Goal: Task Accomplishment & Management: Complete application form

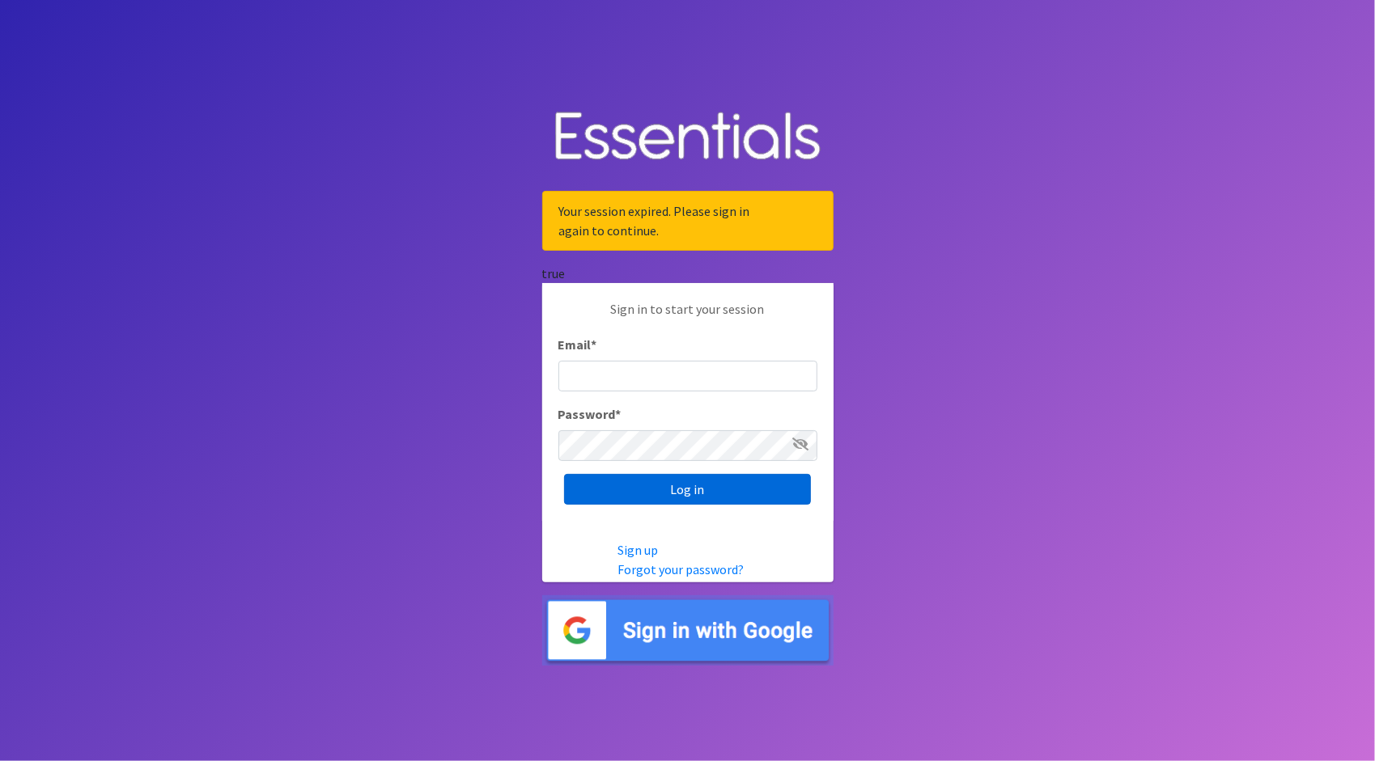
type input "[PERSON_NAME][EMAIL_ADDRESS][DOMAIN_NAME]"
click at [700, 479] on input "Log in" at bounding box center [687, 489] width 247 height 31
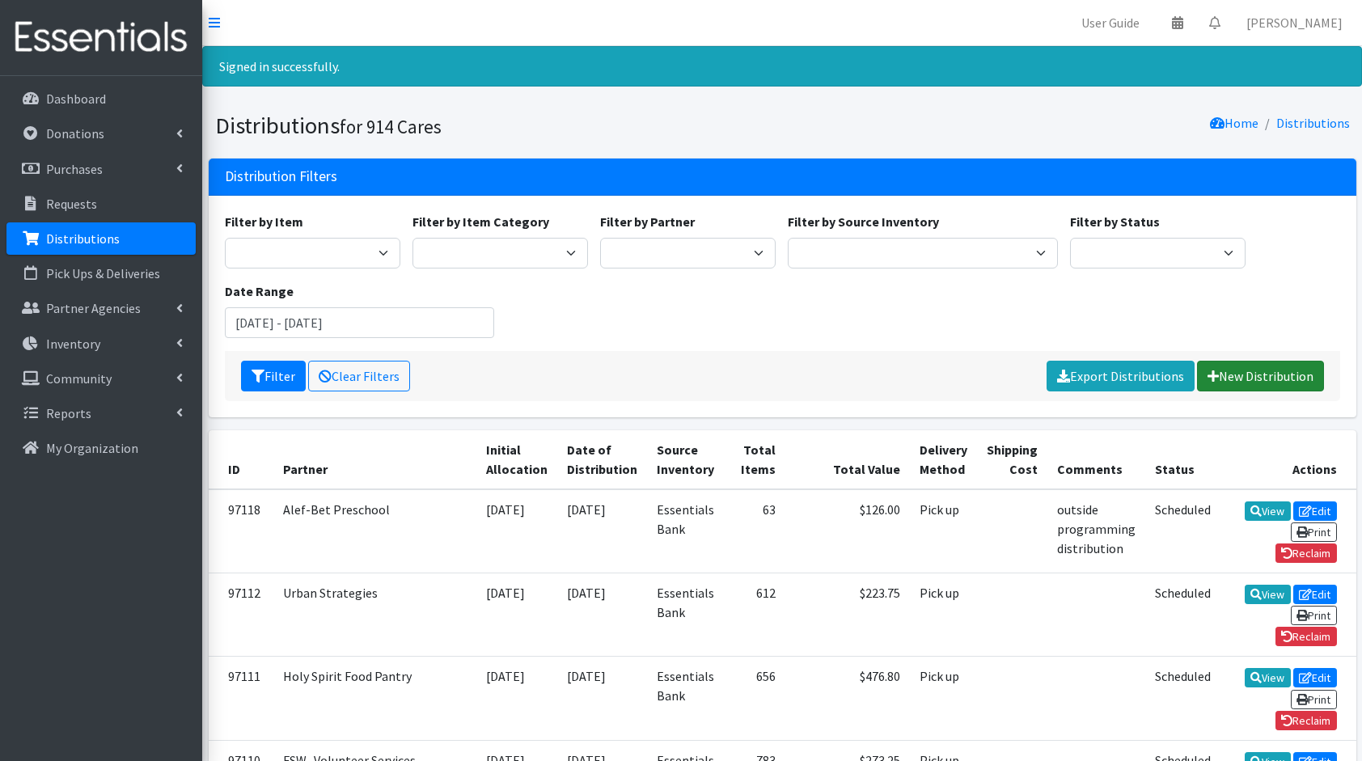
click at [1272, 369] on link "New Distribution" at bounding box center [1260, 376] width 127 height 31
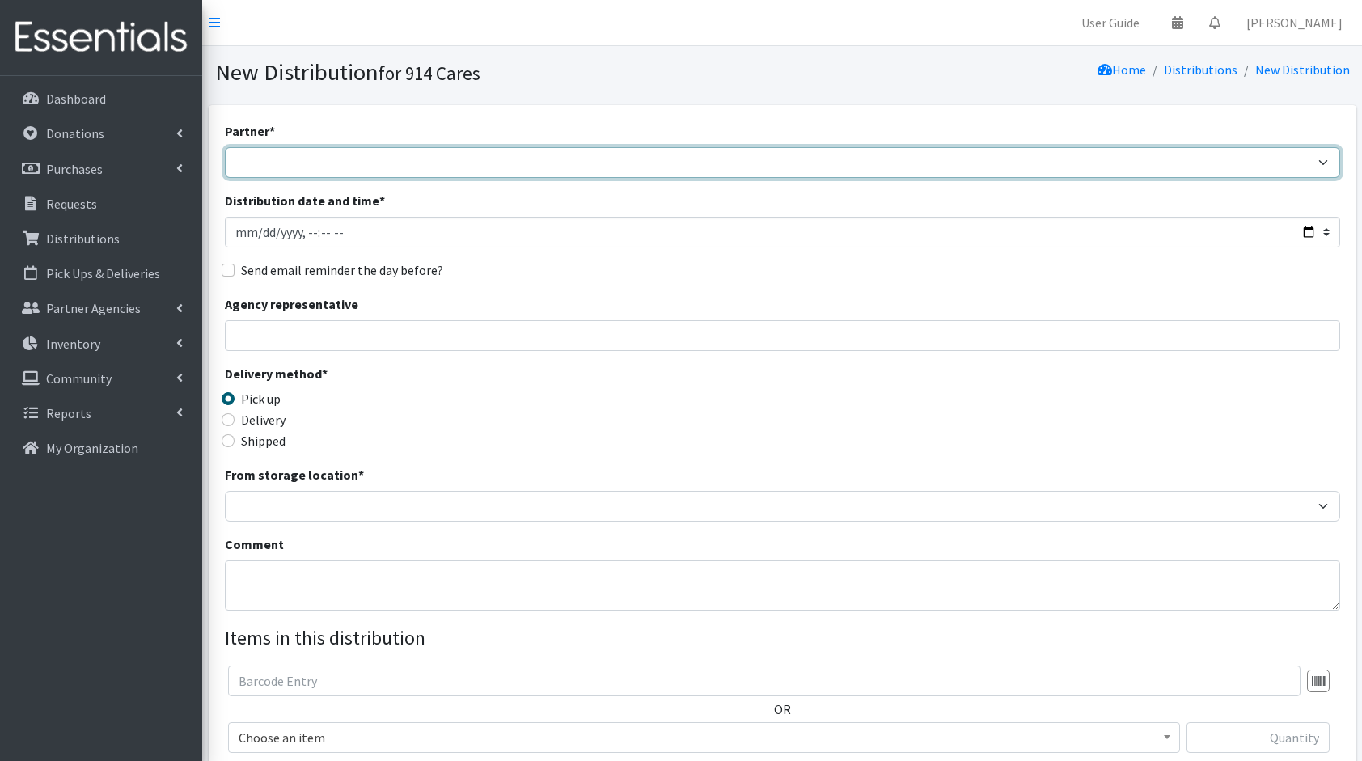
click at [828, 164] on select "4Communities 914United Abbot House Accompany Now Alef-Bet Preschool All Access …" at bounding box center [783, 162] width 1116 height 31
select select "3687"
click at [225, 147] on select "4Communities 914United Abbot House Accompany Now Alef-Bet Preschool All Access …" at bounding box center [783, 162] width 1116 height 31
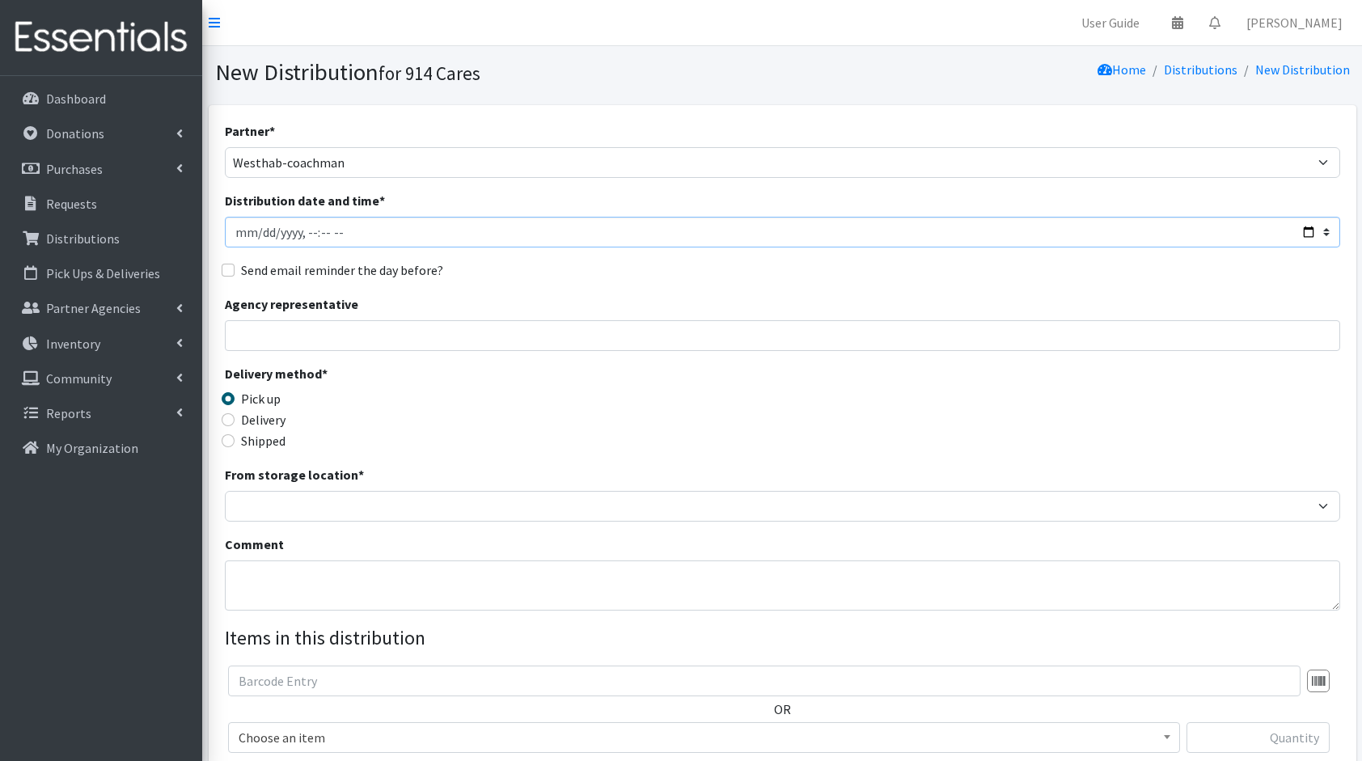
click at [1308, 229] on input "Distribution date and time *" at bounding box center [783, 232] width 1116 height 31
type input "2025-09-01T23:59"
click at [574, 265] on div "Send email reminder the day before?" at bounding box center [783, 270] width 1116 height 19
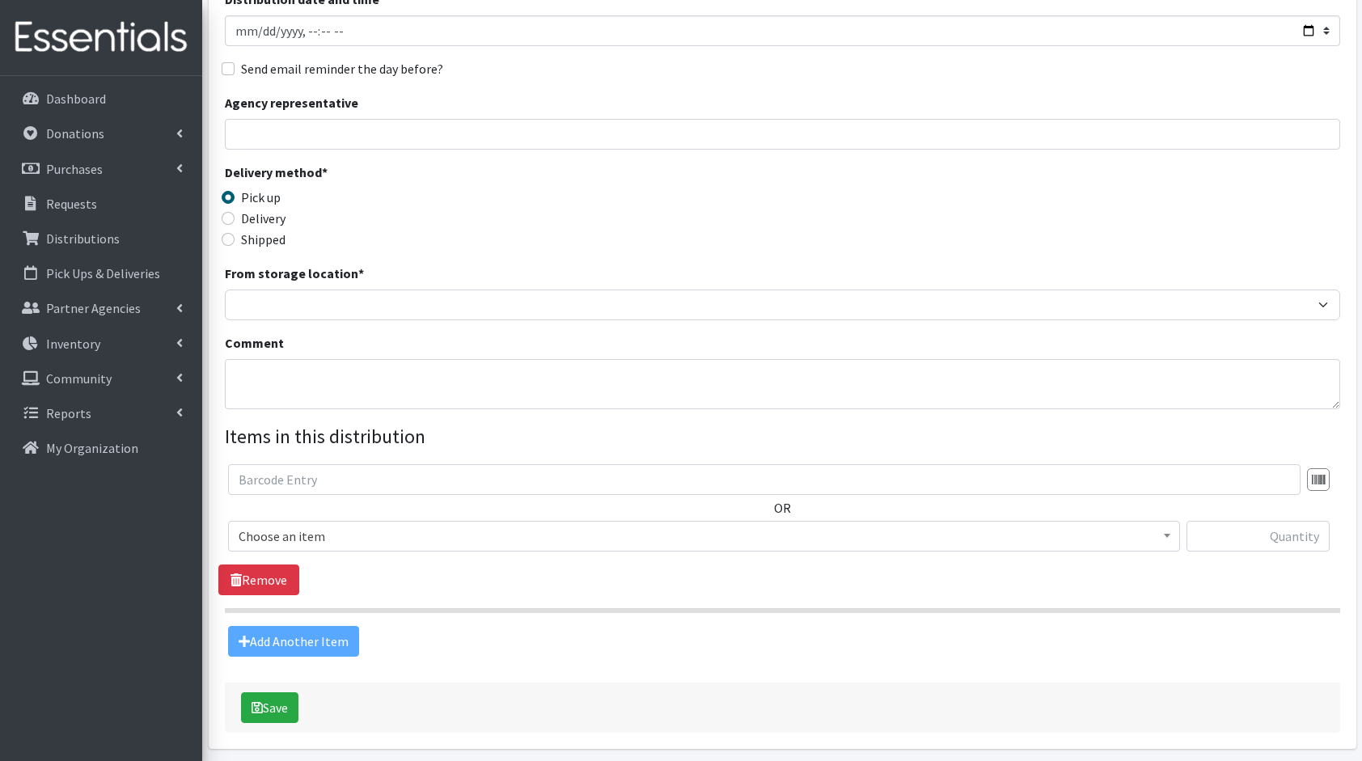
scroll to position [205, 0]
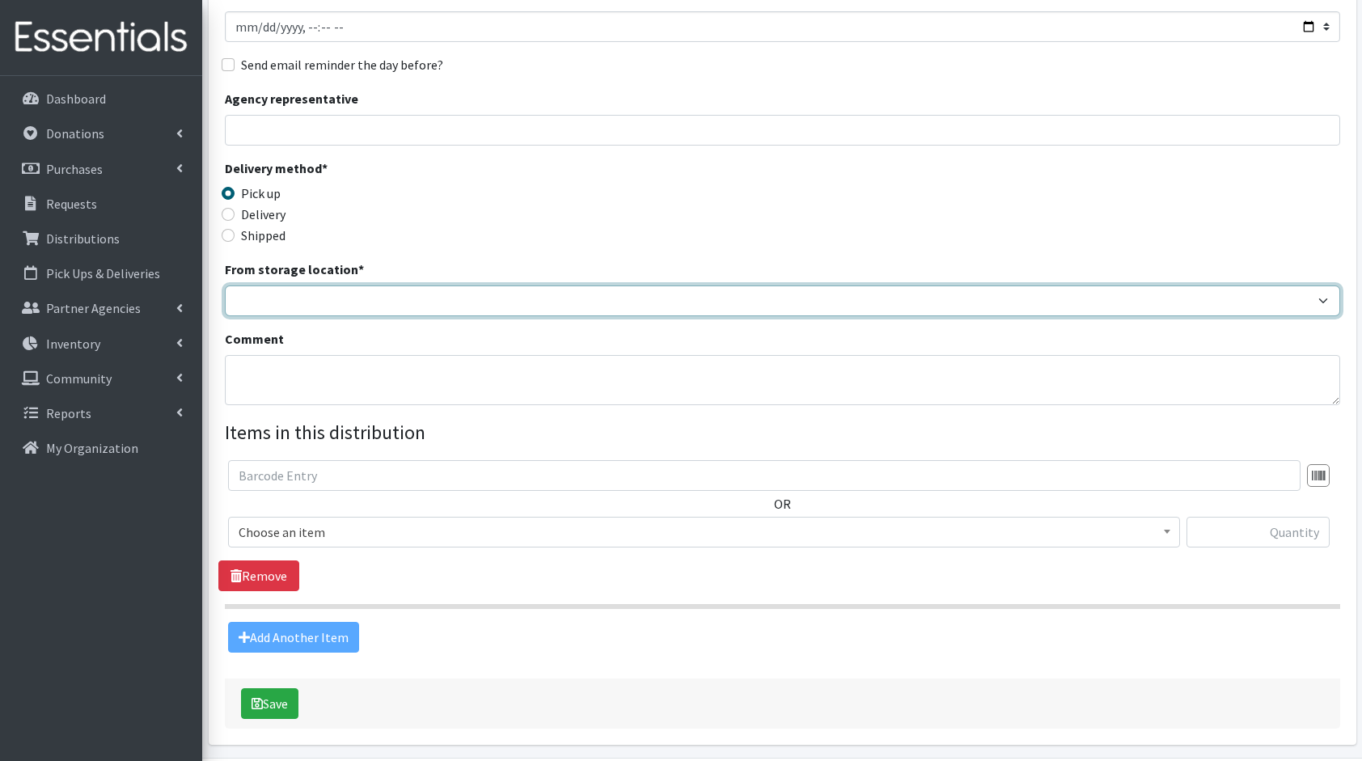
click at [335, 303] on select "Baby Bank Camp Clothing Plus Essentials Bank Westchester Reads" at bounding box center [783, 301] width 1116 height 31
click at [225, 286] on select "Baby Bank Camp Clothing Plus Essentials Bank Westchester Reads" at bounding box center [783, 301] width 1116 height 31
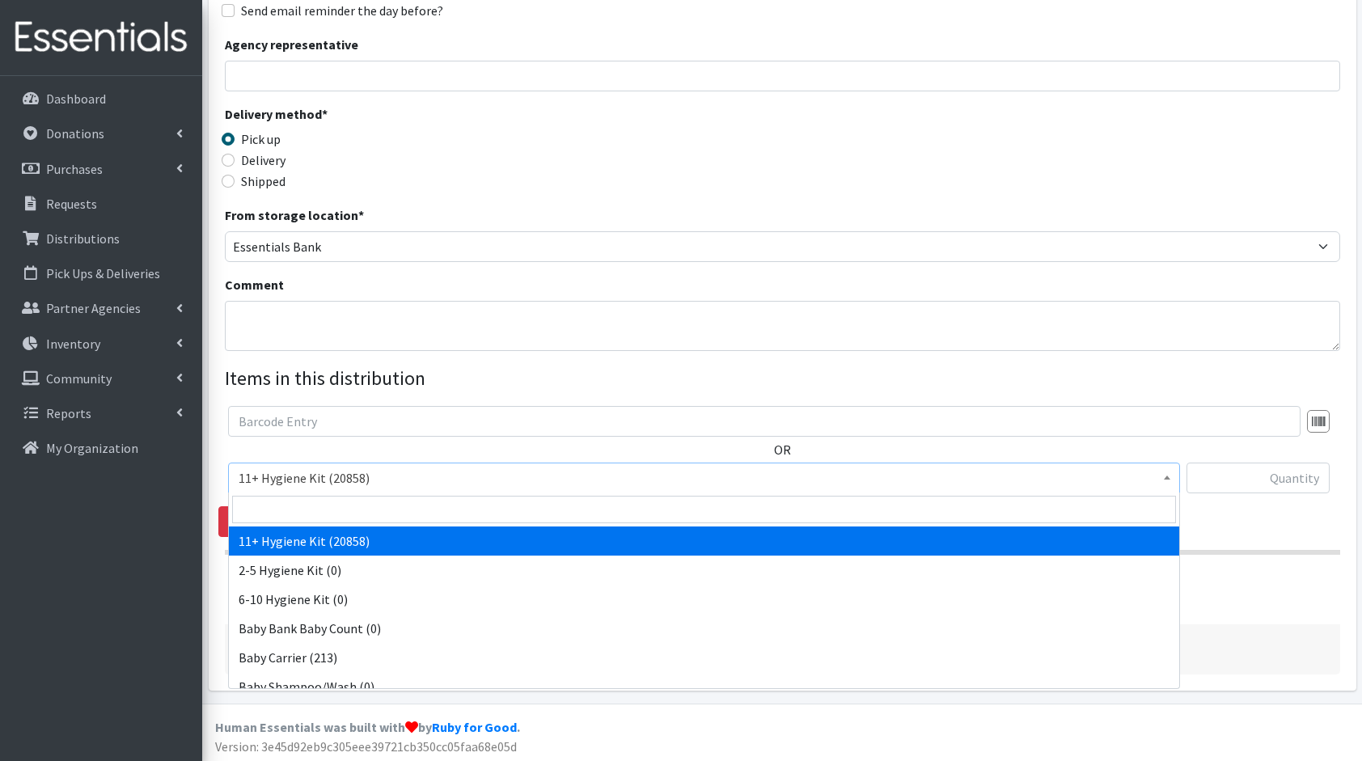
click at [321, 467] on span "11+ Hygiene Kit (20858)" at bounding box center [704, 478] width 931 height 23
click at [354, 515] on input "search" at bounding box center [704, 510] width 944 height 28
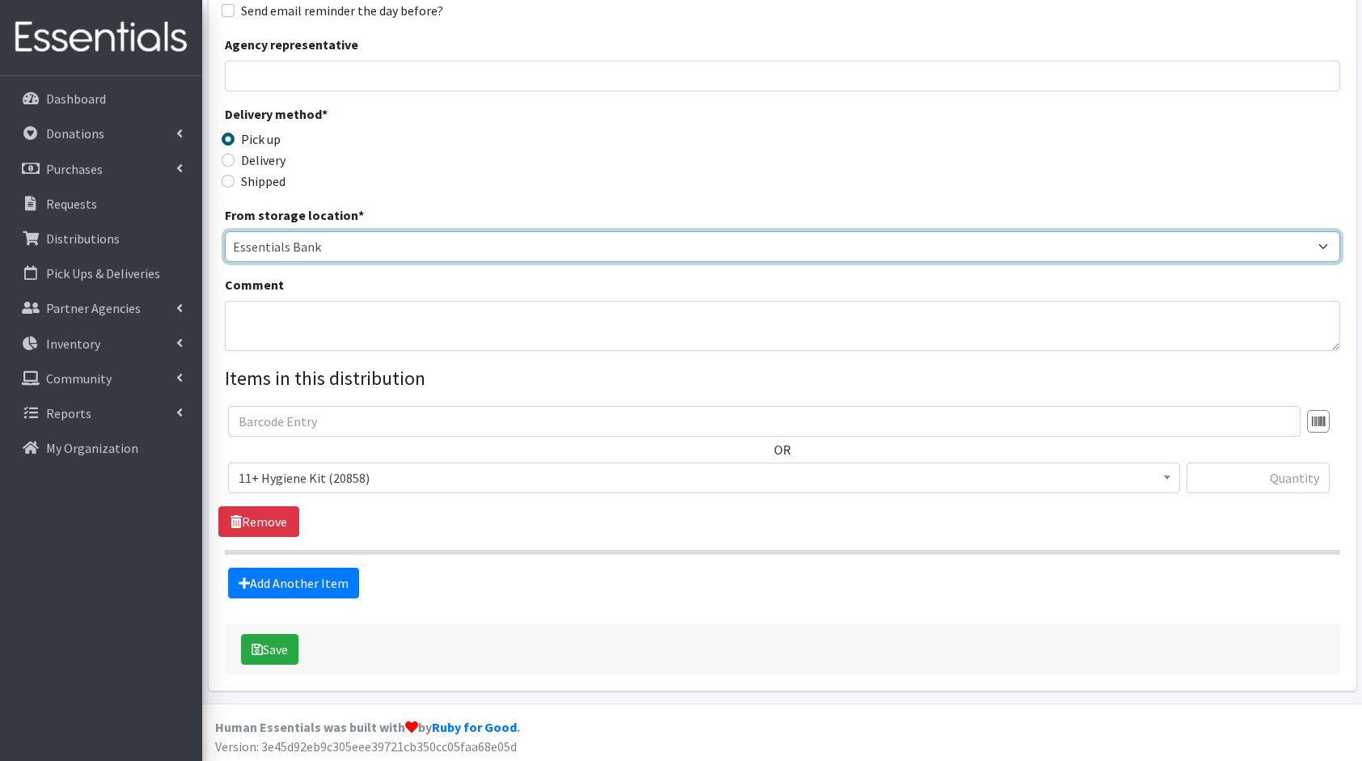
click at [312, 249] on select "Baby Bank Camp Clothing Plus Essentials Bank Westchester Reads" at bounding box center [783, 246] width 1116 height 31
select select "305"
click at [225, 231] on select "Baby Bank Camp Clothing Plus Essentials Bank Westchester Reads" at bounding box center [783, 246] width 1116 height 31
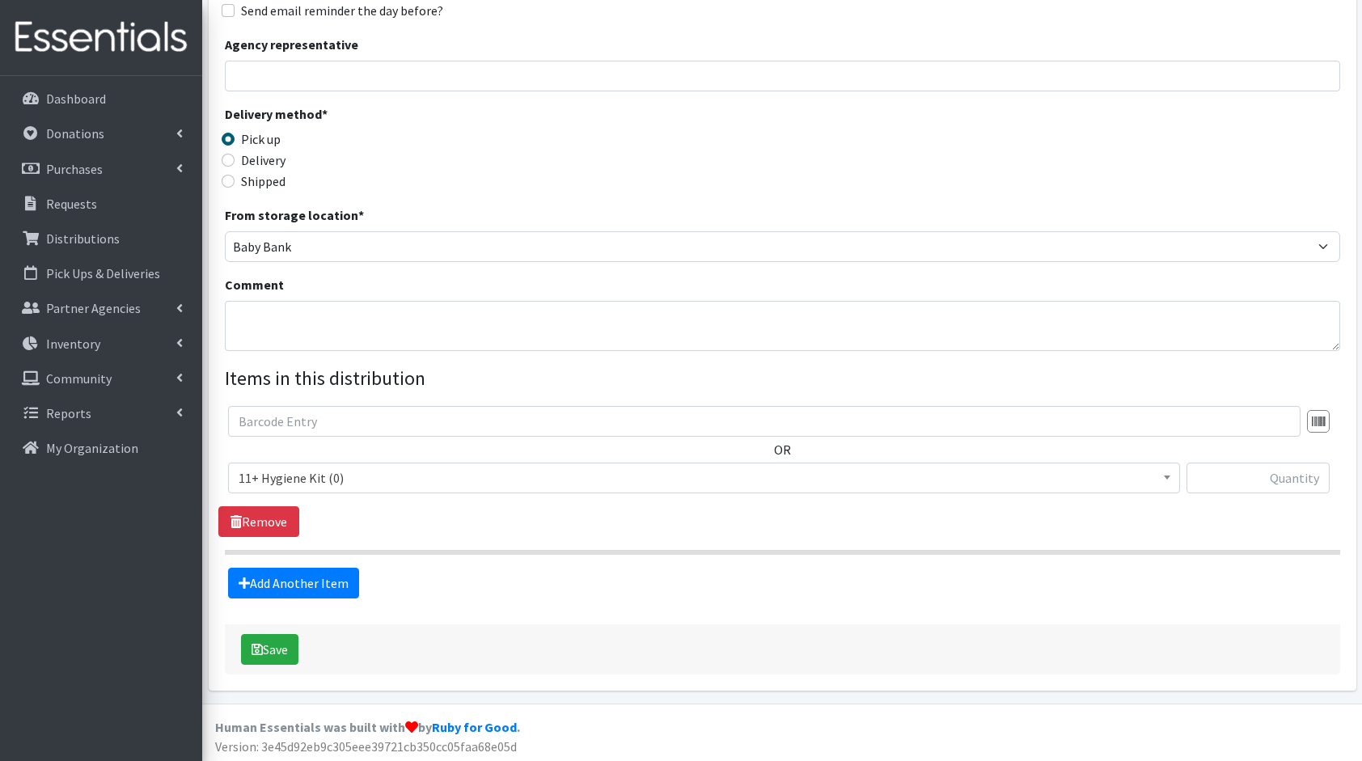
click at [299, 476] on span "11+ Hygiene Kit (0)" at bounding box center [704, 478] width 931 height 23
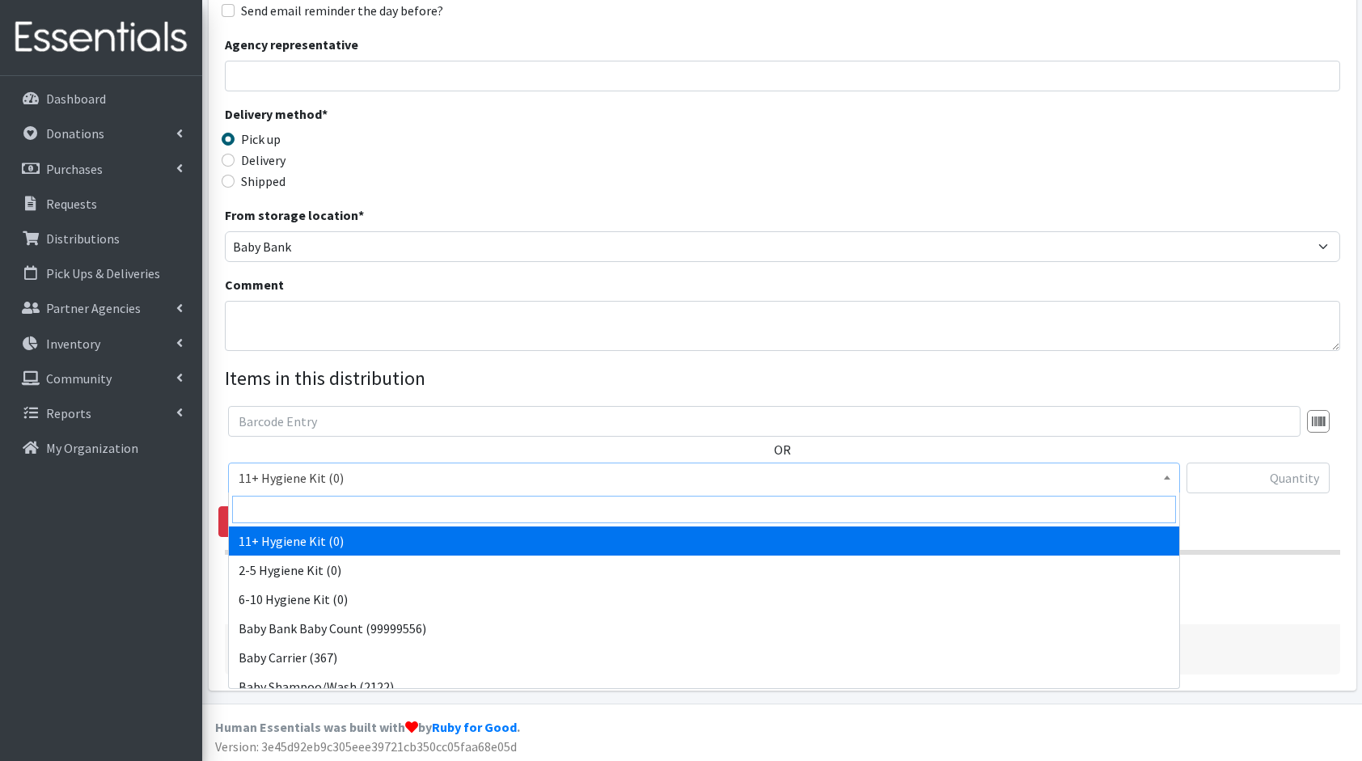
click at [358, 502] on input "search" at bounding box center [704, 510] width 944 height 28
type input "dia"
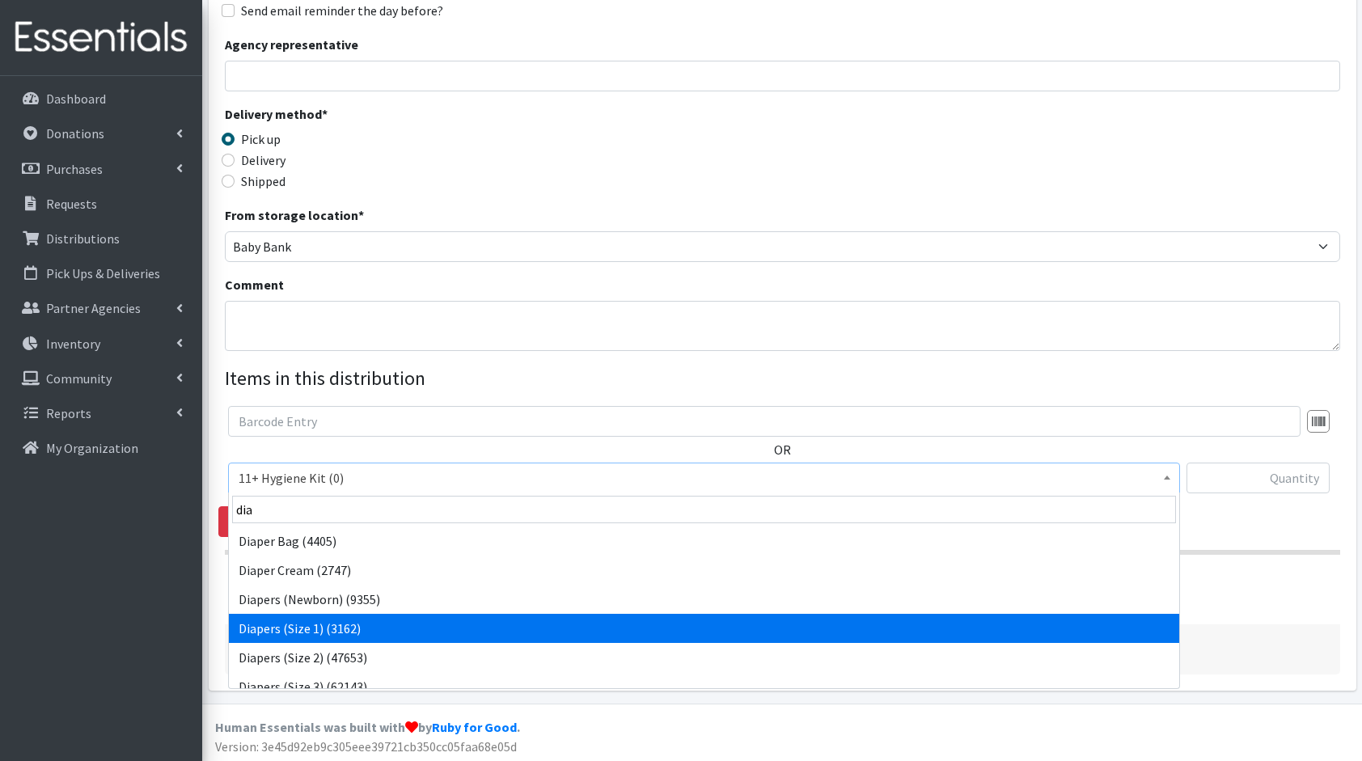
select select "5195"
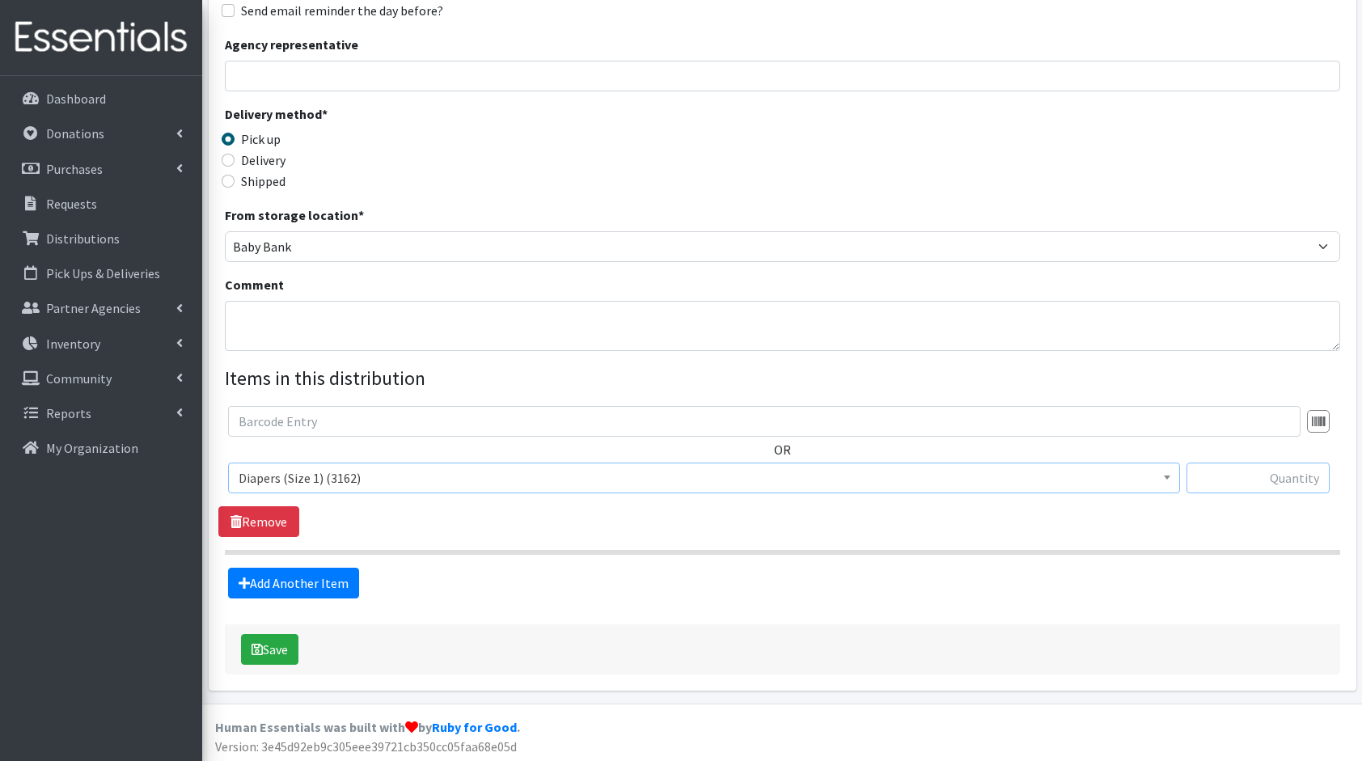
click at [1214, 485] on input "text" at bounding box center [1258, 478] width 143 height 31
type input "400"
click at [273, 578] on link "Add Another Item" at bounding box center [293, 583] width 131 height 31
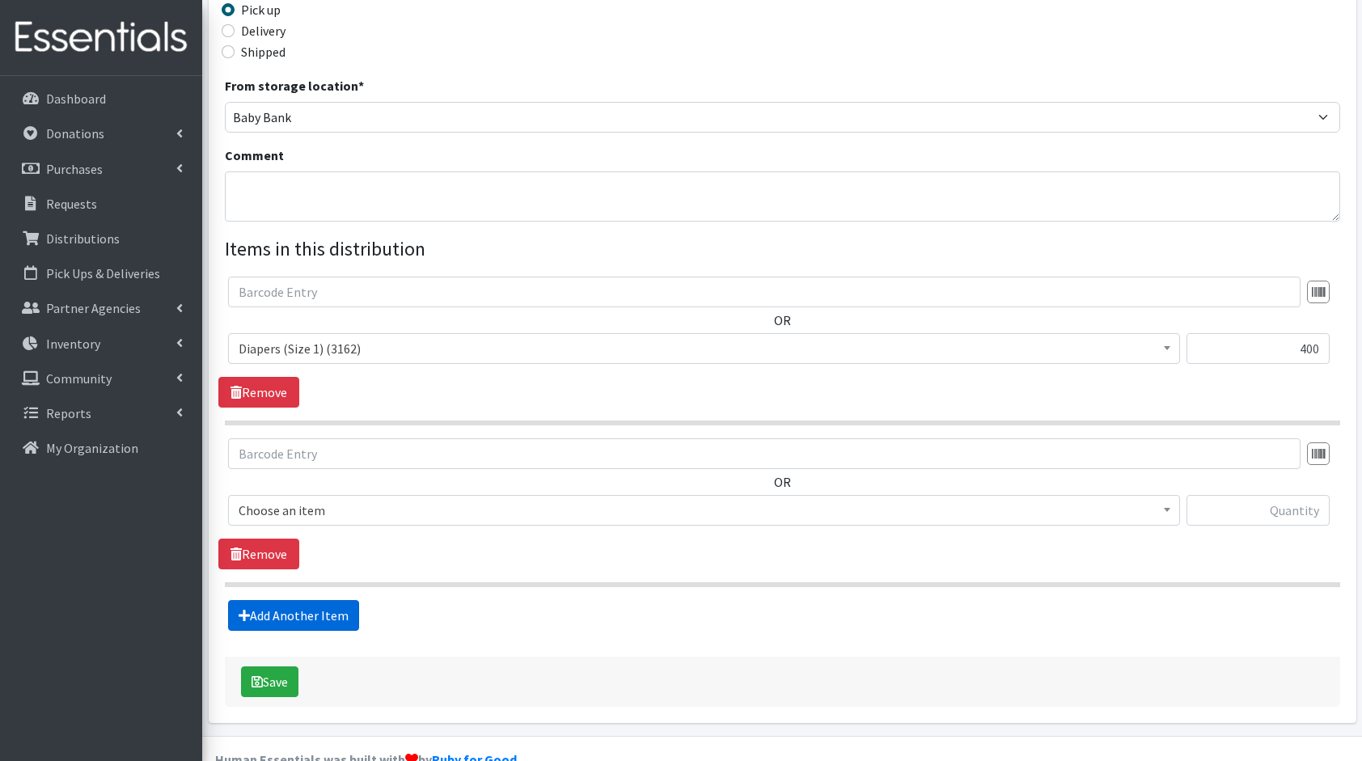
scroll to position [421, 0]
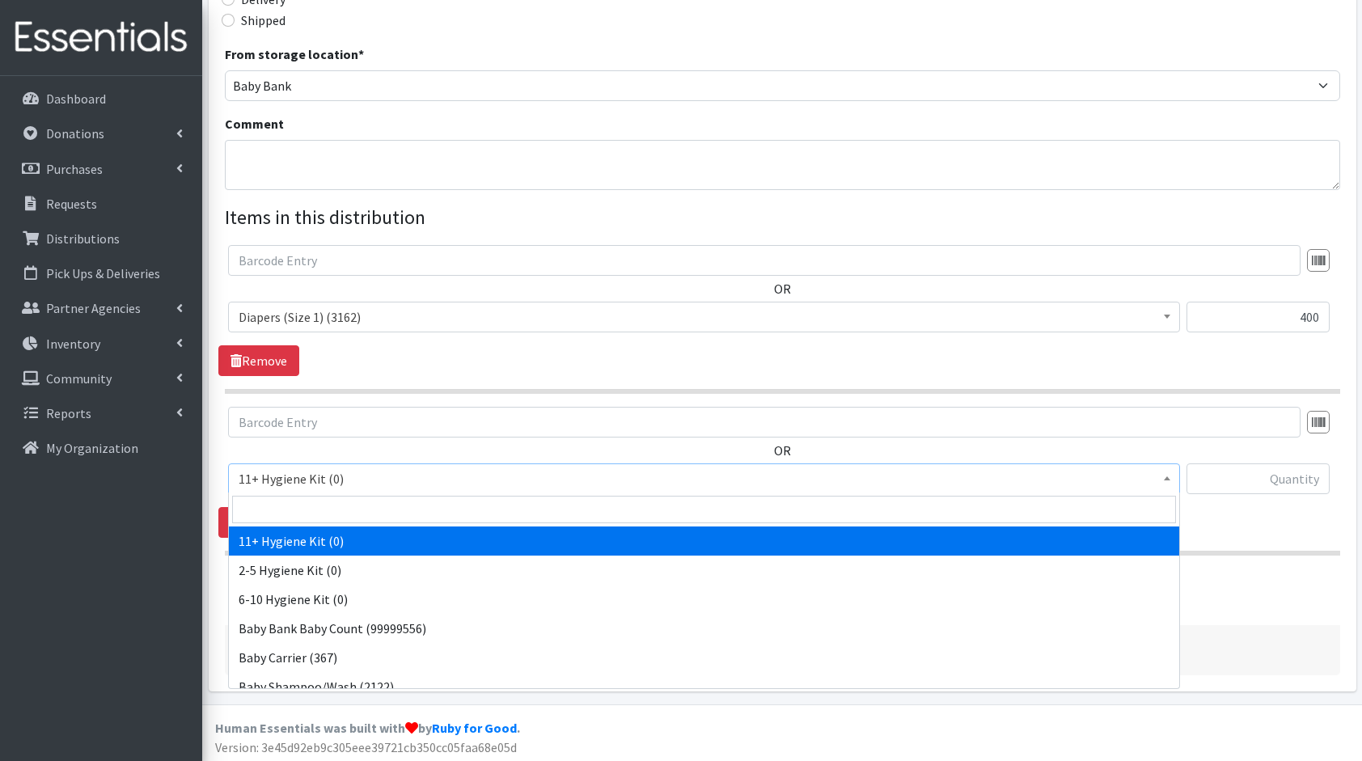
click at [318, 474] on span "11+ Hygiene Kit (0)" at bounding box center [704, 479] width 931 height 23
click at [340, 504] on input "search" at bounding box center [704, 510] width 944 height 28
type input "dia"
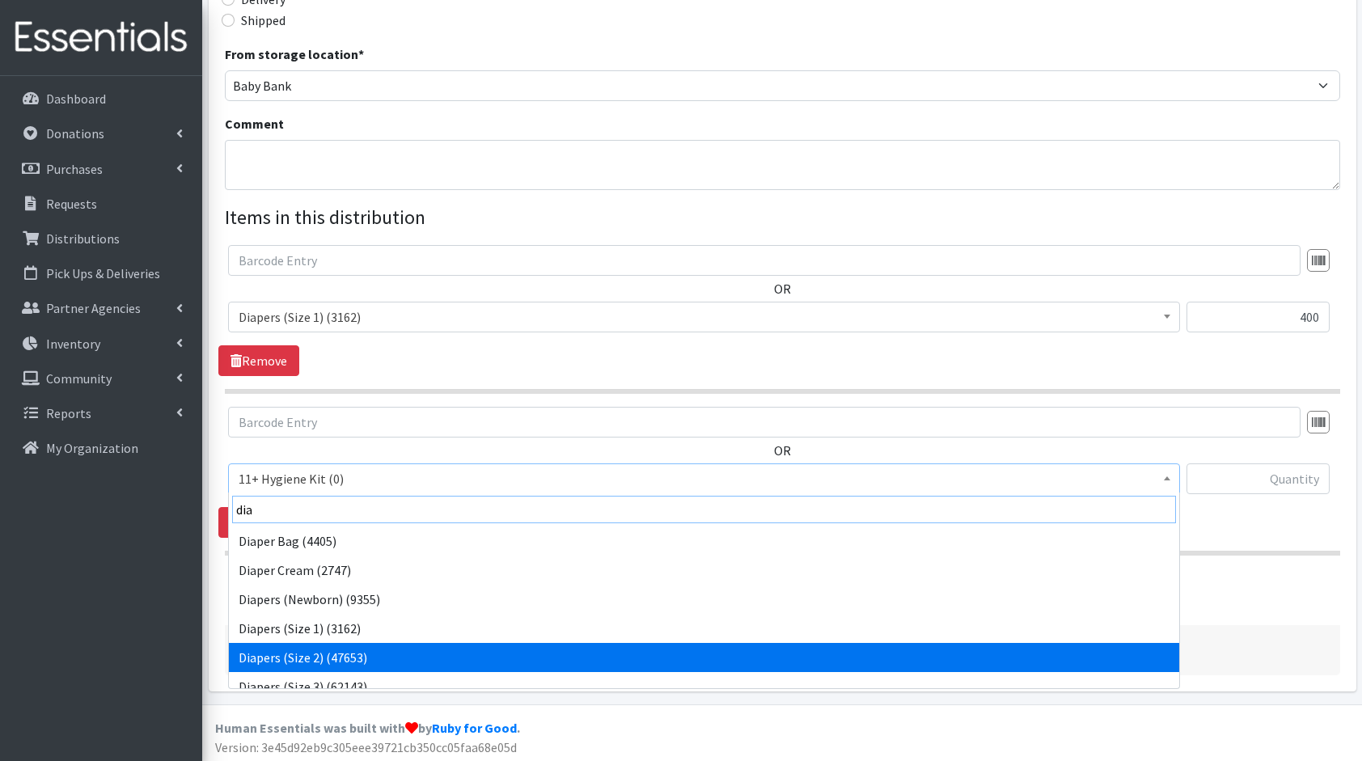
scroll to position [13, 0]
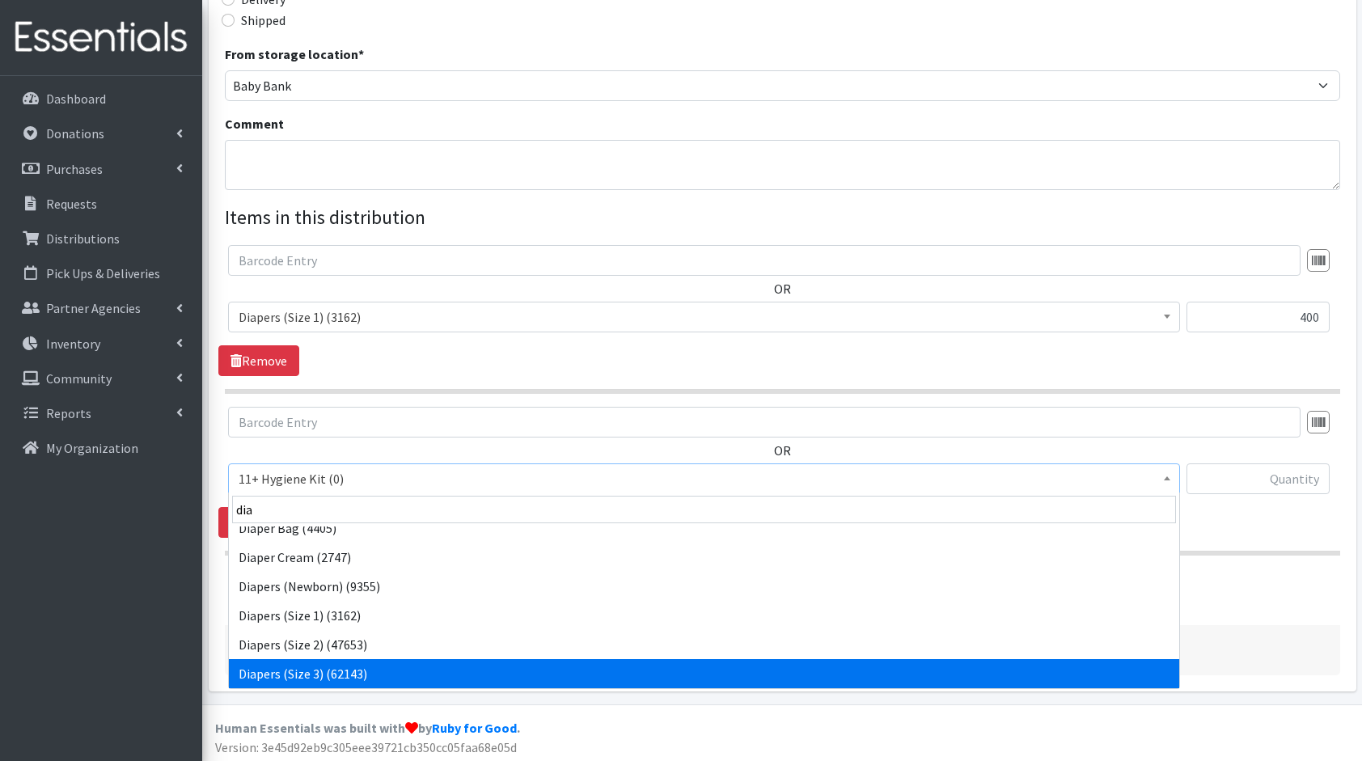
select select "5205"
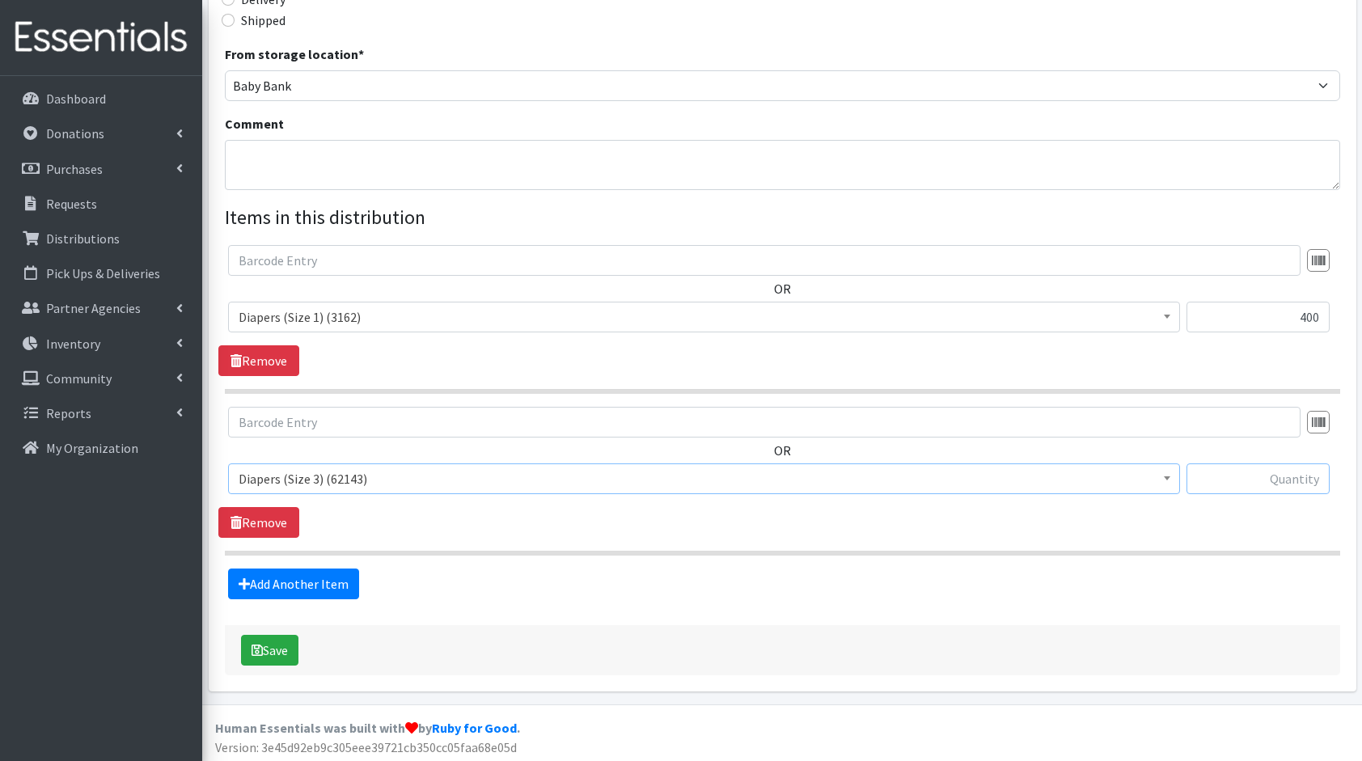
click at [1212, 469] on input "text" at bounding box center [1258, 479] width 143 height 31
type input "168"
click at [353, 590] on link "Add Another Item" at bounding box center [293, 584] width 131 height 31
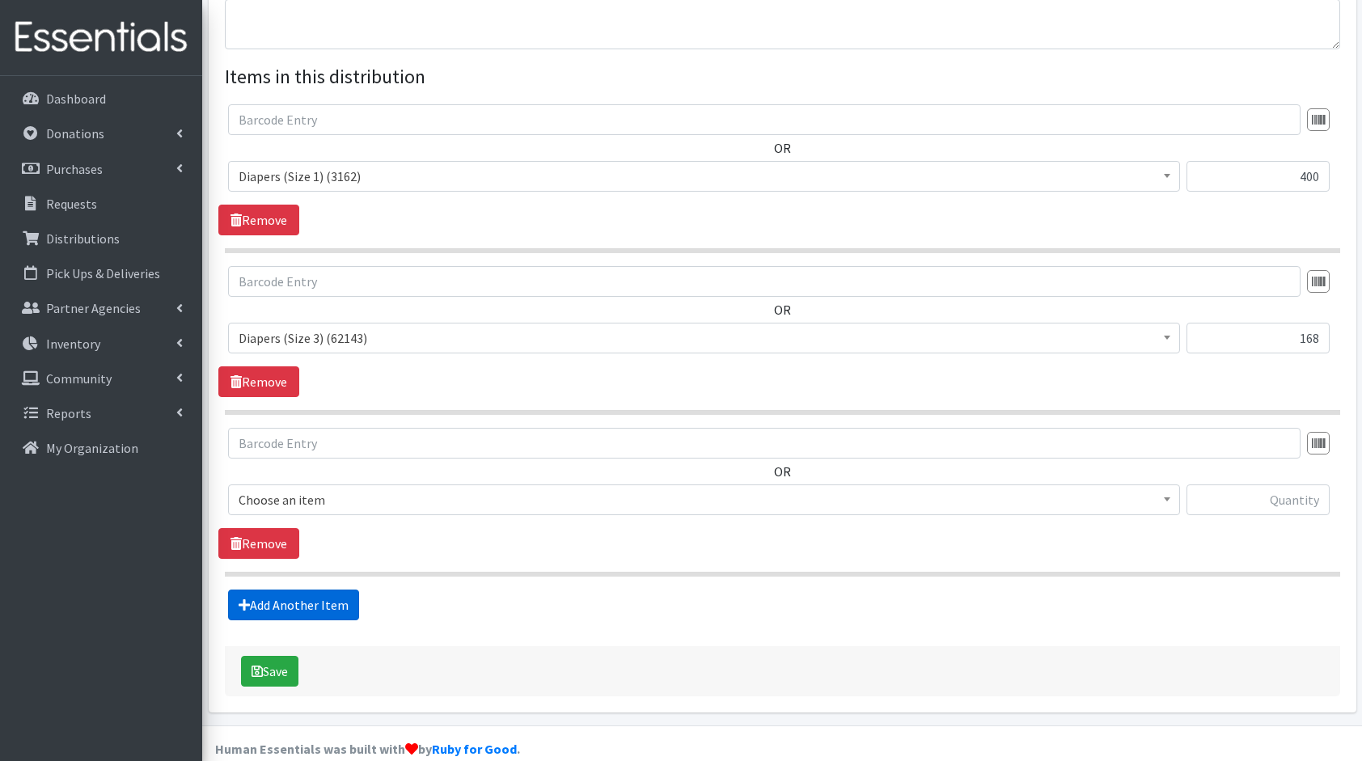
scroll to position [582, 0]
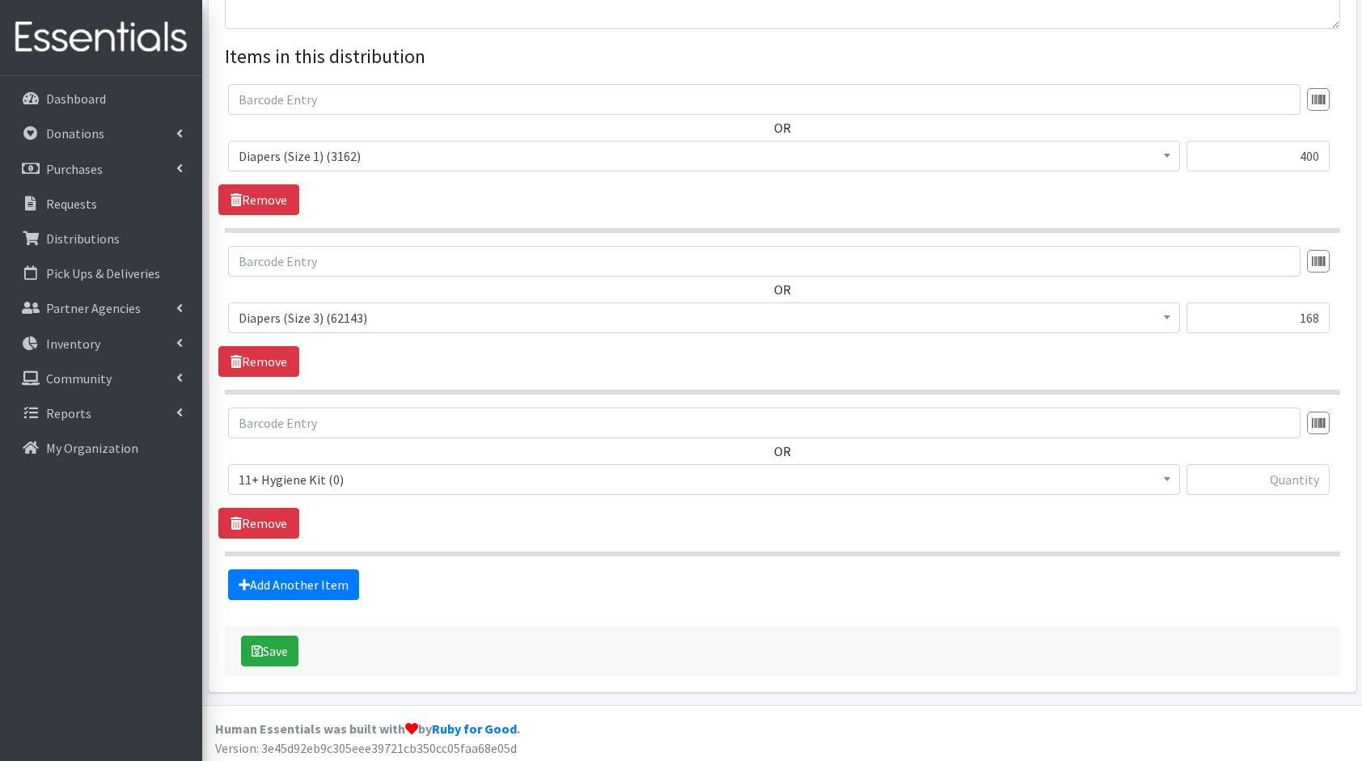
click at [311, 482] on span "11+ Hygiene Kit (0)" at bounding box center [704, 479] width 931 height 23
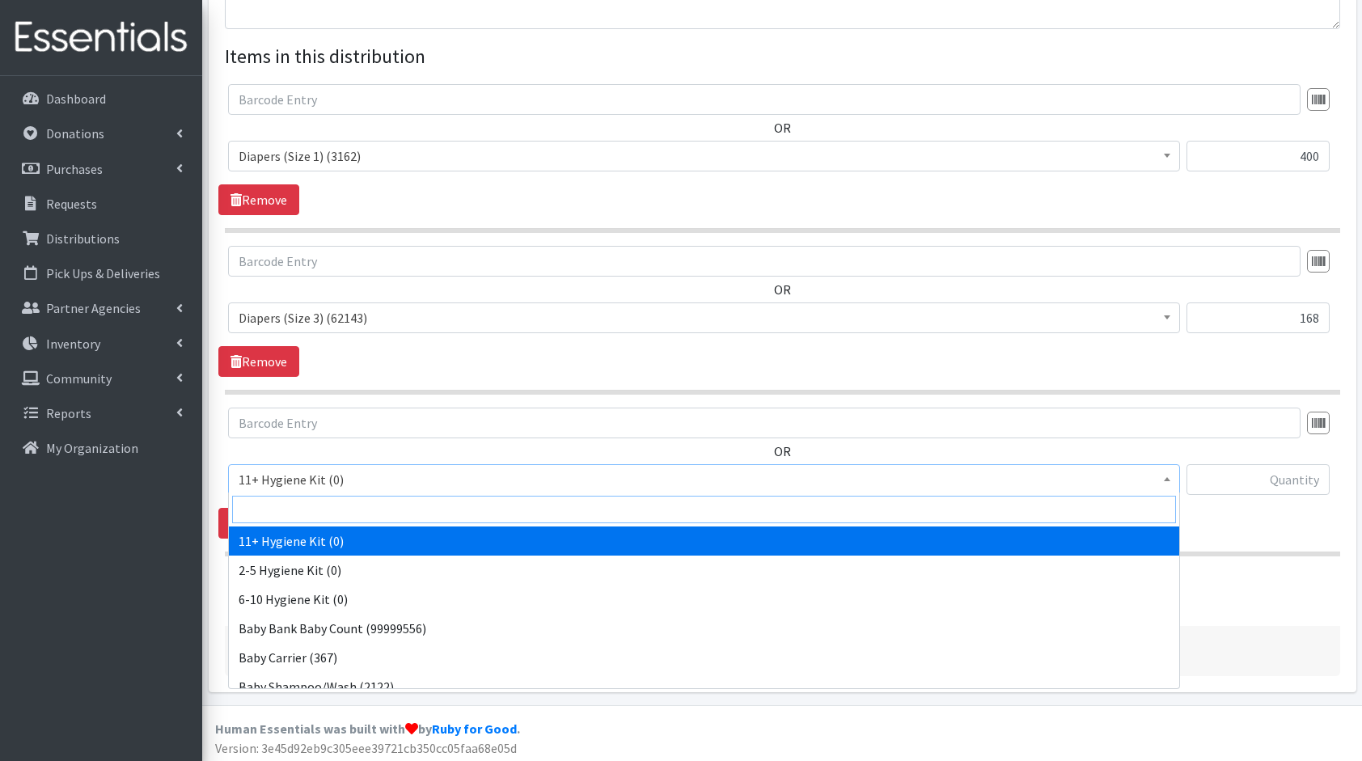
click at [333, 506] on input "search" at bounding box center [704, 510] width 944 height 28
type input "dia"
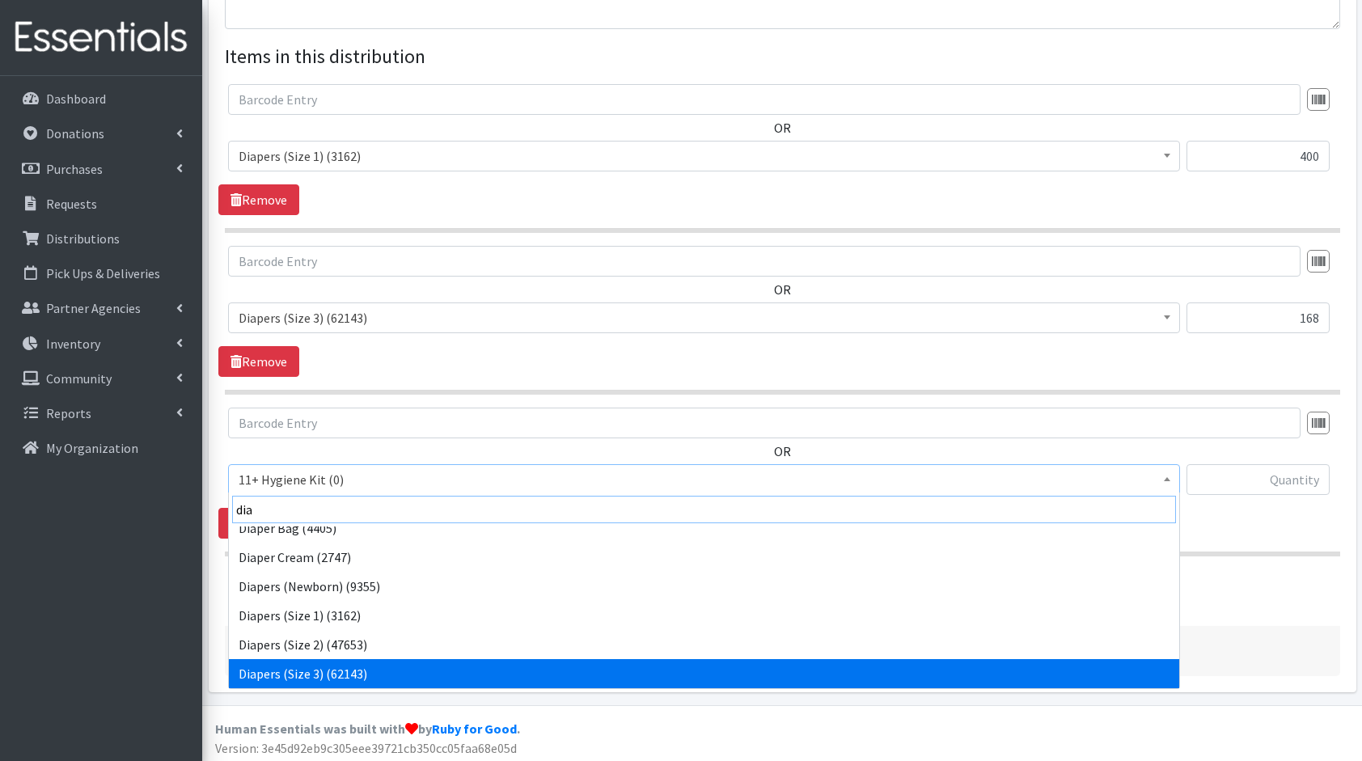
scroll to position [42, 0]
select select "5206"
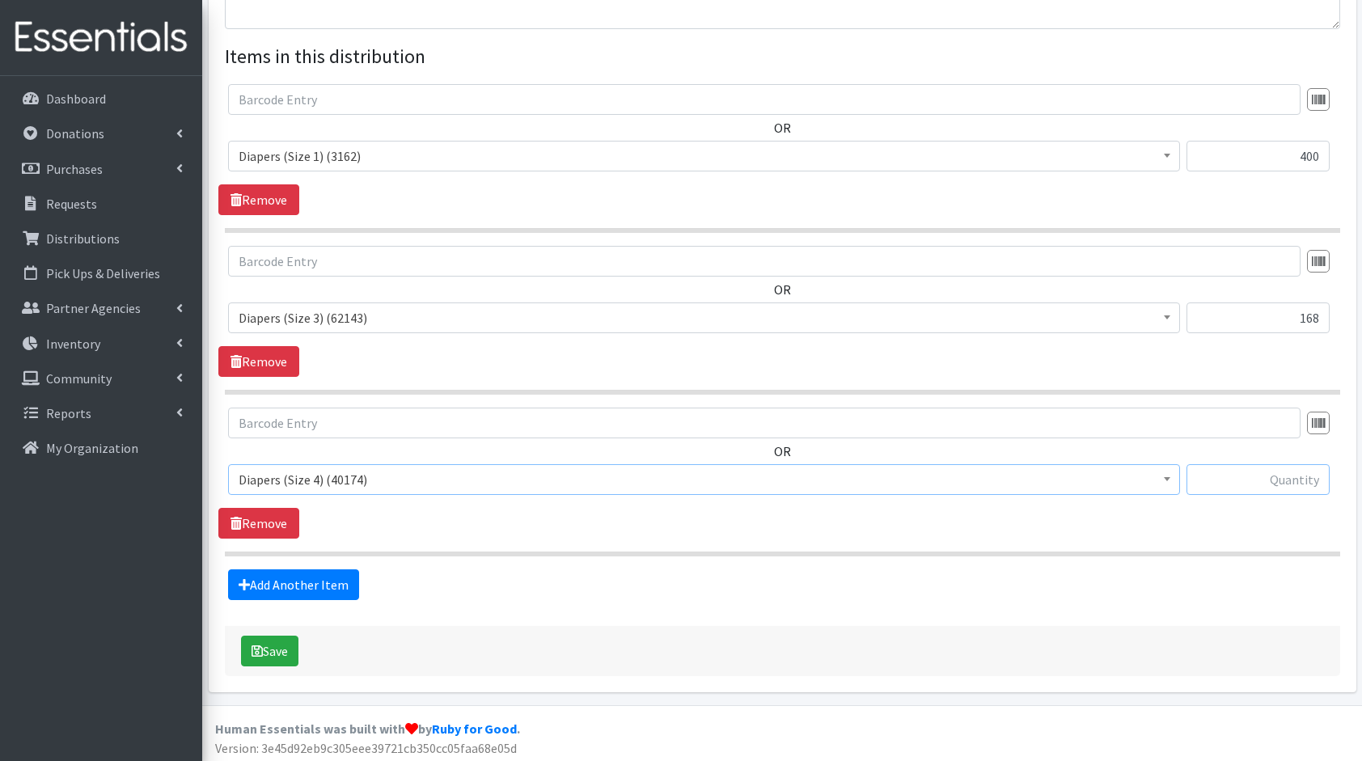
click at [1265, 477] on input "text" at bounding box center [1258, 479] width 143 height 31
type input "432"
click at [338, 581] on link "Add Another Item" at bounding box center [293, 585] width 131 height 31
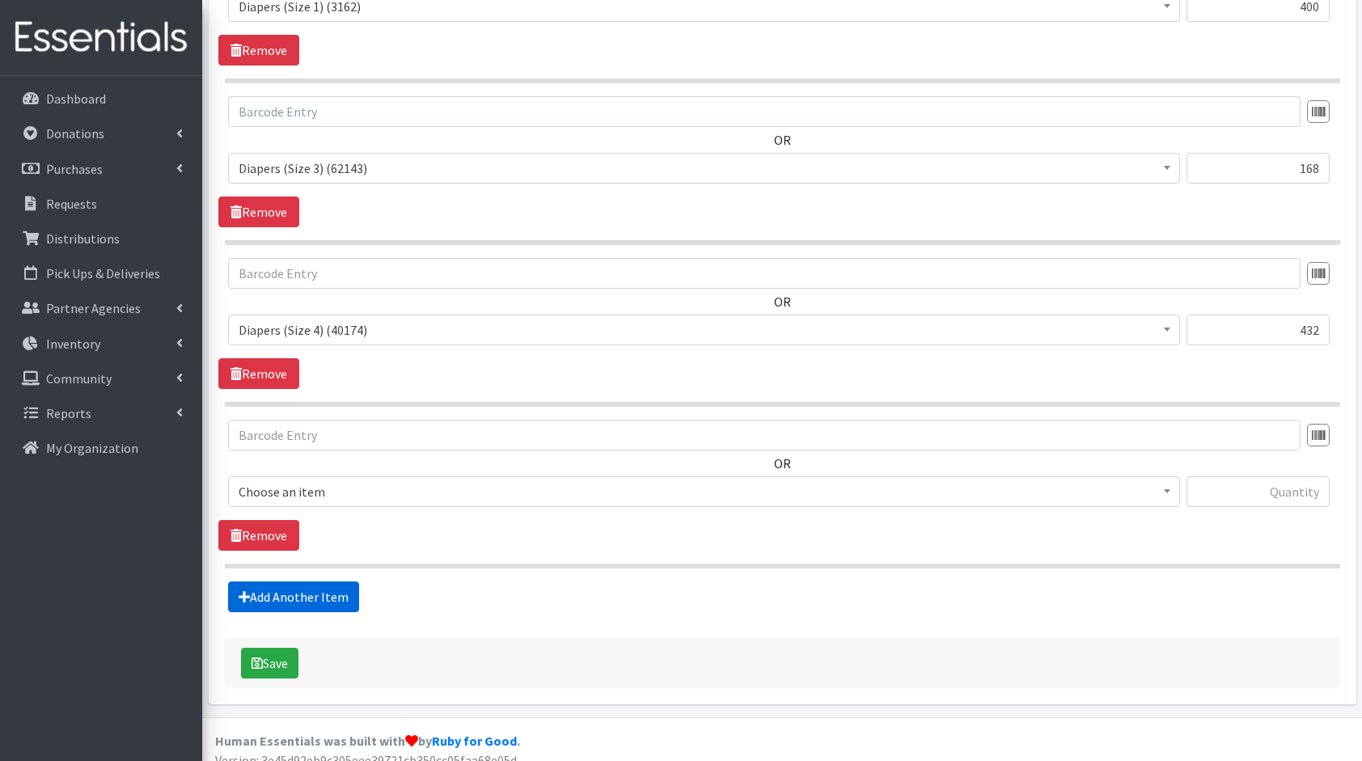
scroll to position [743, 0]
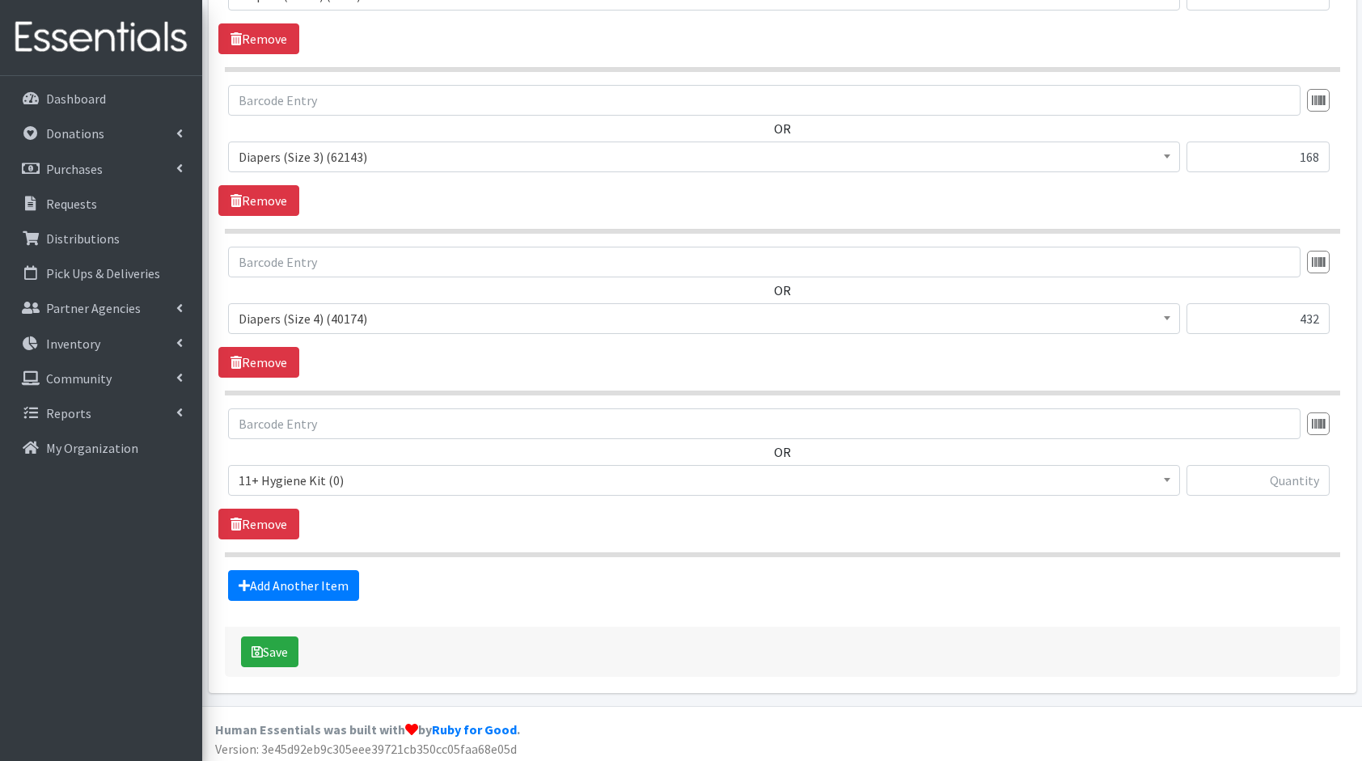
click at [351, 472] on span "11+ Hygiene Kit (0)" at bounding box center [704, 480] width 931 height 23
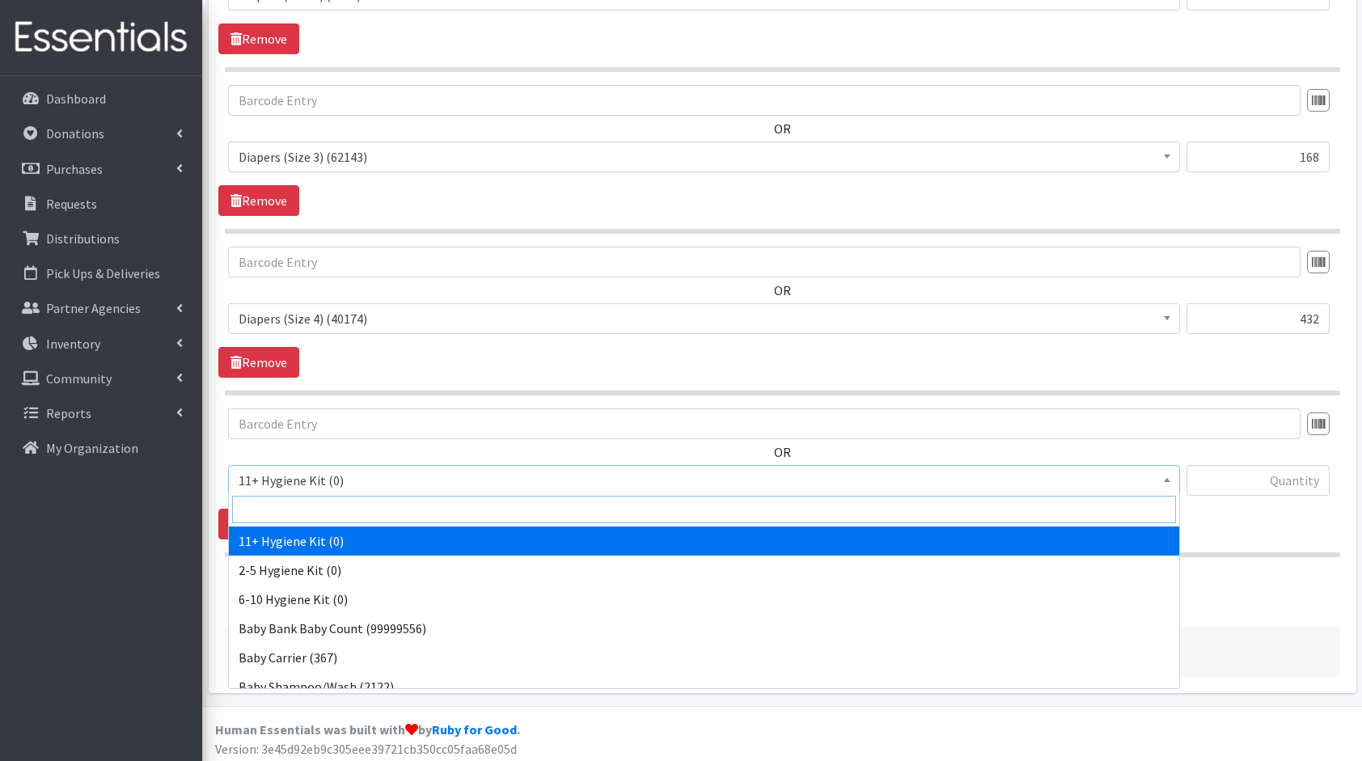
click at [362, 500] on input "search" at bounding box center [704, 510] width 944 height 28
type input "dia"
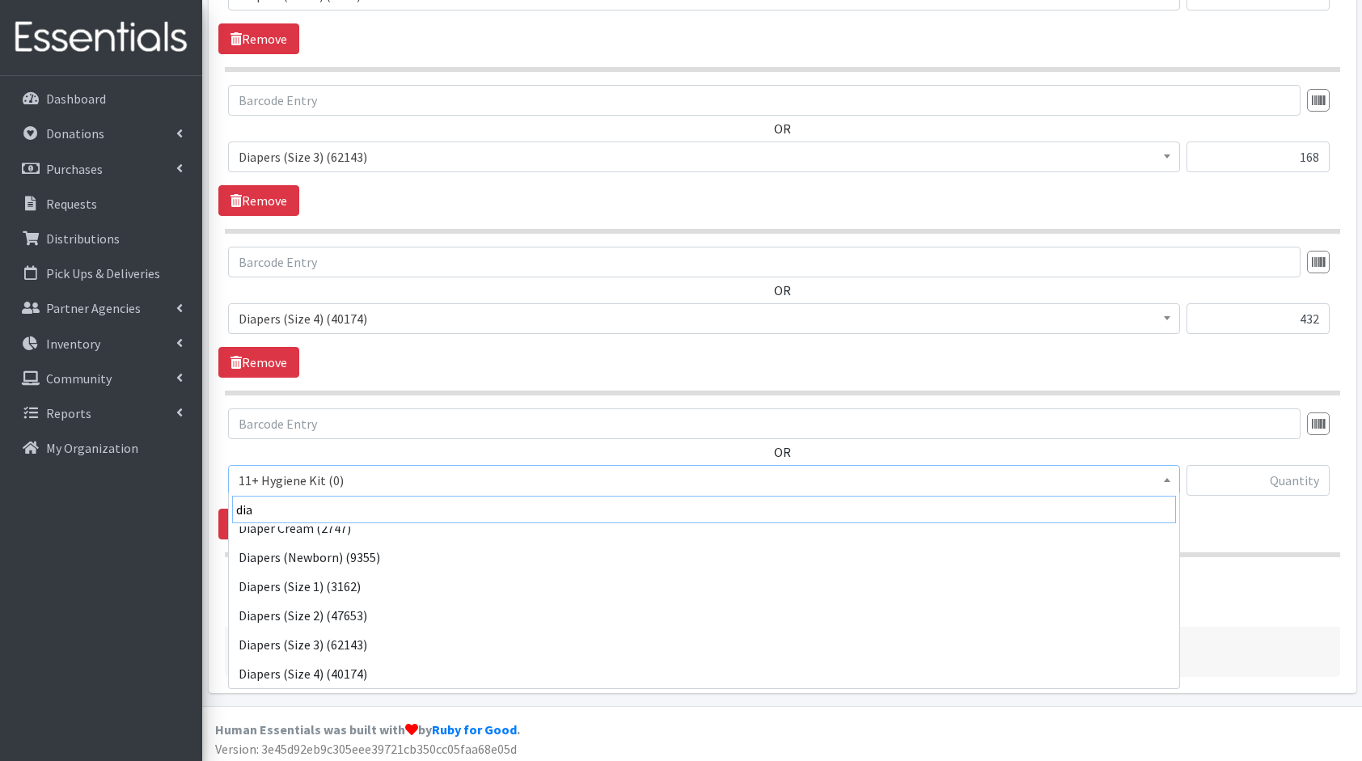
scroll to position [71, 0]
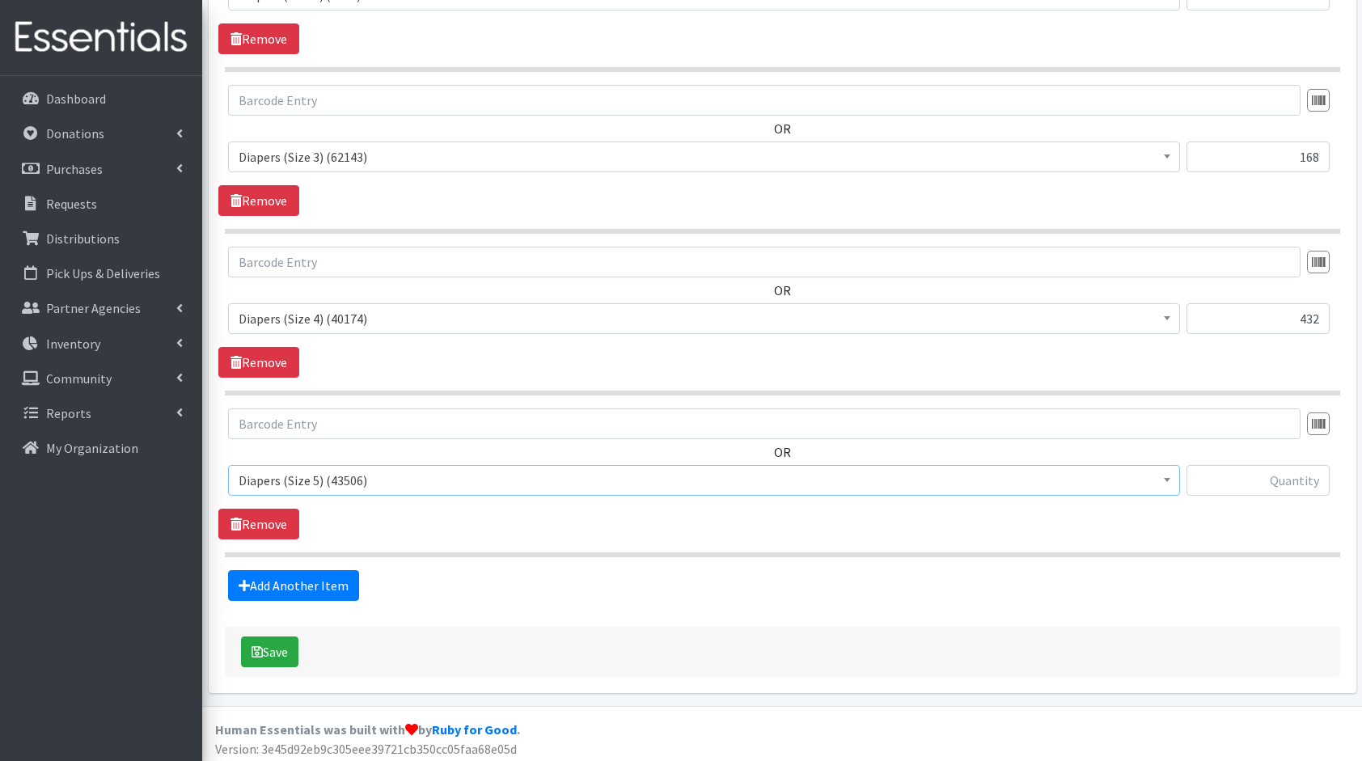
select select "5208"
click at [1260, 481] on input "text" at bounding box center [1258, 480] width 143 height 31
type input "226"
click at [316, 600] on form "Partner * 4Communities 914United Abbot House Accompany Now Alef-Bet Preschool A…" at bounding box center [783, 28] width 1116 height 1299
click at [307, 581] on link "Add Another Item" at bounding box center [293, 585] width 131 height 31
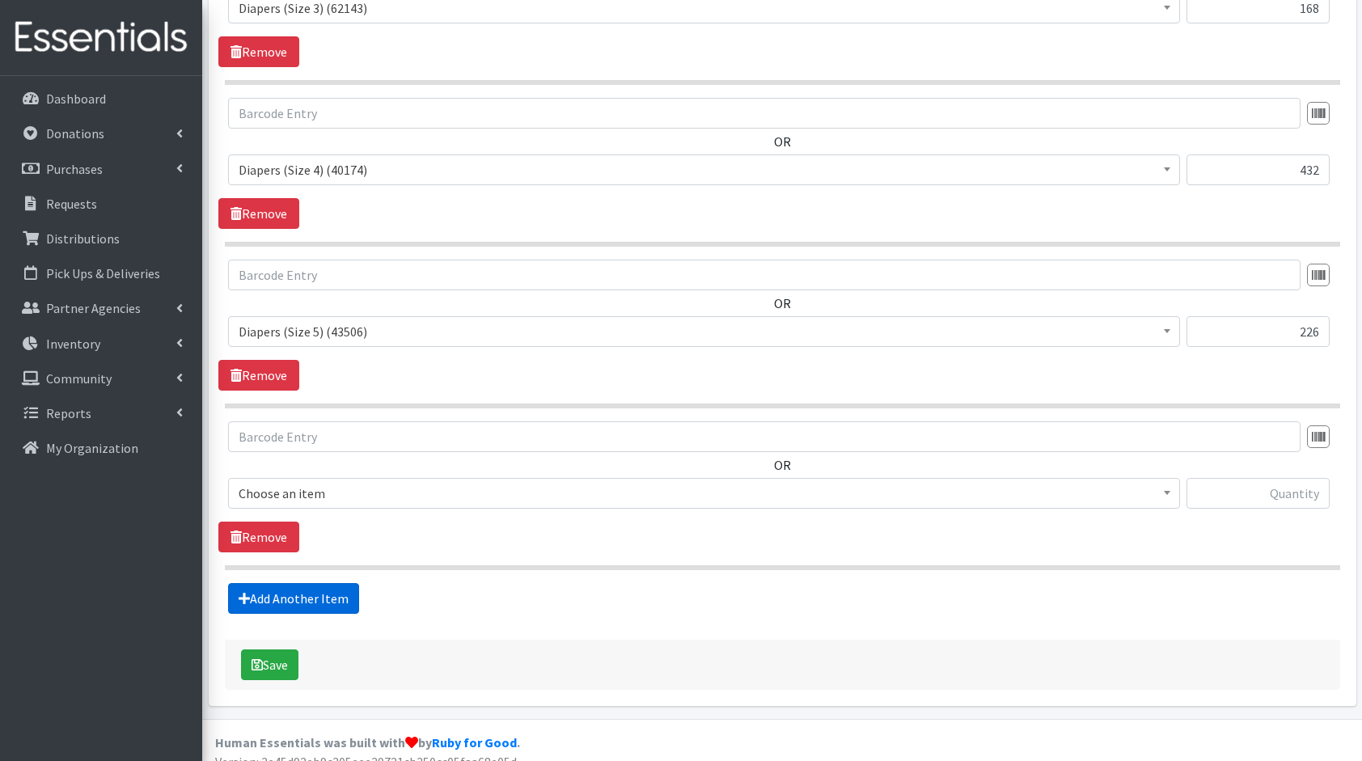
scroll to position [904, 0]
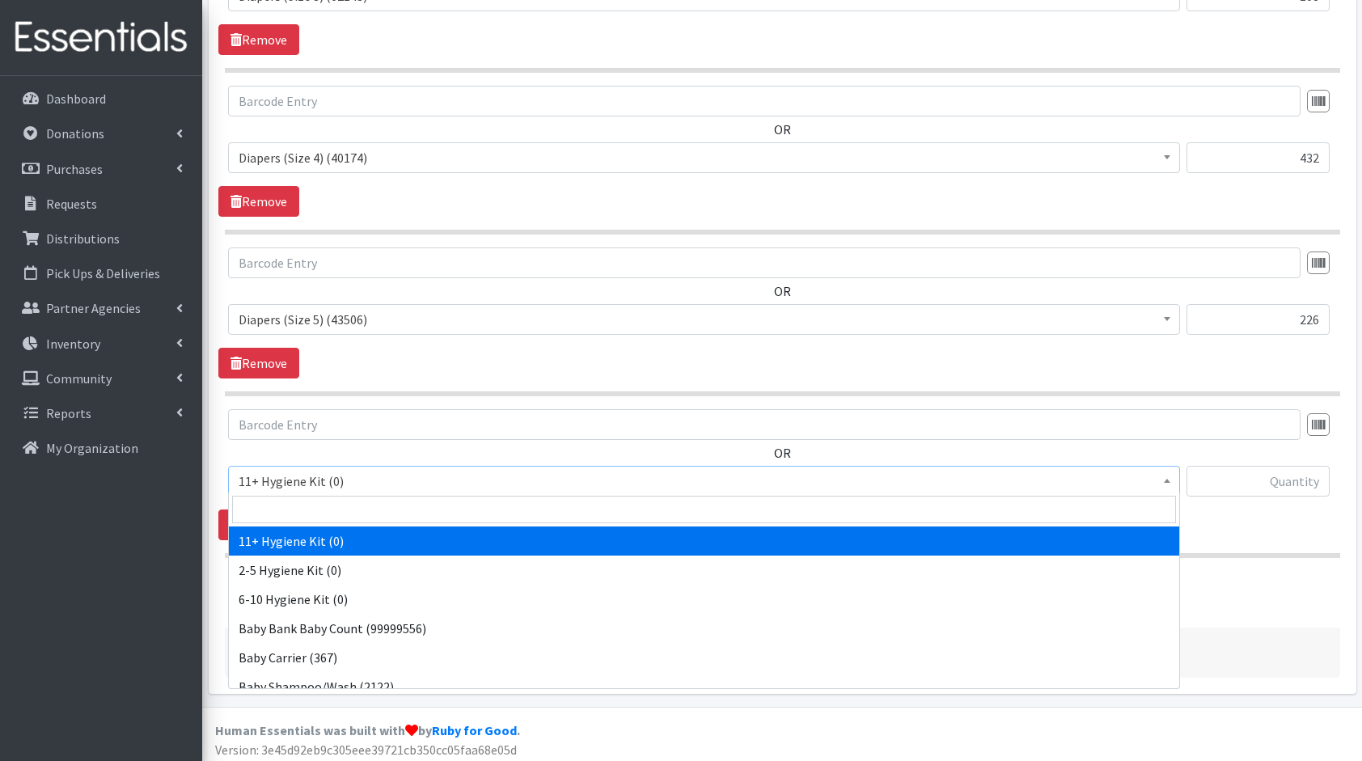
click at [383, 477] on span "11+ Hygiene Kit (0)" at bounding box center [704, 481] width 931 height 23
click at [389, 505] on input "search" at bounding box center [704, 510] width 944 height 28
type input "dia"
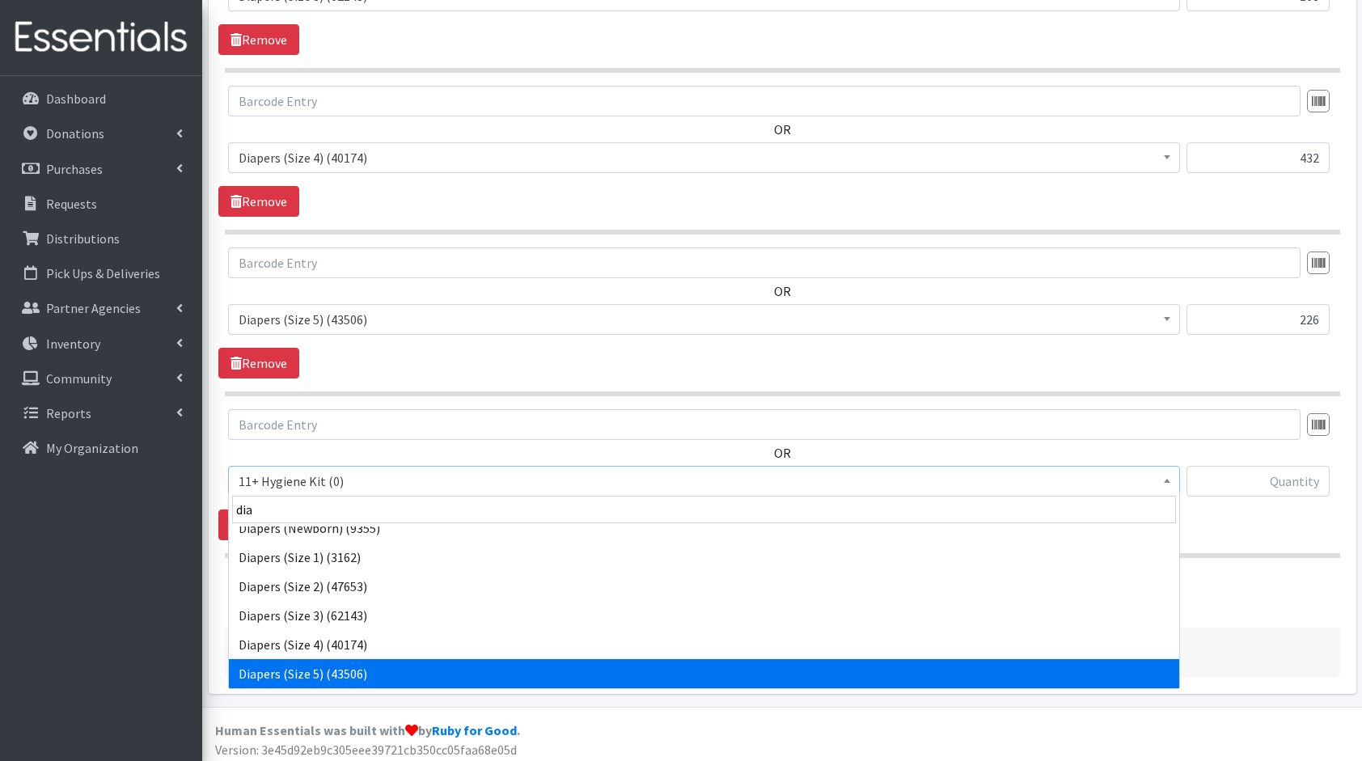
scroll to position [100, 0]
select select "5209"
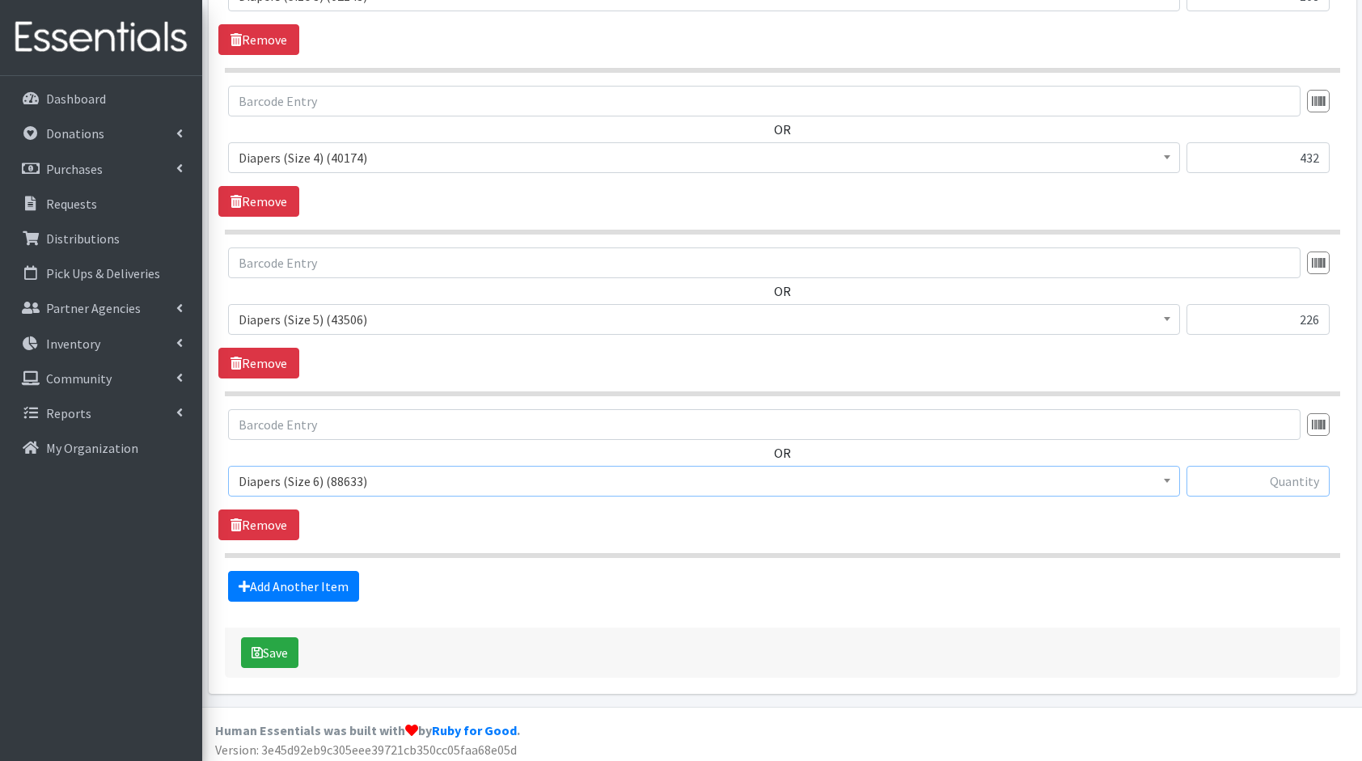
click at [1269, 482] on input "text" at bounding box center [1258, 481] width 143 height 31
type input "108"
click at [270, 584] on link "Add Another Item" at bounding box center [293, 586] width 131 height 31
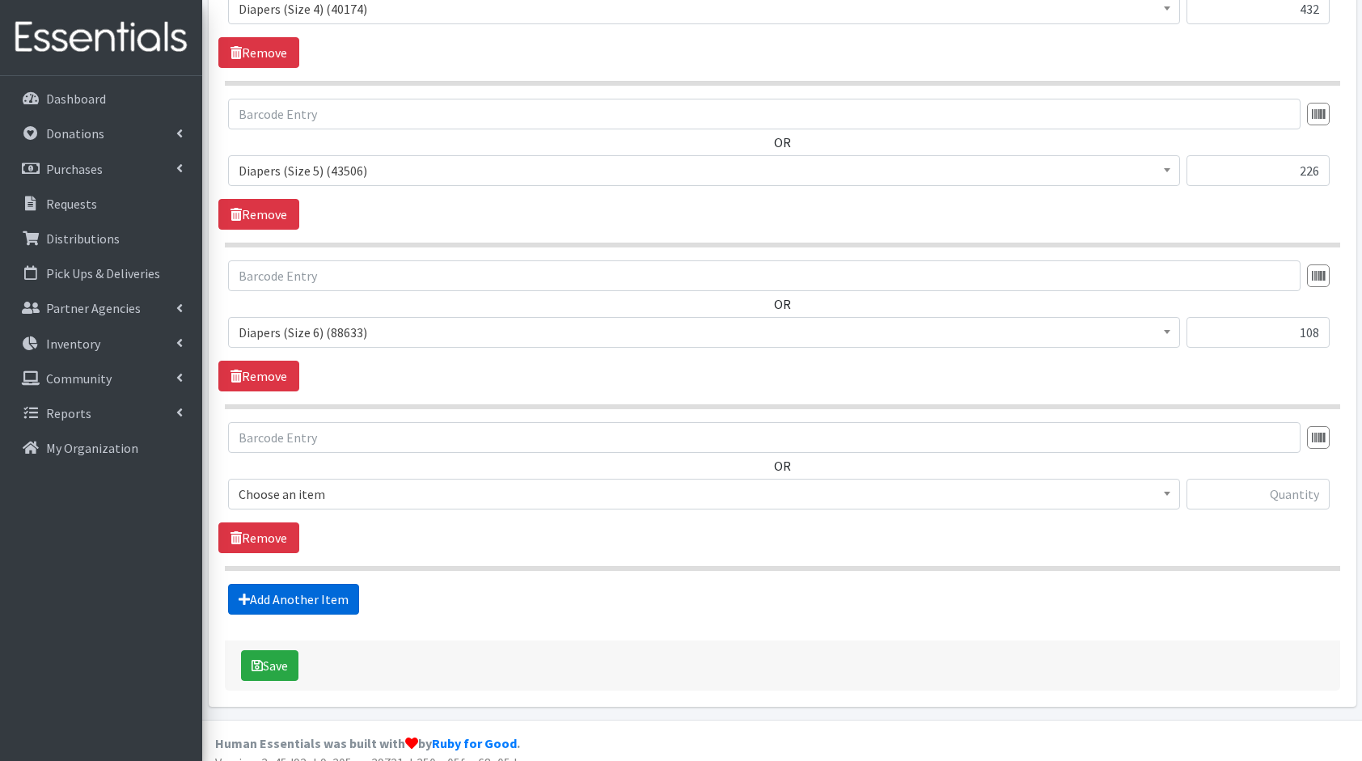
scroll to position [1065, 0]
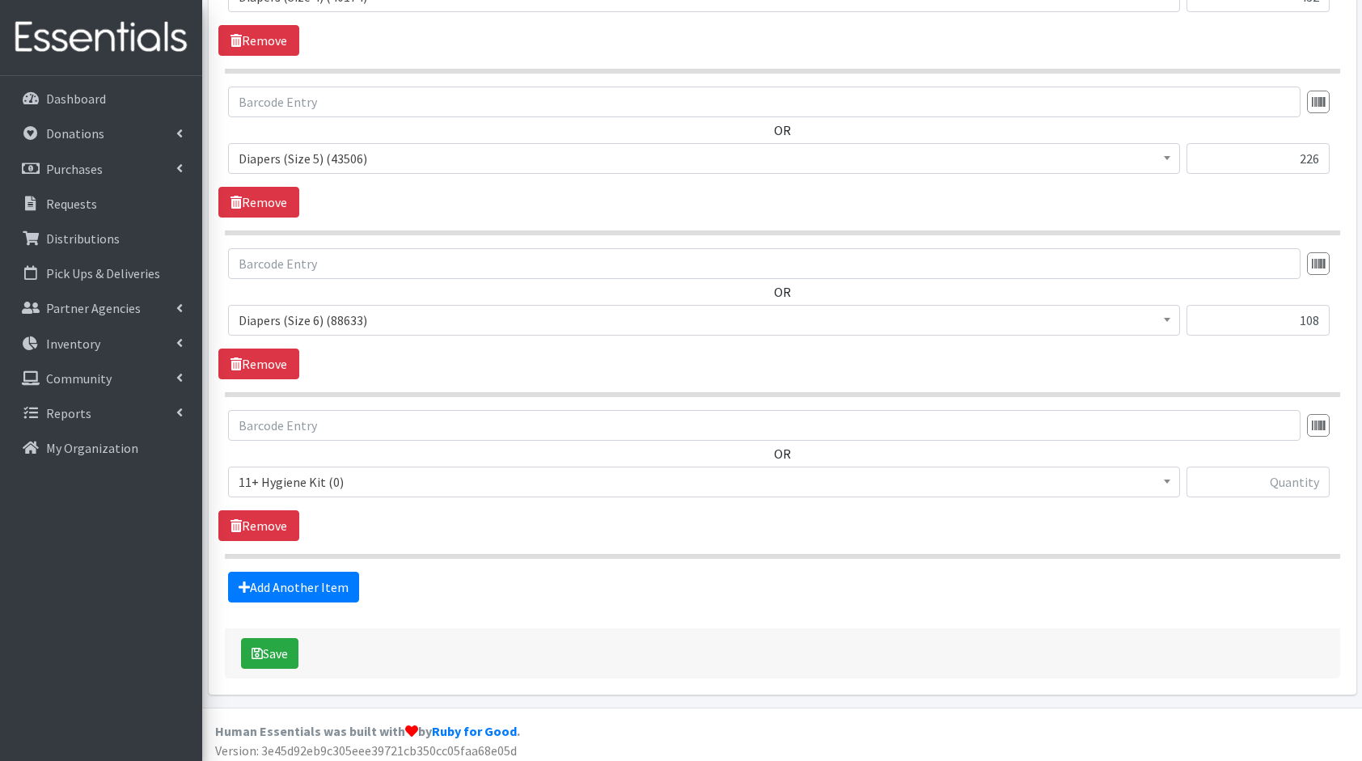
click at [337, 477] on span "11+ Hygiene Kit (0)" at bounding box center [704, 482] width 931 height 23
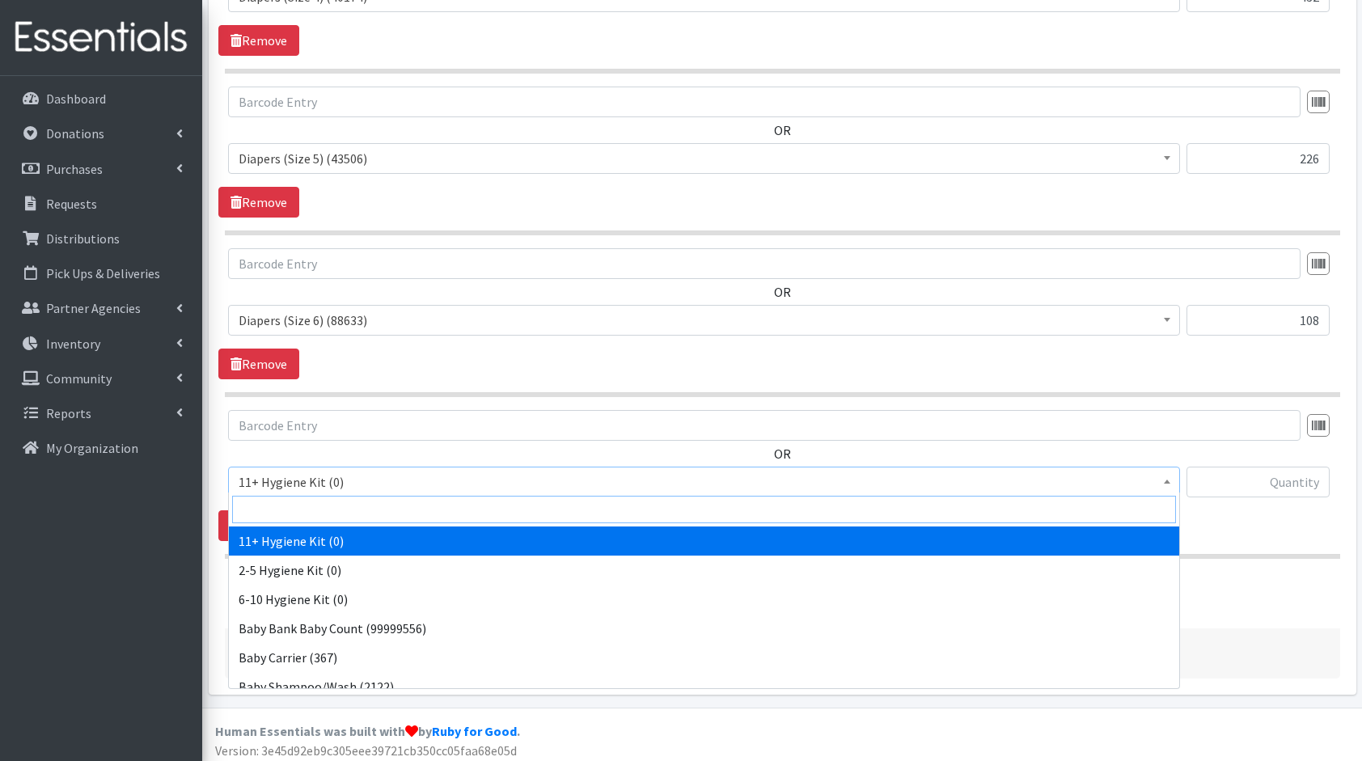
click at [370, 508] on input "search" at bounding box center [704, 510] width 944 height 28
type input "clo"
select select "13151"
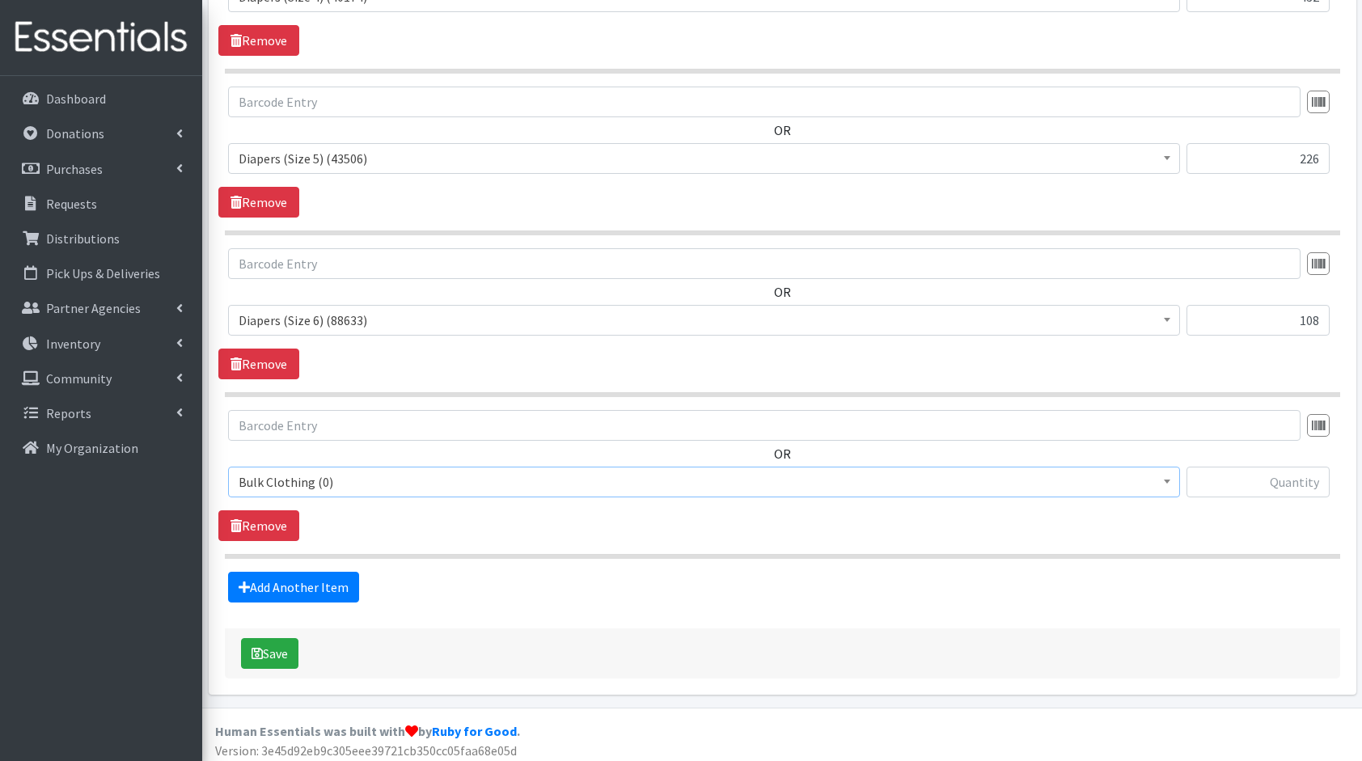
click at [302, 477] on span "Bulk Clothing (0)" at bounding box center [704, 482] width 931 height 23
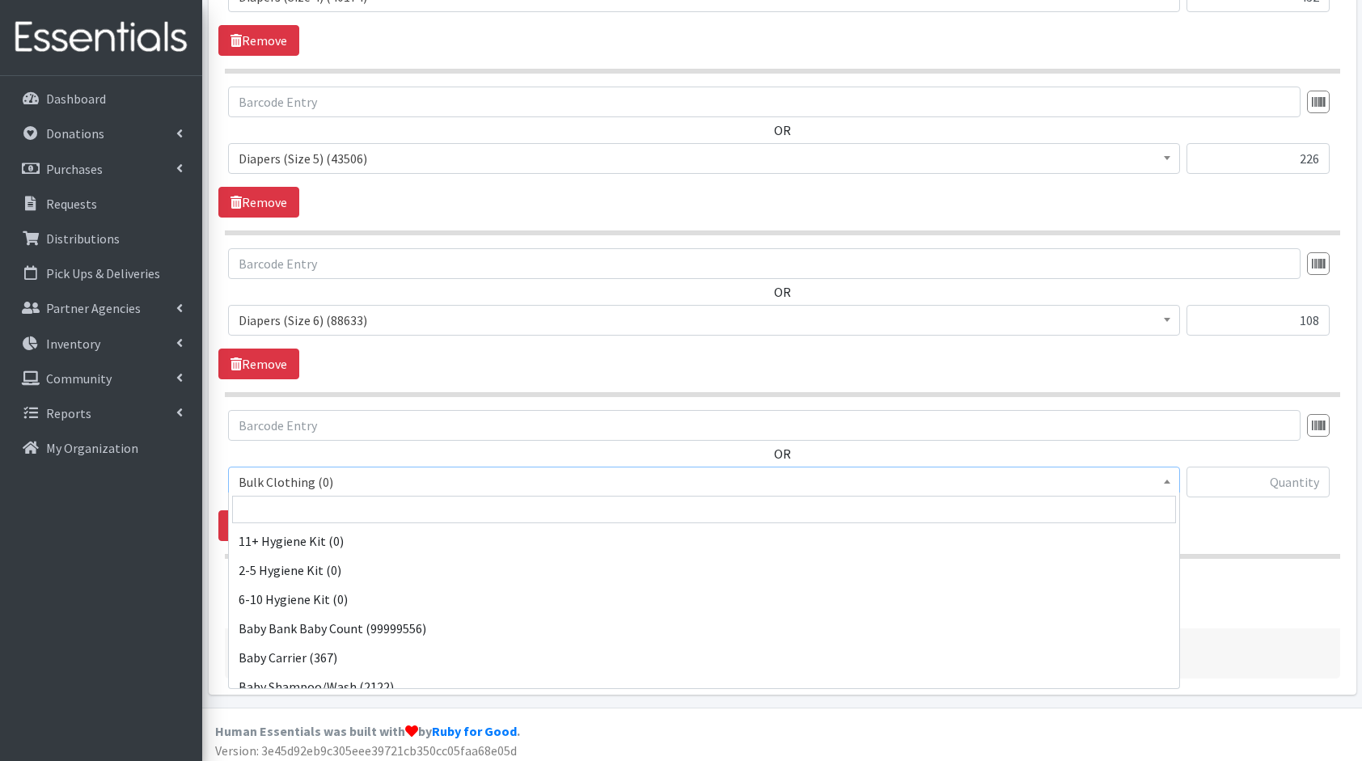
scroll to position [350, 0]
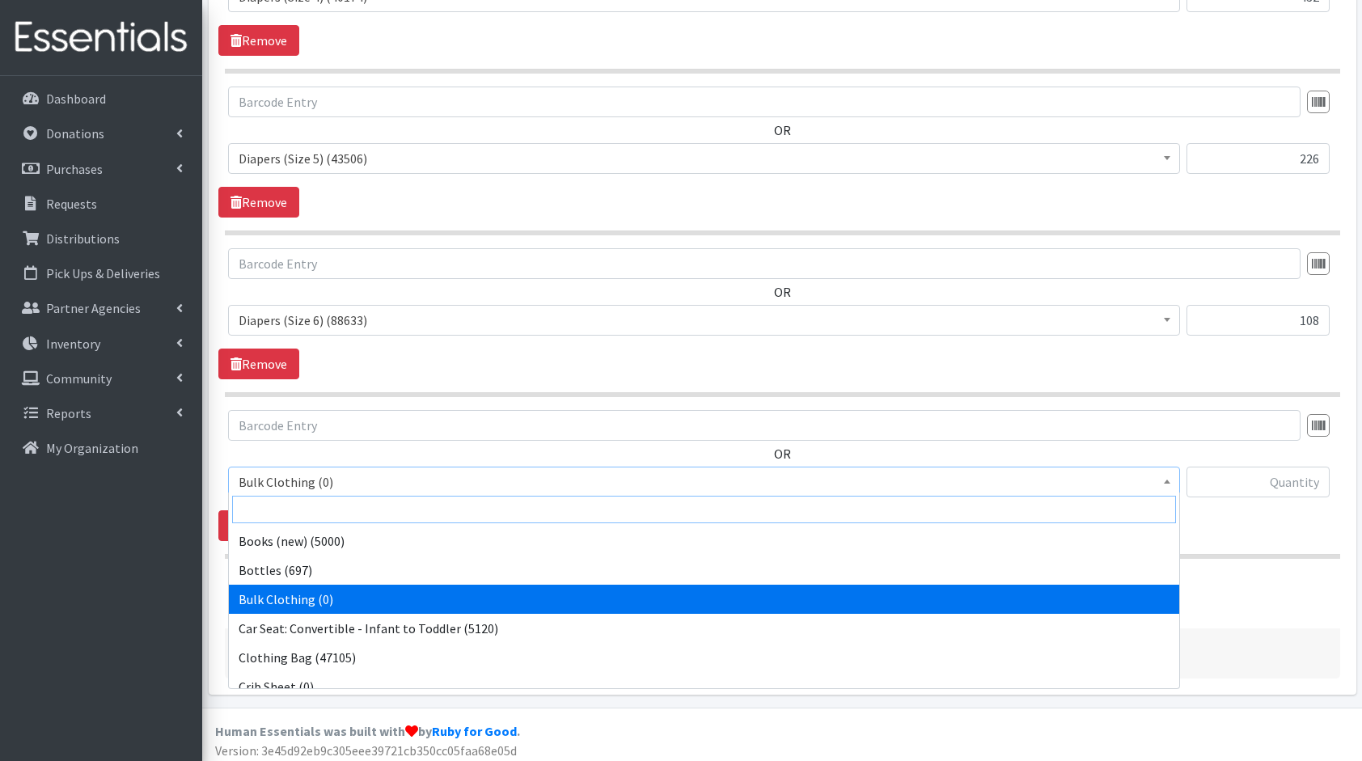
click at [304, 498] on input "search" at bounding box center [704, 510] width 944 height 28
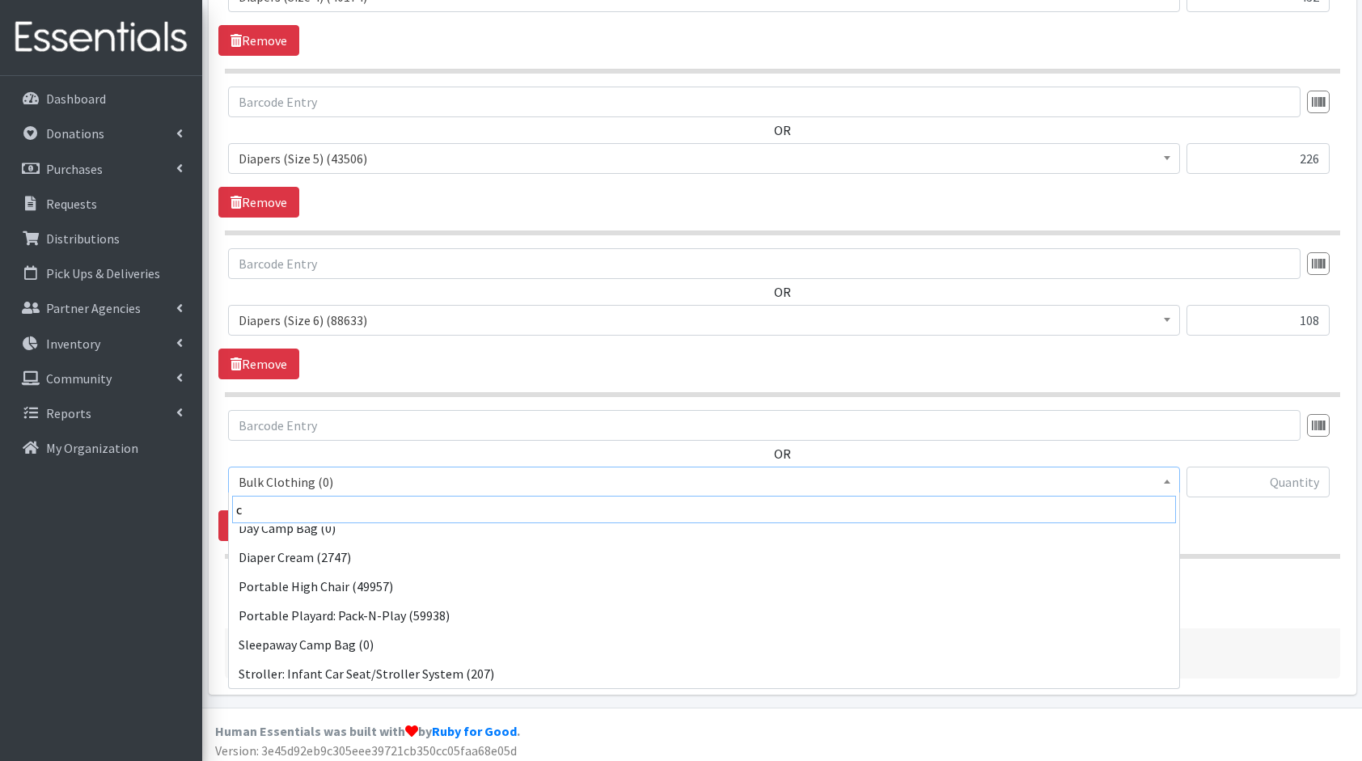
scroll to position [0, 0]
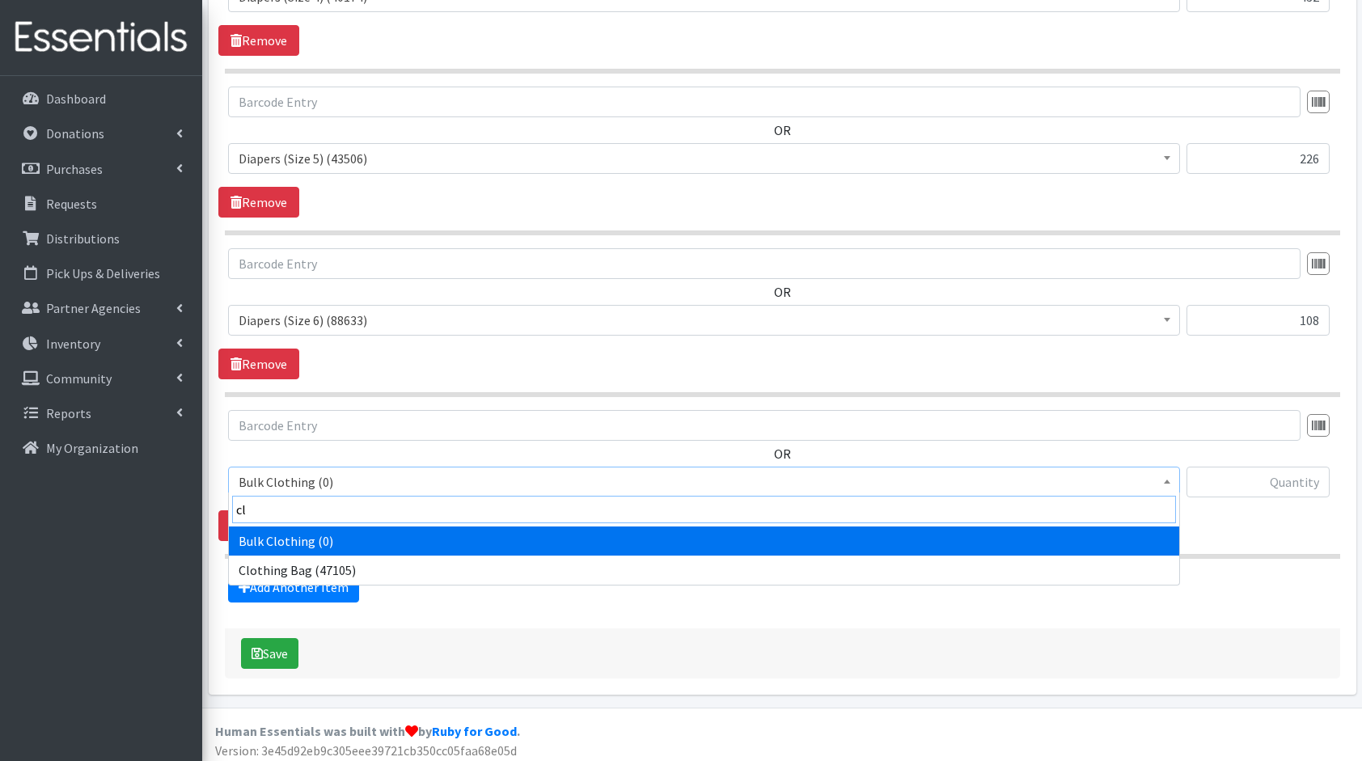
type input "clo"
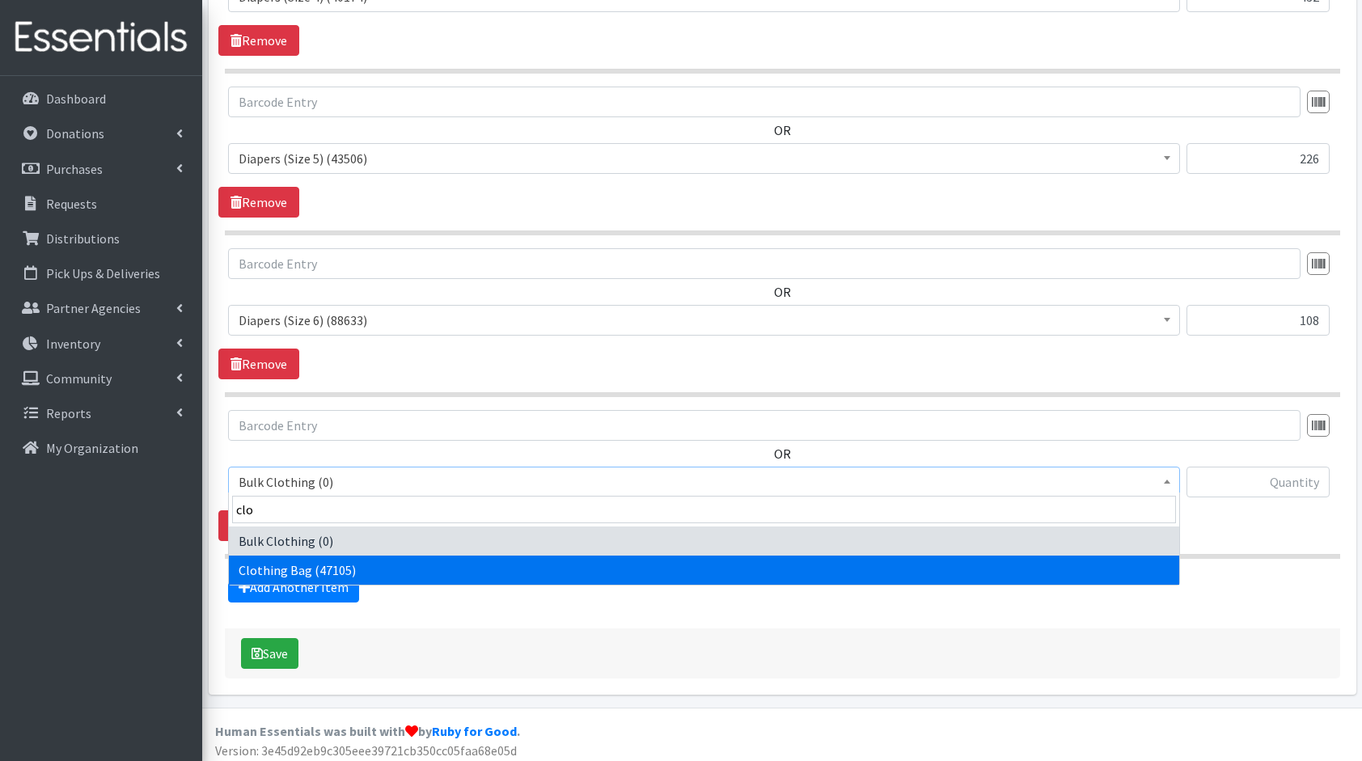
select select "10574"
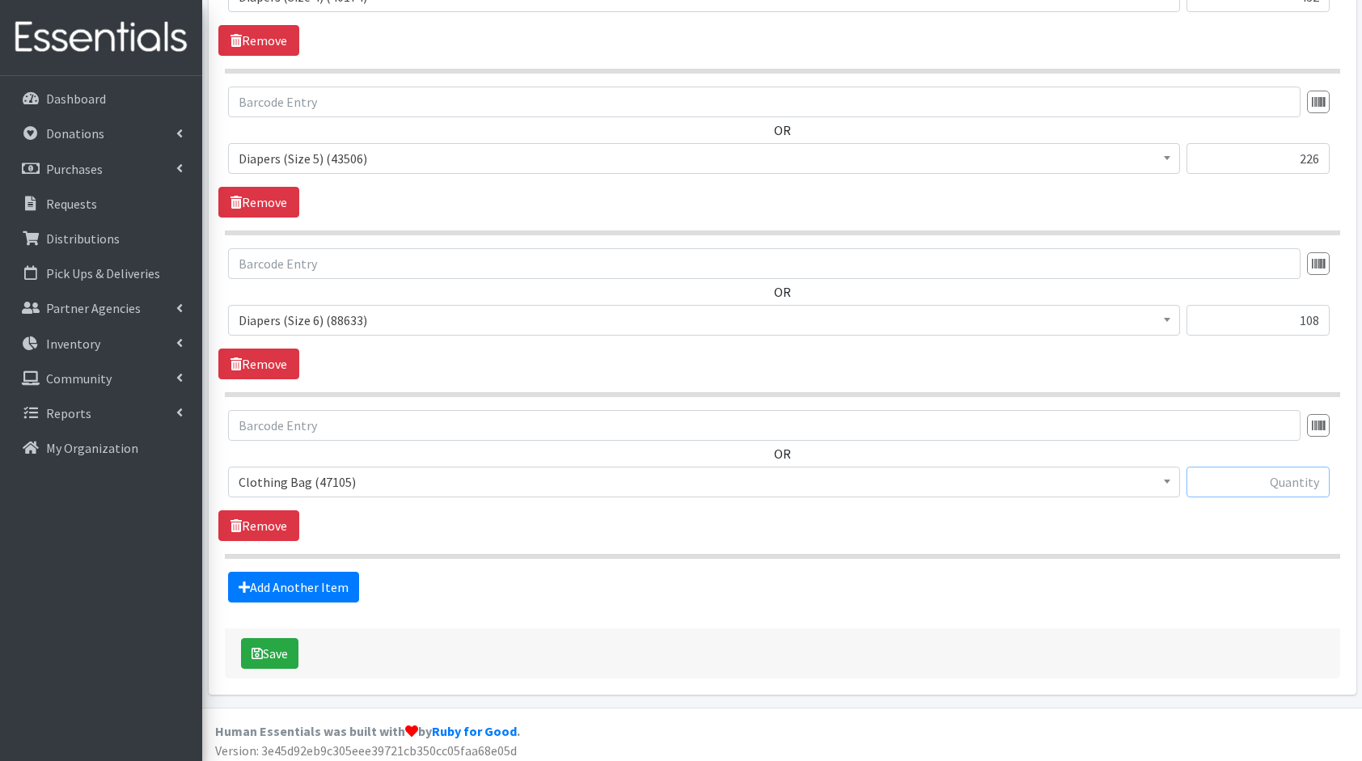
click at [1189, 477] on input "text" at bounding box center [1258, 482] width 143 height 31
type input "10"
click at [254, 572] on link "Add Another Item" at bounding box center [293, 587] width 131 height 31
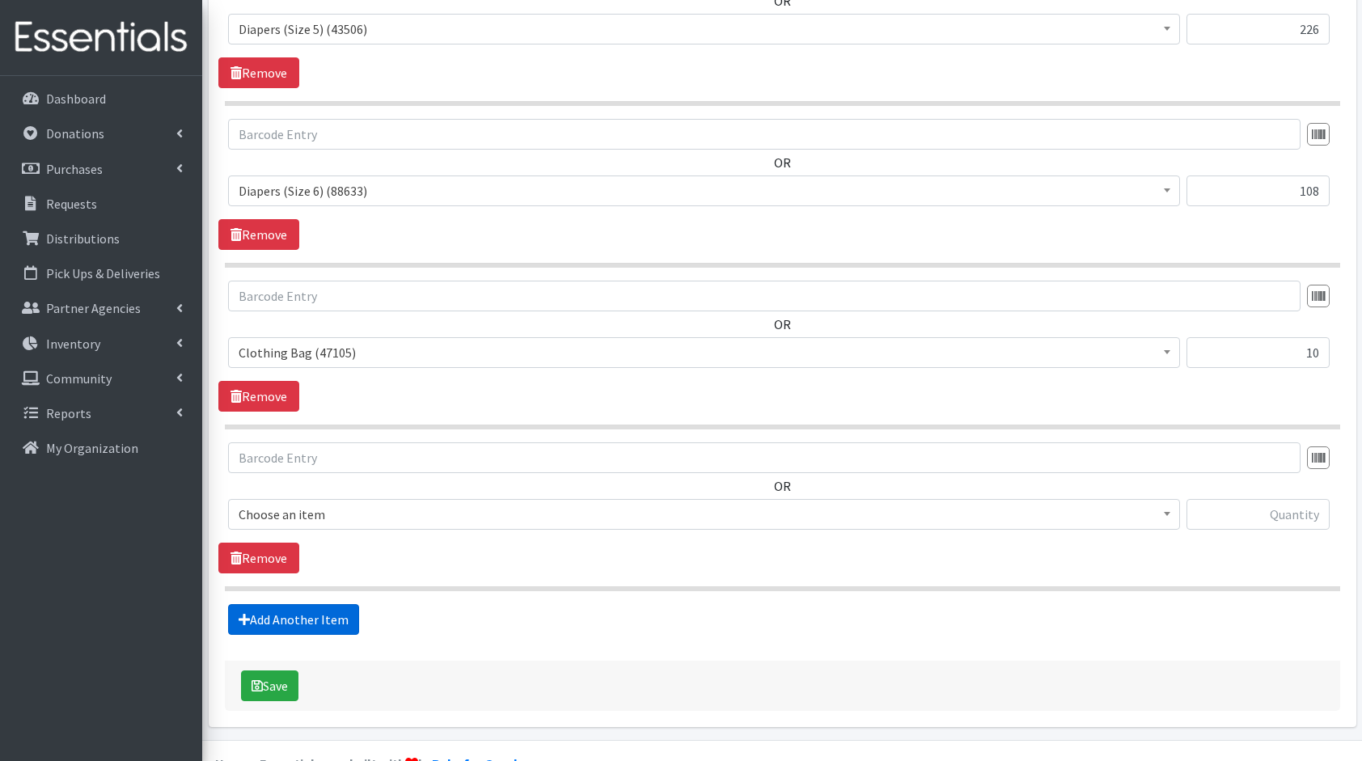
scroll to position [1226, 0]
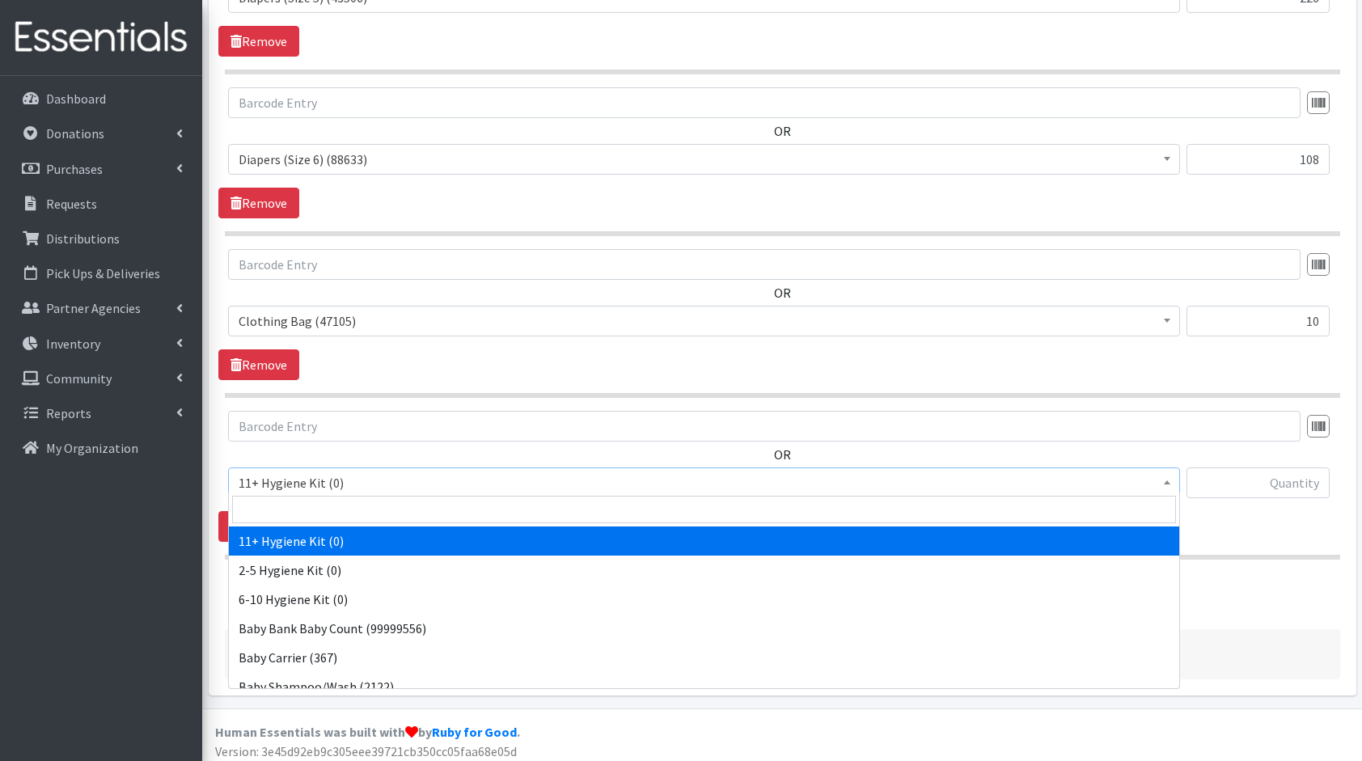
click at [359, 477] on span "11+ Hygiene Kit (0)" at bounding box center [704, 483] width 931 height 23
click at [401, 511] on input "search" at bounding box center [704, 510] width 944 height 28
type input "boa"
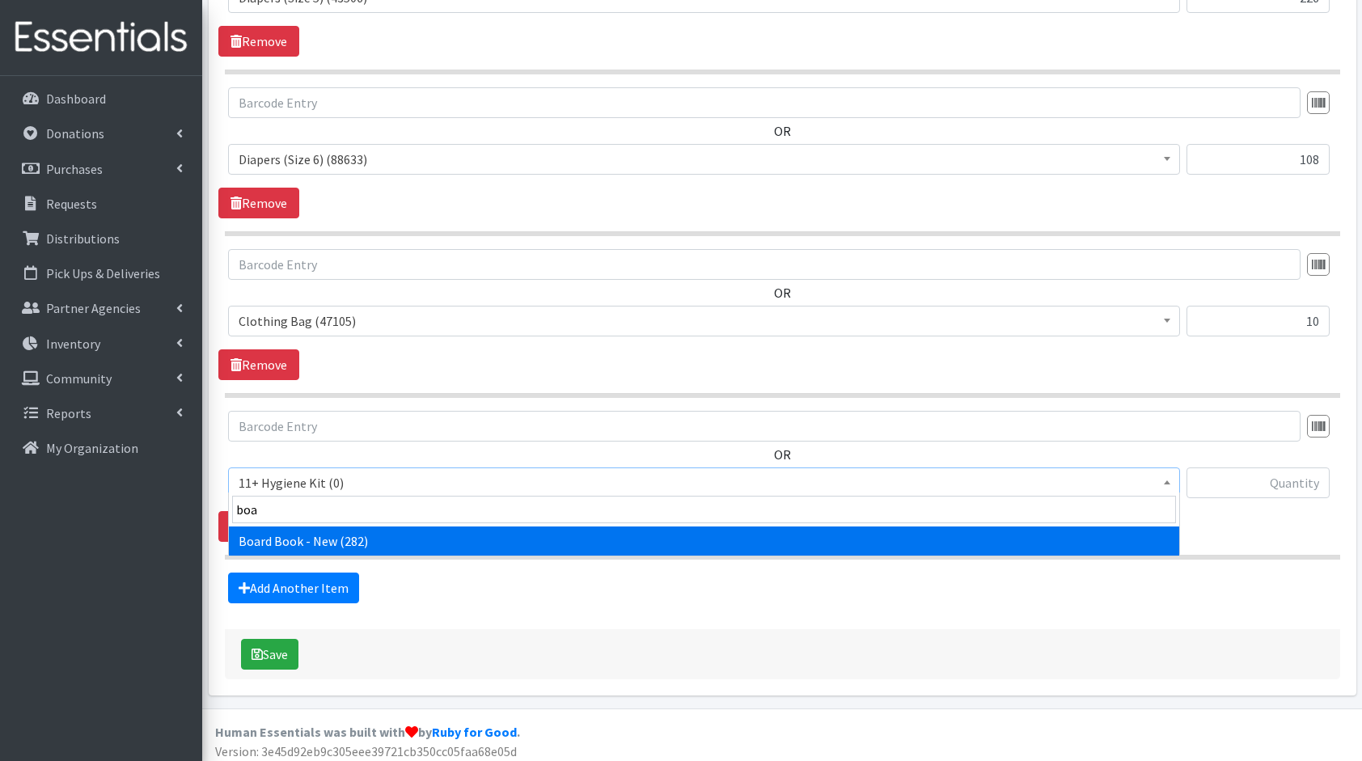
select select "10657"
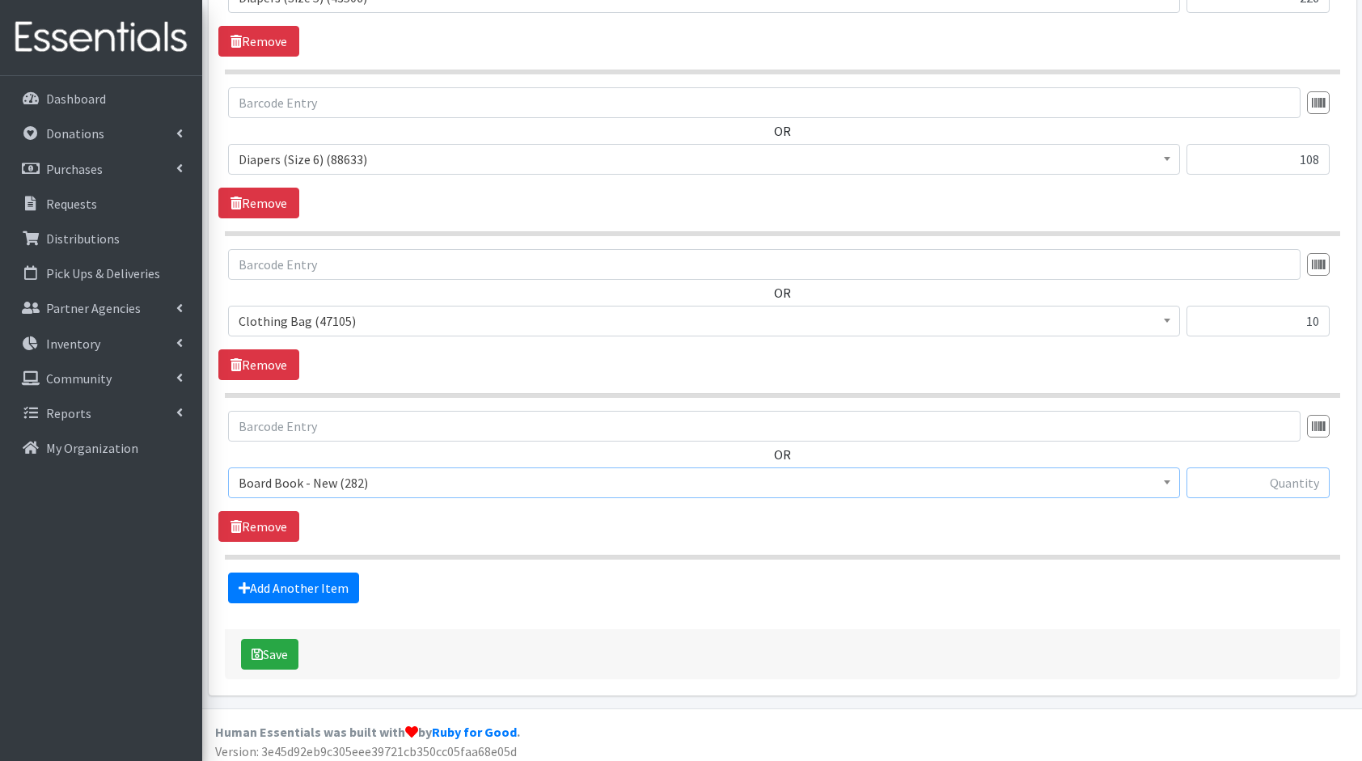
click at [1290, 484] on input "text" at bounding box center [1258, 483] width 143 height 31
type input "10"
click at [259, 586] on link "Add Another Item" at bounding box center [293, 588] width 131 height 31
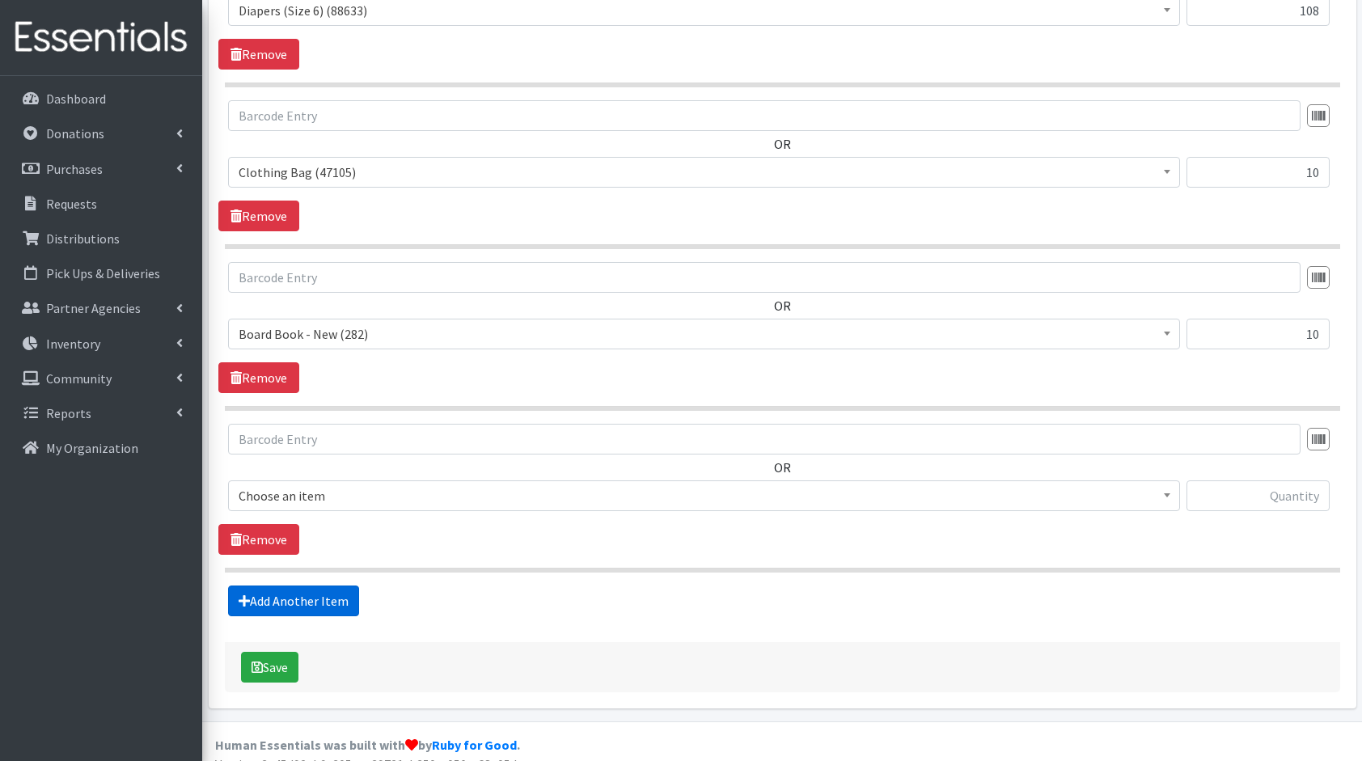
scroll to position [1387, 0]
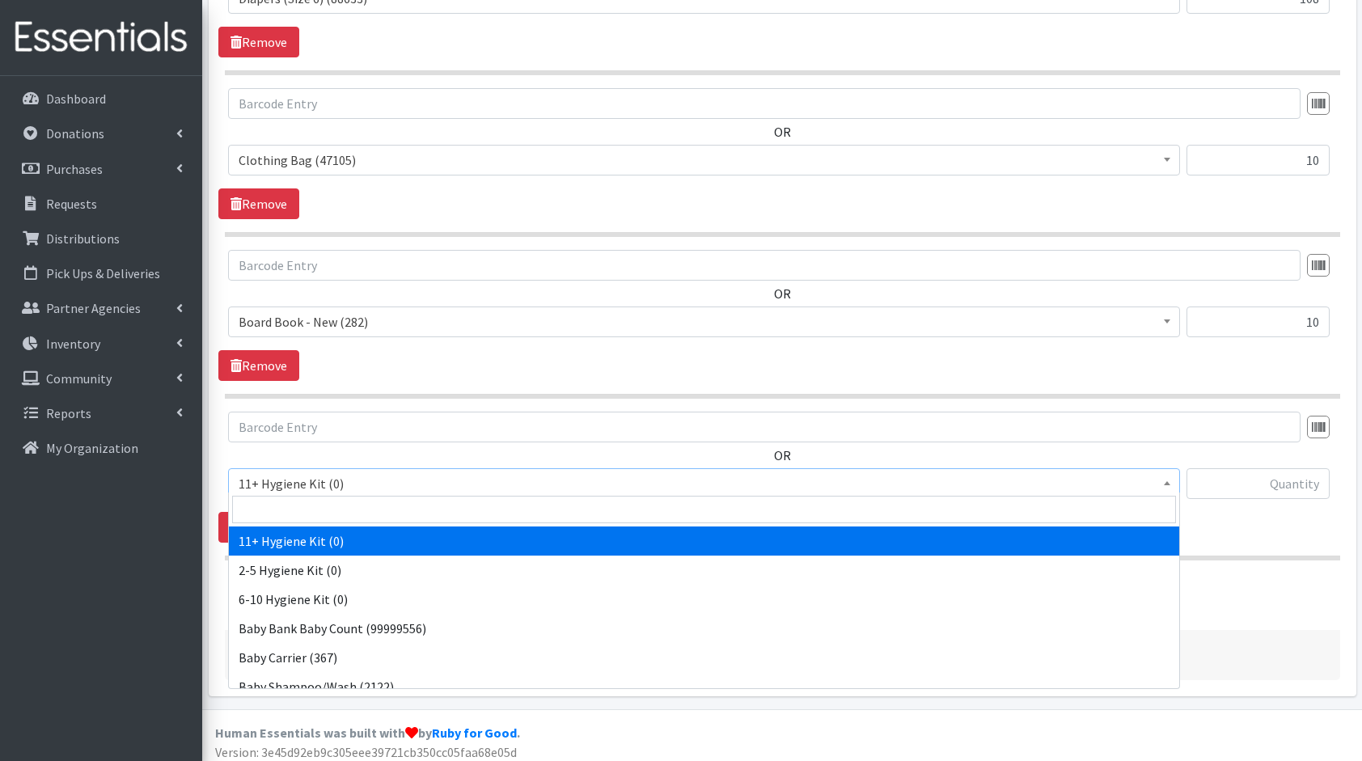
click at [350, 478] on span "11+ Hygiene Kit (0)" at bounding box center [704, 483] width 931 height 23
click at [375, 506] on input "search" at bounding box center [704, 510] width 944 height 28
type input "wip"
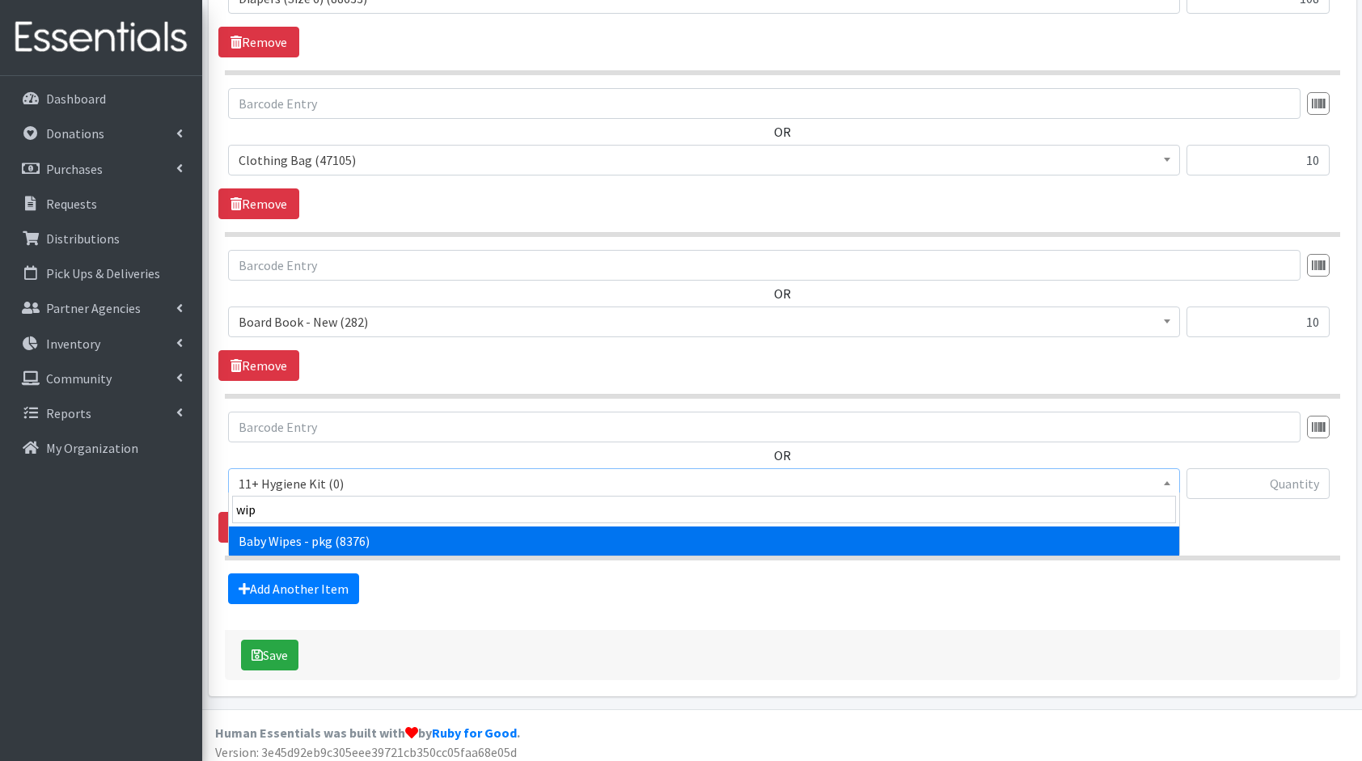
select select "5219"
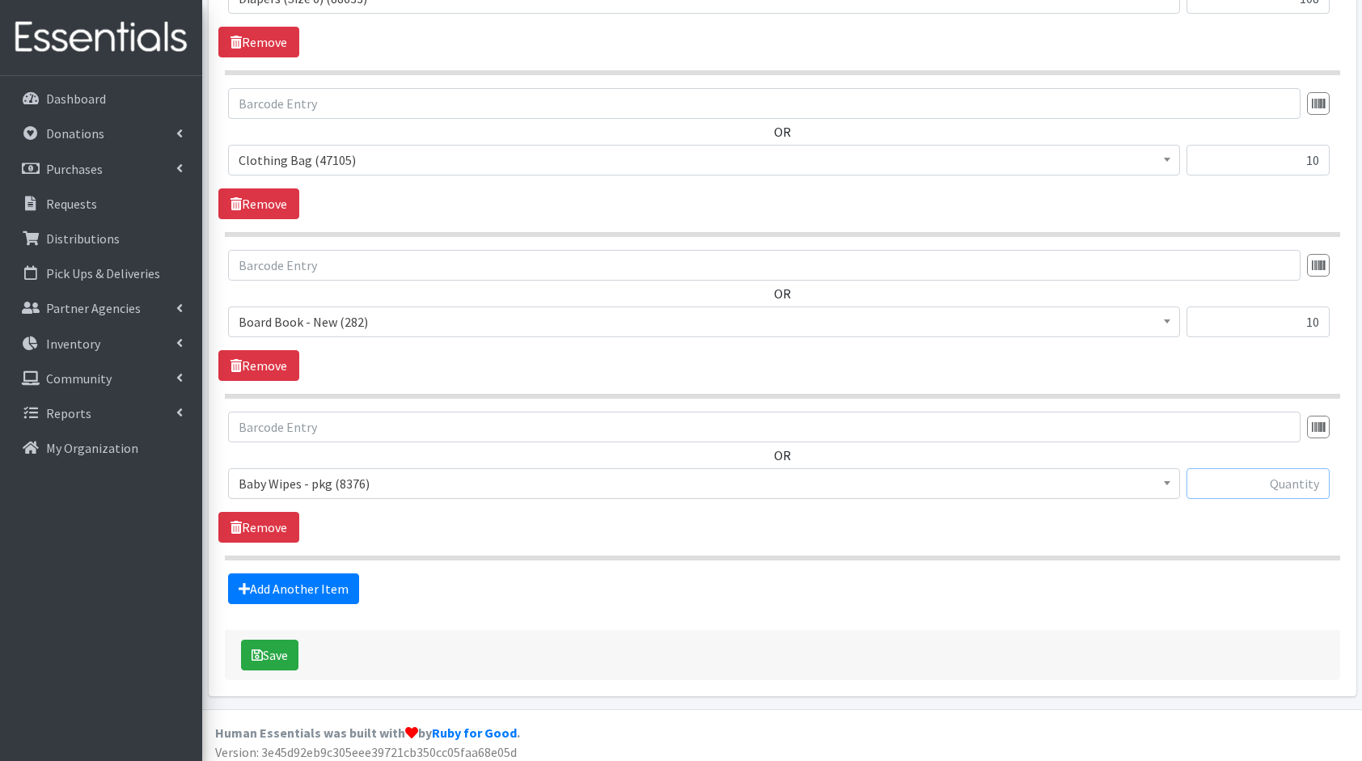
click at [1224, 485] on input "text" at bounding box center [1258, 483] width 143 height 31
type input "40"
click at [320, 586] on link "Add Another Item" at bounding box center [293, 589] width 131 height 31
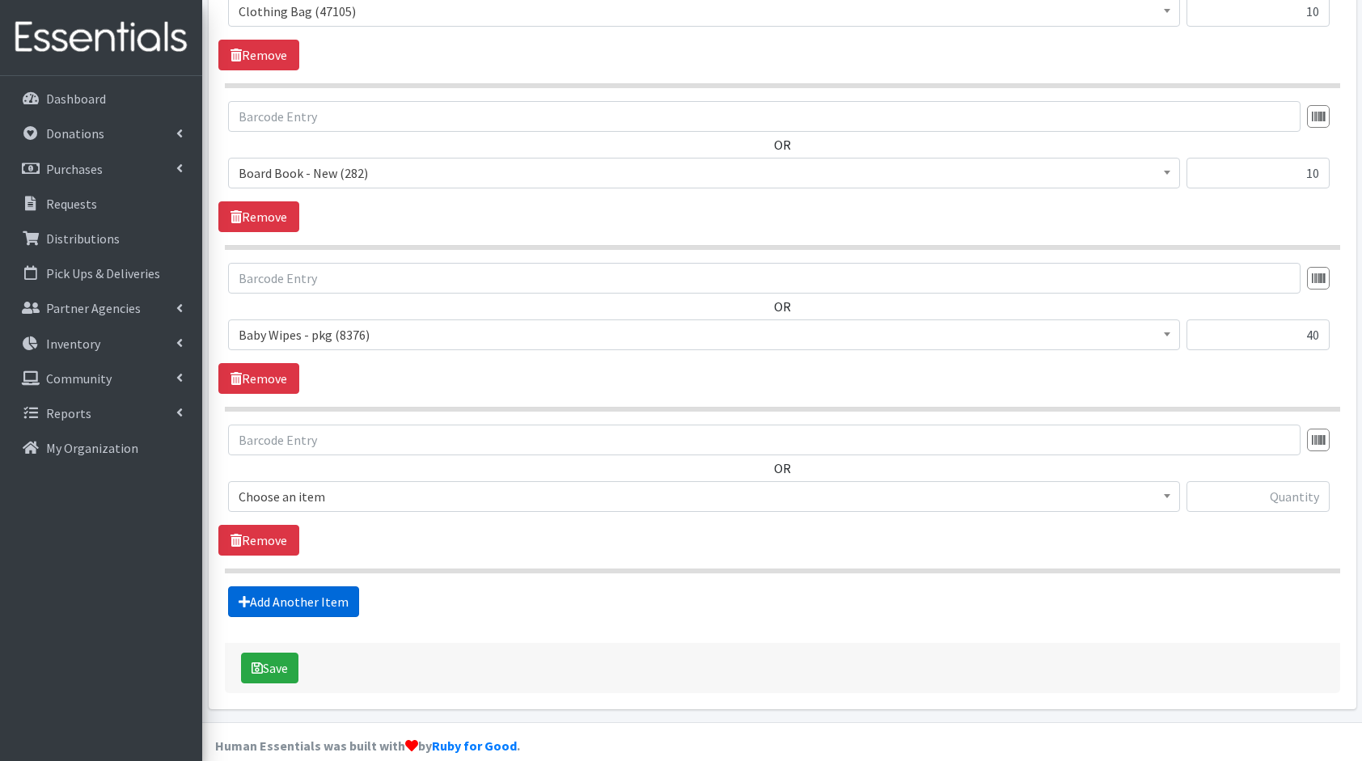
scroll to position [1548, 0]
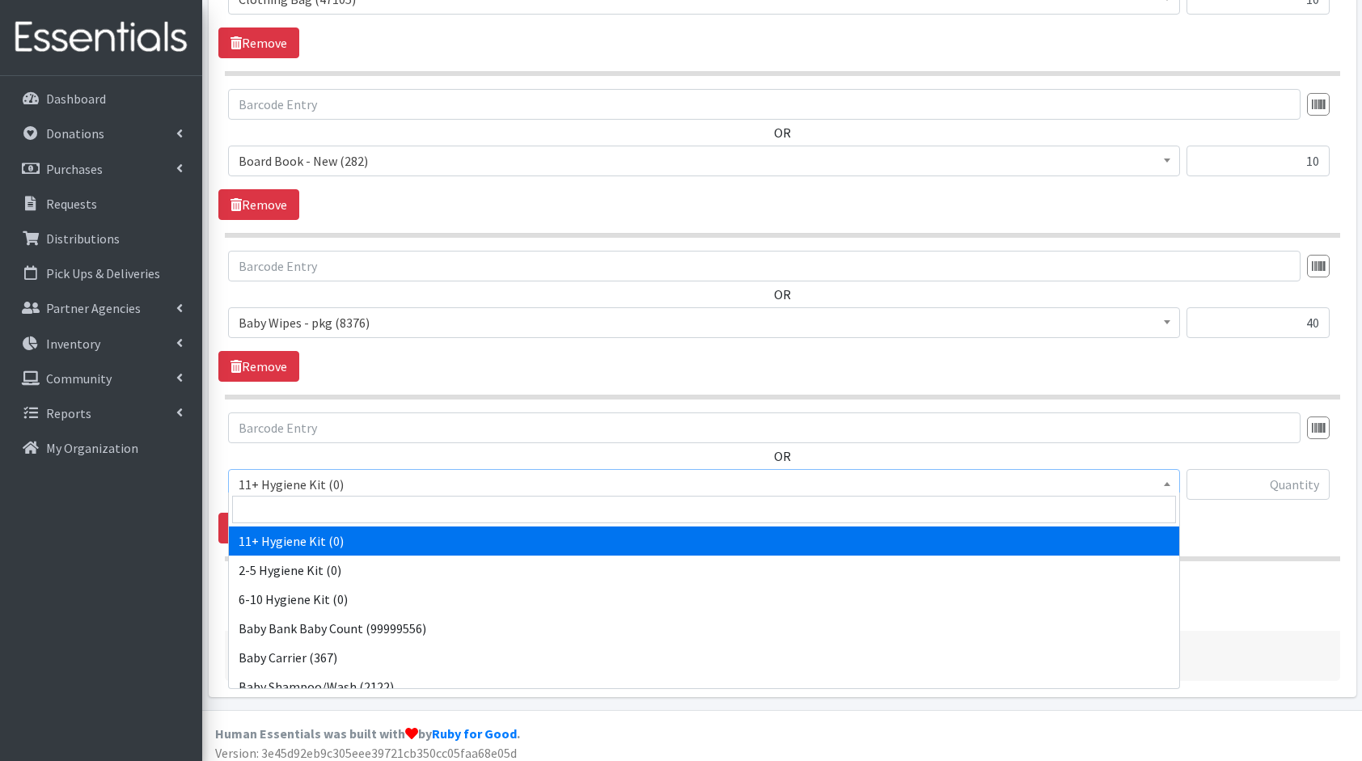
click at [353, 485] on span "11+ Hygiene Kit (0)" at bounding box center [704, 484] width 931 height 23
click at [376, 511] on input "search" at bounding box center [704, 510] width 944 height 28
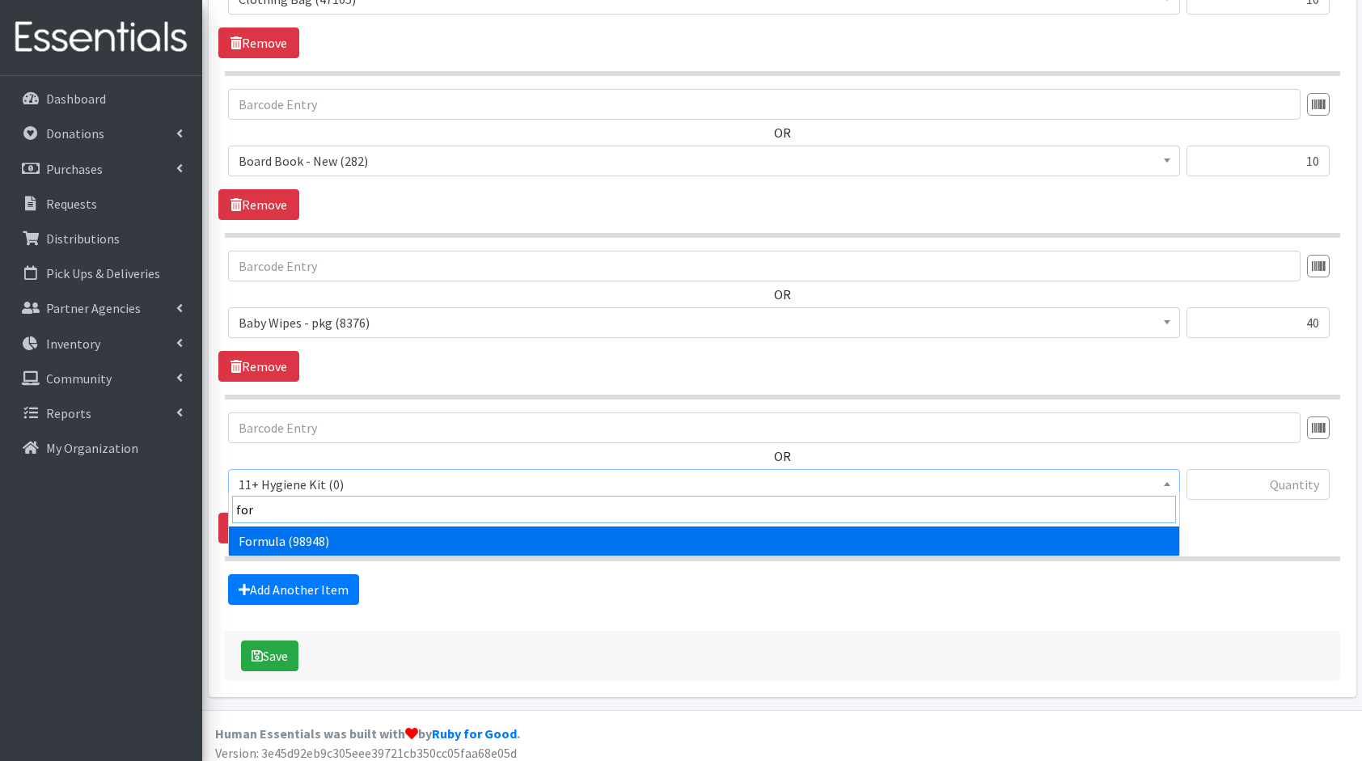
type input "form"
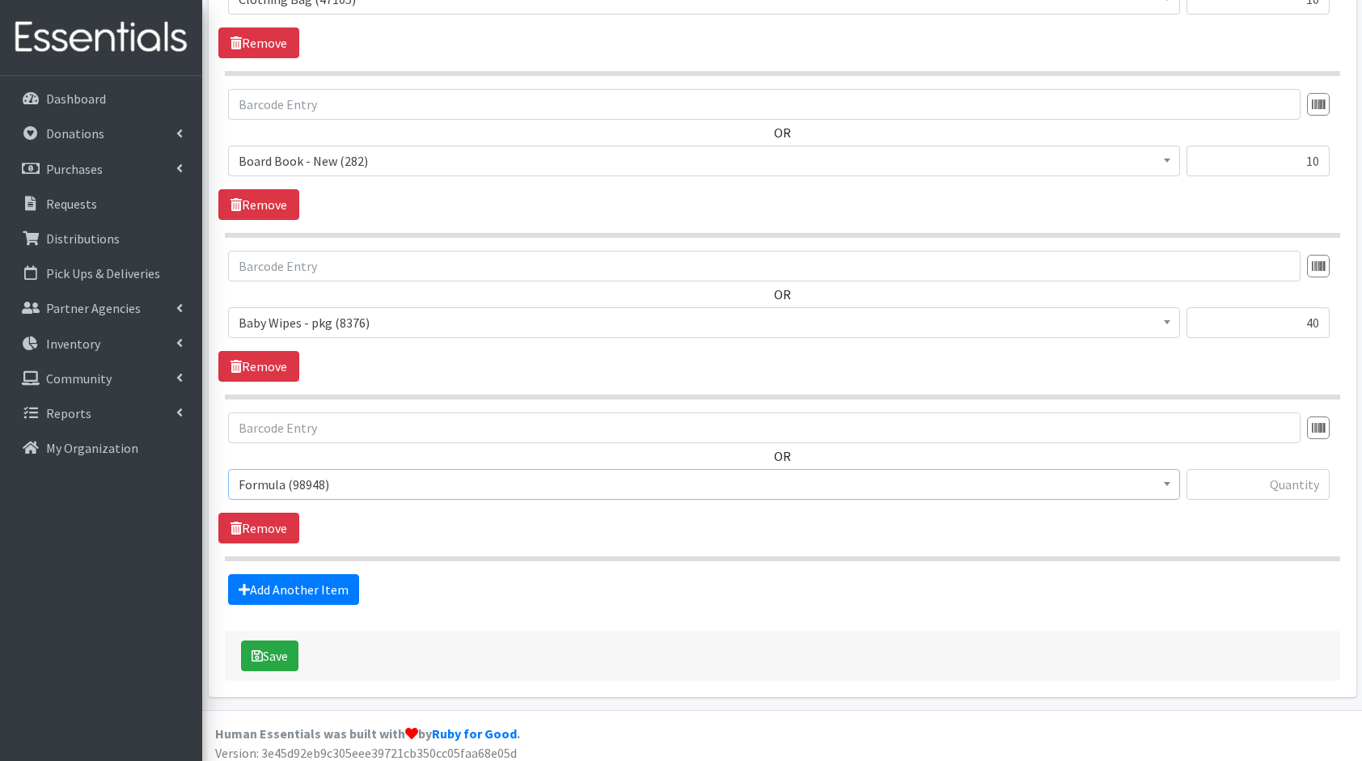
select select "13582"
click at [1291, 487] on input "text" at bounding box center [1258, 484] width 143 height 31
type input "6"
click at [319, 583] on link "Add Another Item" at bounding box center [293, 589] width 131 height 31
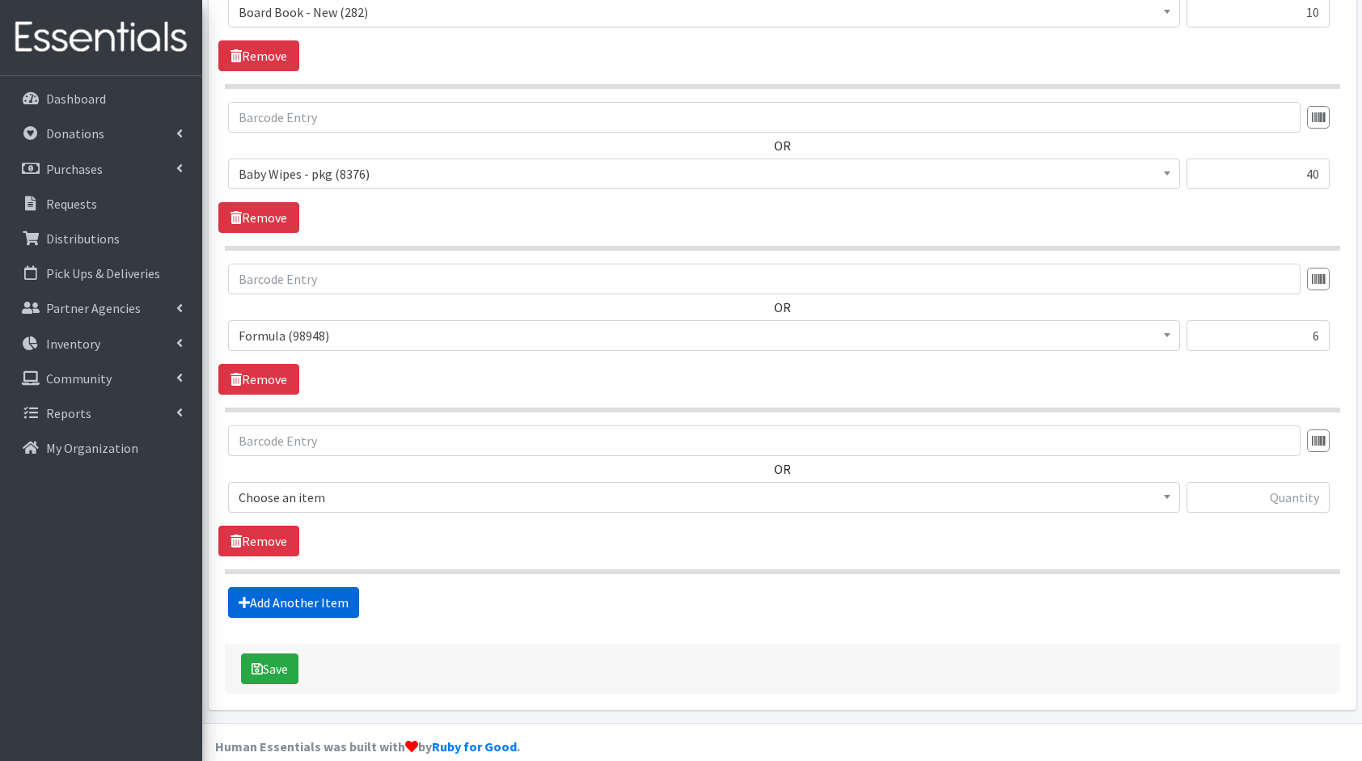
scroll to position [1709, 0]
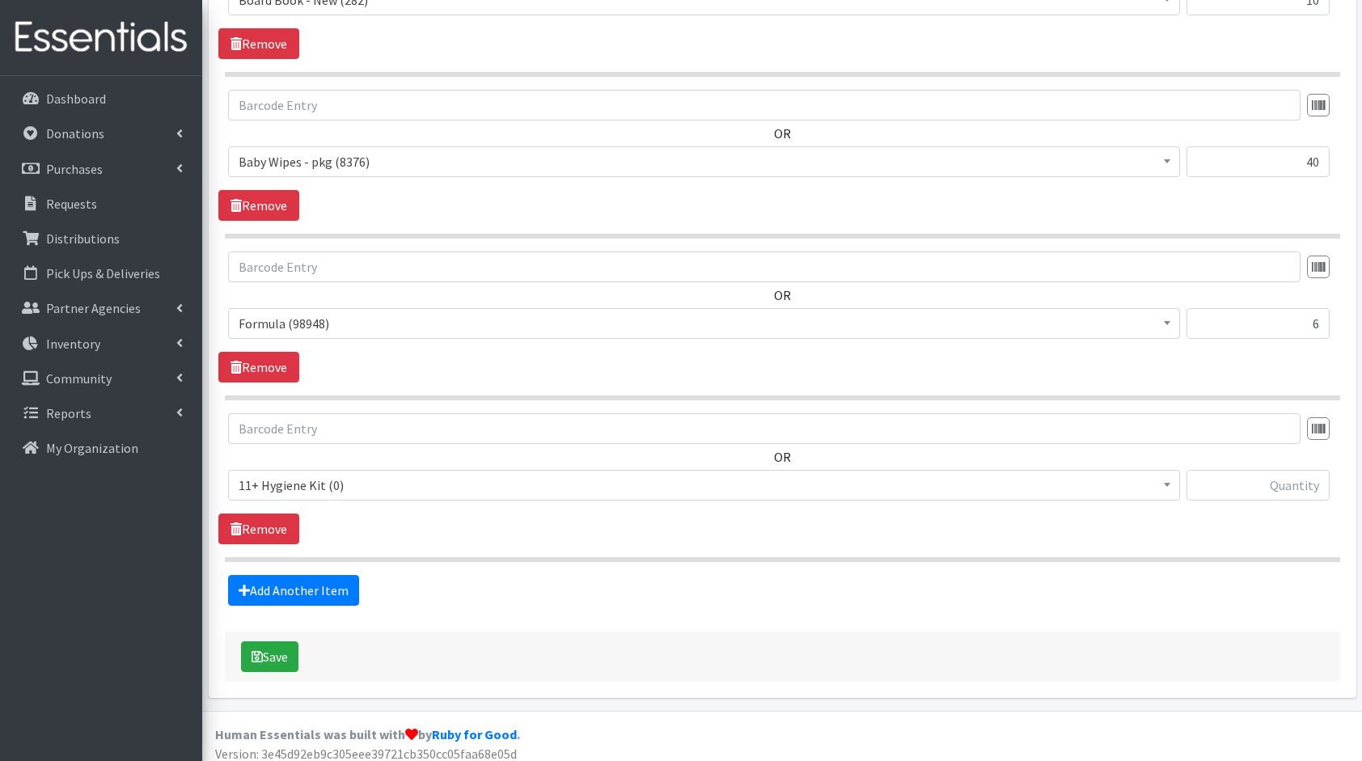
click at [316, 474] on span "11+ Hygiene Kit (0)" at bounding box center [704, 485] width 931 height 23
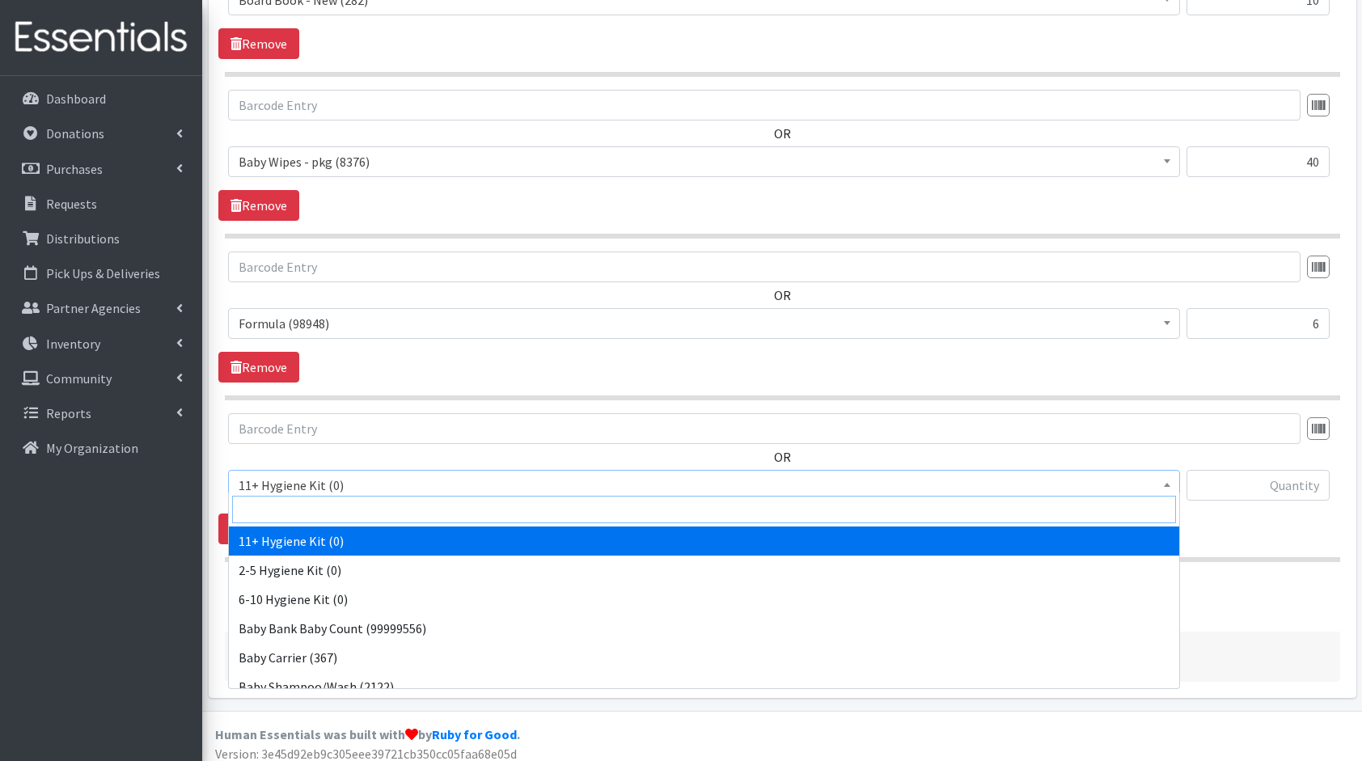
click at [349, 501] on input "search" at bounding box center [704, 510] width 944 height 28
type input "to"
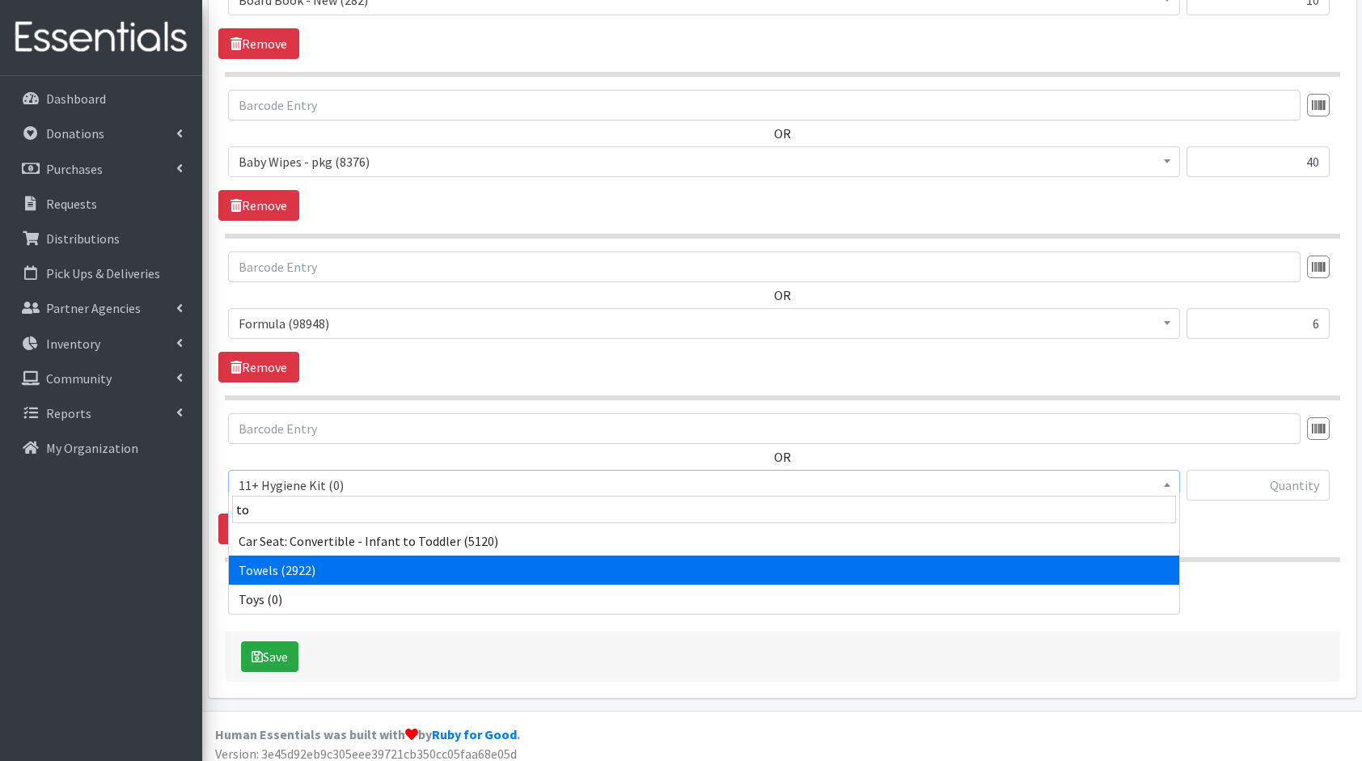
select select "10577"
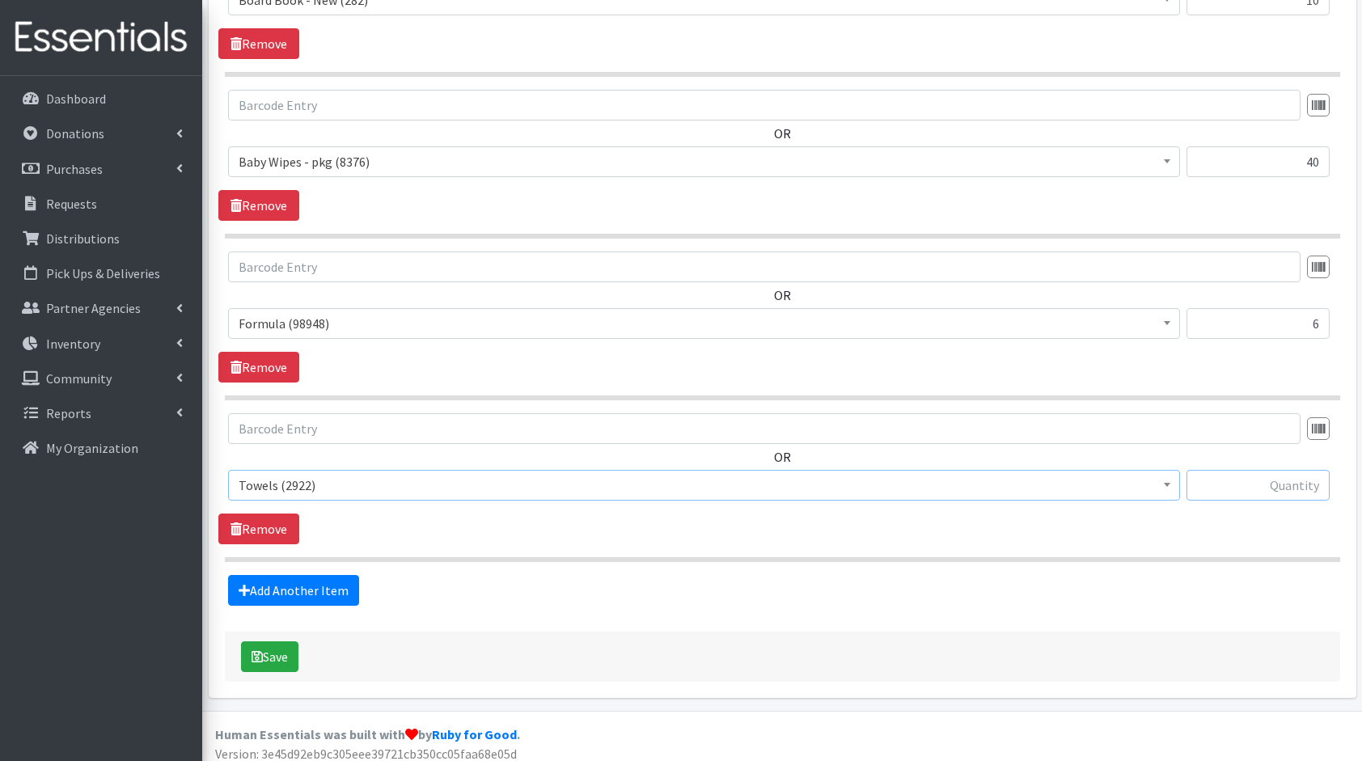
click at [1244, 476] on input "text" at bounding box center [1258, 485] width 143 height 31
type input "7"
click at [256, 589] on link "Add Another Item" at bounding box center [293, 590] width 131 height 31
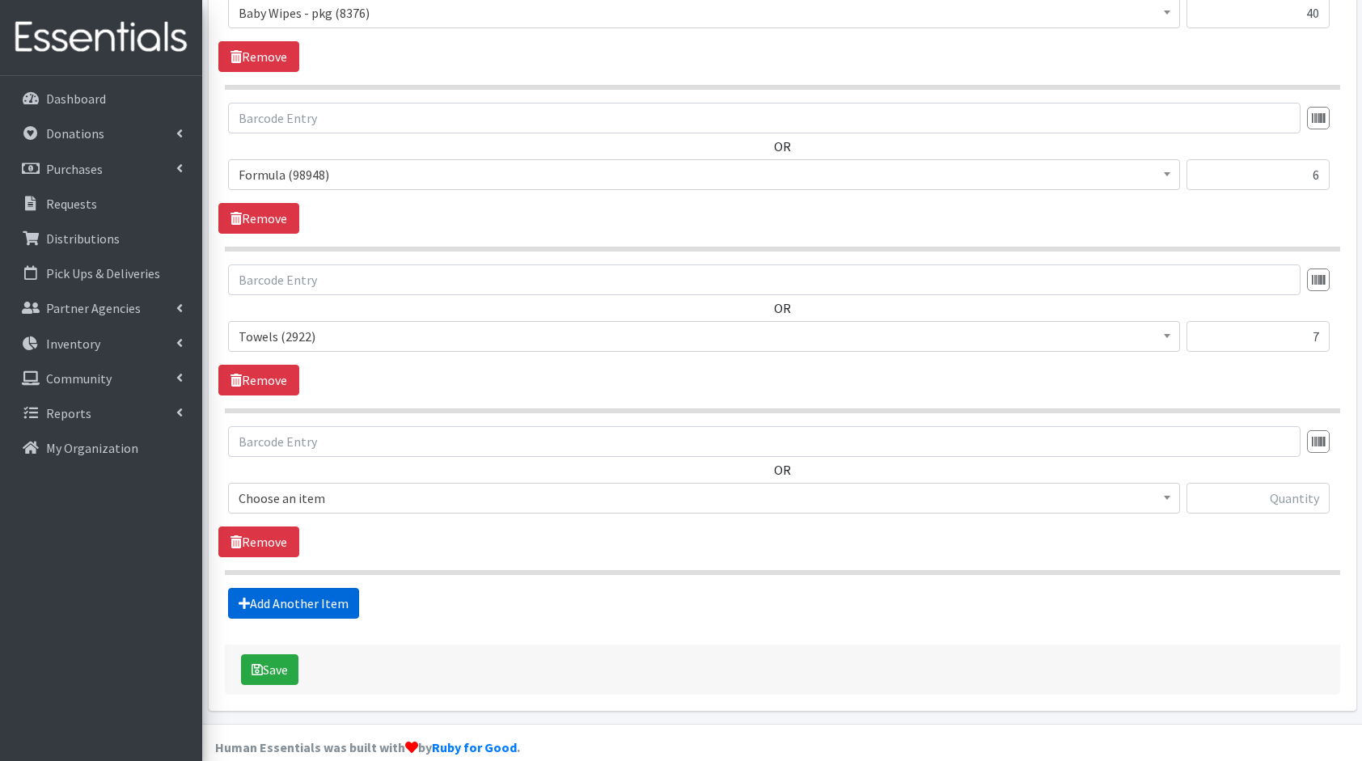
scroll to position [1870, 0]
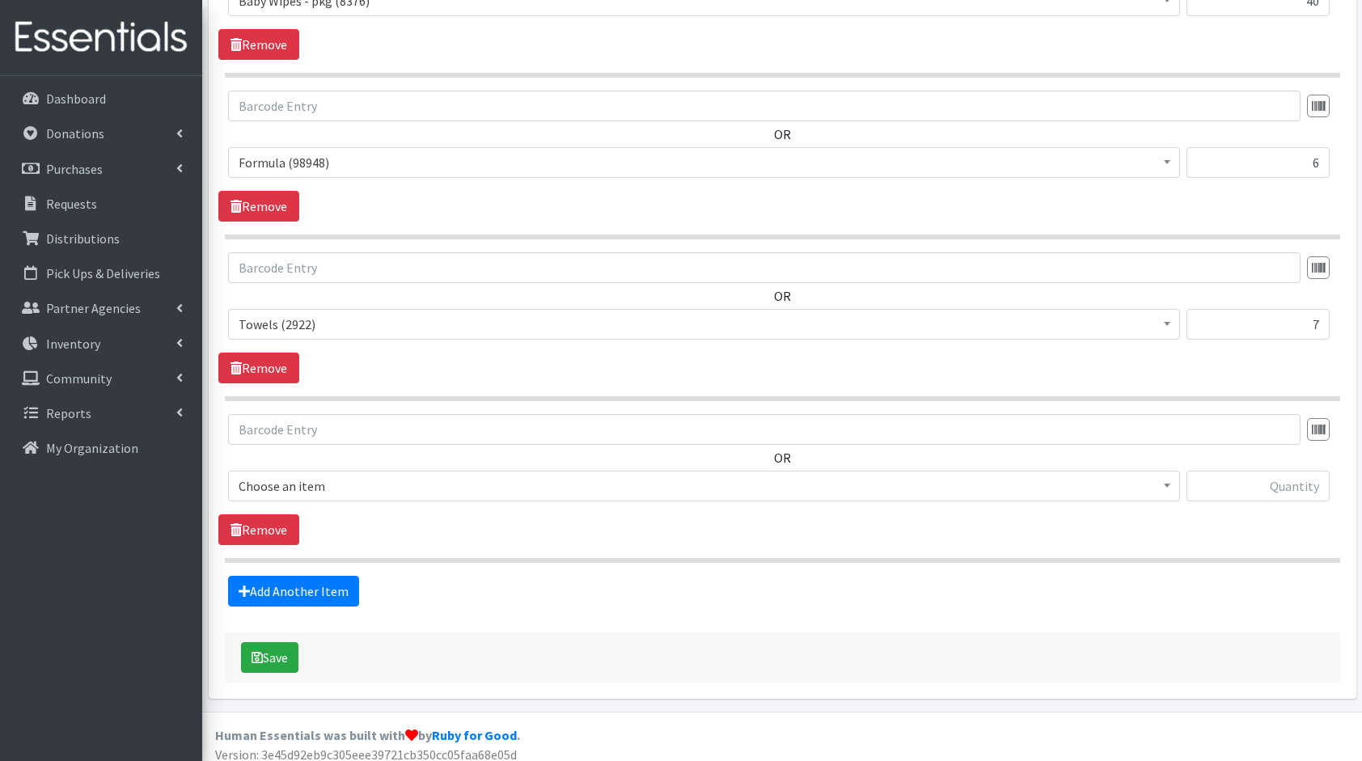
click at [307, 479] on span "Choose an item" at bounding box center [704, 486] width 931 height 23
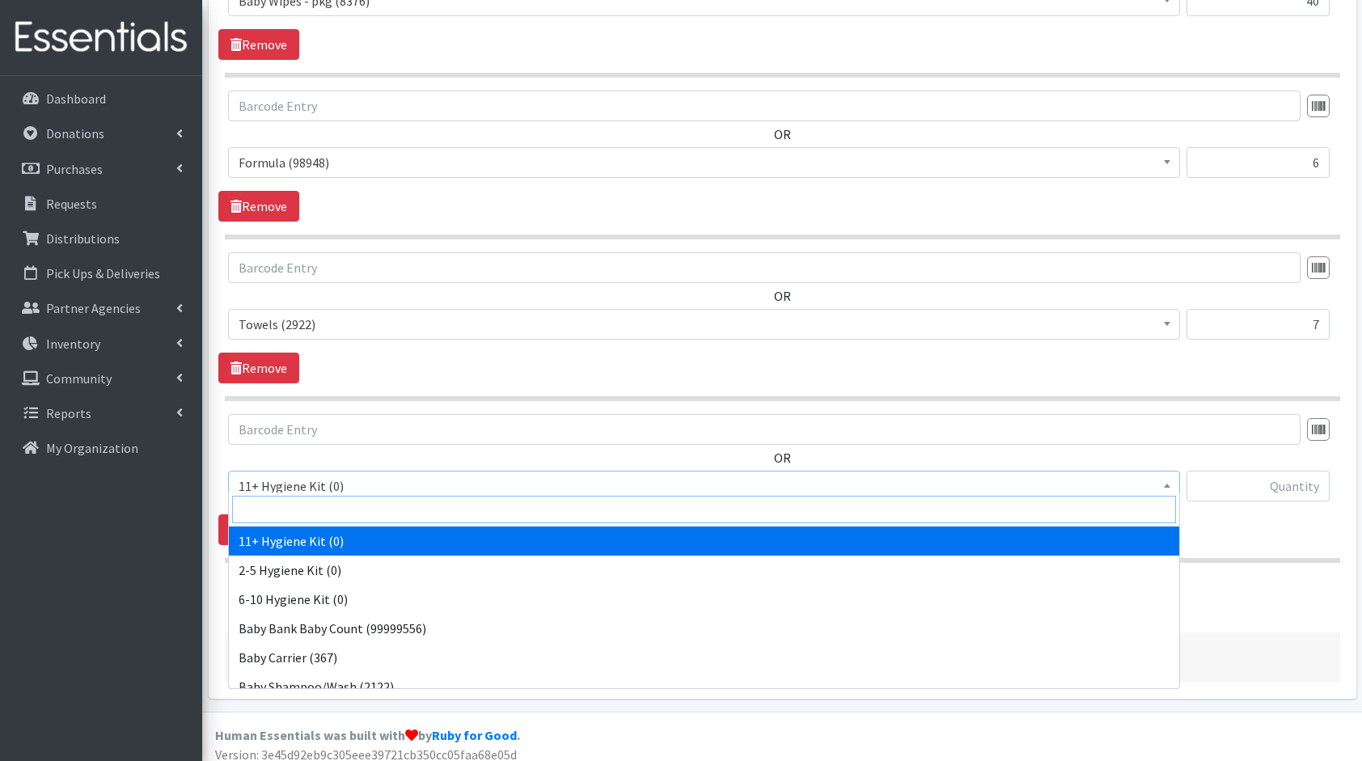
click at [363, 506] on input "search" at bounding box center [704, 510] width 944 height 28
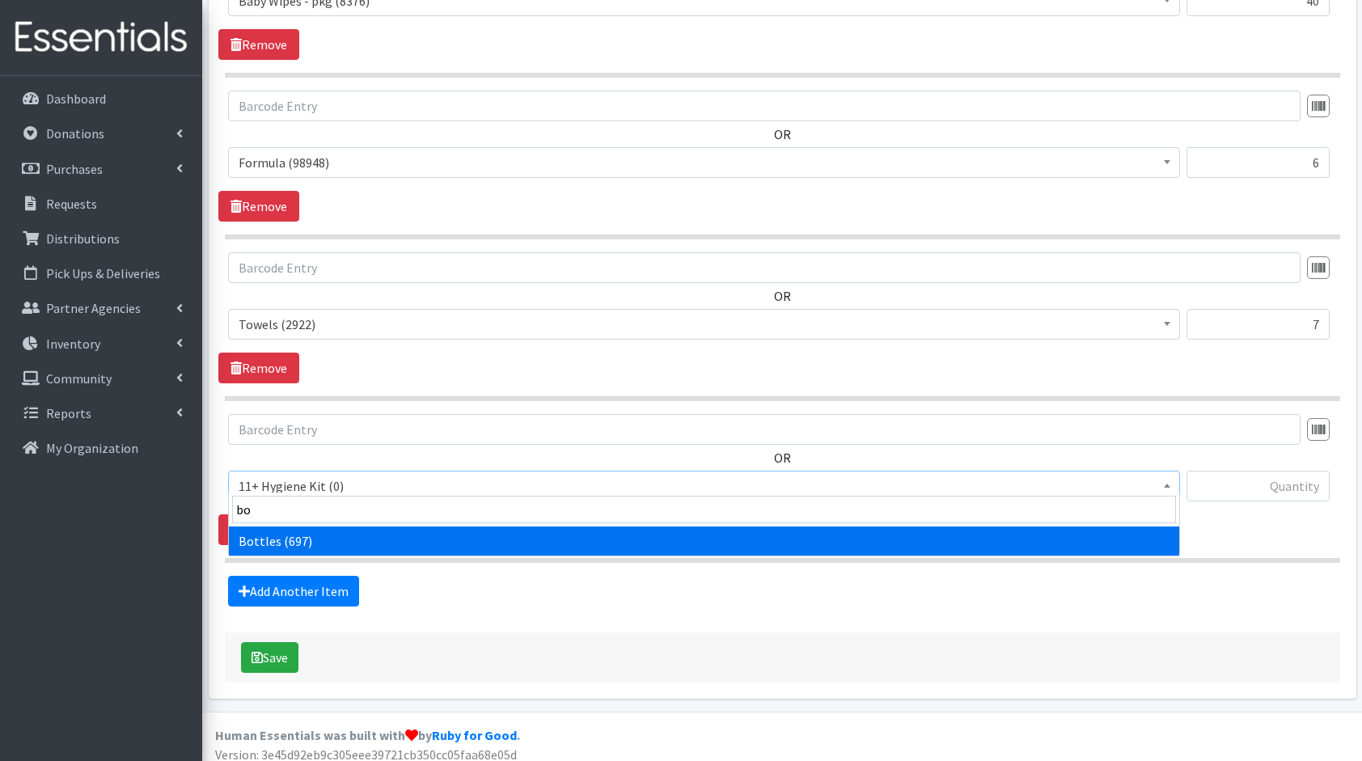
type input "bot"
select select "10576"
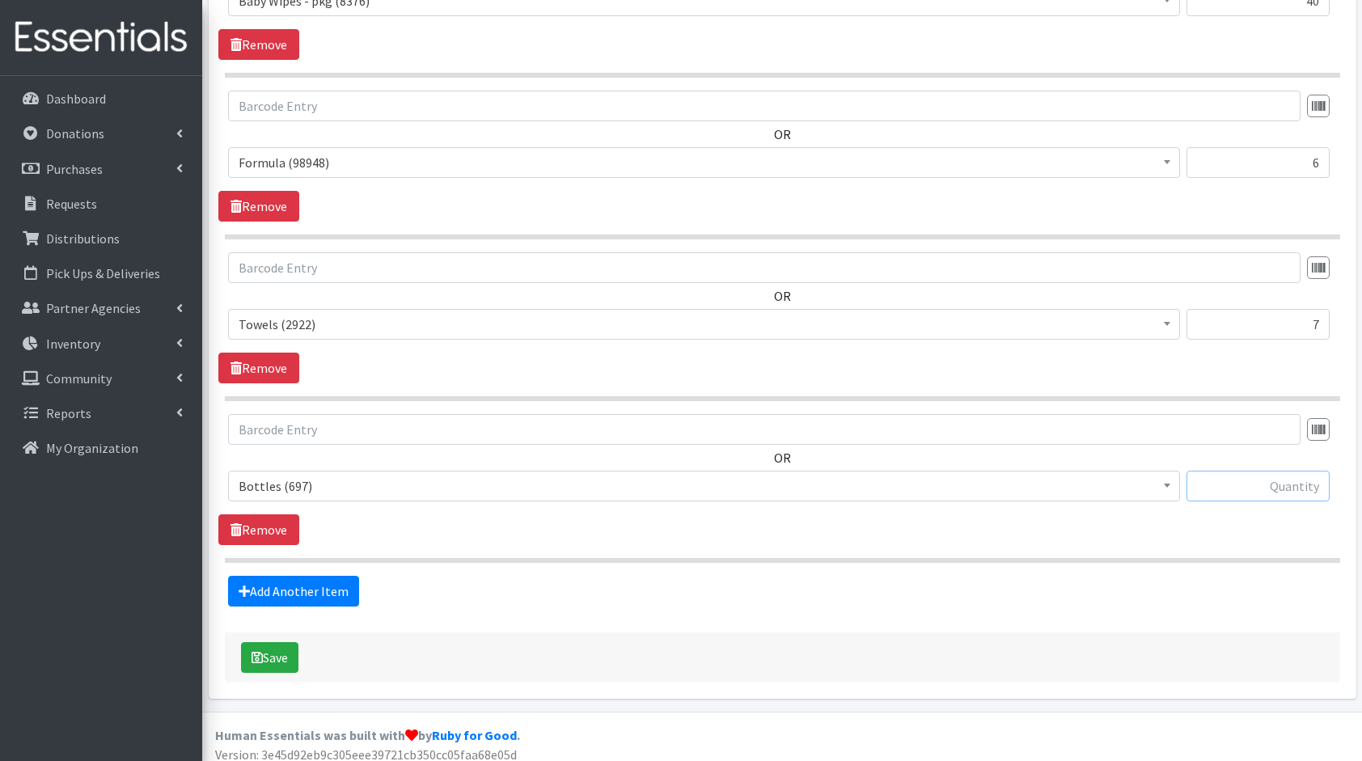
click at [1302, 481] on input "text" at bounding box center [1258, 486] width 143 height 31
type input "6"
click at [309, 578] on link "Add Another Item" at bounding box center [293, 591] width 131 height 31
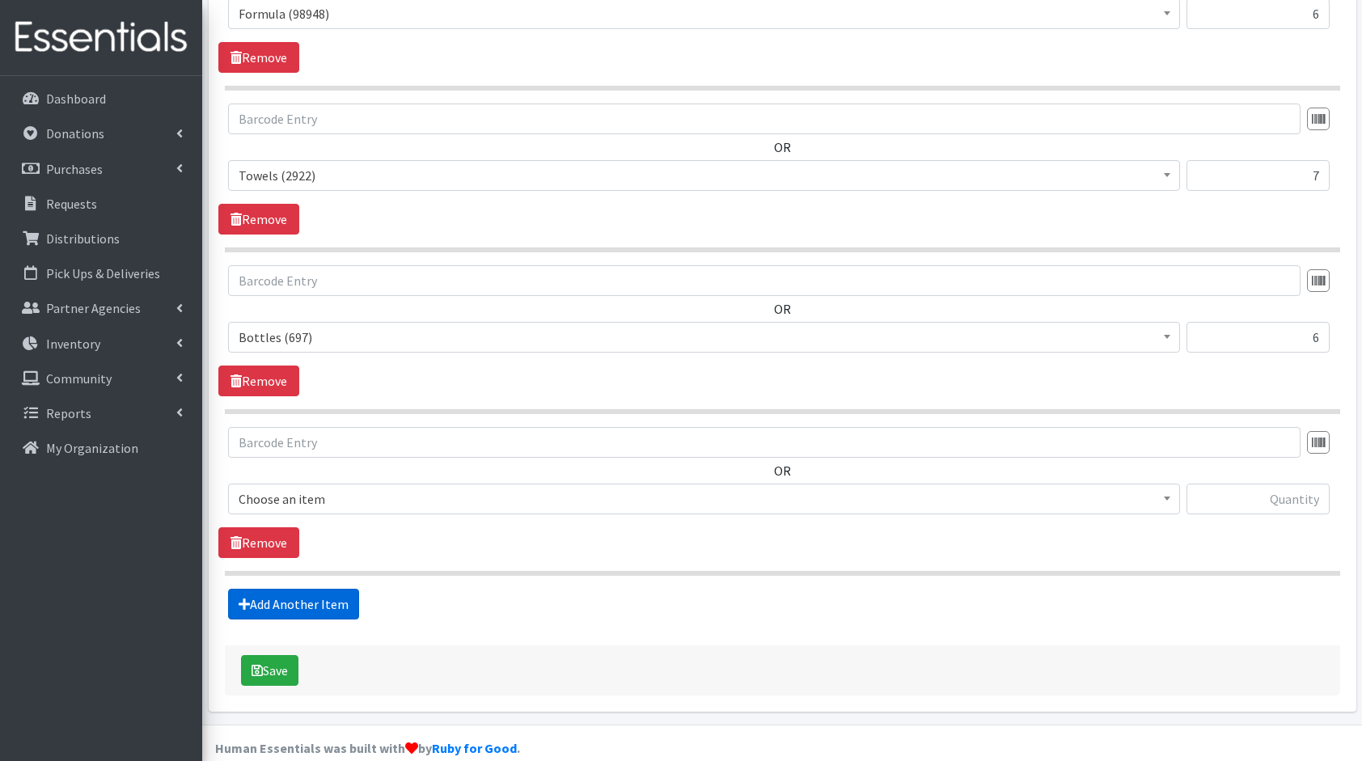
scroll to position [2031, 0]
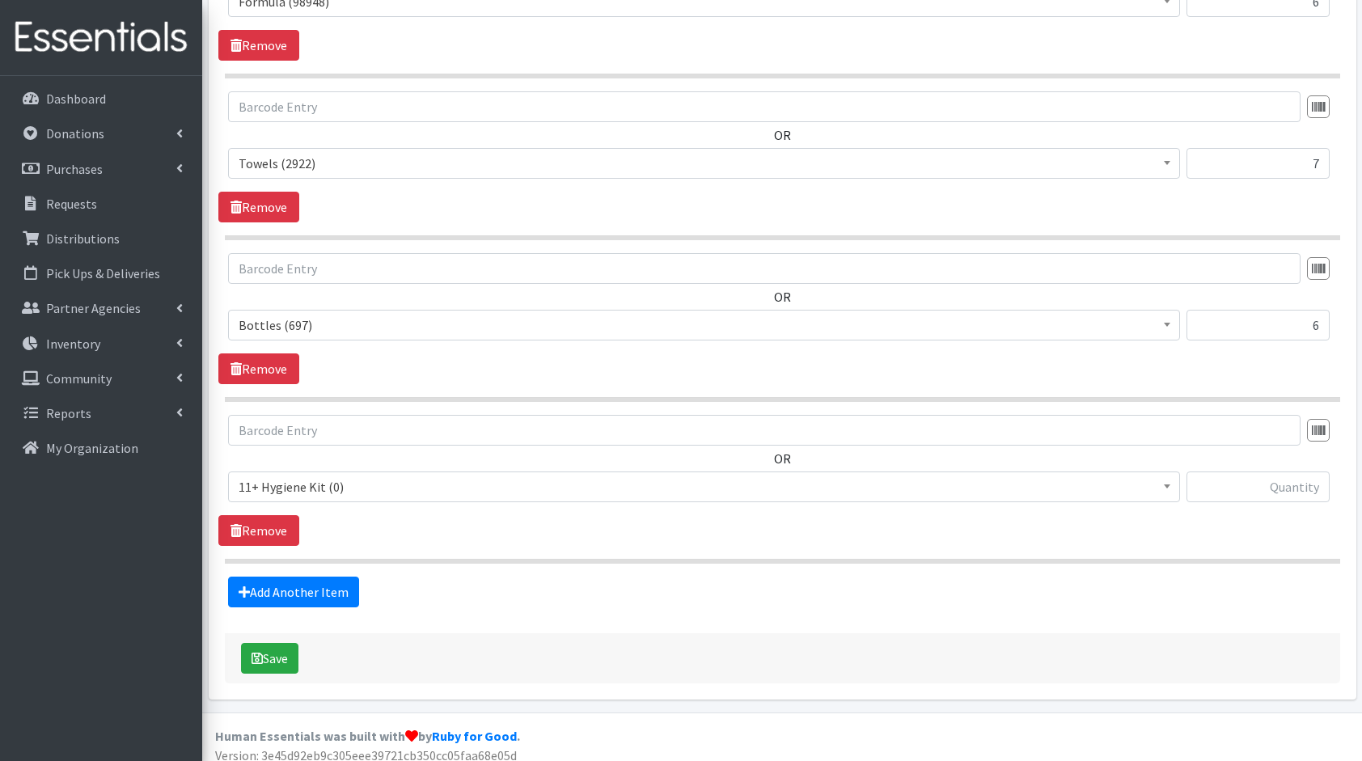
click at [347, 476] on span "11+ Hygiene Kit (0)" at bounding box center [704, 487] width 931 height 23
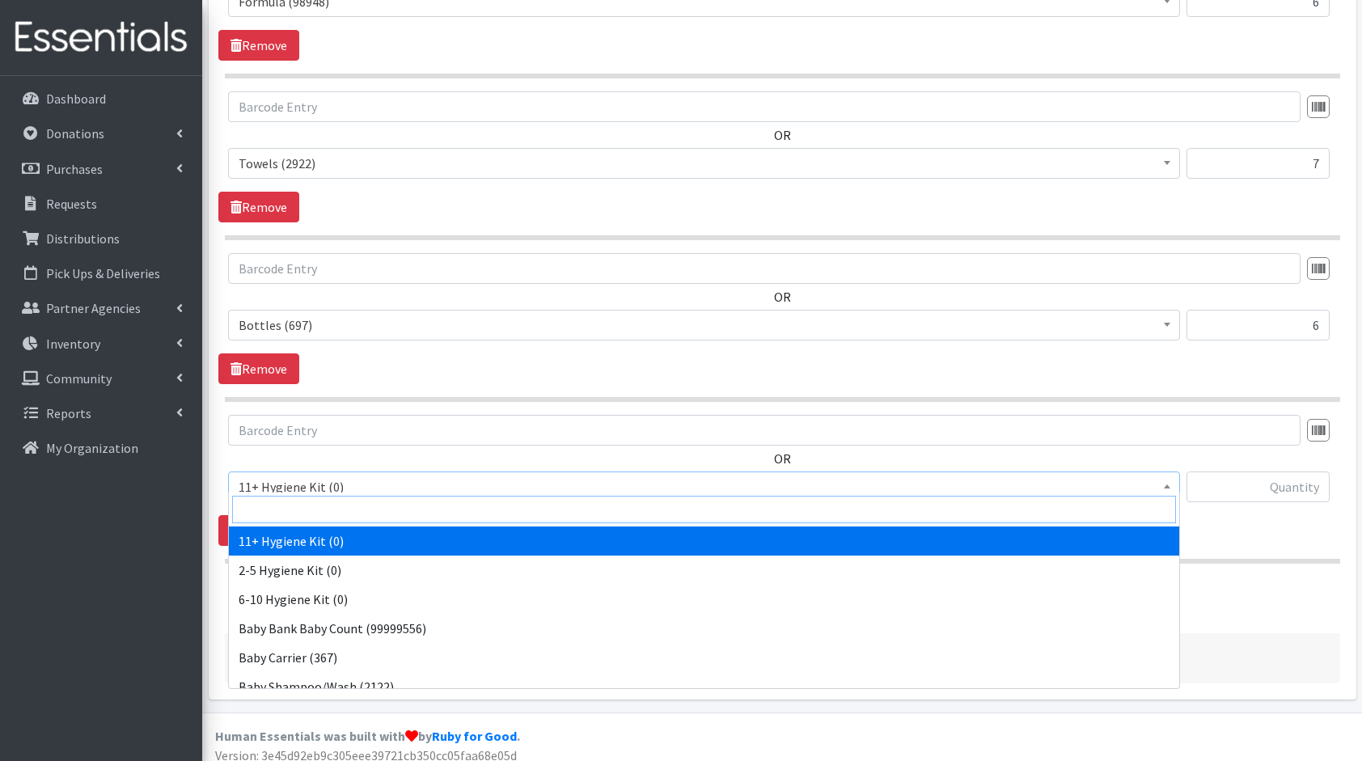
click at [359, 503] on input "search" at bounding box center [704, 510] width 944 height 28
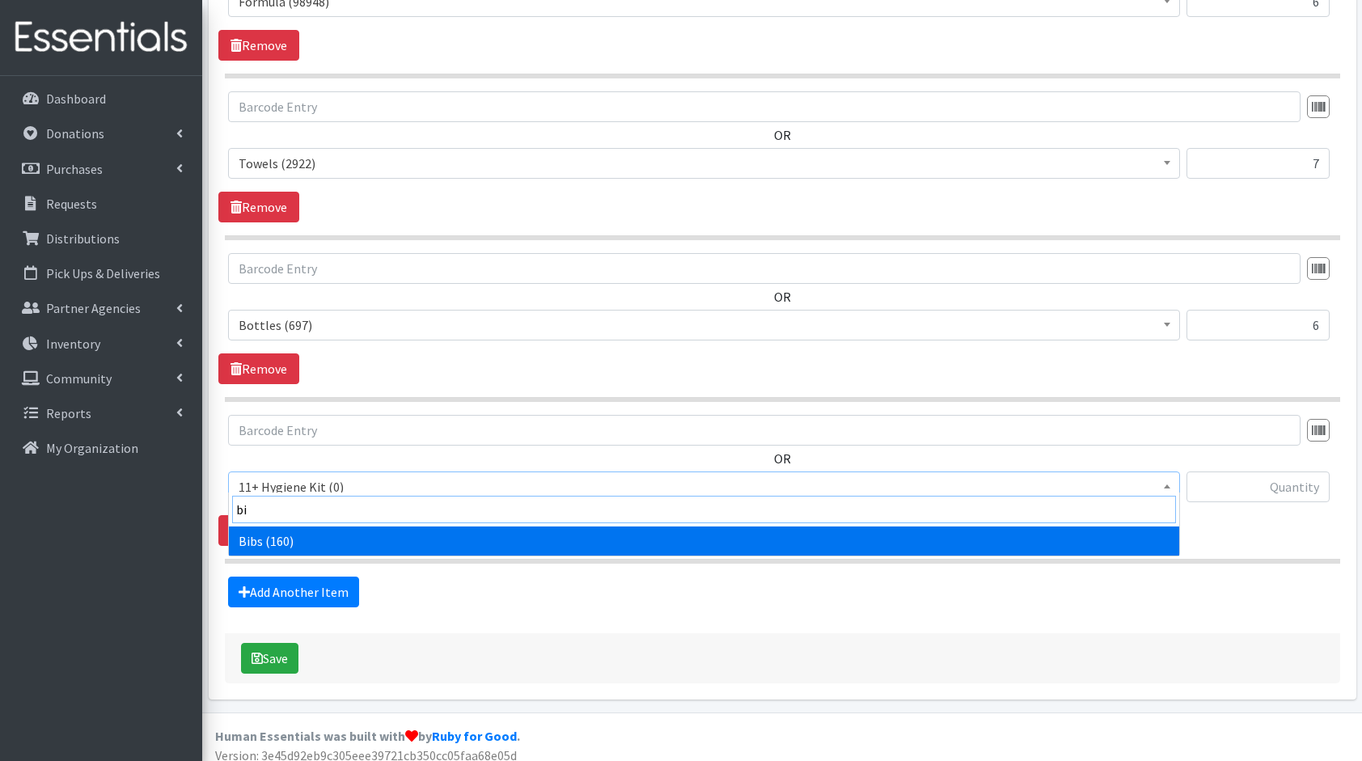
type input "bib"
select select "10575"
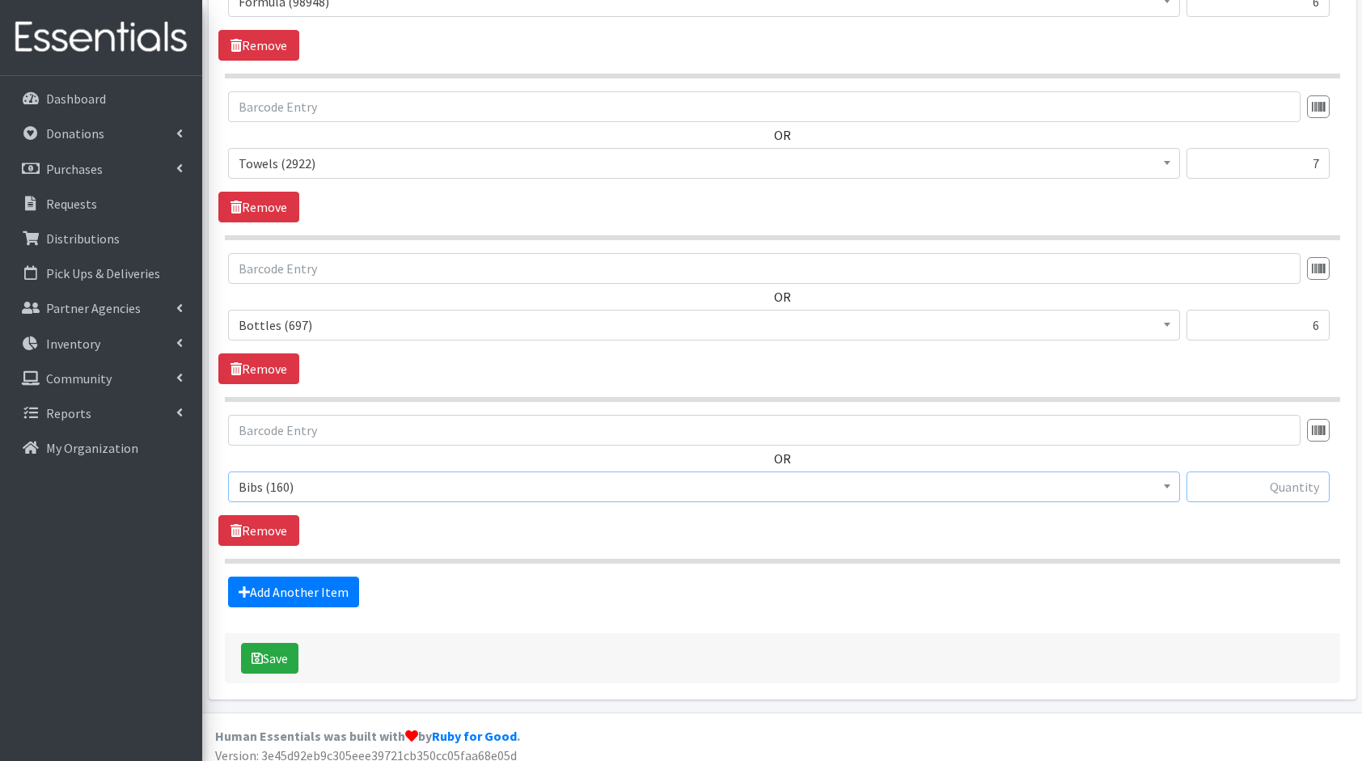
click at [1277, 478] on input "text" at bounding box center [1258, 487] width 143 height 31
type input "6"
click at [328, 579] on link "Add Another Item" at bounding box center [293, 592] width 131 height 31
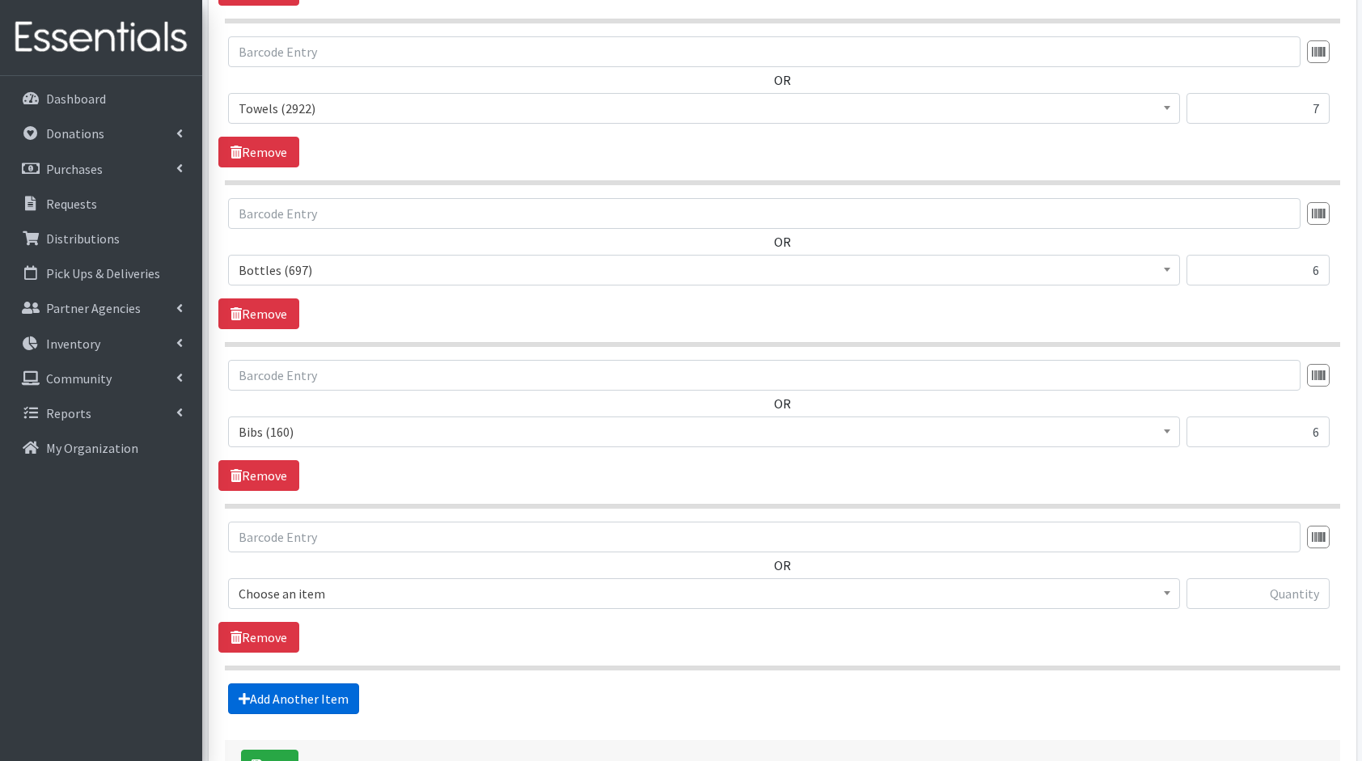
scroll to position [2192, 0]
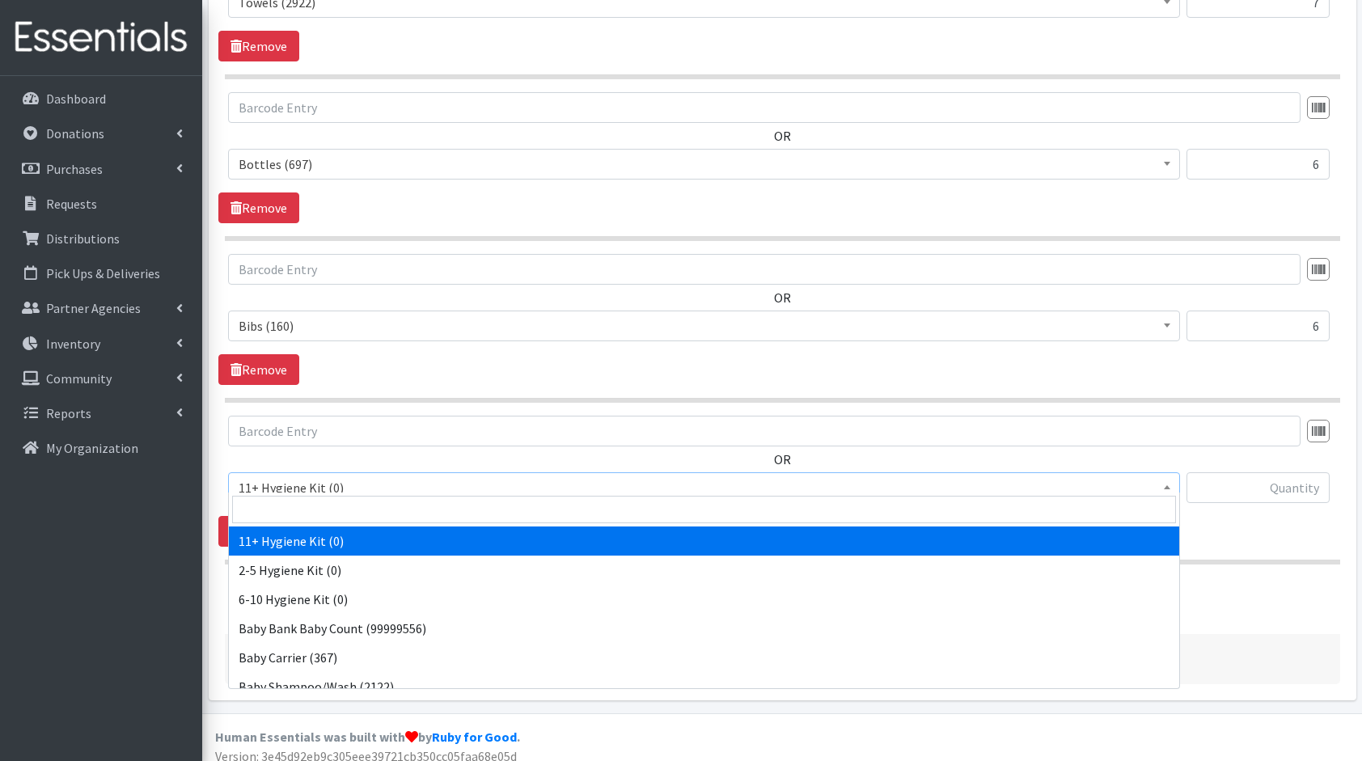
click at [358, 477] on span "11+ Hygiene Kit (0)" at bounding box center [704, 488] width 931 height 23
click at [367, 510] on input "search" at bounding box center [704, 510] width 944 height 28
type input "sys"
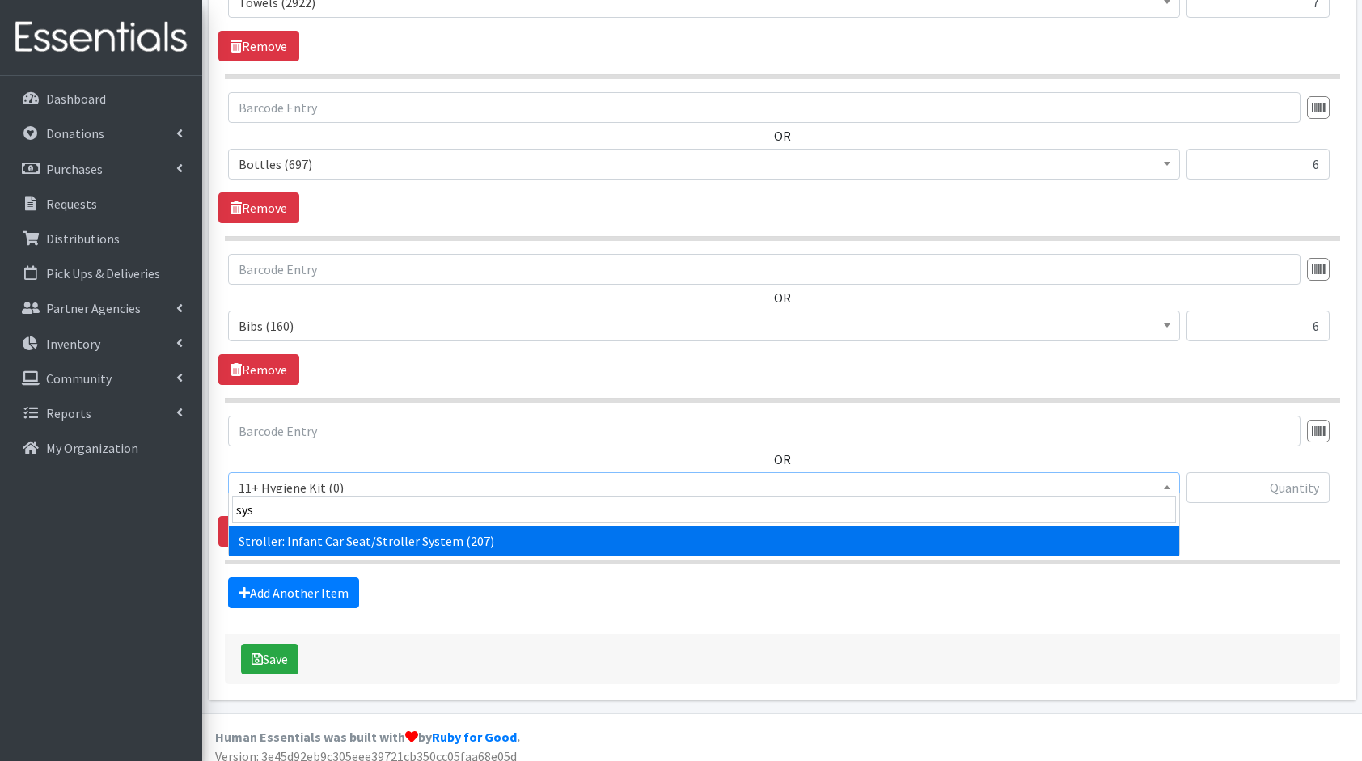
select select "10582"
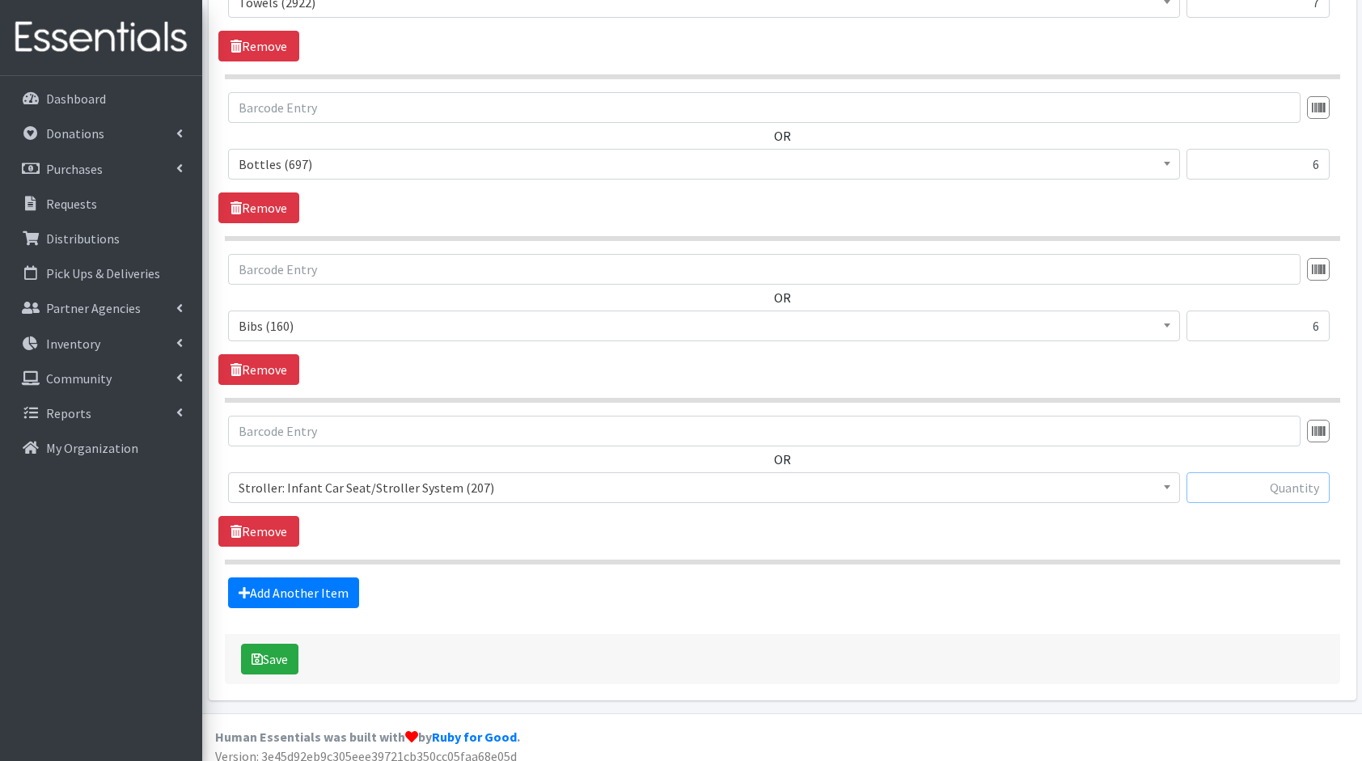
click at [1291, 472] on input "text" at bounding box center [1258, 487] width 143 height 31
type input "1"
click at [262, 644] on button "Save" at bounding box center [269, 659] width 57 height 31
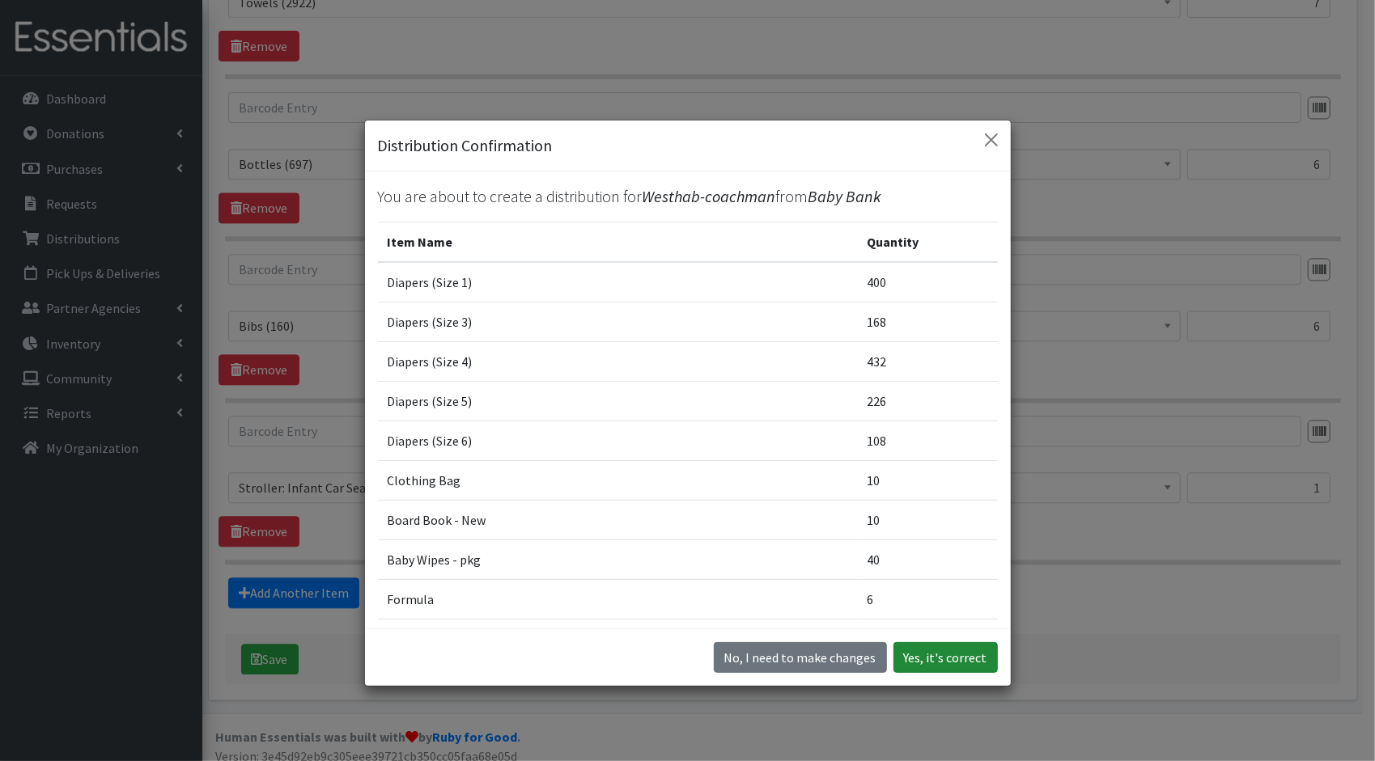
click at [928, 661] on button "Yes, it's correct" at bounding box center [945, 657] width 104 height 31
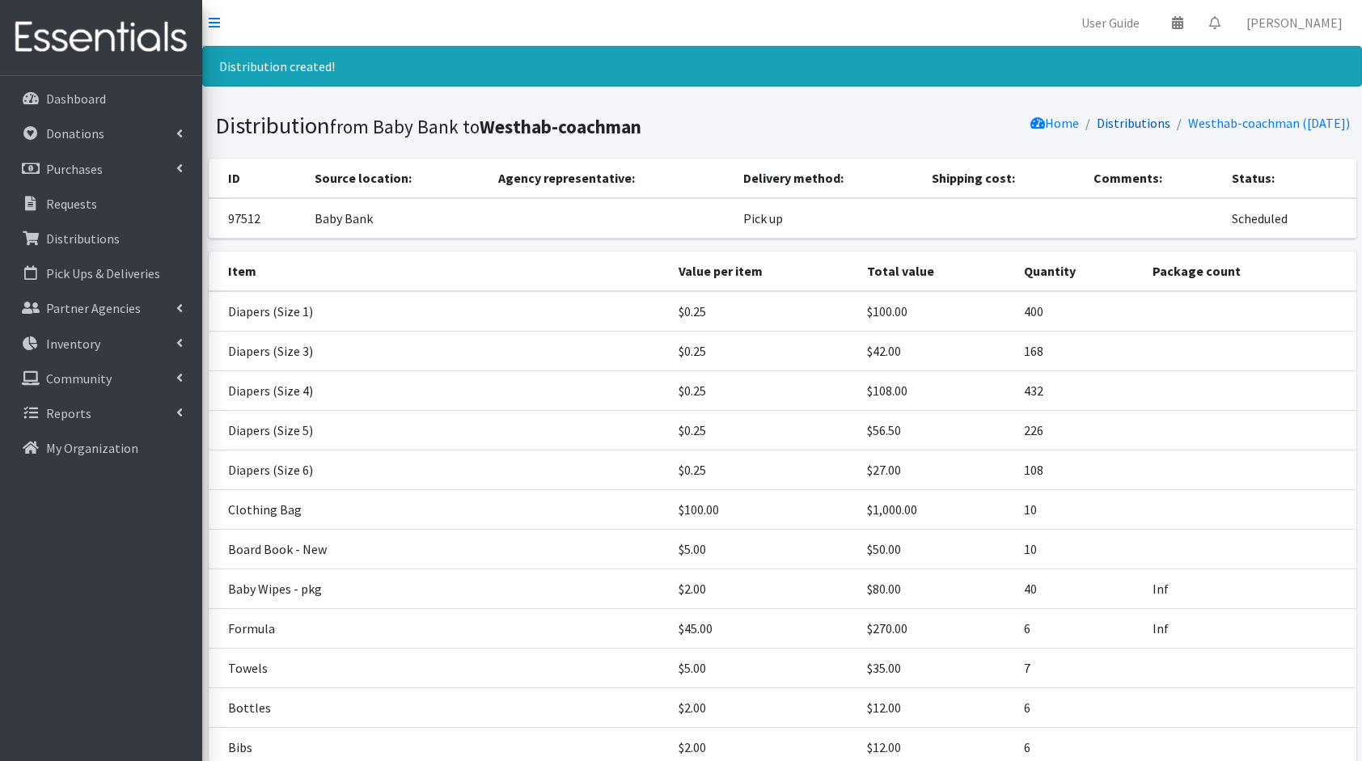
click at [1116, 121] on link "Distributions" at bounding box center [1134, 123] width 74 height 16
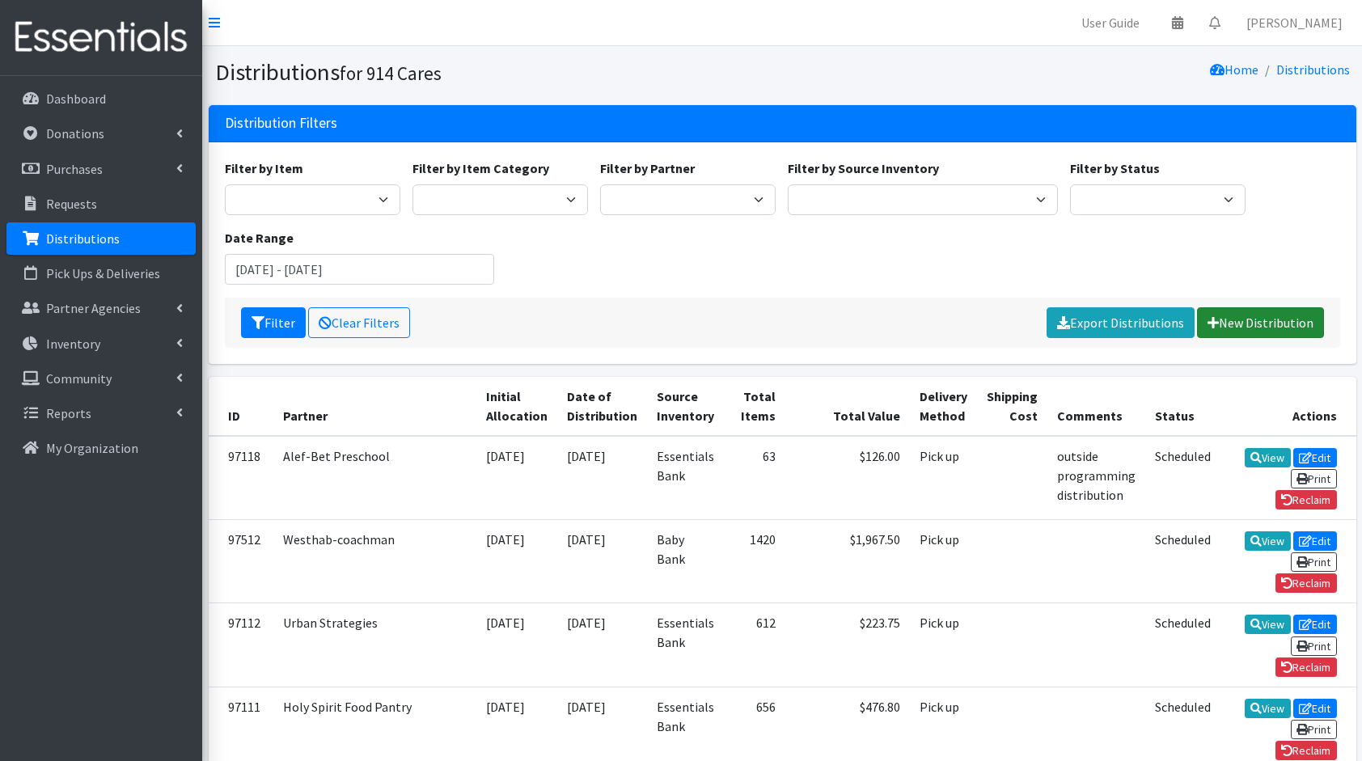
click at [1248, 311] on link "New Distribution" at bounding box center [1260, 322] width 127 height 31
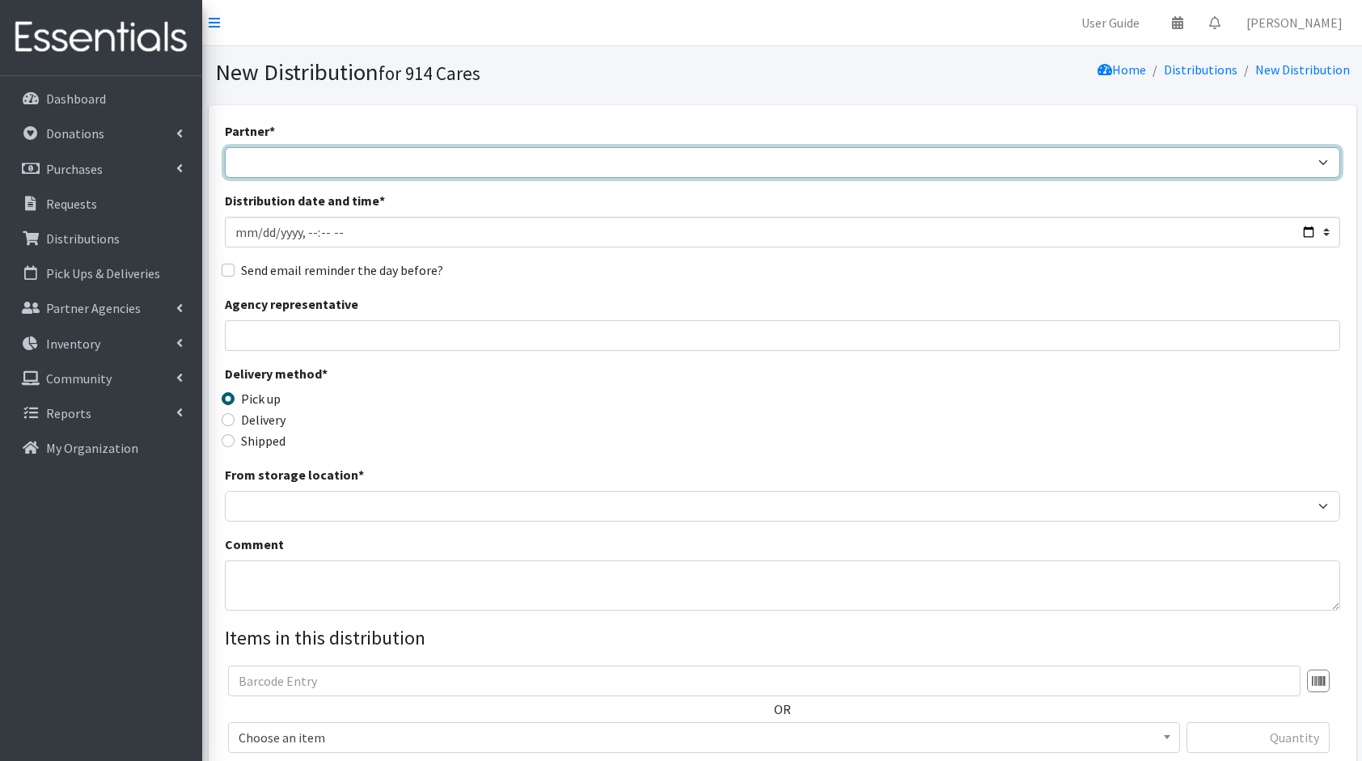
click at [845, 168] on select "4Communities 914United Abbot House Accompany Now Alef-Bet Preschool All Access …" at bounding box center [783, 162] width 1116 height 31
select select "2893"
click at [225, 147] on select "4Communities 914United Abbot House Accompany Now Alef-Bet Preschool All Access …" at bounding box center [783, 162] width 1116 height 31
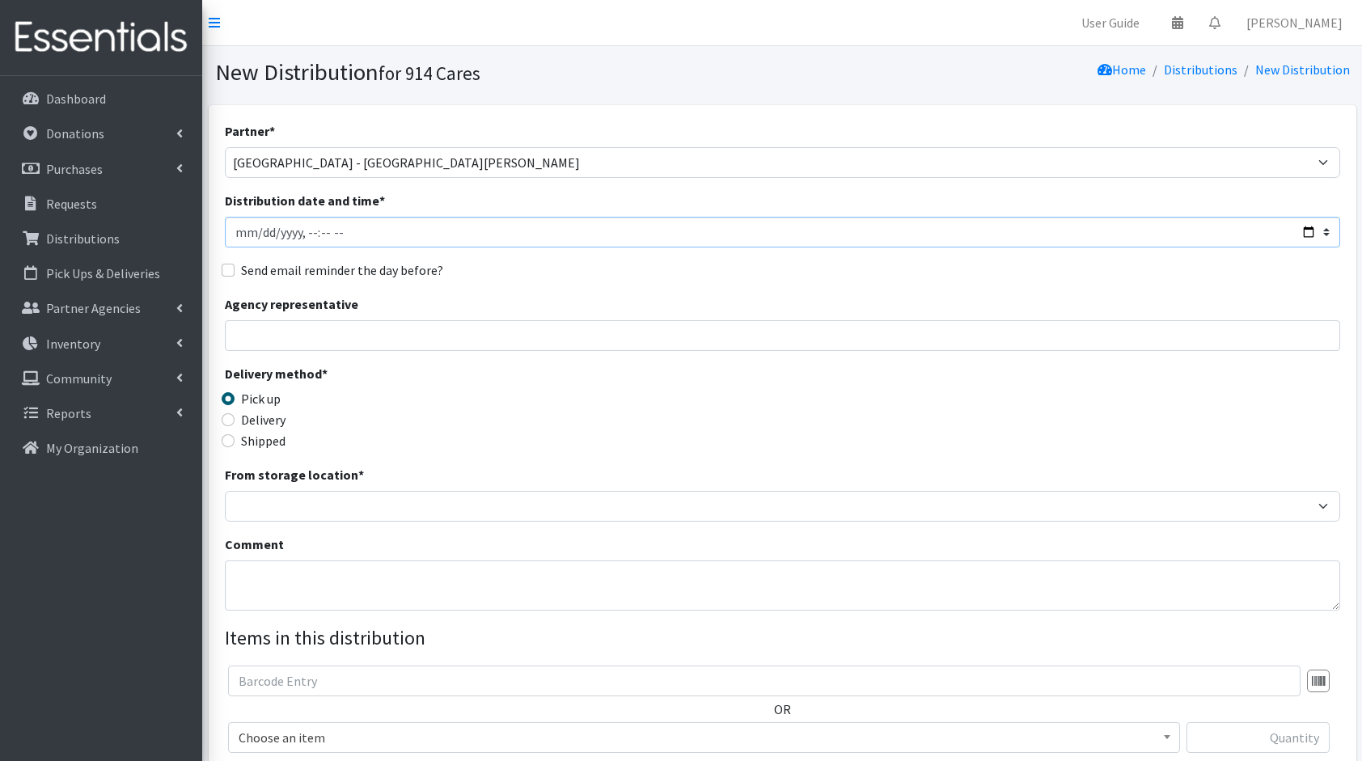
click at [1311, 231] on input "Distribution date and time *" at bounding box center [783, 232] width 1116 height 31
type input "2025-09-01T23:59"
click at [634, 290] on div "Partner * 4Communities 914United Abbot House Accompany Now Alef-Bet Preschool A…" at bounding box center [783, 489] width 1116 height 737
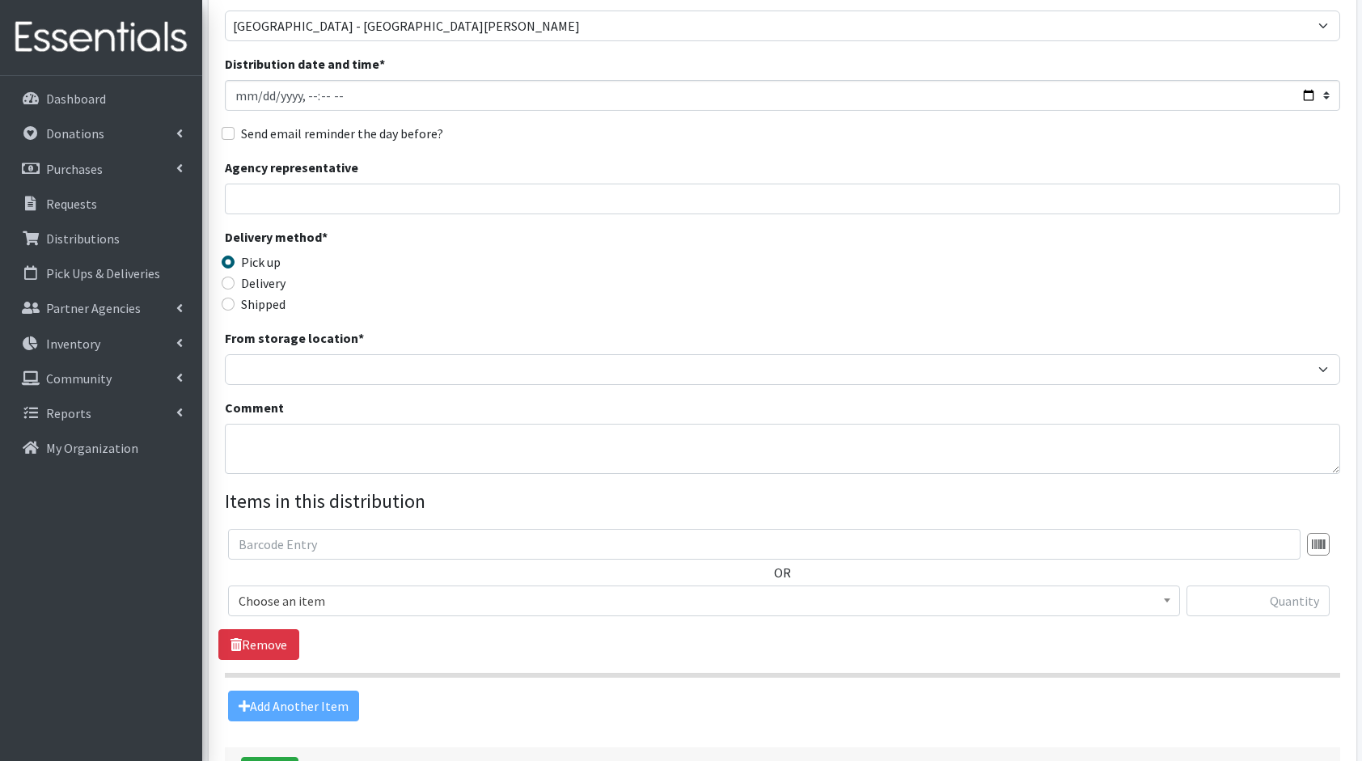
scroll to position [142, 0]
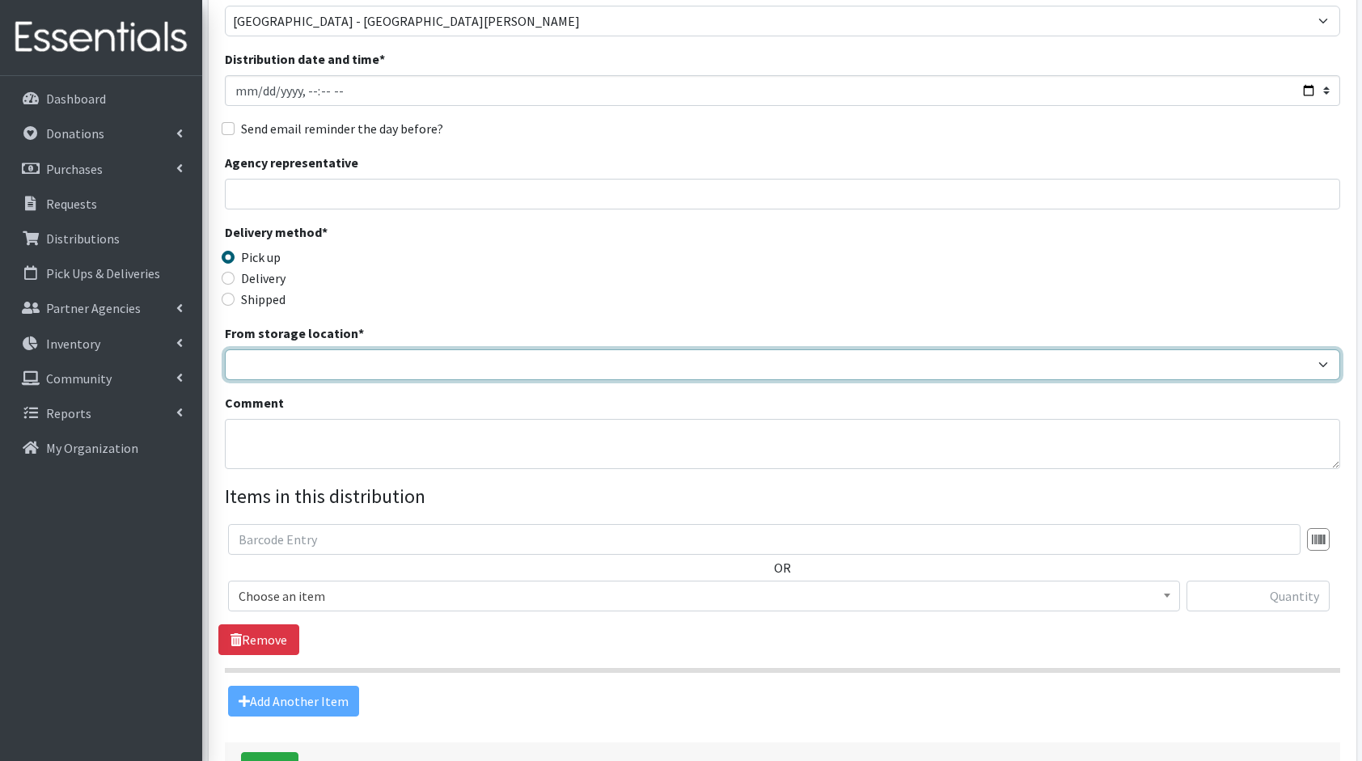
click at [285, 361] on select "Baby Bank Camp Clothing Plus Essentials Bank Westchester Reads" at bounding box center [783, 365] width 1116 height 31
select select "305"
click at [225, 350] on select "Baby Bank Camp Clothing Plus Essentials Bank Westchester Reads" at bounding box center [783, 365] width 1116 height 31
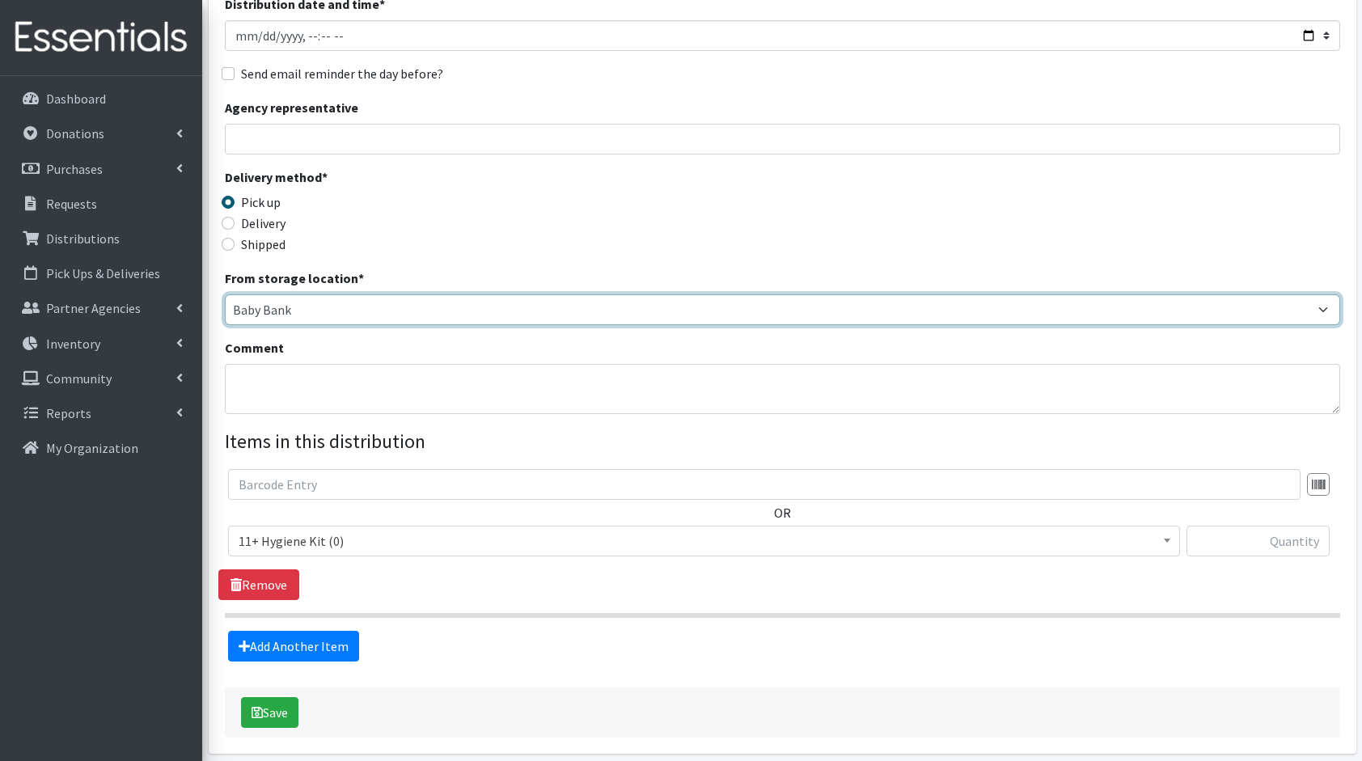
scroll to position [197, 0]
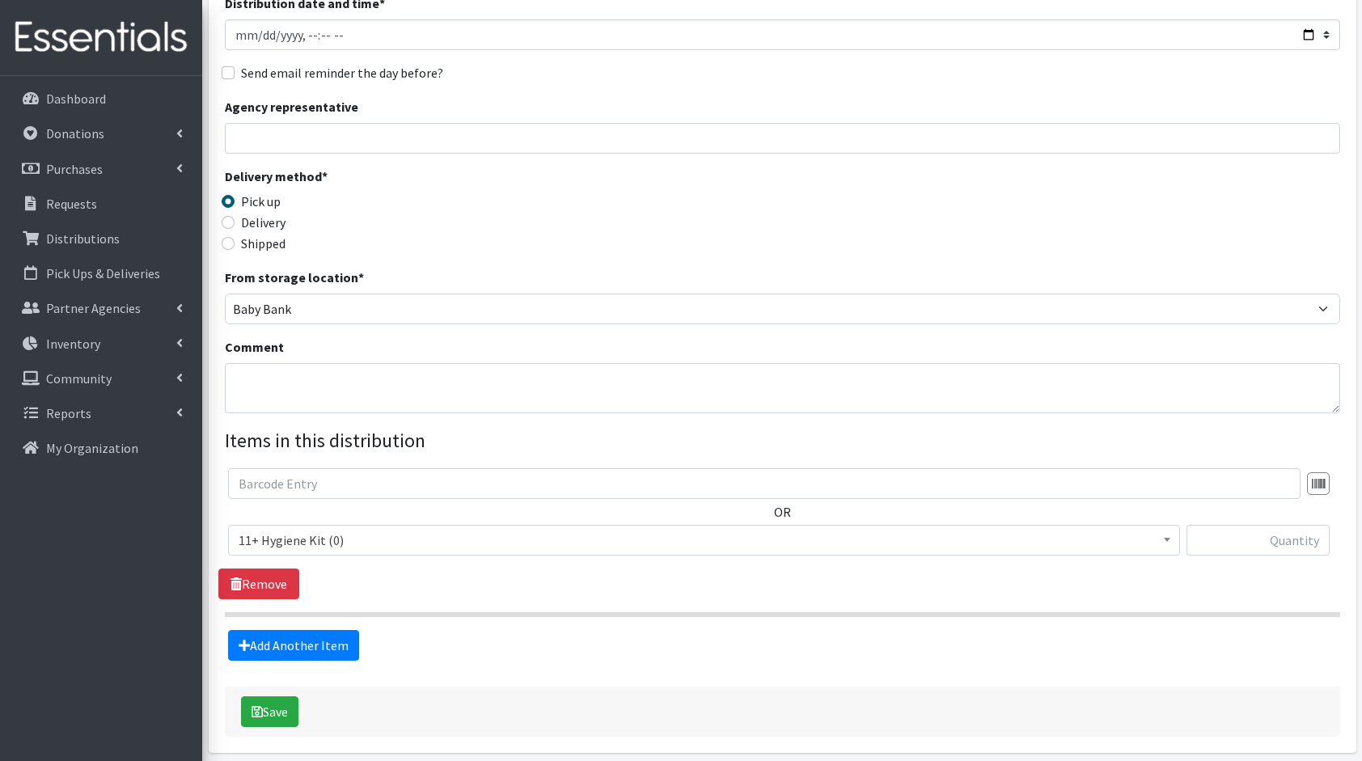
click at [326, 529] on span "11+ Hygiene Kit (0)" at bounding box center [704, 540] width 931 height 23
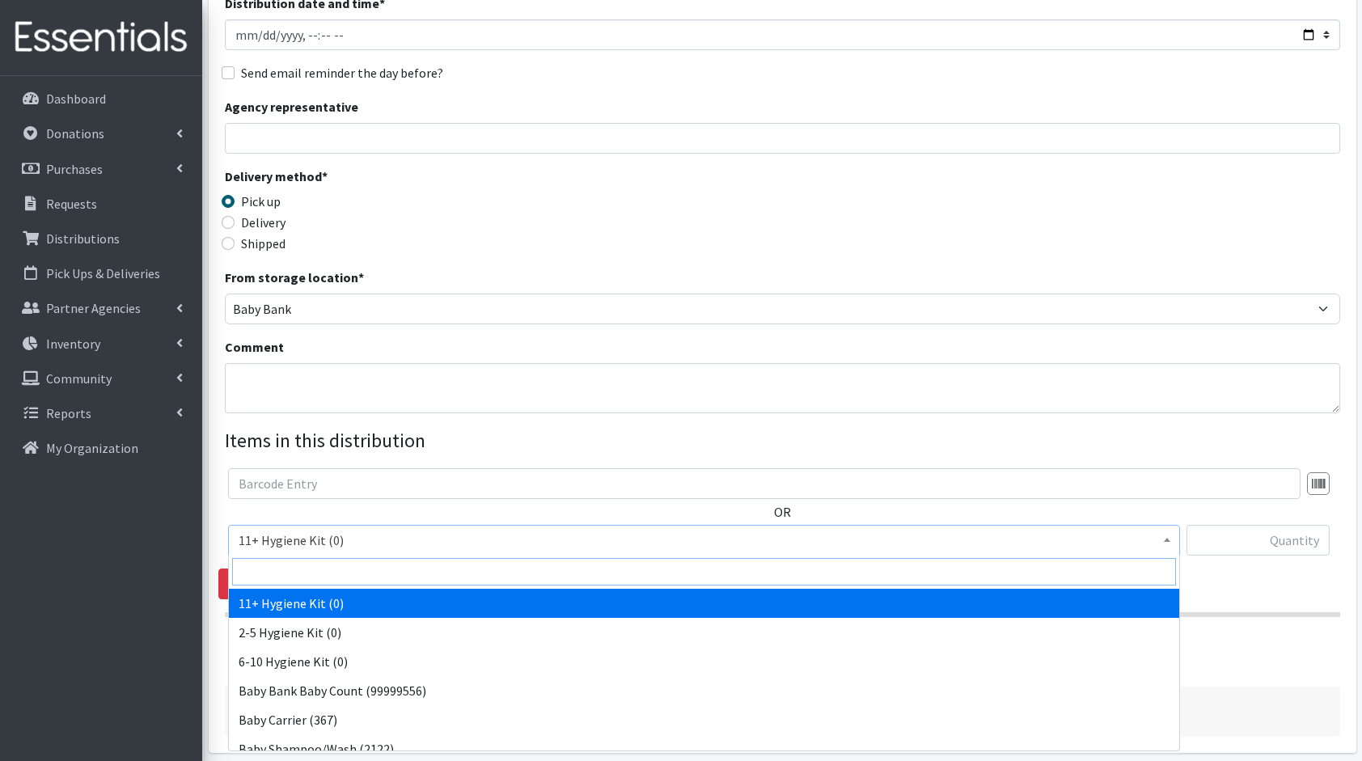
click at [303, 568] on input "search" at bounding box center [704, 572] width 944 height 28
type input "di"
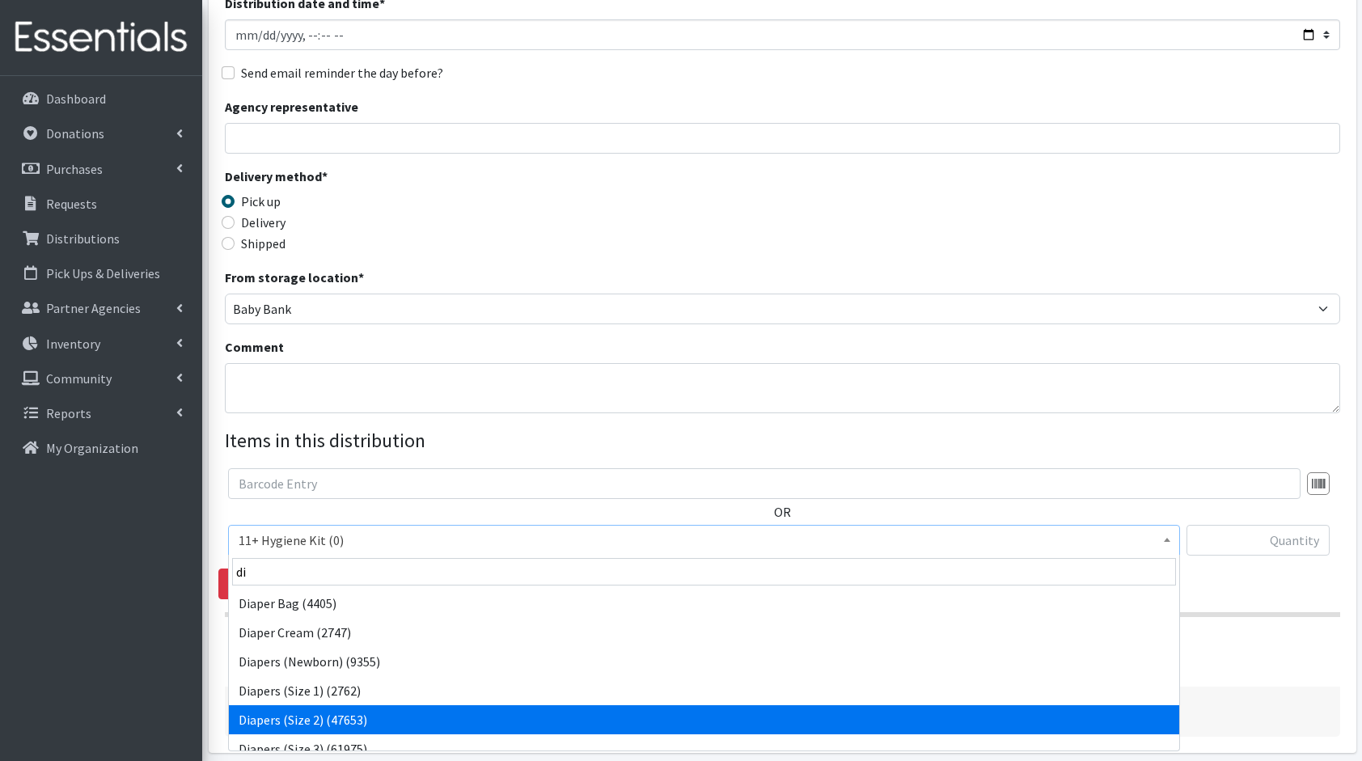
select select "5196"
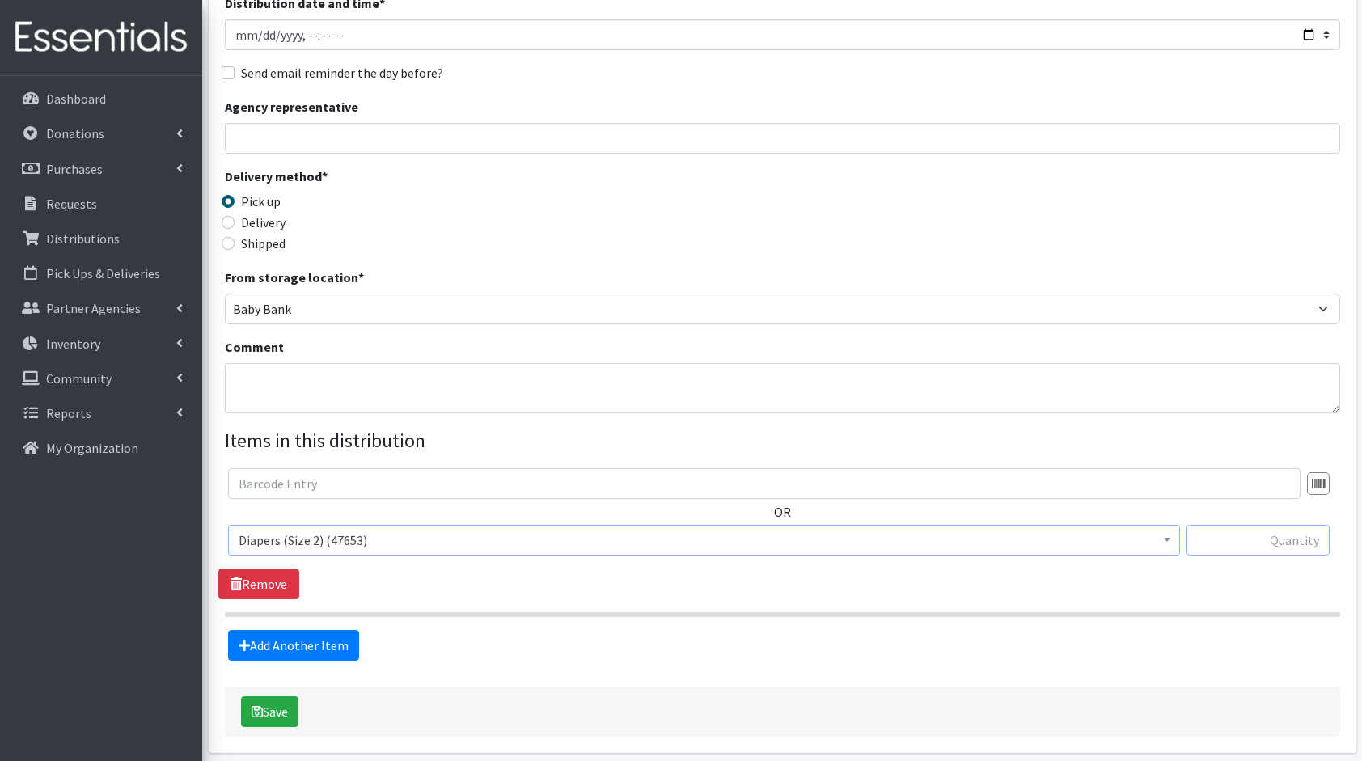
click at [1242, 536] on input "text" at bounding box center [1258, 540] width 143 height 31
type input "1008"
click at [291, 663] on form "Partner * 4Communities 914United Abbot House Accompany Now Alef-Bet Preschool A…" at bounding box center [783, 330] width 1116 height 813
click at [337, 616] on fieldset "Items in this distribution OR 11+ Hygiene Kit (0) 2-5 Hygiene Kit (0) 6-10 Hygi…" at bounding box center [783, 543] width 1116 height 235
click at [322, 638] on link "Add Another Item" at bounding box center [293, 645] width 131 height 31
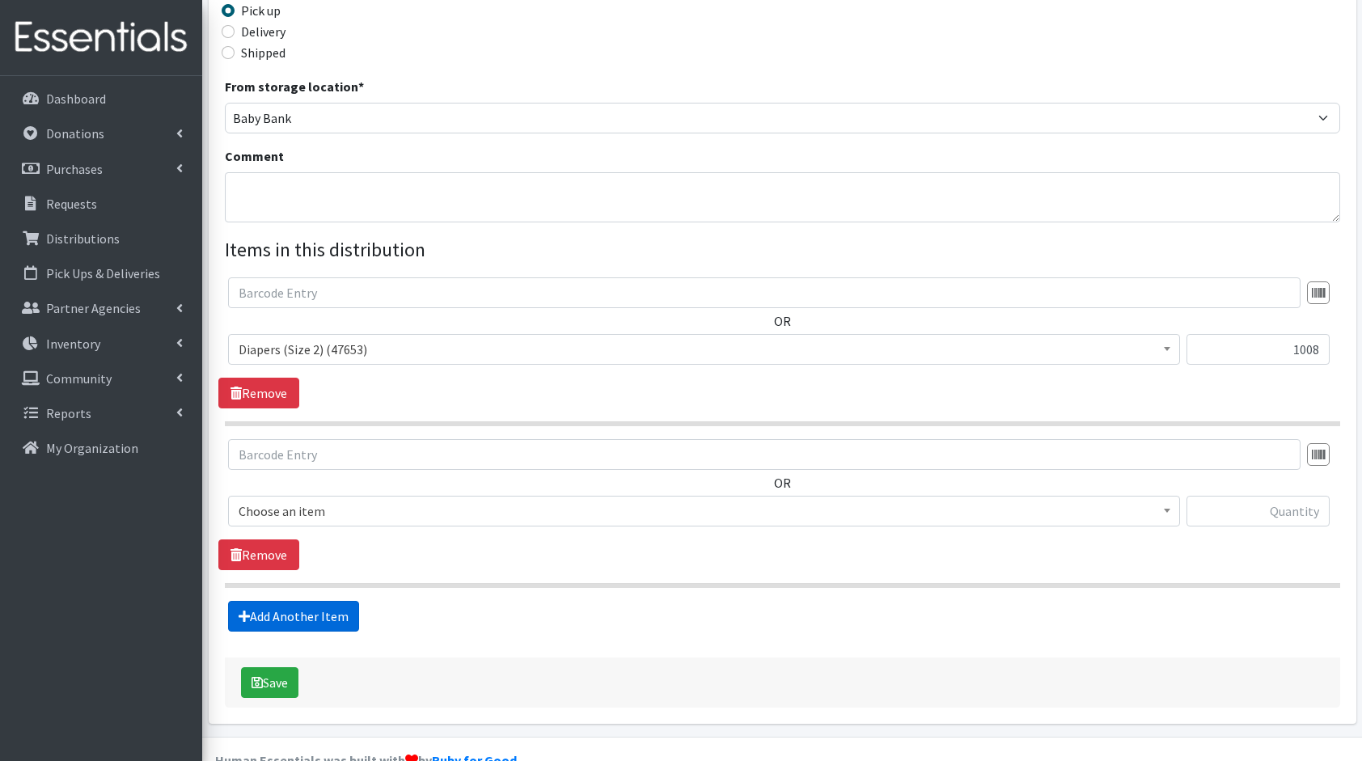
scroll to position [421, 0]
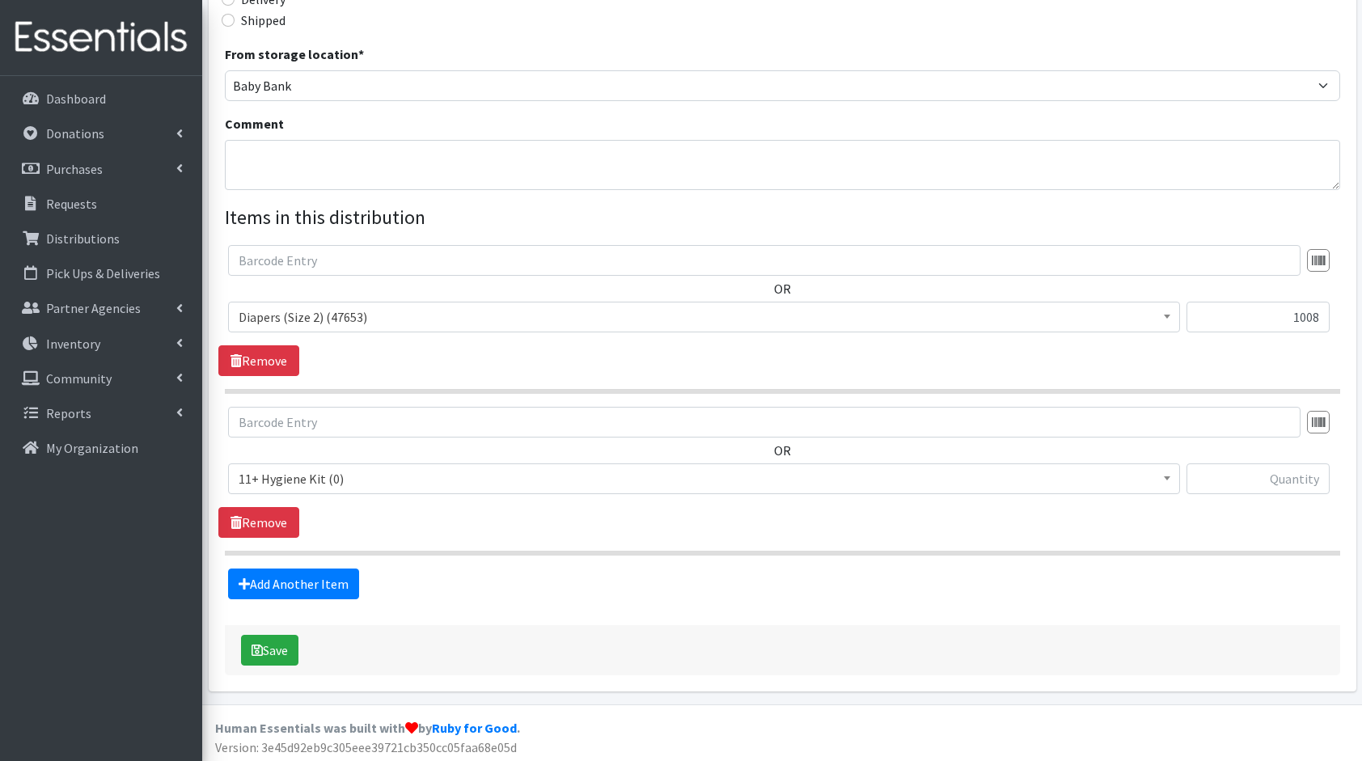
click at [346, 481] on span "11+ Hygiene Kit (0)" at bounding box center [704, 479] width 931 height 23
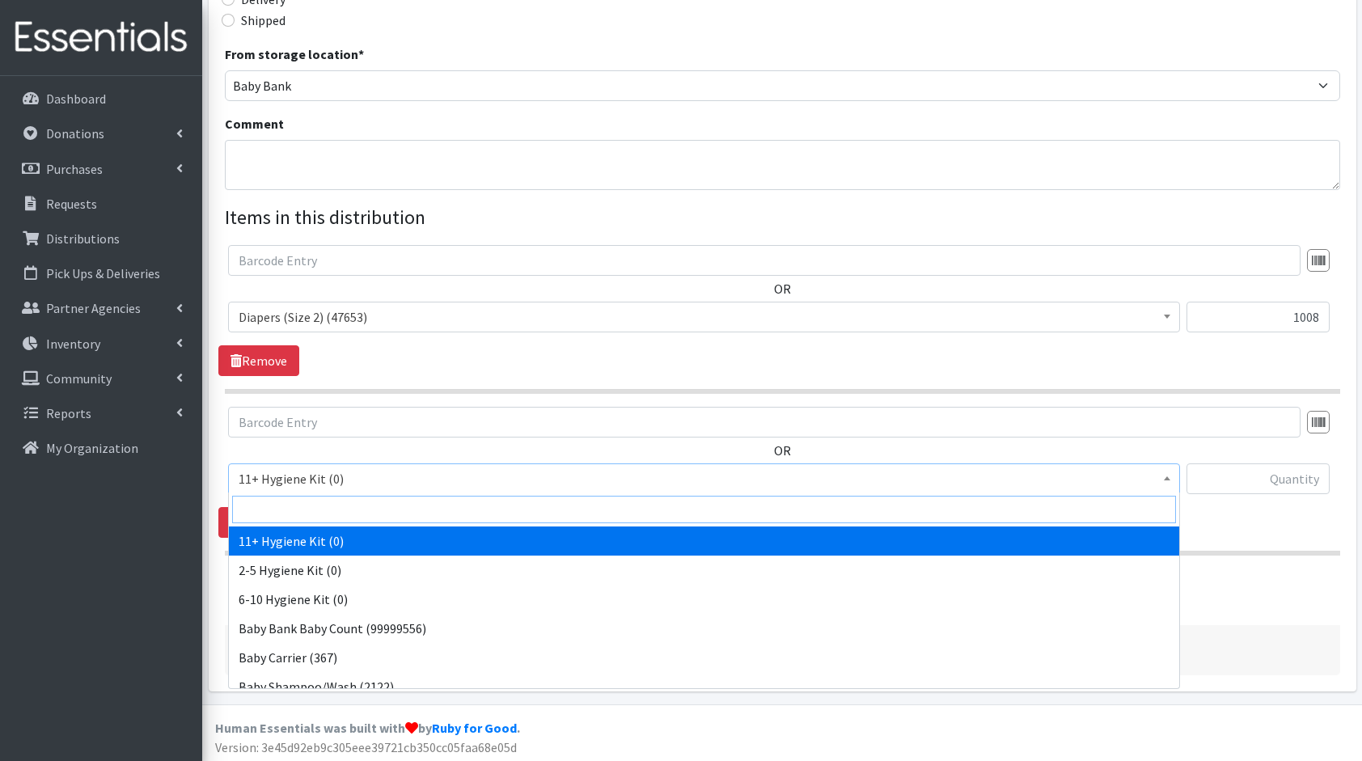
click at [290, 498] on input "search" at bounding box center [704, 510] width 944 height 28
type input "di"
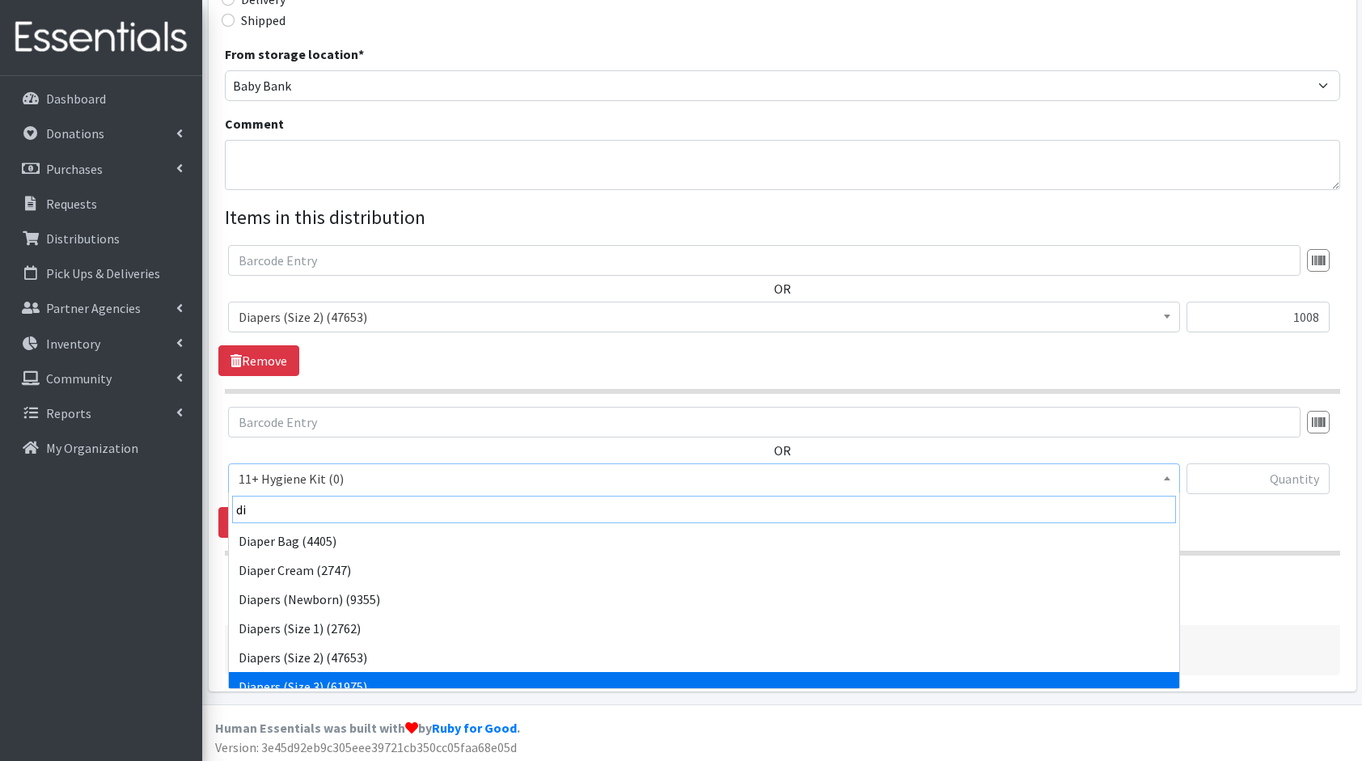
scroll to position [13, 0]
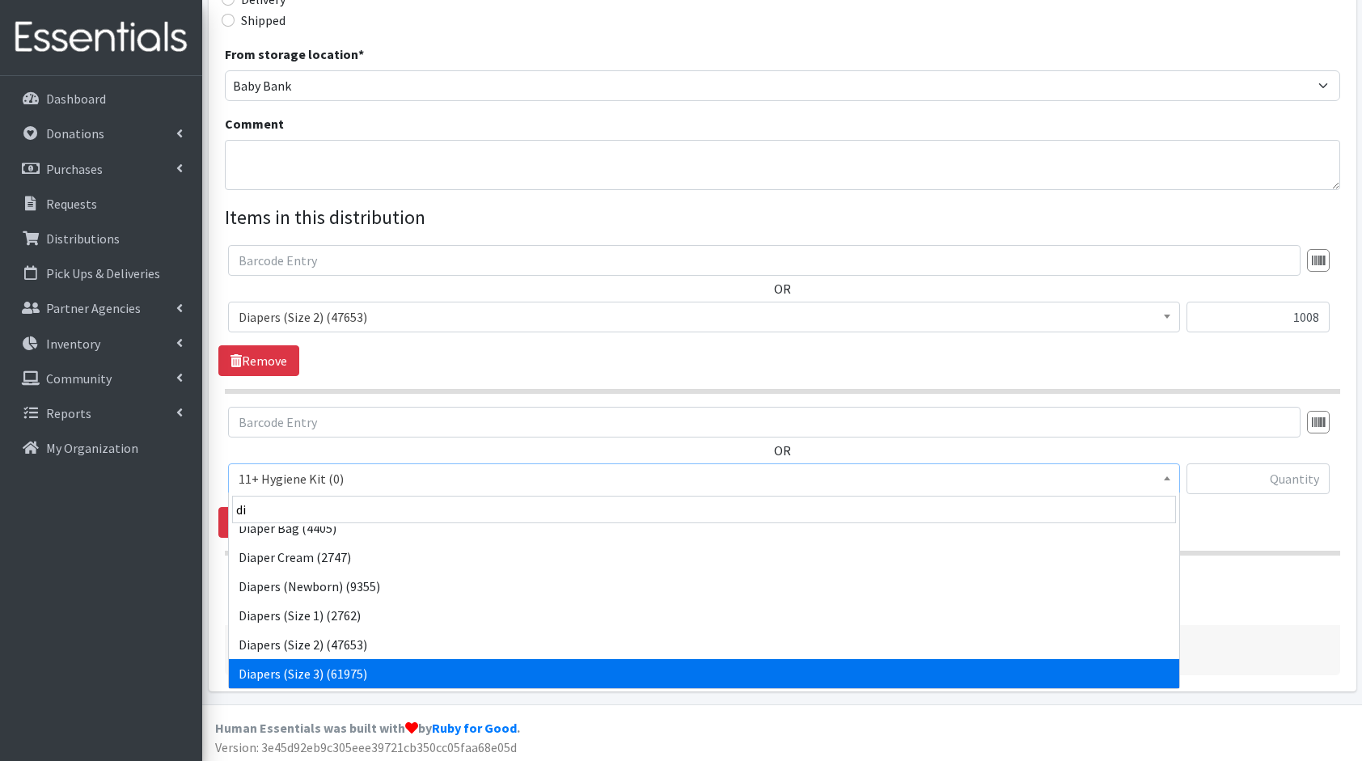
select select "5205"
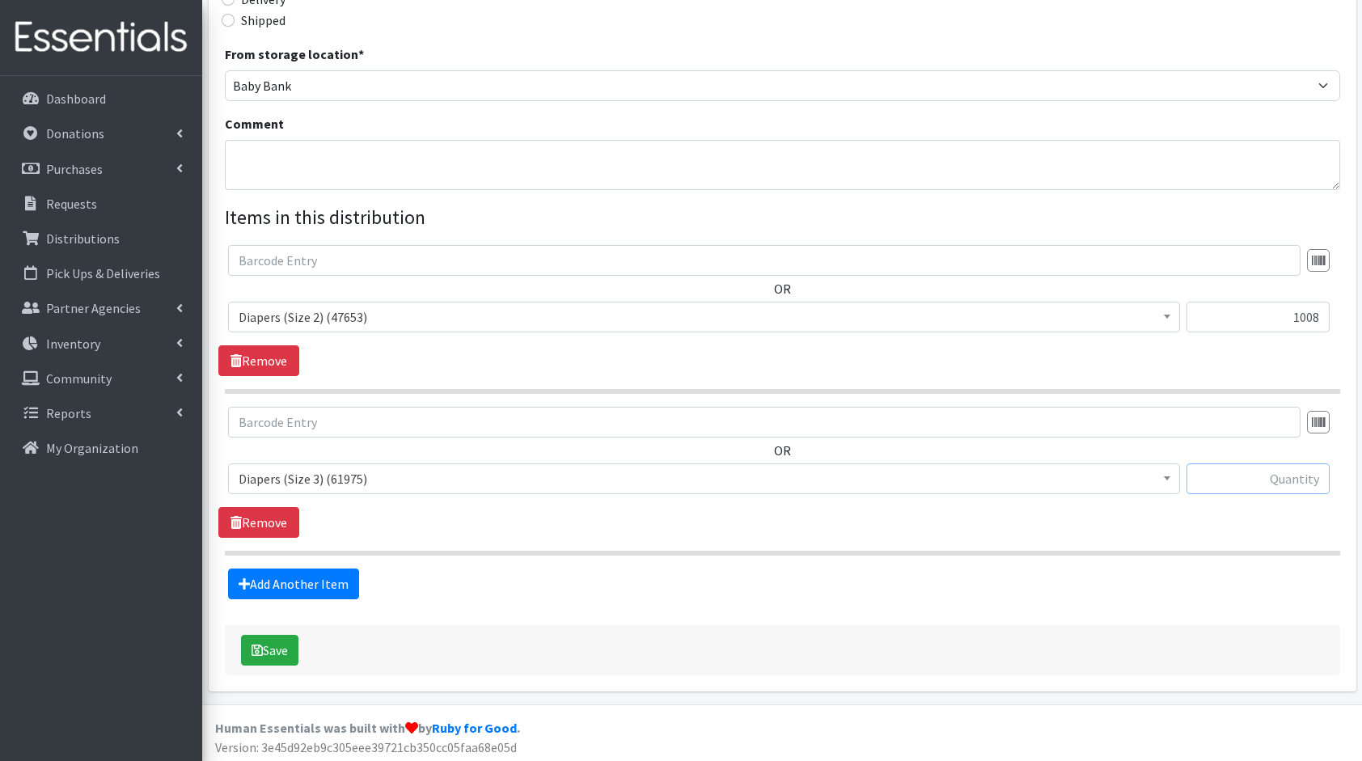
click at [1200, 474] on input "text" at bounding box center [1258, 479] width 143 height 31
type input "672"
click at [310, 577] on link "Add Another Item" at bounding box center [293, 584] width 131 height 31
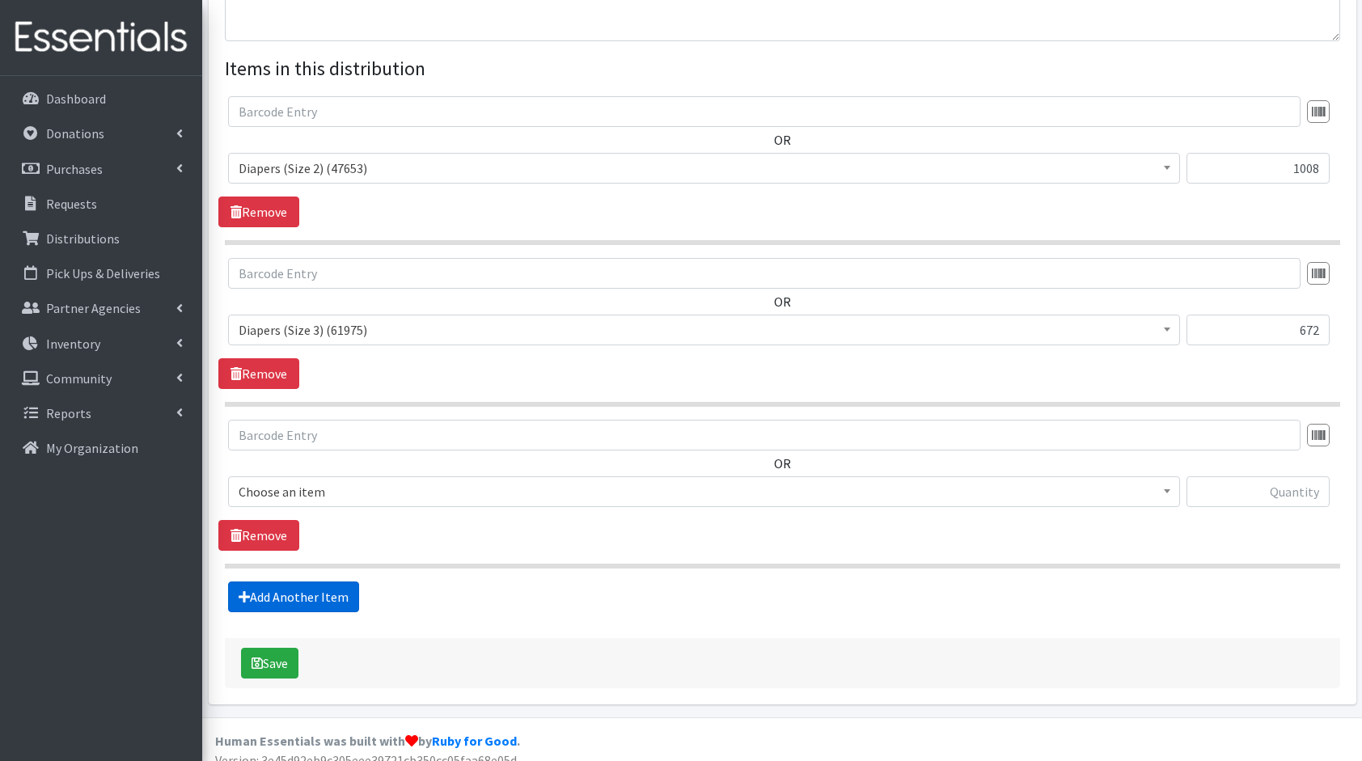
scroll to position [582, 0]
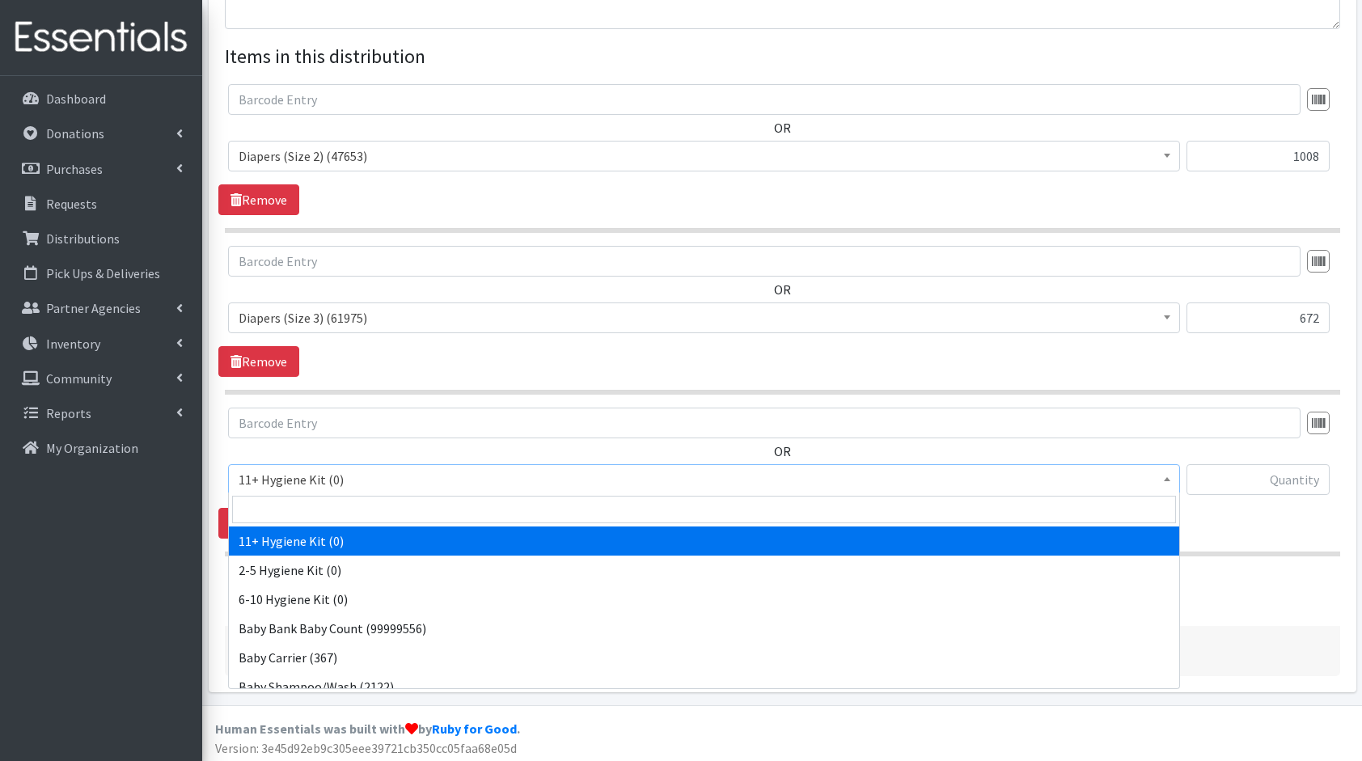
click at [330, 484] on span "11+ Hygiene Kit (0)" at bounding box center [704, 479] width 931 height 23
click at [357, 508] on input "search" at bounding box center [704, 510] width 944 height 28
type input "di"
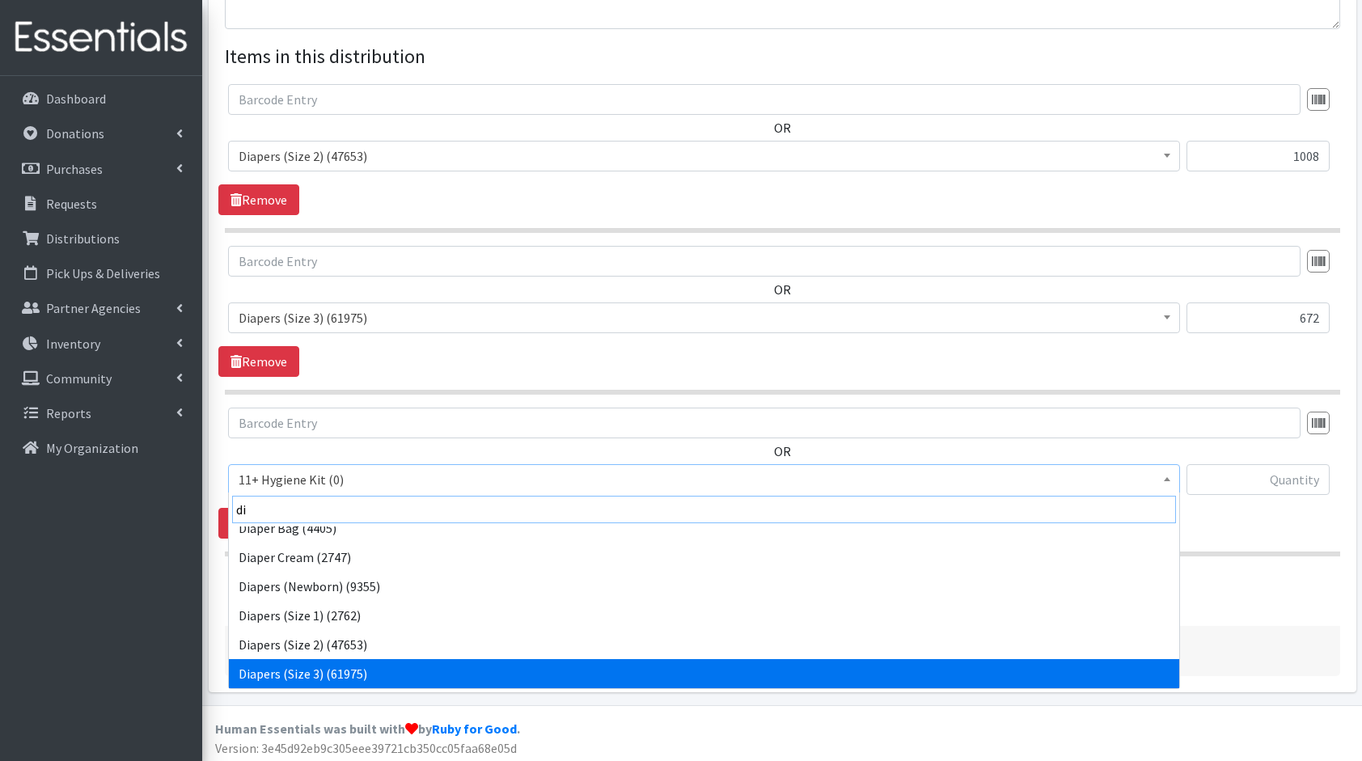
scroll to position [42, 0]
select select "5206"
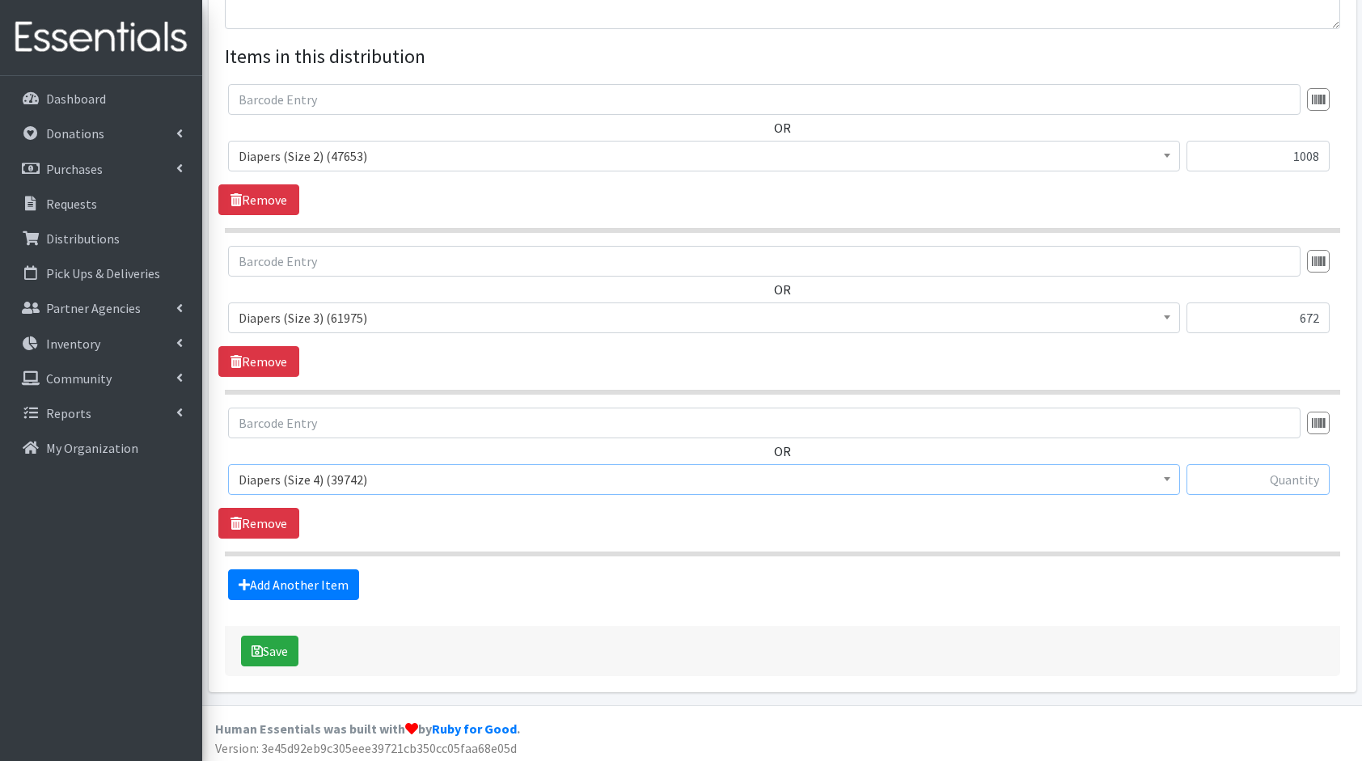
click at [1295, 476] on input "text" at bounding box center [1258, 479] width 143 height 31
type input "216"
click at [320, 576] on link "Add Another Item" at bounding box center [293, 585] width 131 height 31
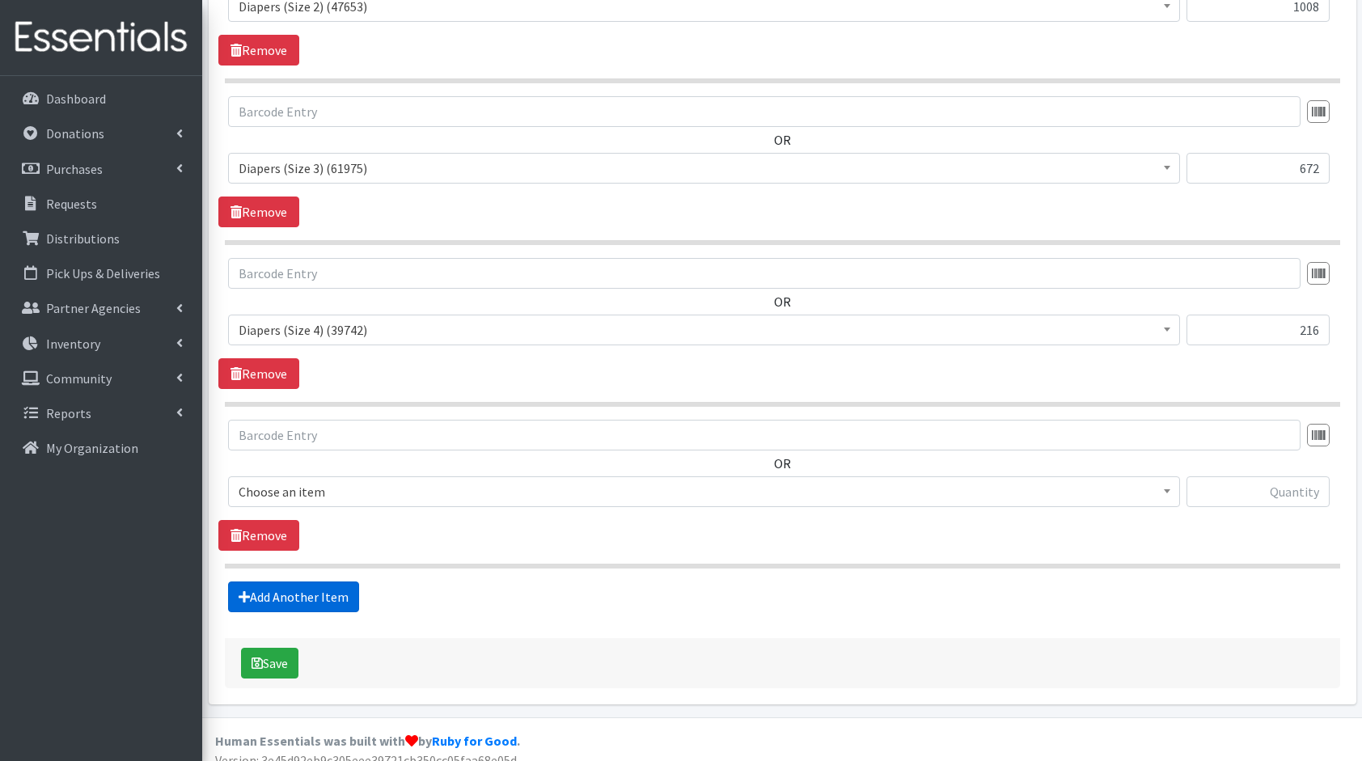
scroll to position [743, 0]
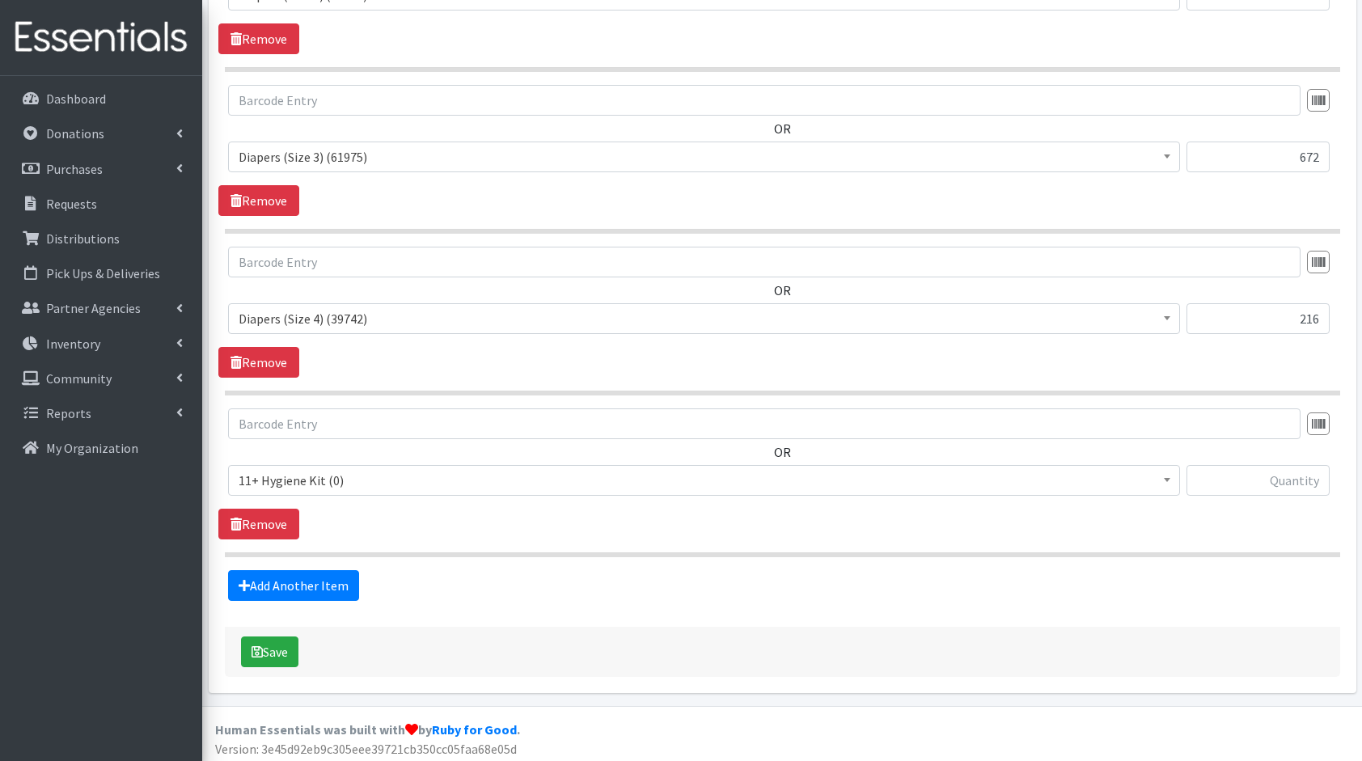
click at [346, 476] on span "11+ Hygiene Kit (0)" at bounding box center [704, 480] width 931 height 23
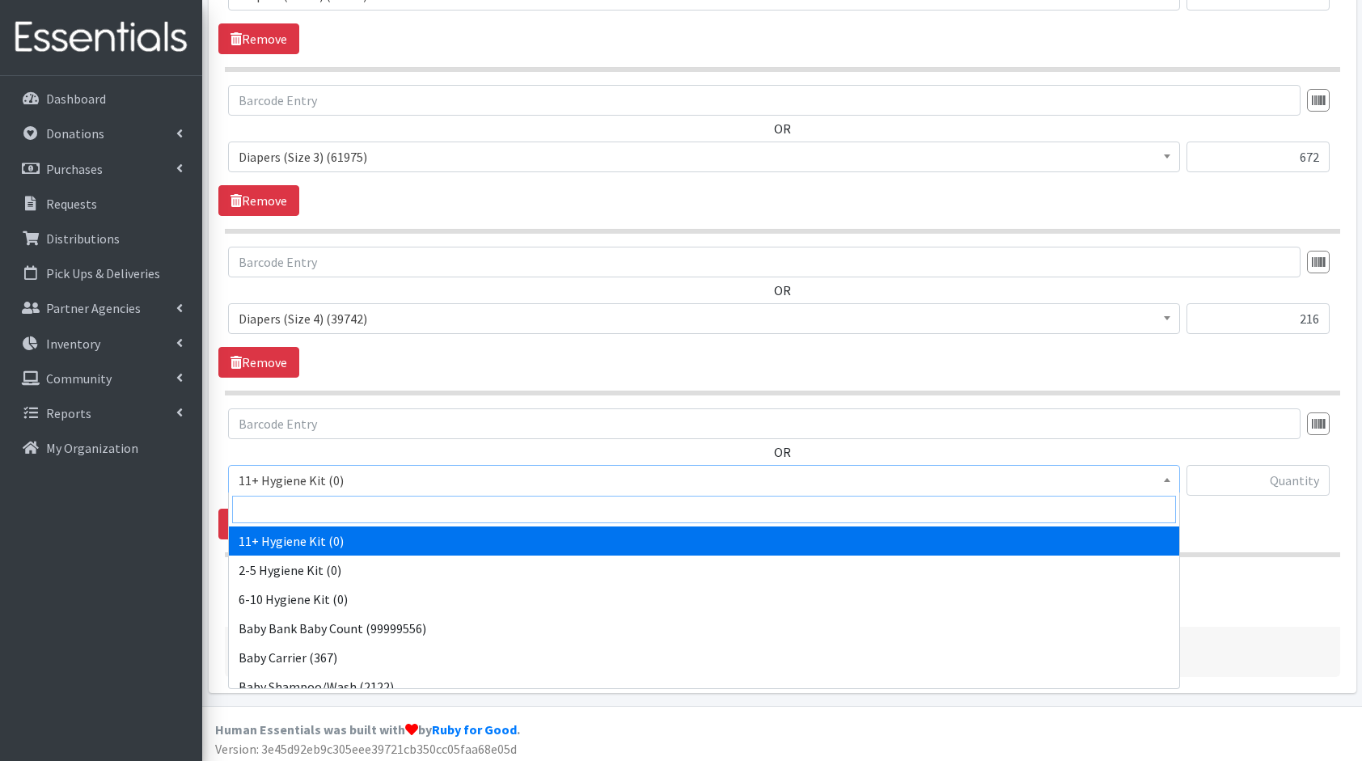
click at [363, 508] on input "search" at bounding box center [704, 510] width 944 height 28
type input "di"
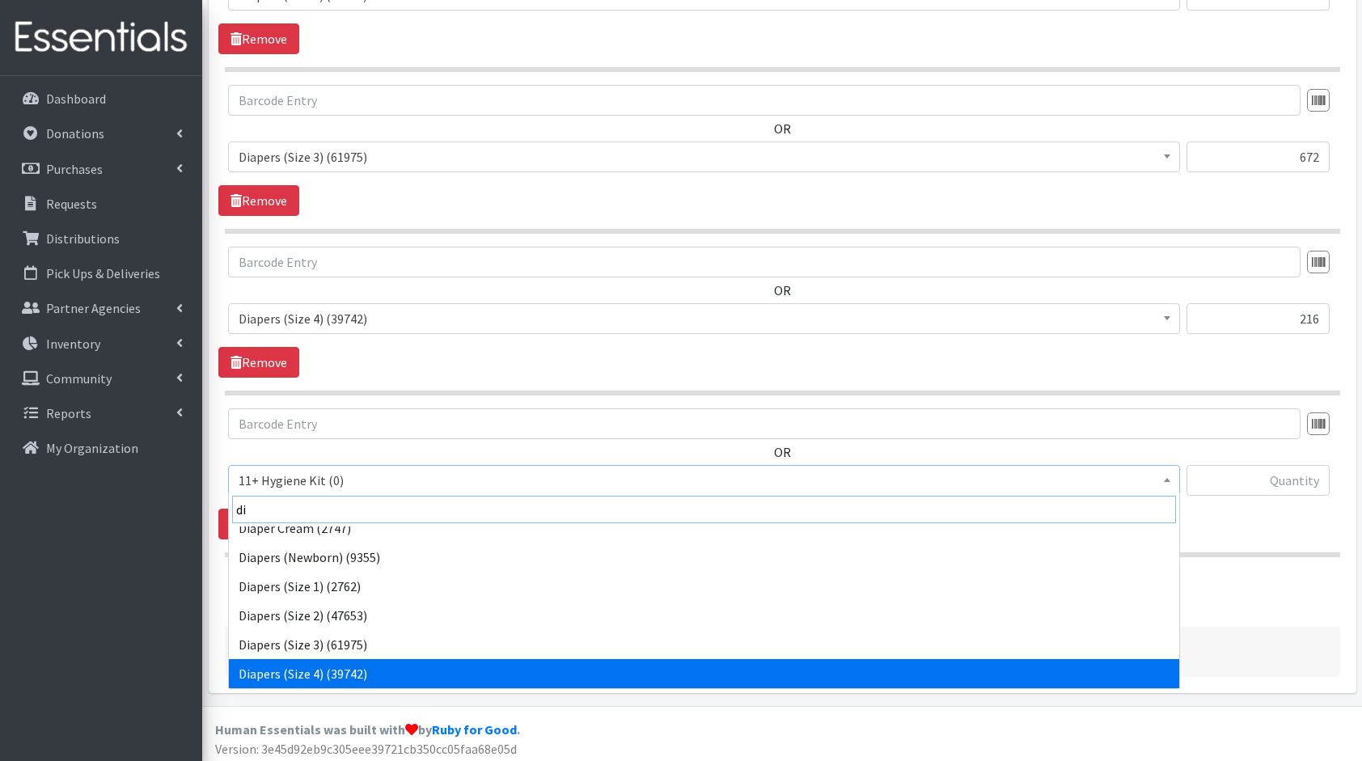
scroll to position [71, 0]
select select "5208"
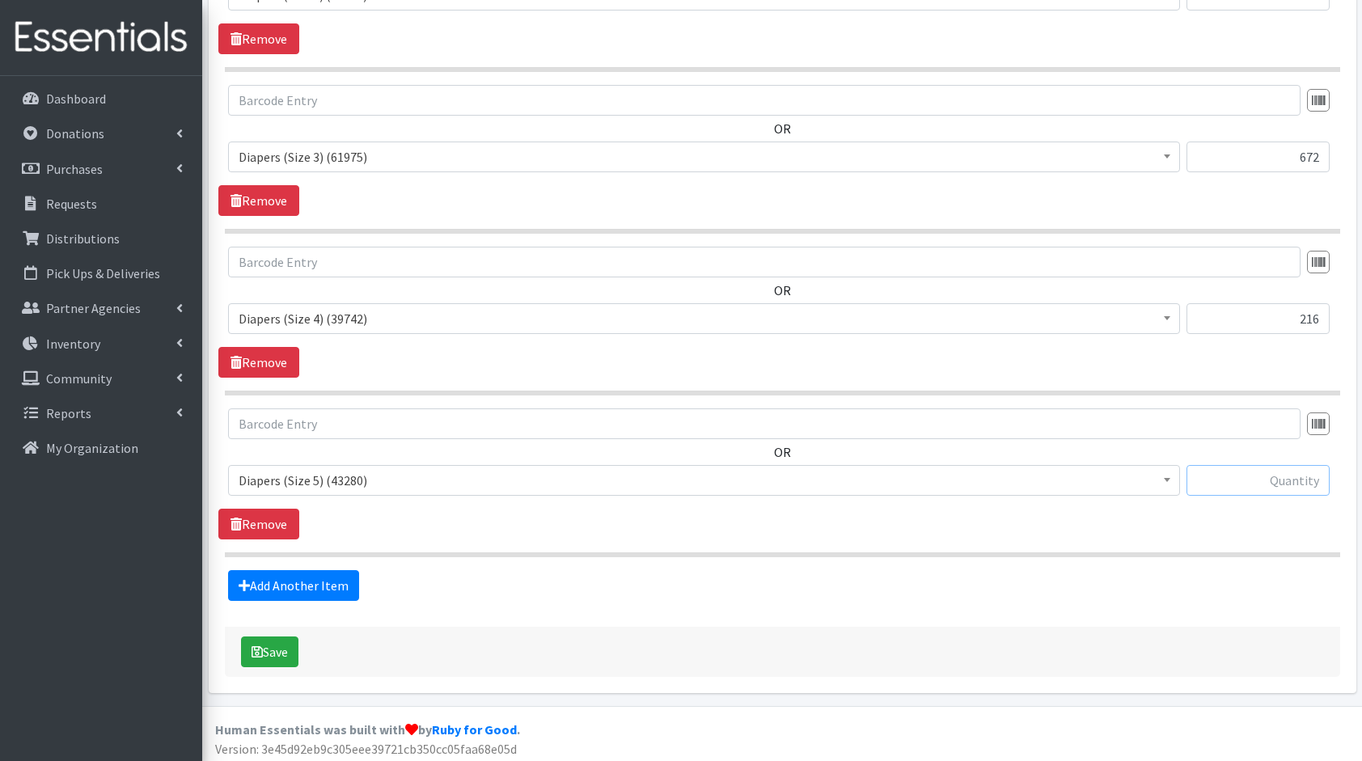
click at [1222, 482] on input "text" at bounding box center [1258, 480] width 143 height 31
type input "880"
click at [284, 583] on link "Add Another Item" at bounding box center [293, 585] width 131 height 31
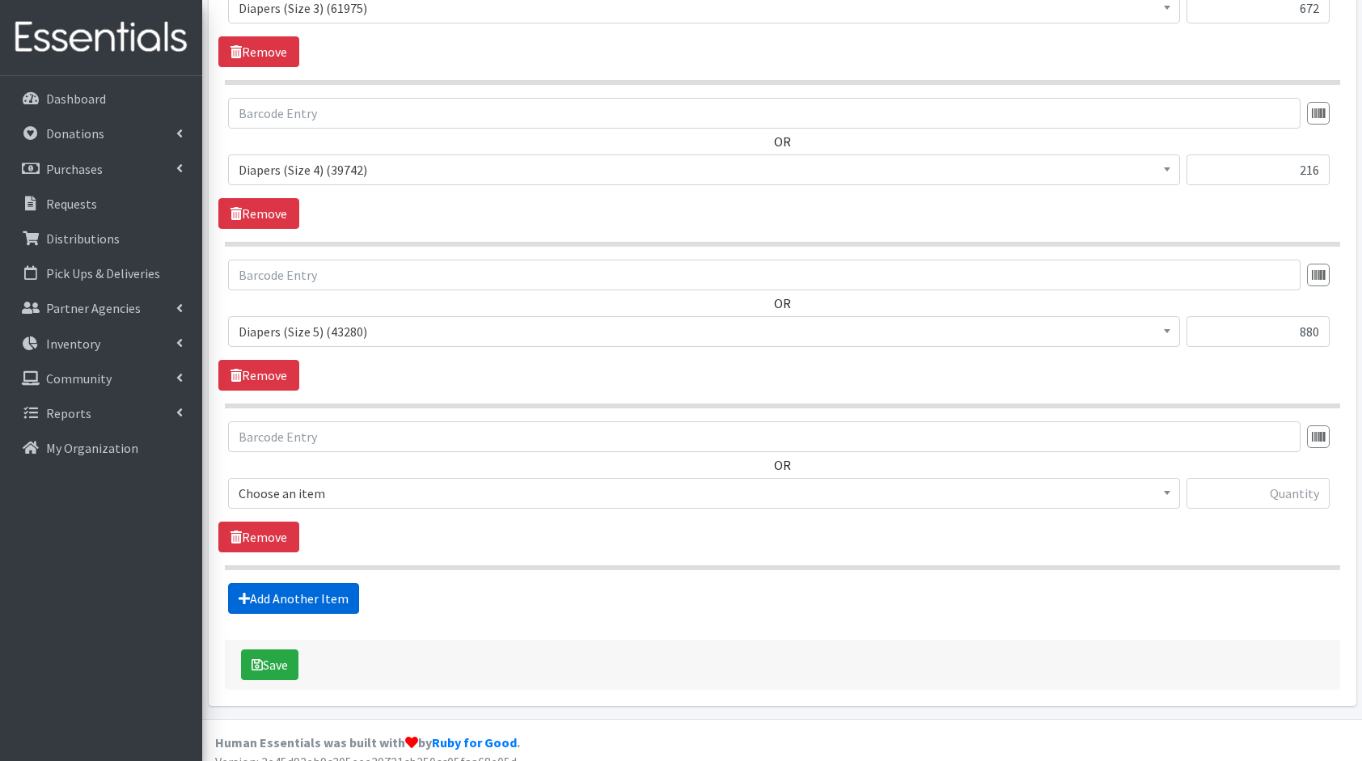
scroll to position [904, 0]
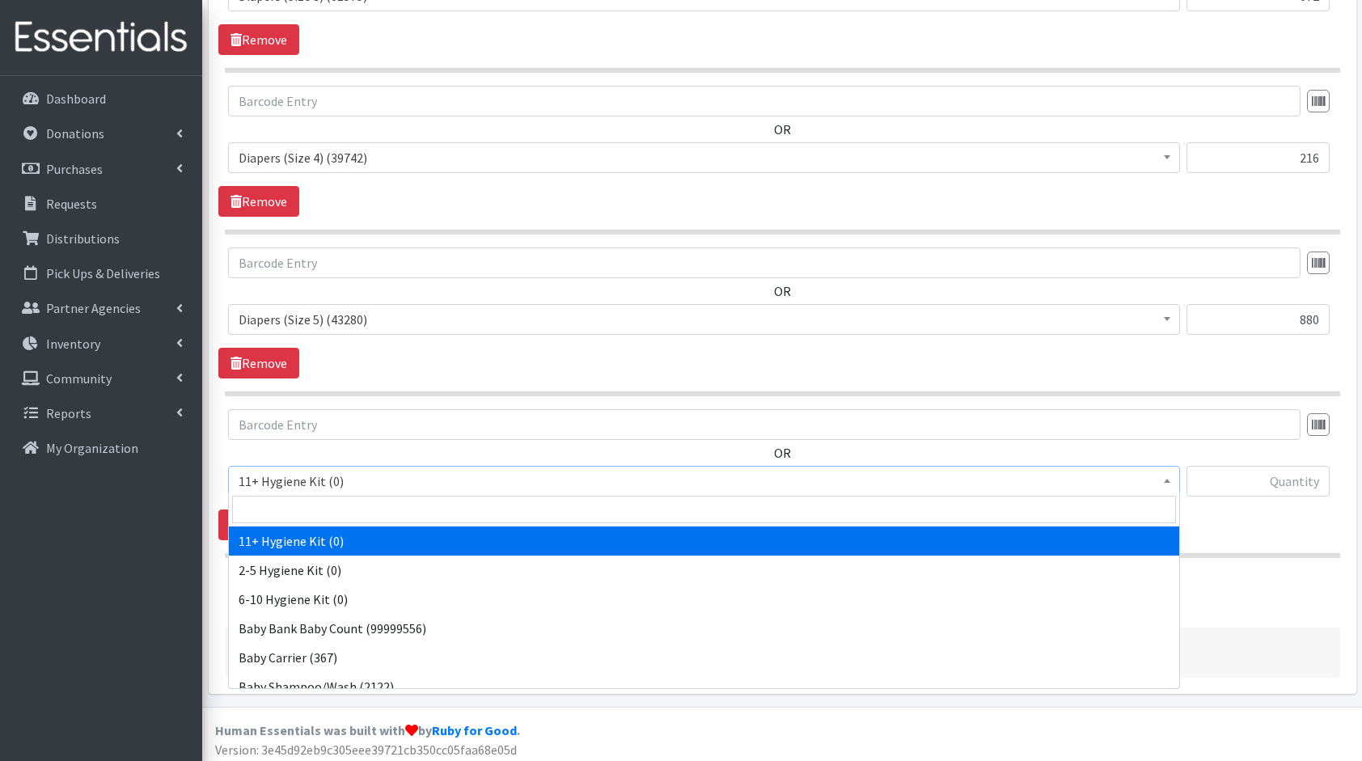
click at [397, 480] on span "11+ Hygiene Kit (0)" at bounding box center [704, 481] width 931 height 23
click at [362, 502] on input "search" at bounding box center [704, 510] width 944 height 28
type input "cl"
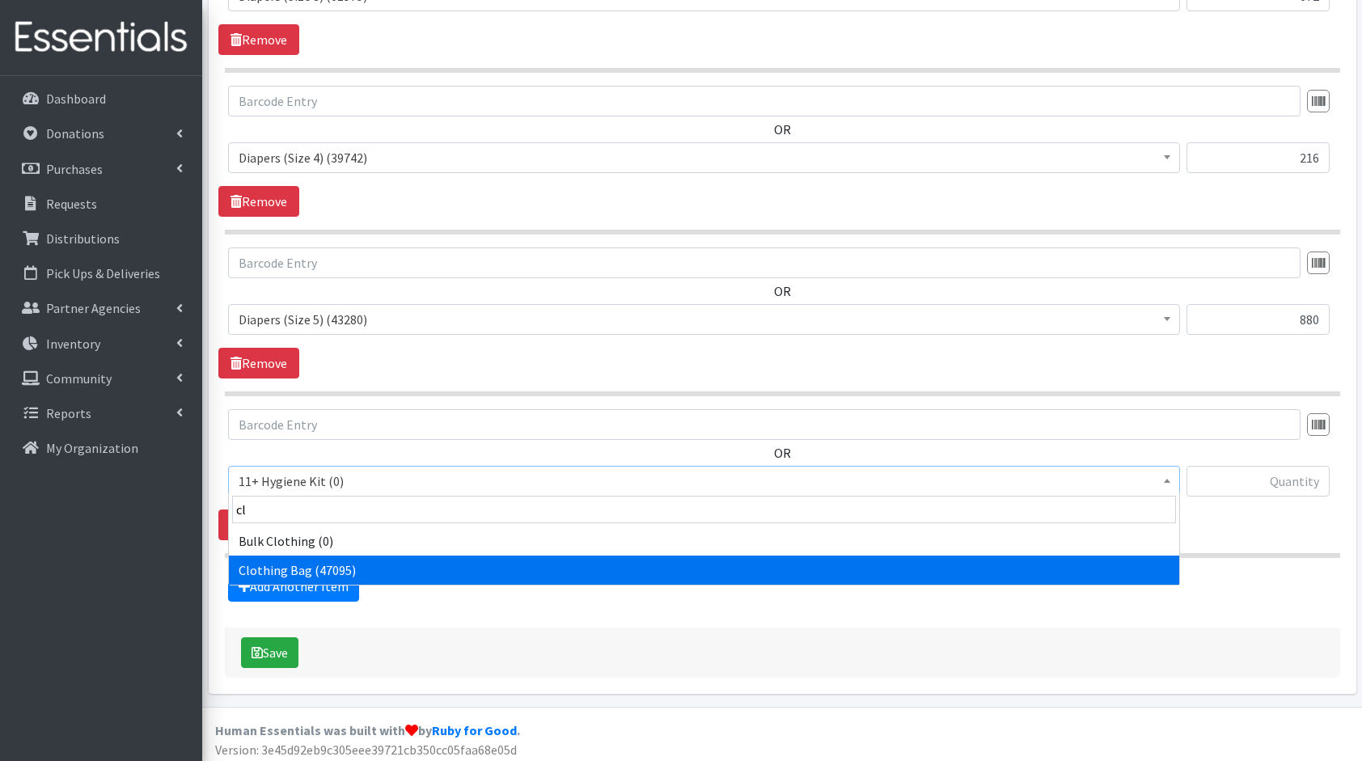
select select "10574"
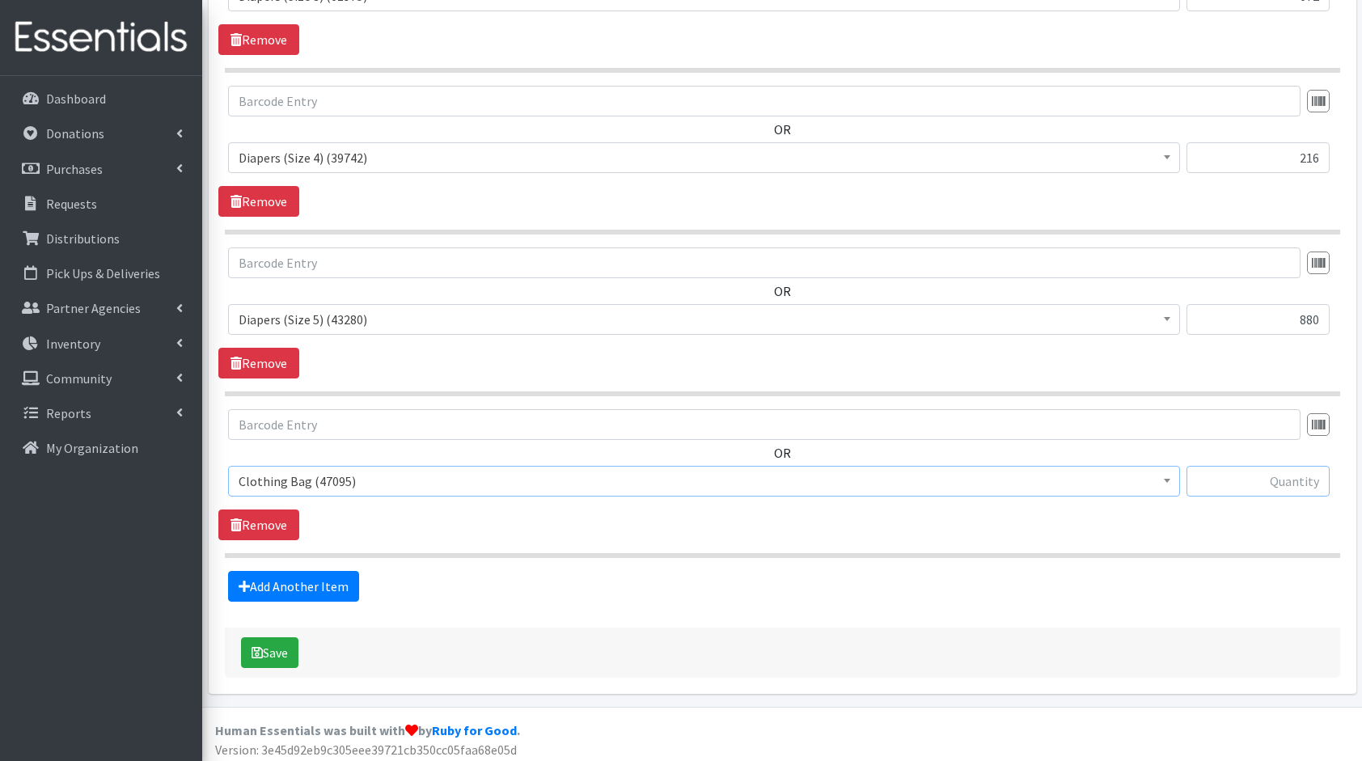
click at [1299, 477] on input "text" at bounding box center [1258, 481] width 143 height 31
type input "20"
click at [304, 573] on link "Add Another Item" at bounding box center [293, 586] width 131 height 31
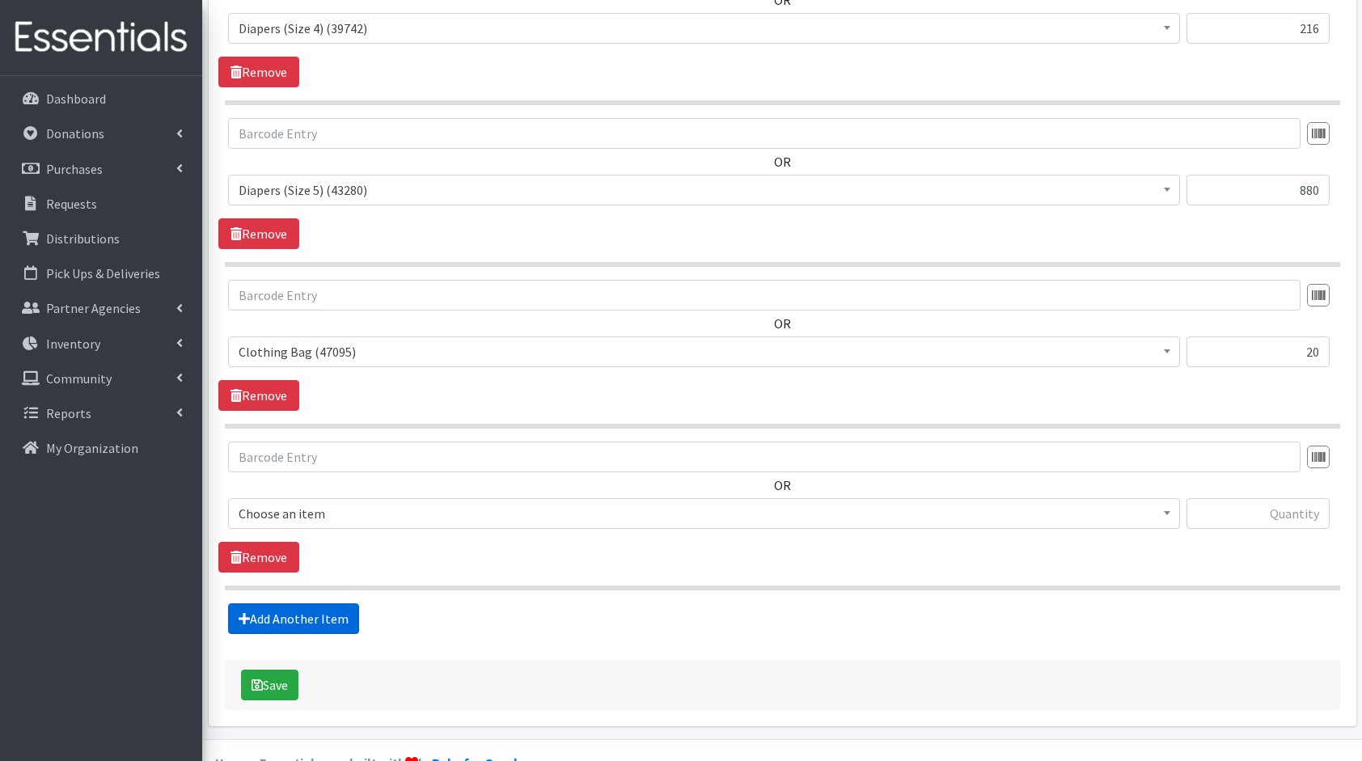
scroll to position [1065, 0]
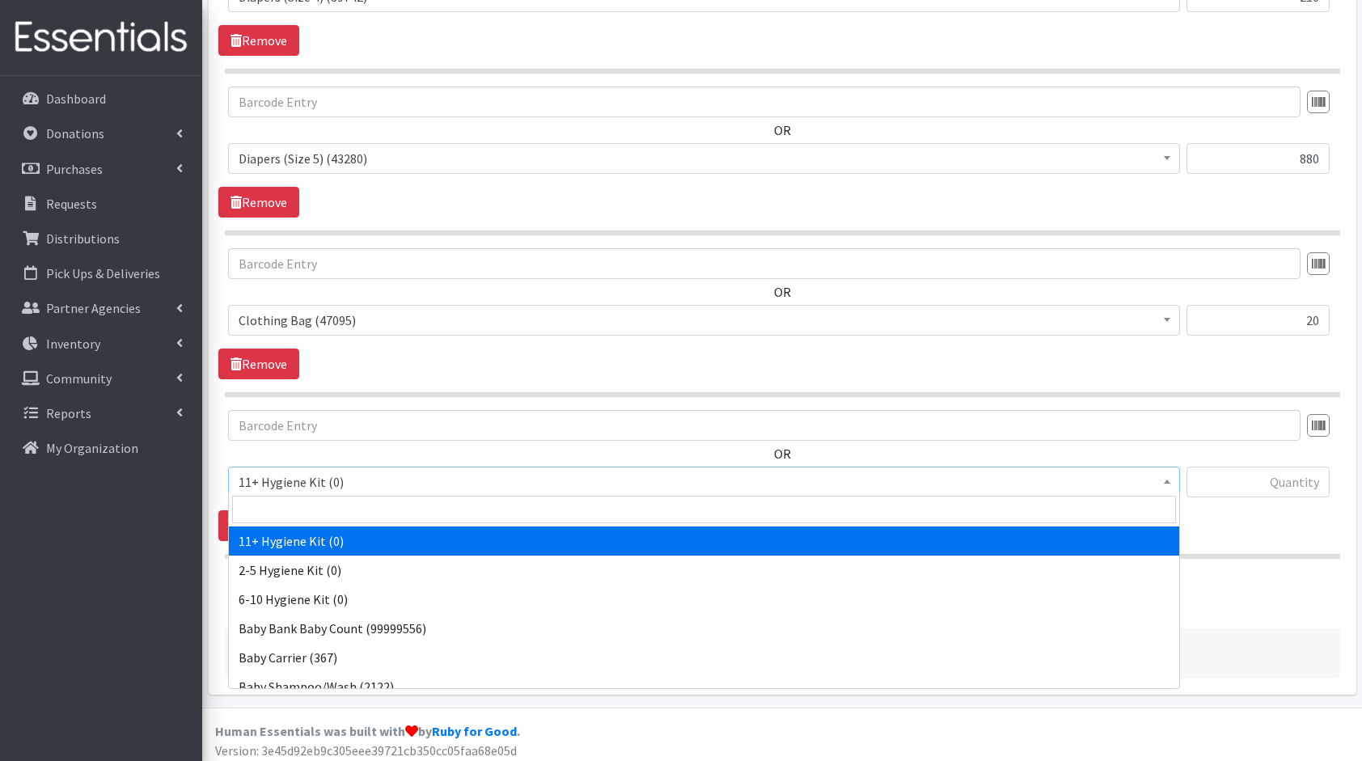
click at [346, 471] on span "11+ Hygiene Kit (0)" at bounding box center [704, 482] width 931 height 23
click at [286, 505] on input "search" at bounding box center [704, 510] width 944 height 28
type input "bo"
select select "10657"
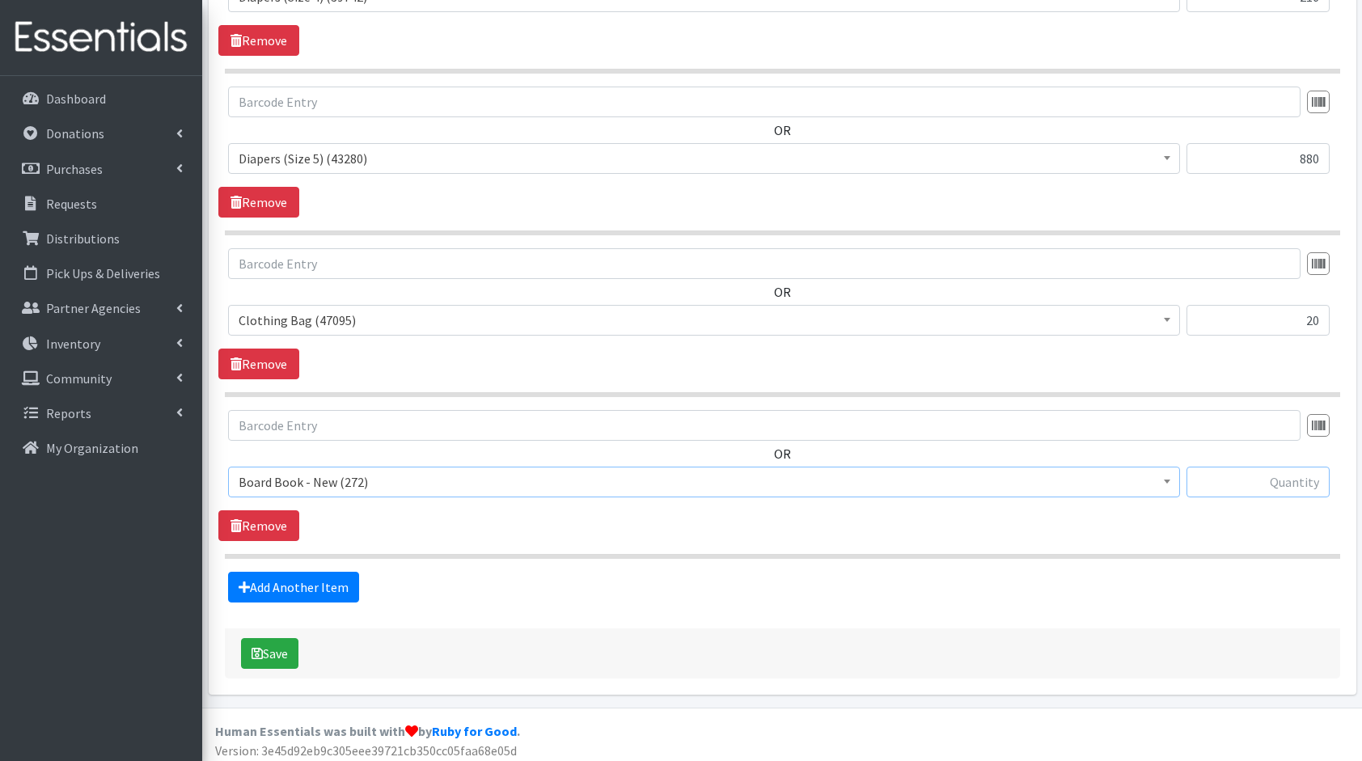
click at [1295, 467] on input "text" at bounding box center [1258, 482] width 143 height 31
type input "20"
click at [272, 574] on link "Add Another Item" at bounding box center [293, 587] width 131 height 31
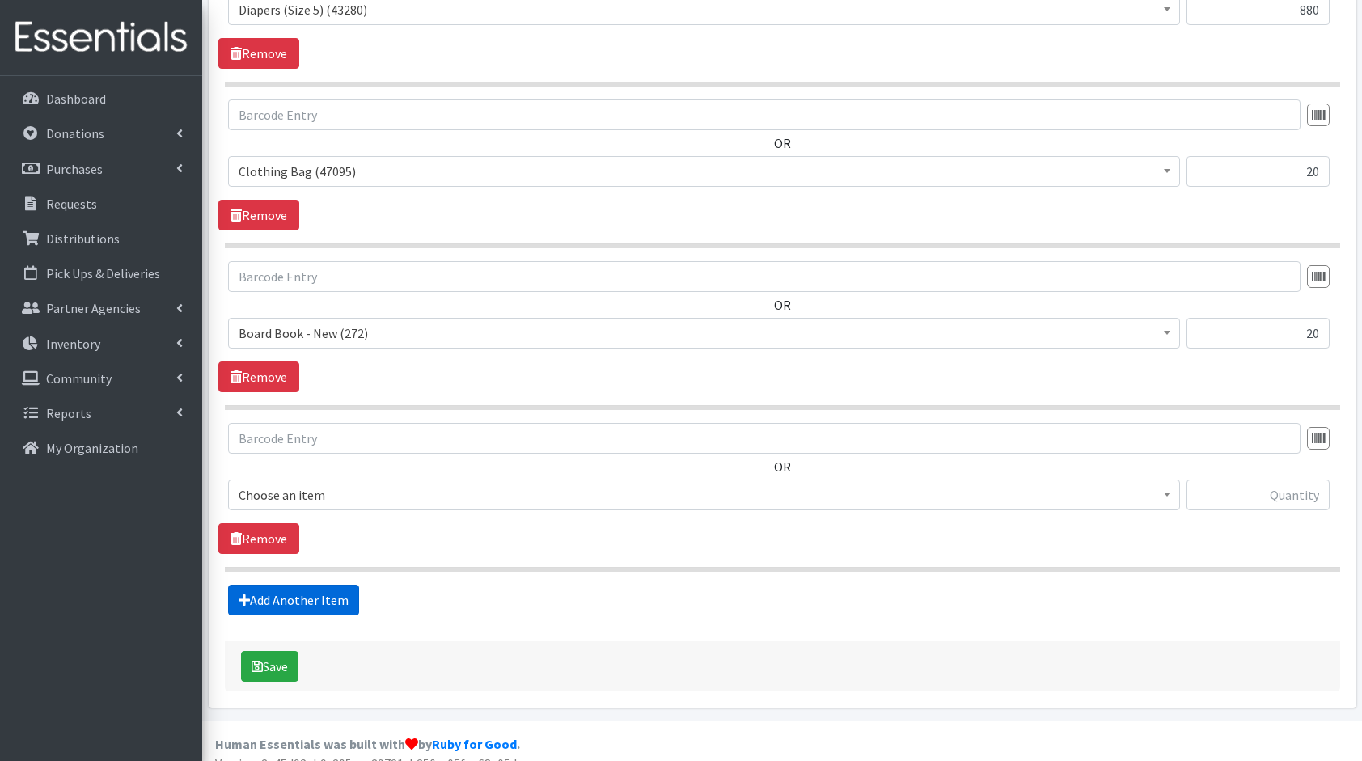
scroll to position [1226, 0]
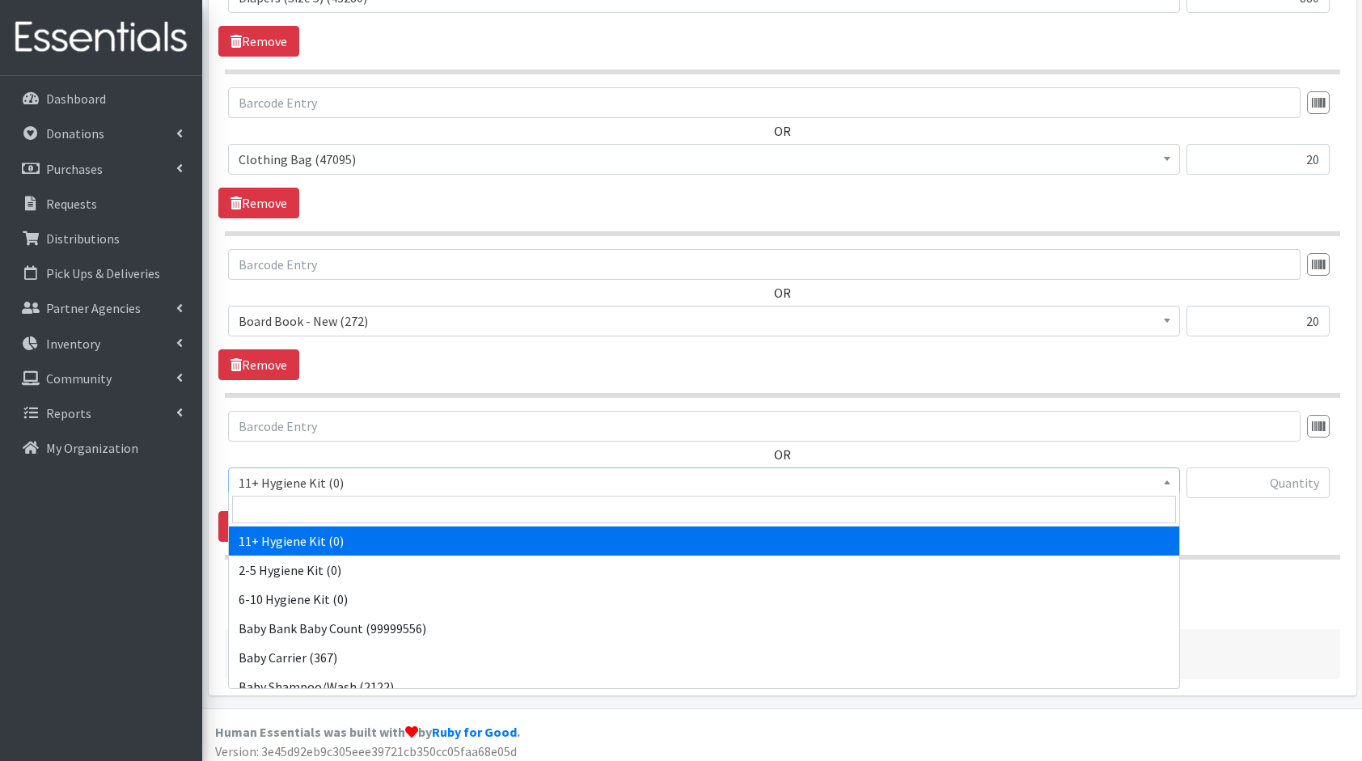
click at [332, 474] on span "11+ Hygiene Kit (0)" at bounding box center [704, 483] width 931 height 23
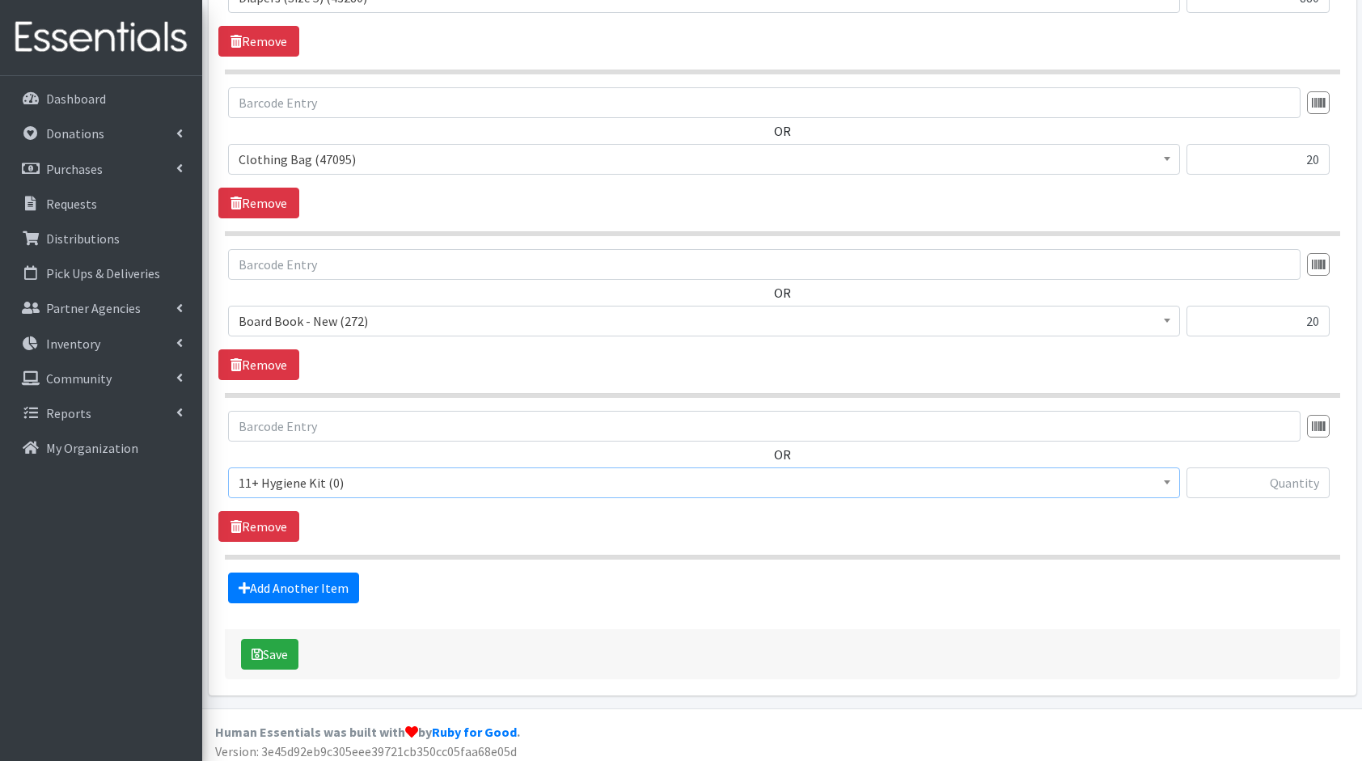
click at [354, 489] on span "11+ Hygiene Kit (0)" at bounding box center [704, 483] width 952 height 31
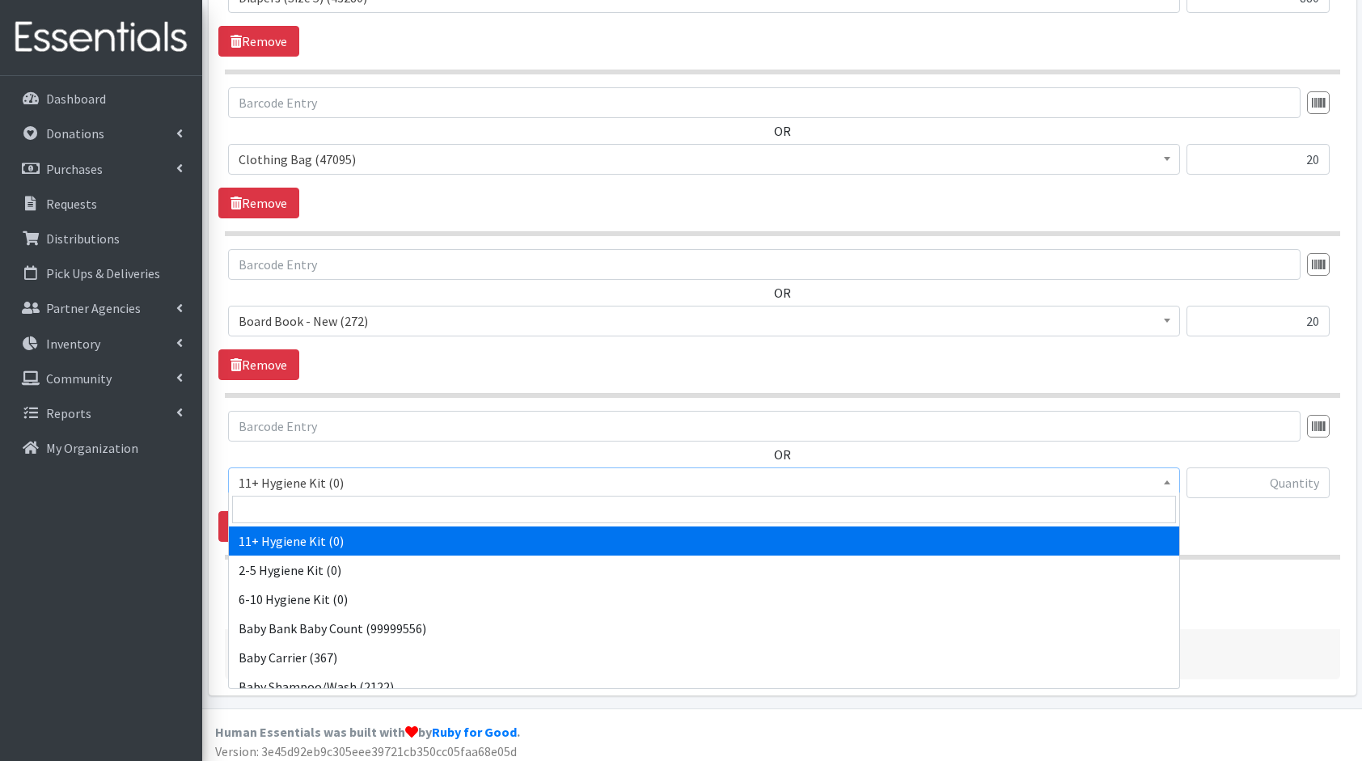
click at [354, 489] on span "11+ Hygiene Kit (0)" at bounding box center [704, 483] width 952 height 31
click at [362, 503] on input "search" at bounding box center [704, 510] width 944 height 28
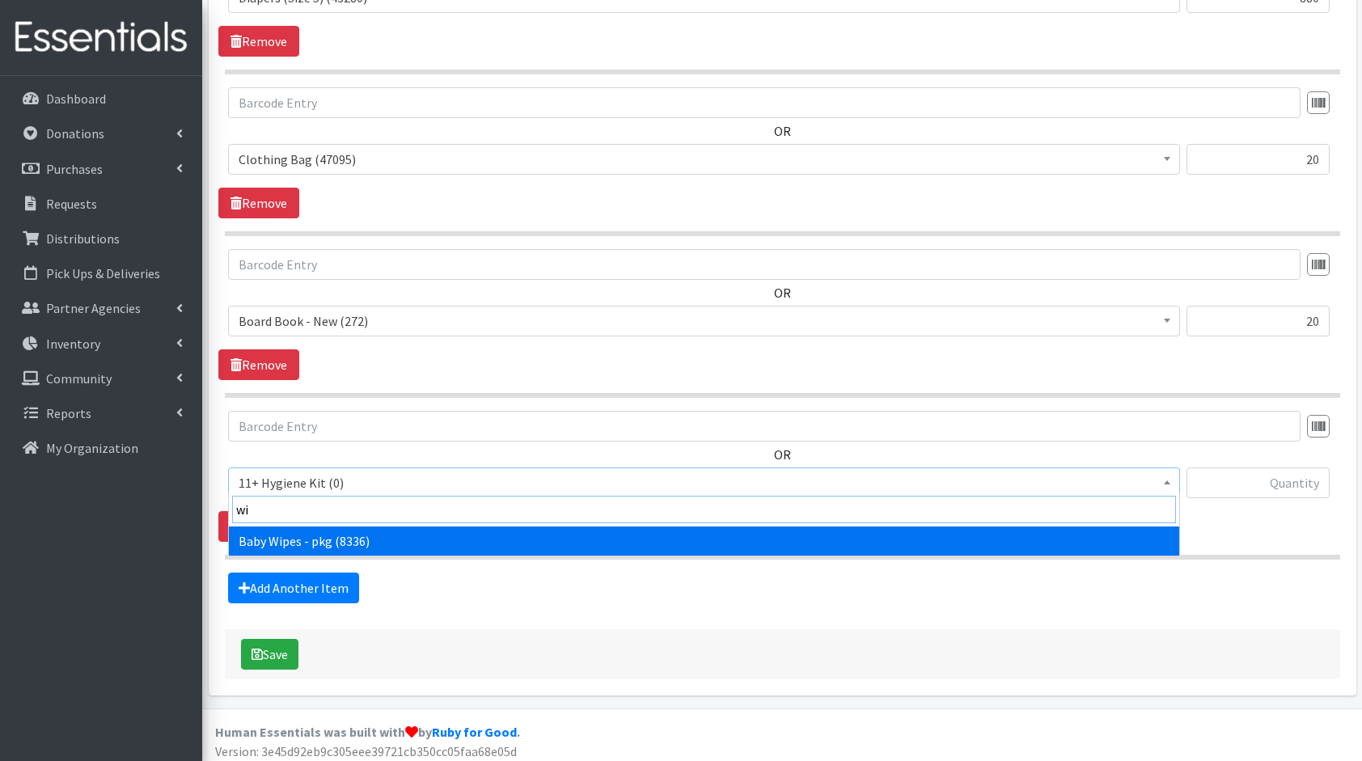
type input "wip"
select select "5219"
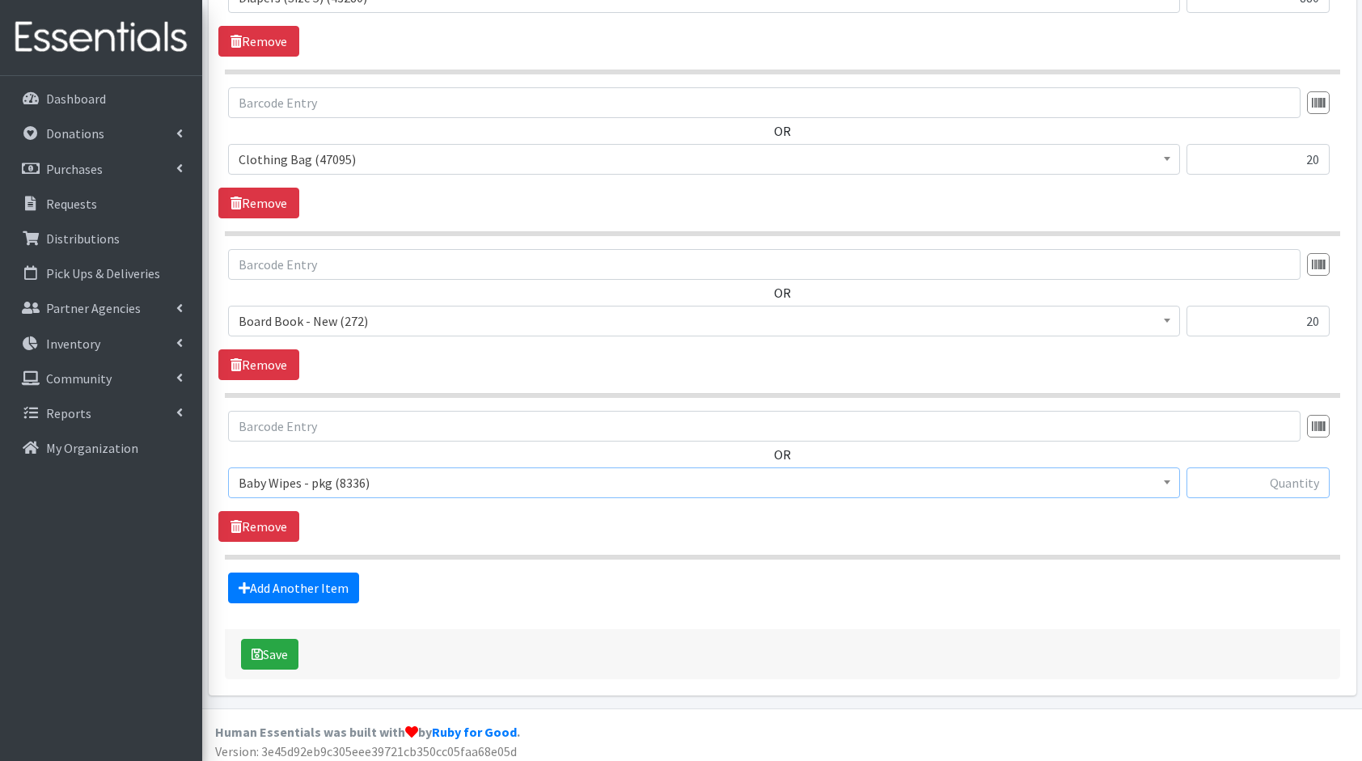
click at [1303, 470] on input "text" at bounding box center [1258, 483] width 143 height 31
type input "80"
click at [259, 648] on icon "submit" at bounding box center [257, 654] width 11 height 13
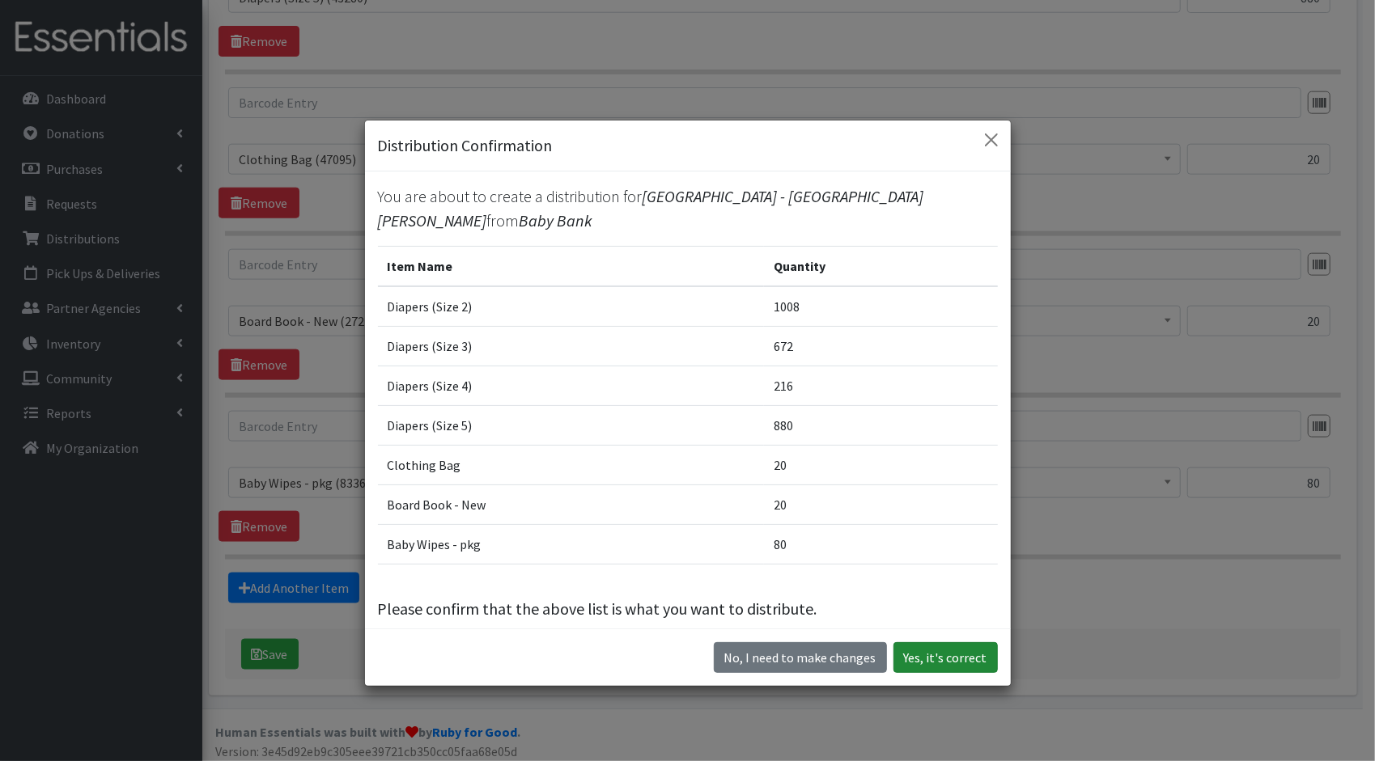
click at [964, 646] on button "Yes, it's correct" at bounding box center [945, 657] width 104 height 31
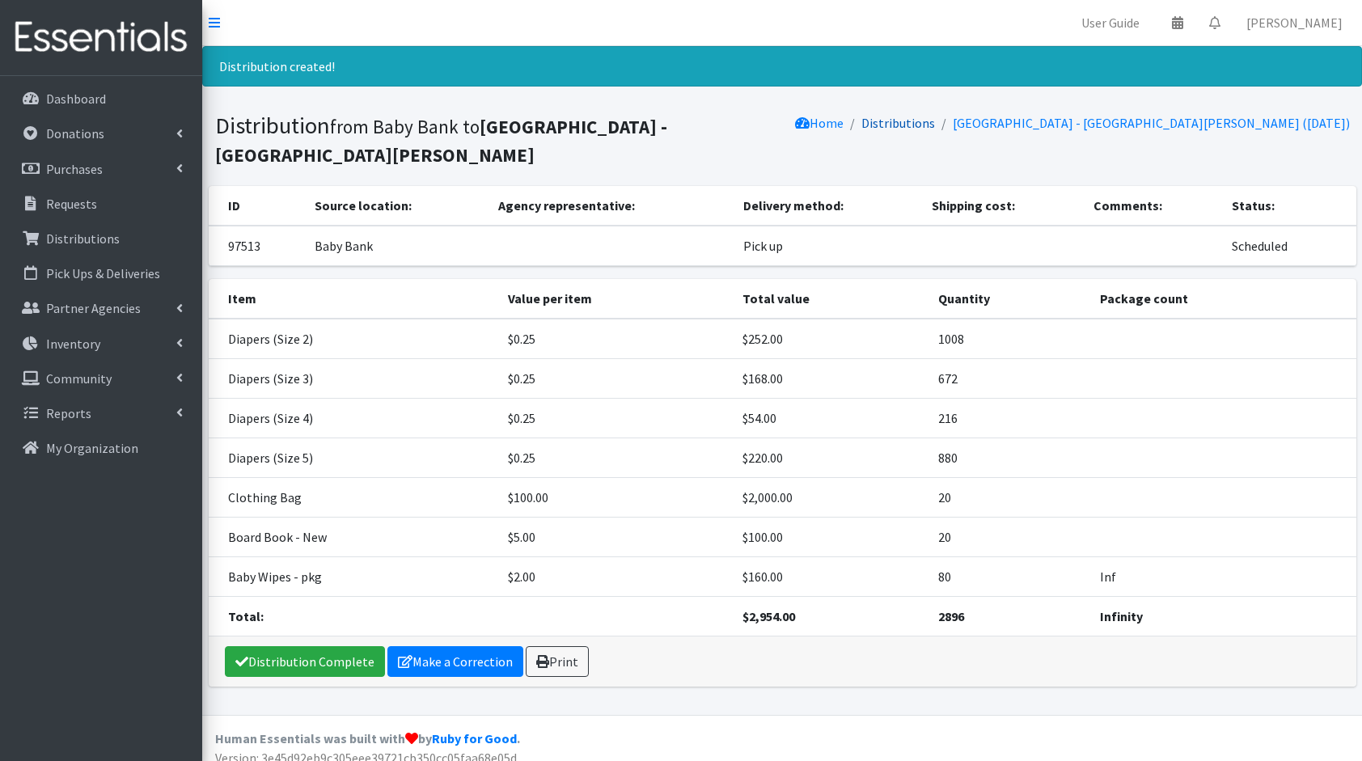
click at [935, 121] on link "Distributions" at bounding box center [899, 123] width 74 height 16
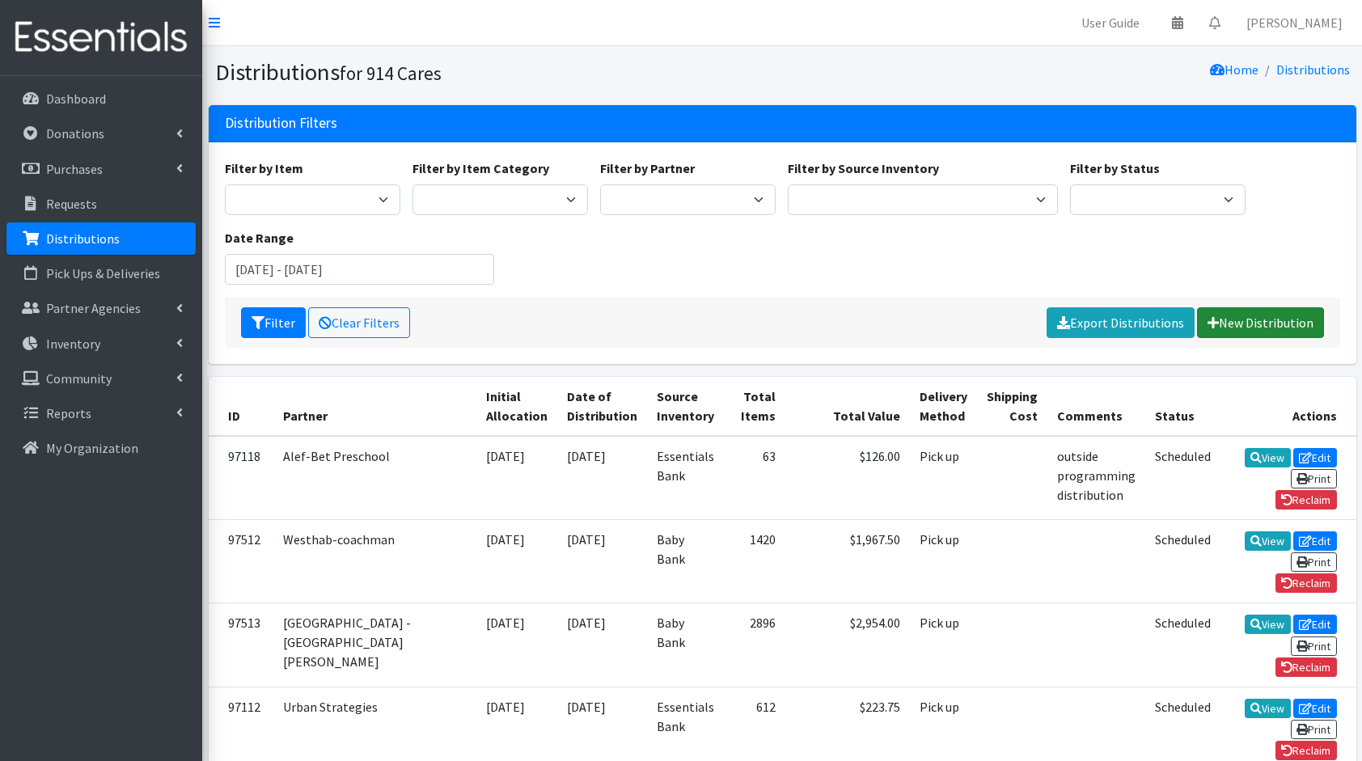
click at [1261, 317] on link "New Distribution" at bounding box center [1260, 322] width 127 height 31
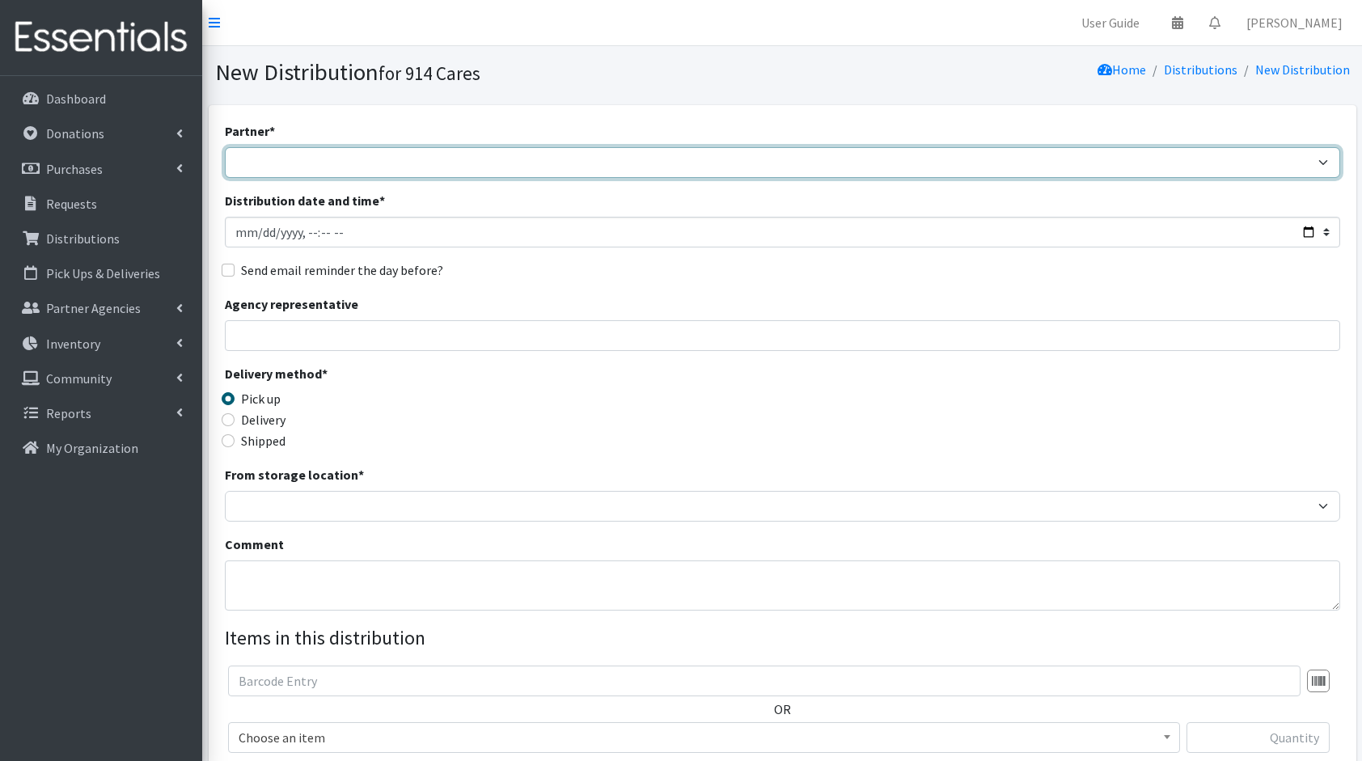
click at [926, 163] on select "4Communities 914United Abbot House Accompany Now Alef-Bet Preschool All Access …" at bounding box center [783, 162] width 1116 height 31
select select "2904"
click at [225, 147] on select "4Communities 914United Abbot House Accompany Now Alef-Bet Preschool All Access …" at bounding box center [783, 162] width 1116 height 31
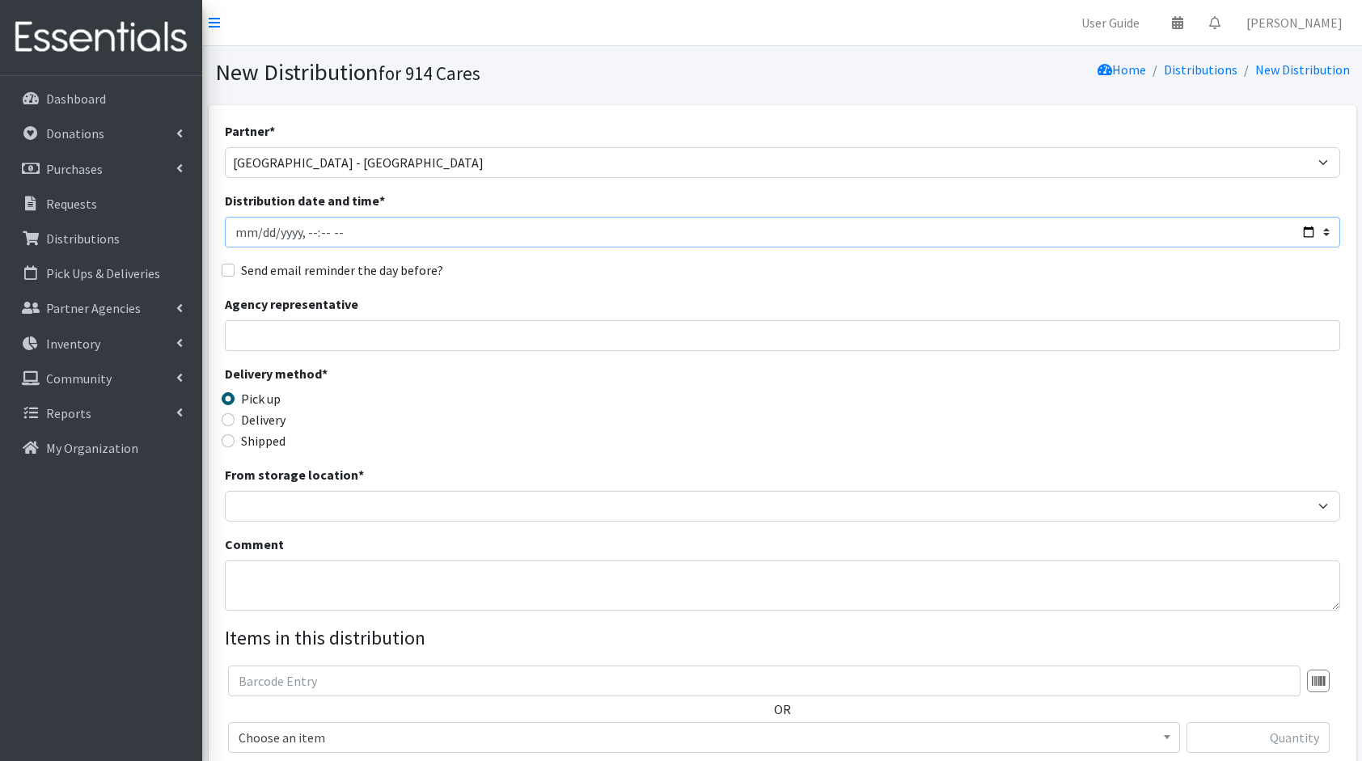
click at [1308, 233] on input "Distribution date and time *" at bounding box center [783, 232] width 1116 height 31
type input "2025-09-01T23:59"
click at [657, 293] on div "Partner * 4Communities 914United Abbot House Accompany Now Alef-Bet Preschool A…" at bounding box center [783, 489] width 1116 height 737
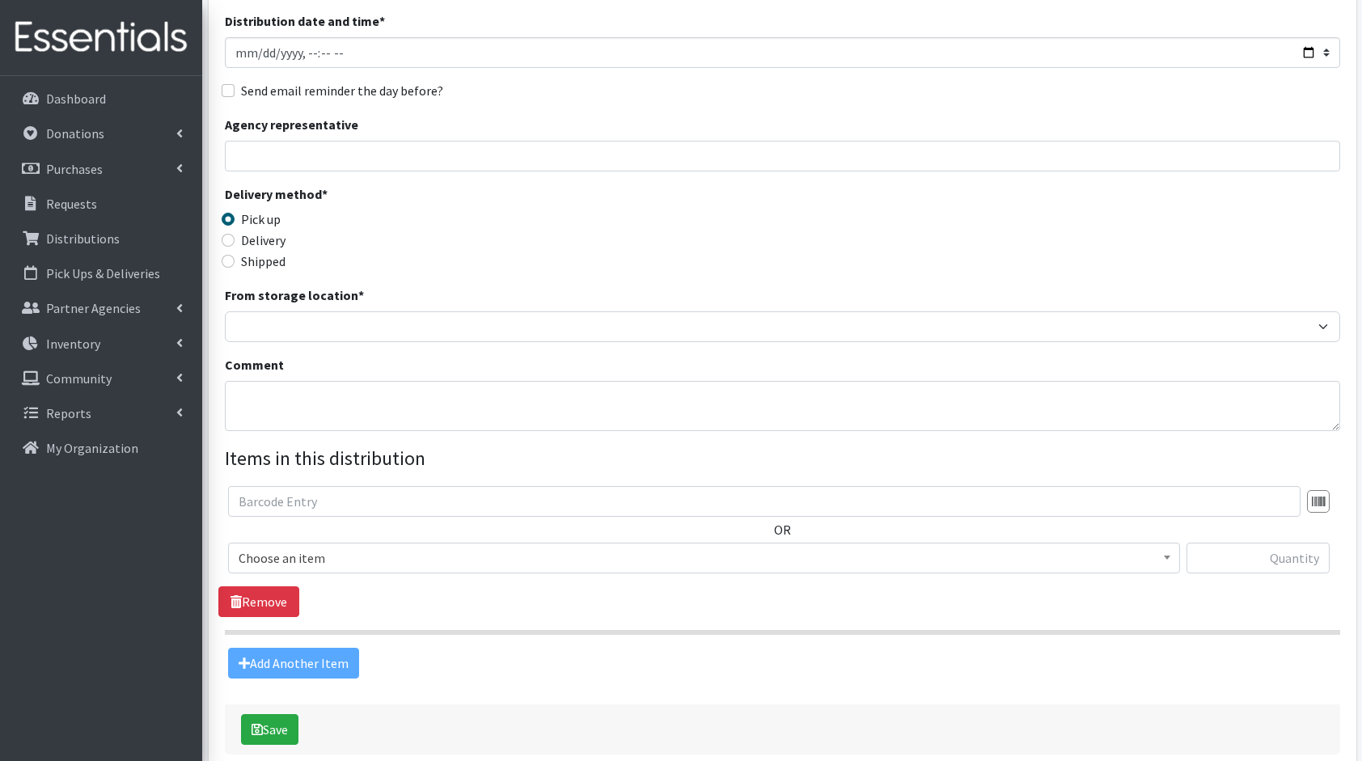
click at [264, 307] on div "From storage location * Baby Bank Camp Clothing Plus Essentials Bank Westcheste…" at bounding box center [783, 314] width 1116 height 57
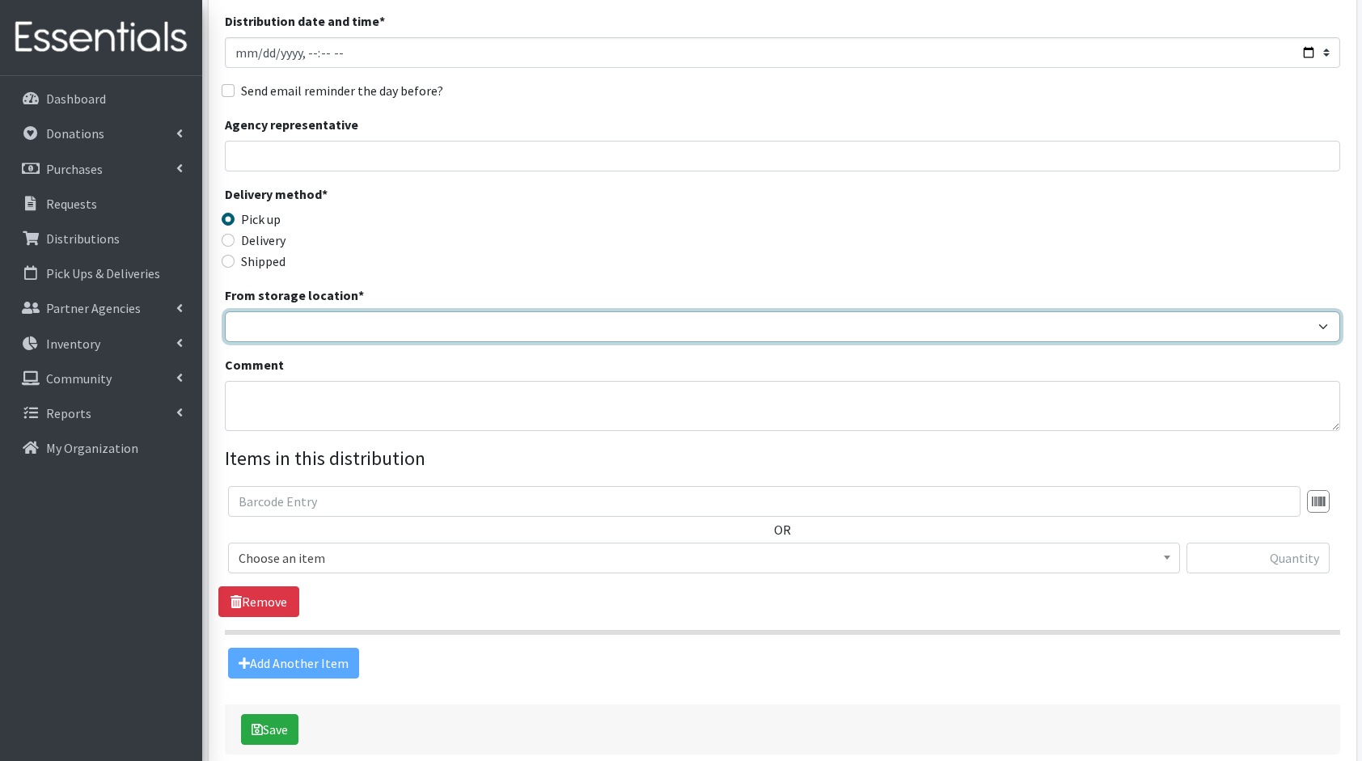
click at [274, 325] on select "Baby Bank Camp Clothing Plus Essentials Bank Westchester Reads" at bounding box center [783, 326] width 1116 height 31
select select "305"
click at [225, 311] on select "Baby Bank Camp Clothing Plus Essentials Bank Westchester Reads" at bounding box center [783, 326] width 1116 height 31
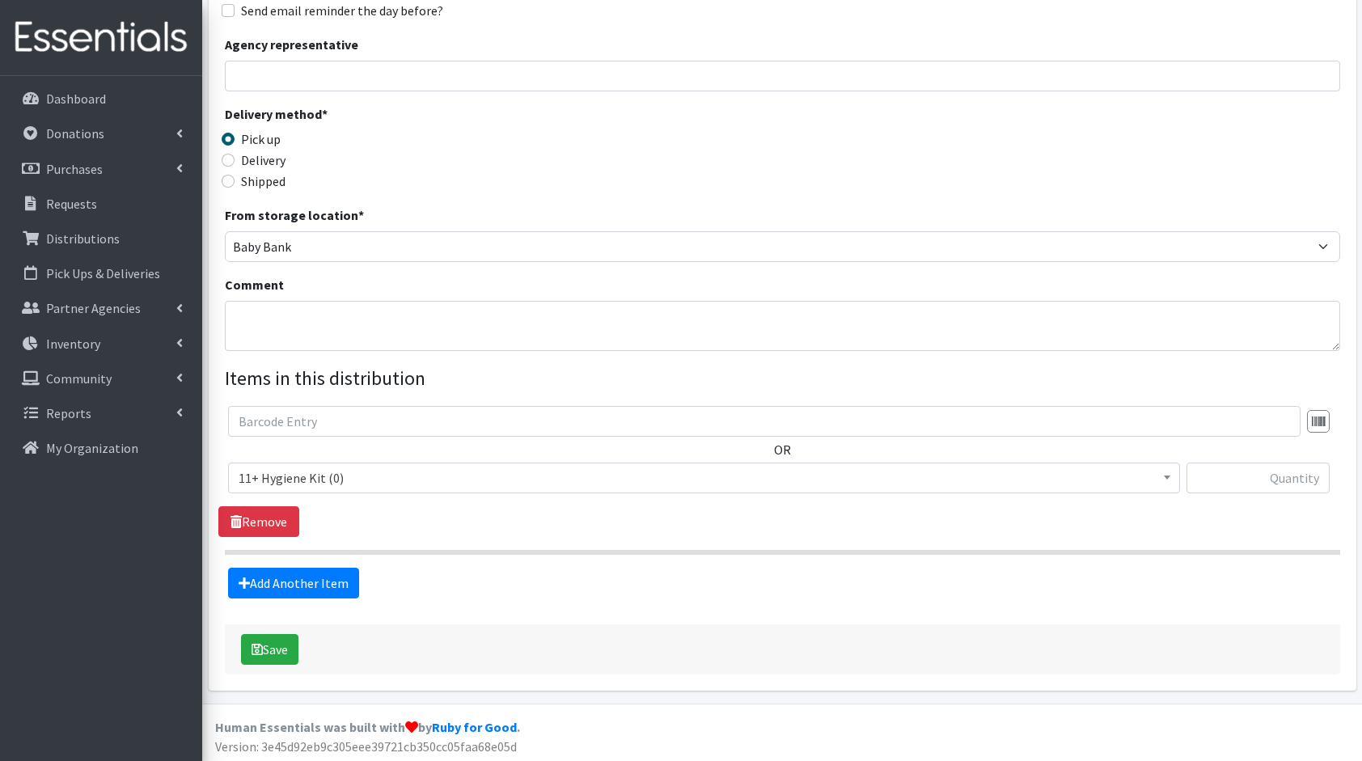
click at [363, 494] on span "11+ Hygiene Kit (0) 2-5 Hygiene Kit (0) 6-10 Hygiene Kit (0) Baby Bank Baby Cou…" at bounding box center [704, 485] width 952 height 44
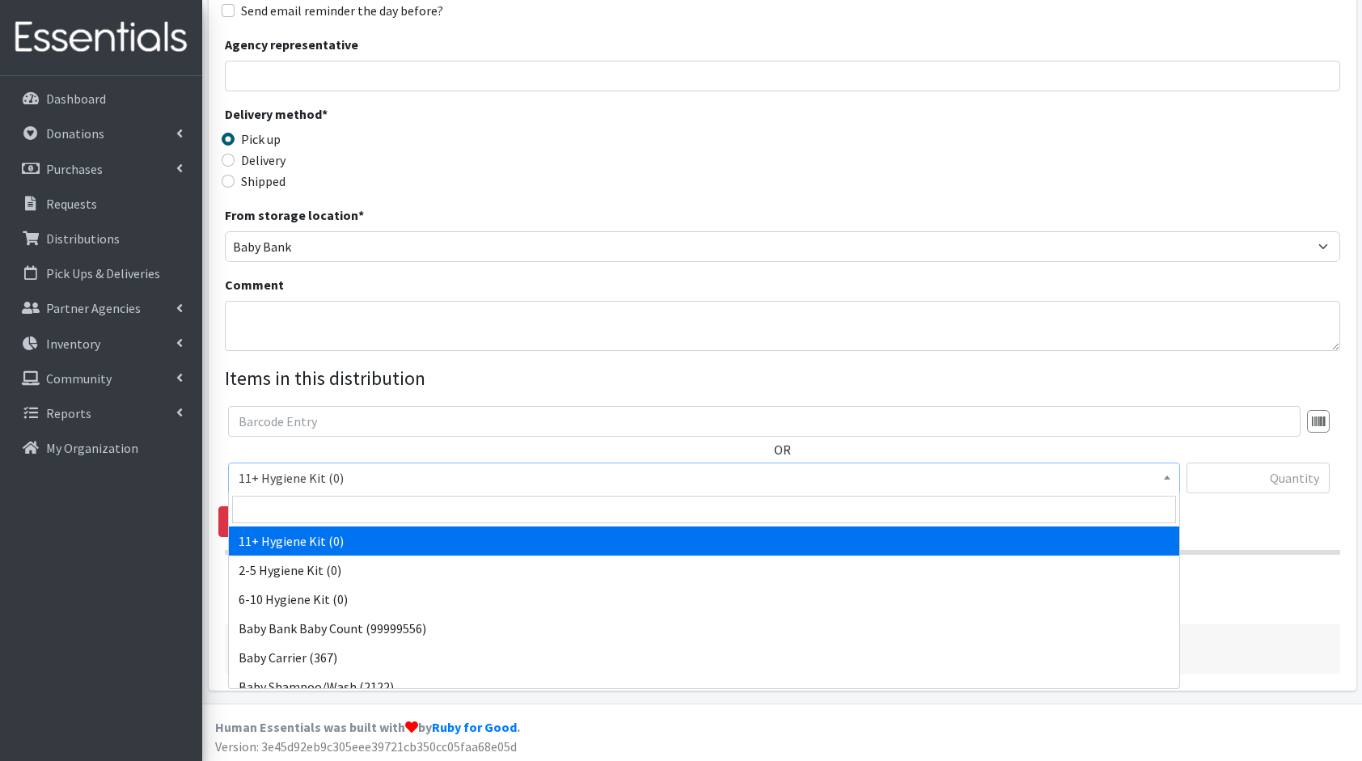
click at [379, 481] on span "11+ Hygiene Kit (0)" at bounding box center [704, 478] width 931 height 23
click at [409, 506] on input "search" at bounding box center [704, 510] width 944 height 28
type input "di"
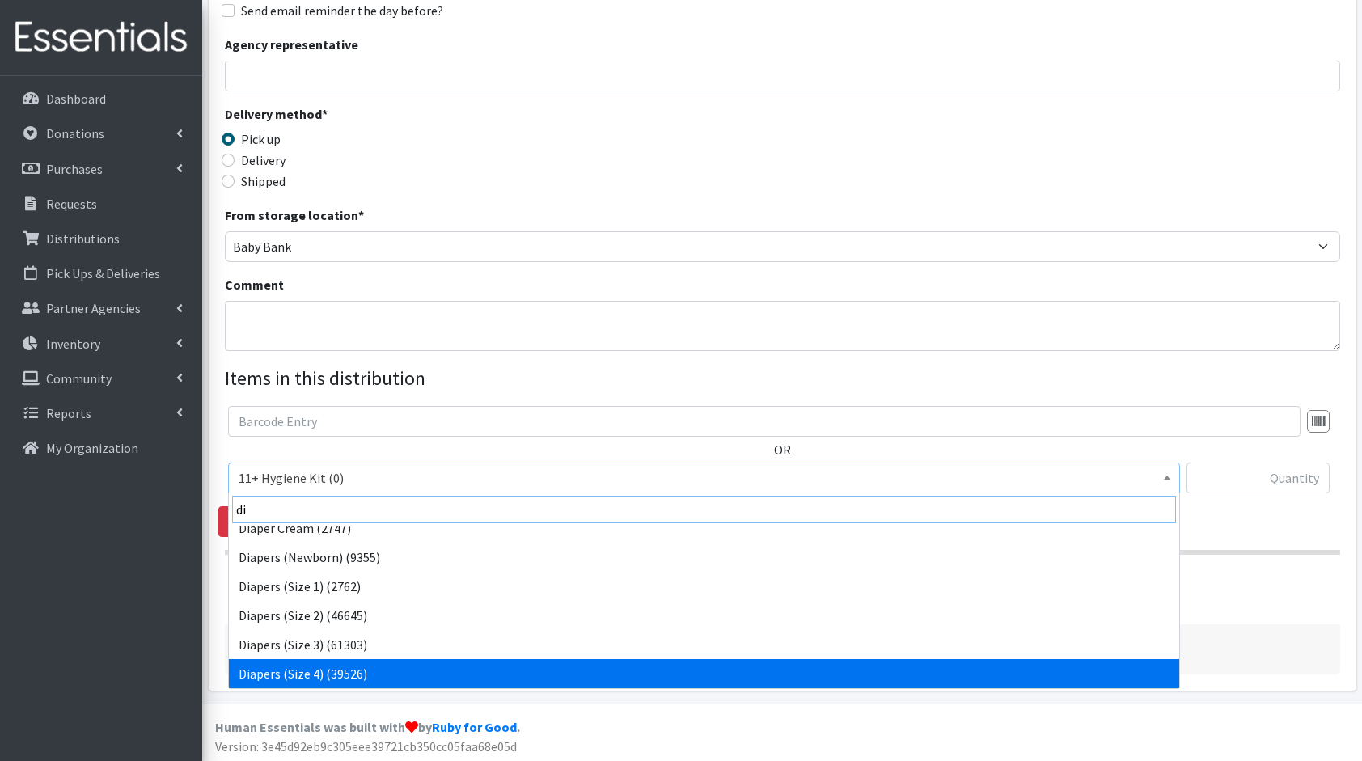
scroll to position [71, 0]
select select "5208"
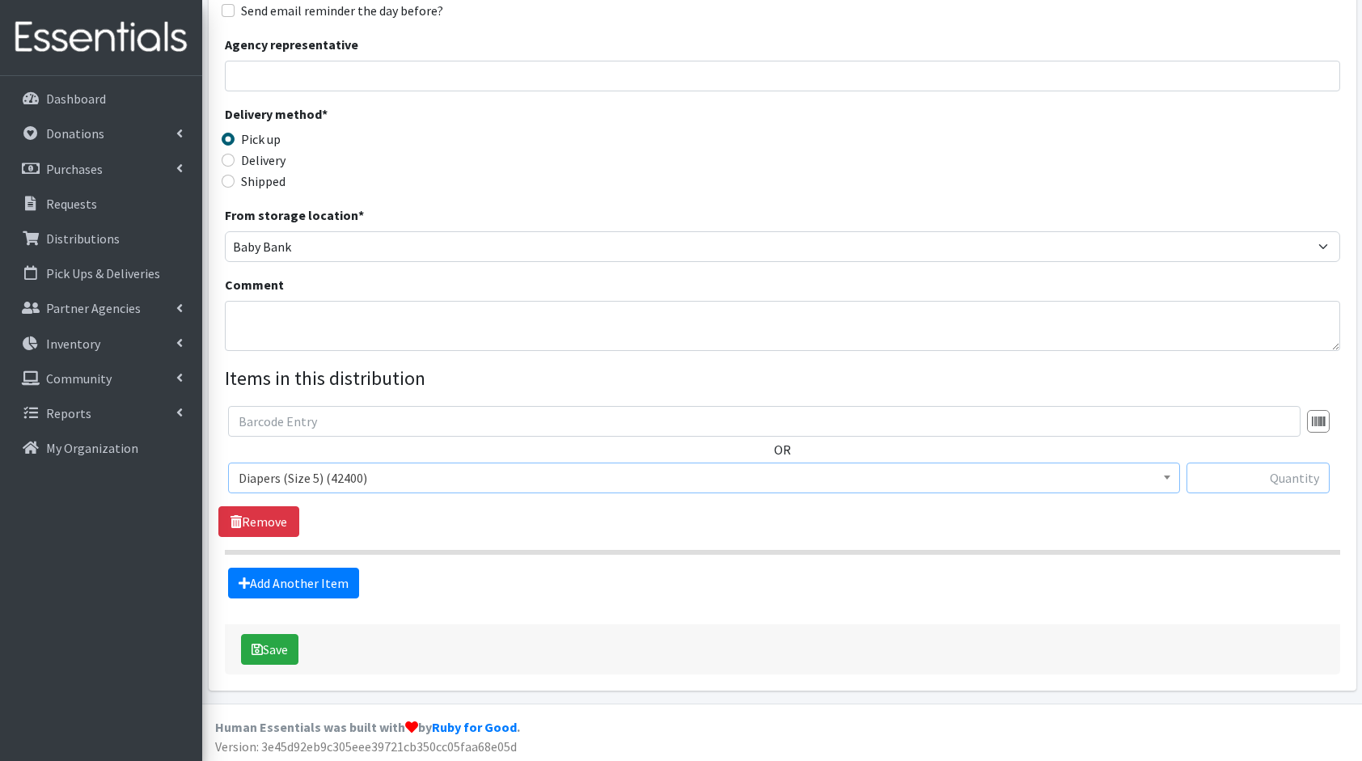
click at [1241, 478] on input "text" at bounding box center [1258, 478] width 143 height 31
type input "440"
click at [320, 583] on link "Add Another Item" at bounding box center [293, 583] width 131 height 31
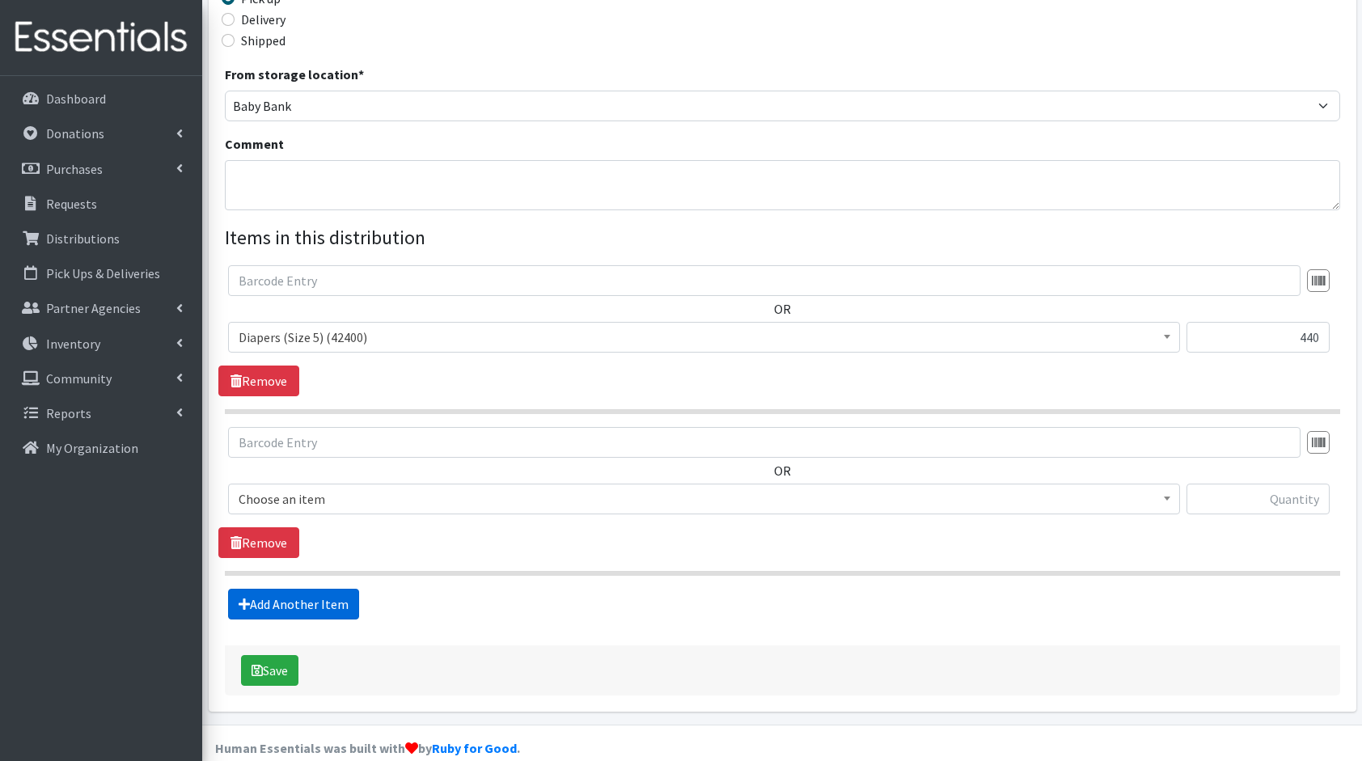
scroll to position [421, 0]
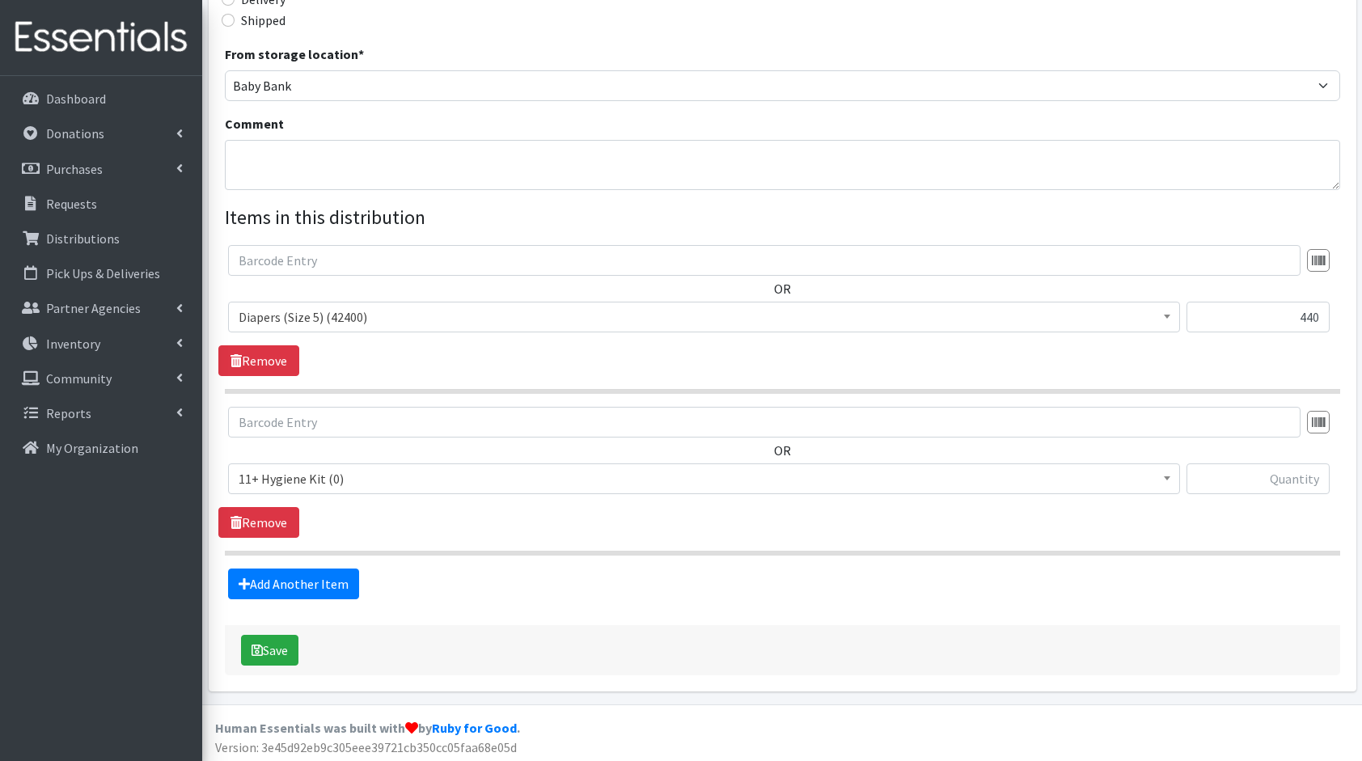
click at [309, 459] on div "OR 11+ Hygiene Kit (0) 2-5 Hygiene Kit (0) 6-10 Hygiene Kit (0) Baby Bank Baby …" at bounding box center [782, 457] width 1128 height 100
click at [385, 486] on span "11+ Hygiene Kit (0)" at bounding box center [704, 479] width 931 height 23
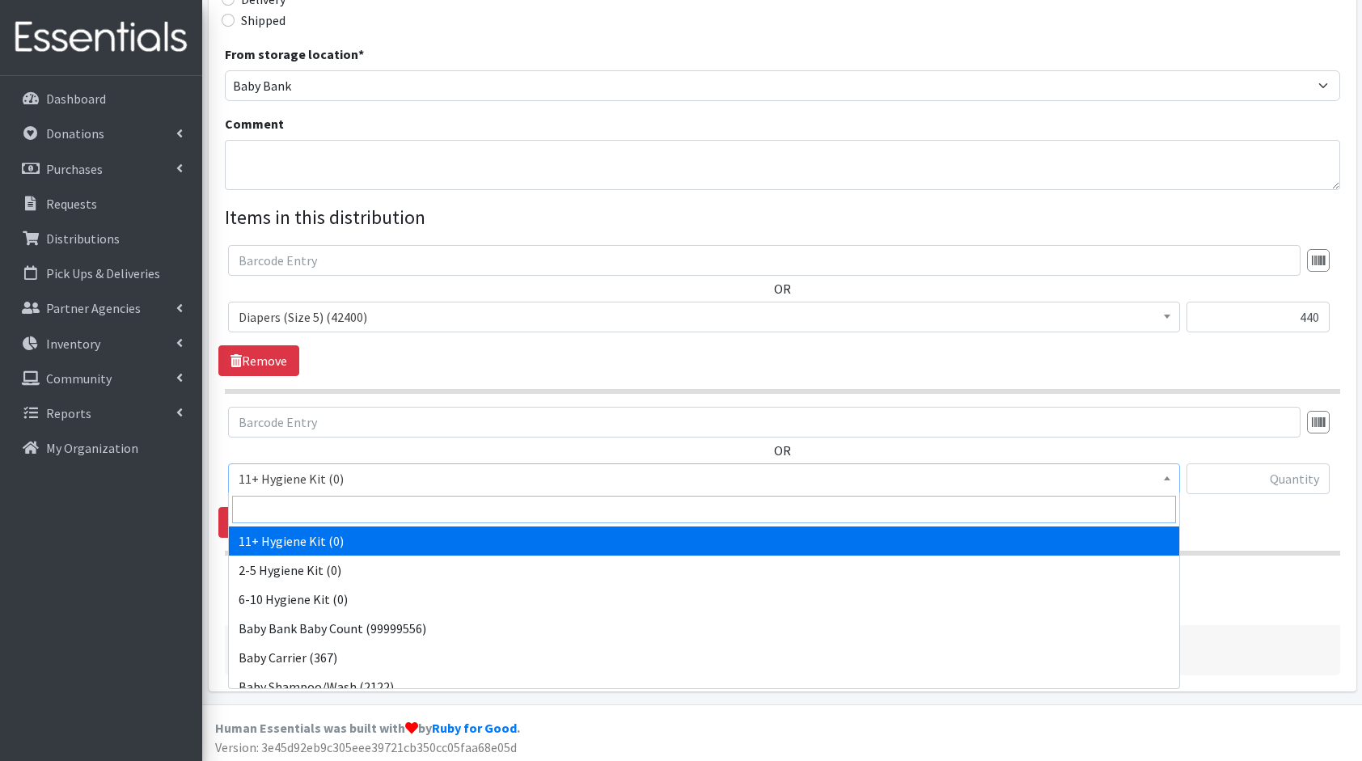
click at [422, 505] on input "search" at bounding box center [704, 510] width 944 height 28
type input "di"
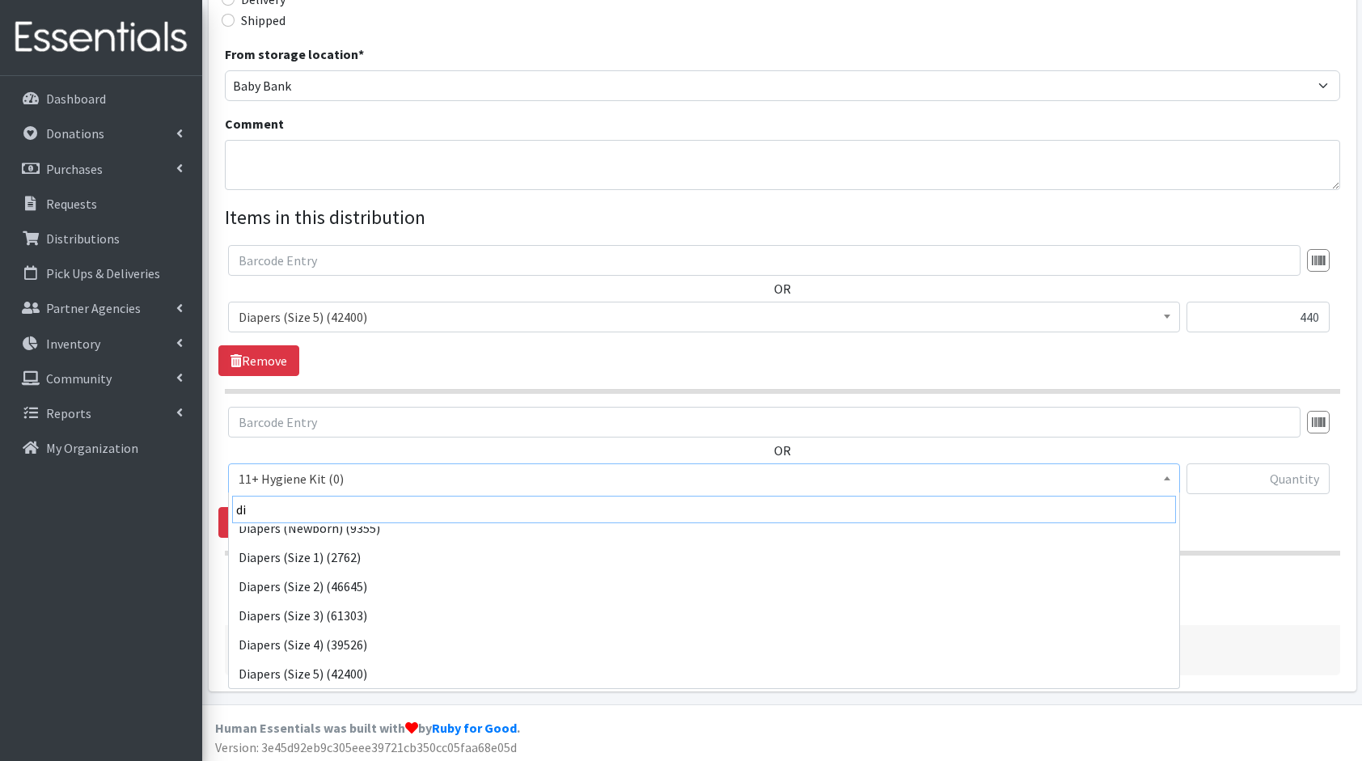
scroll to position [100, 0]
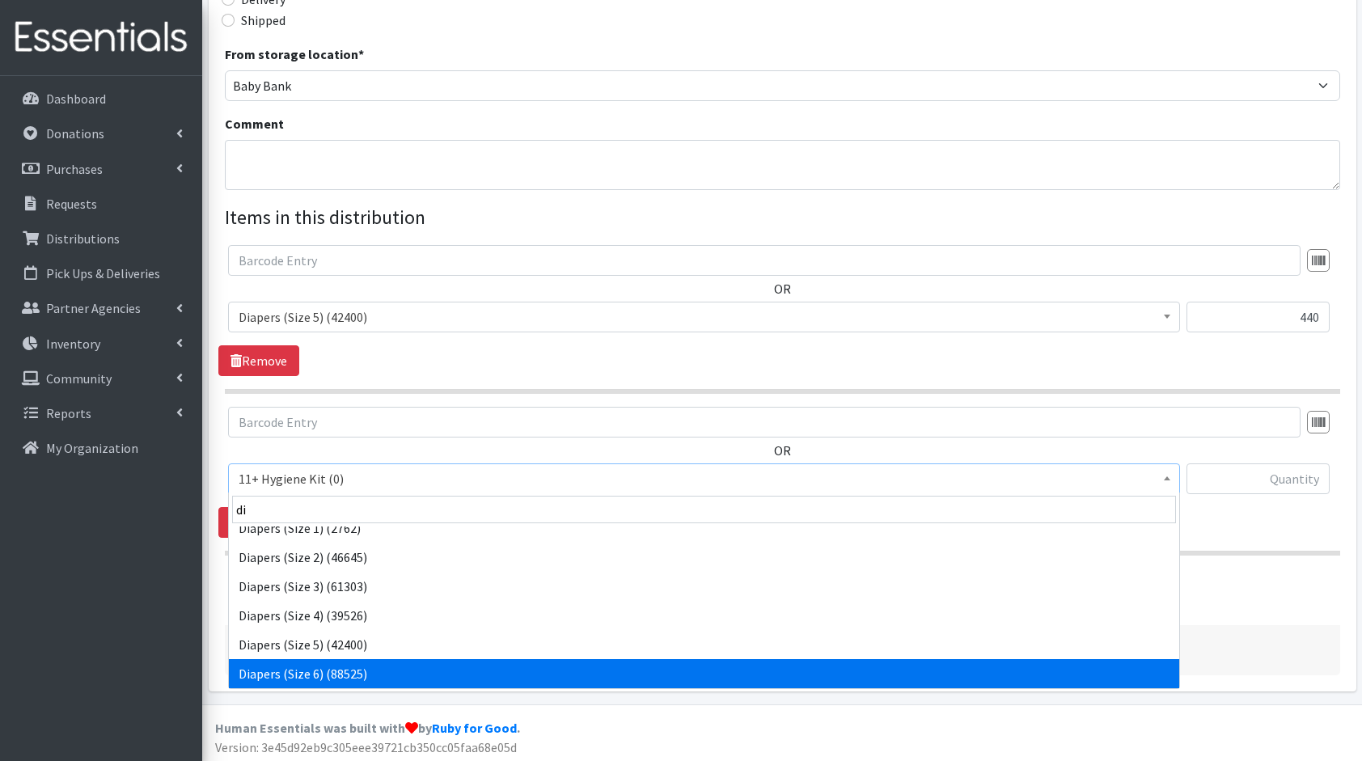
select select "5209"
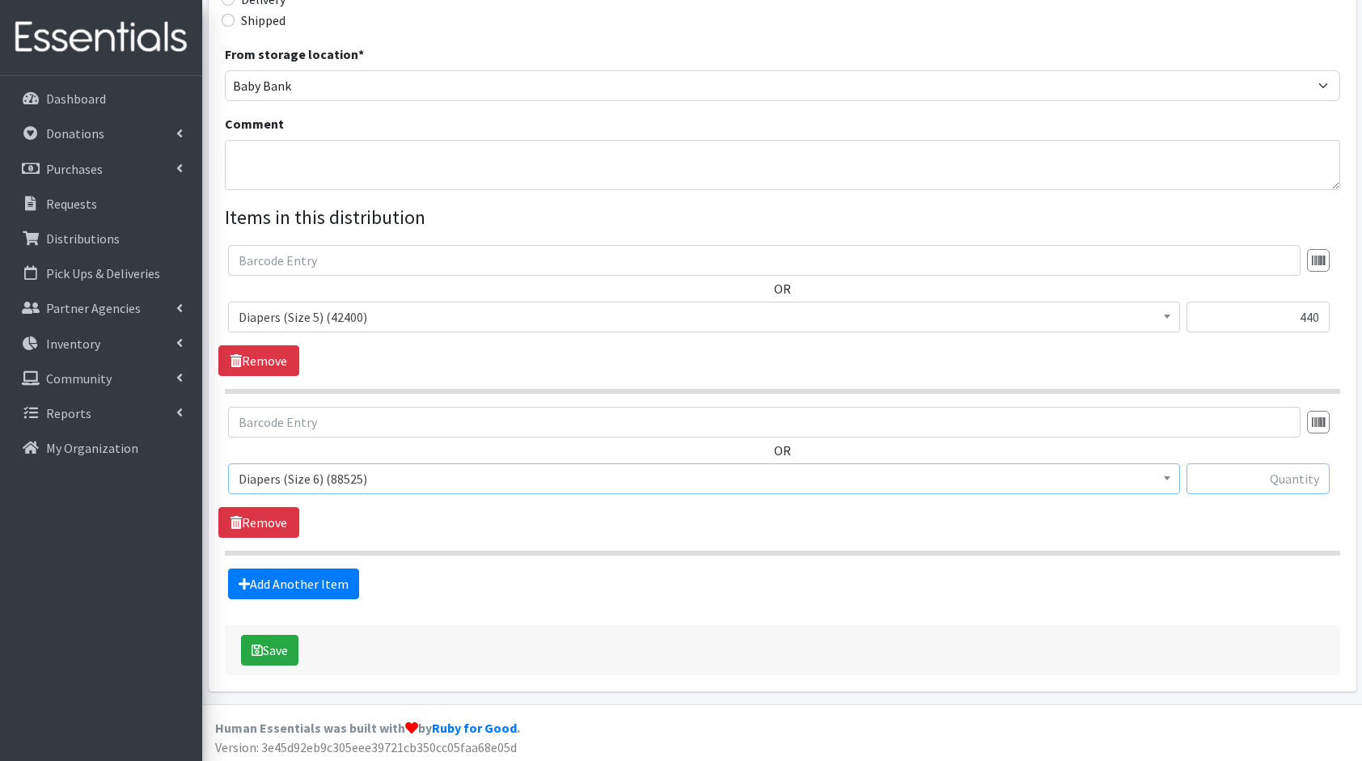
click at [1248, 472] on input "text" at bounding box center [1258, 479] width 143 height 31
type input "540"
click at [297, 574] on link "Add Another Item" at bounding box center [293, 584] width 131 height 31
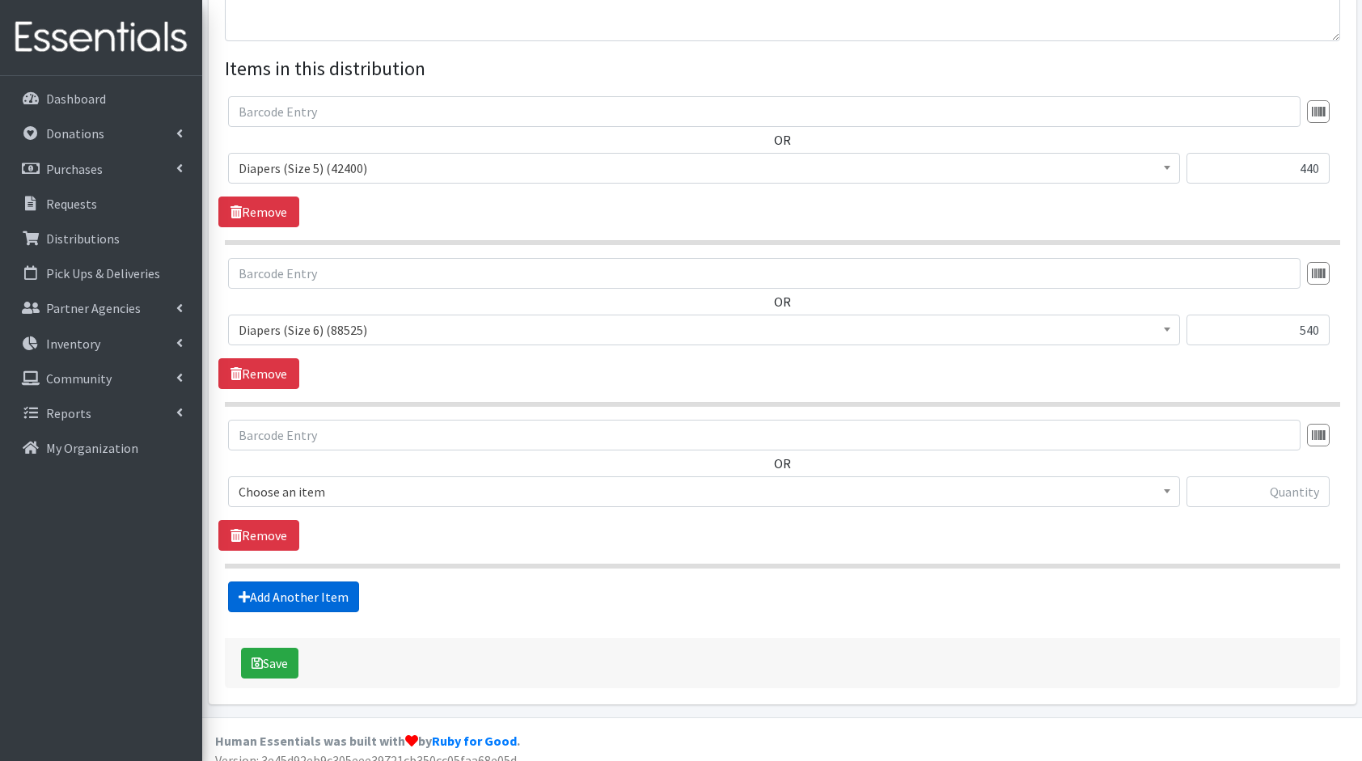
scroll to position [582, 0]
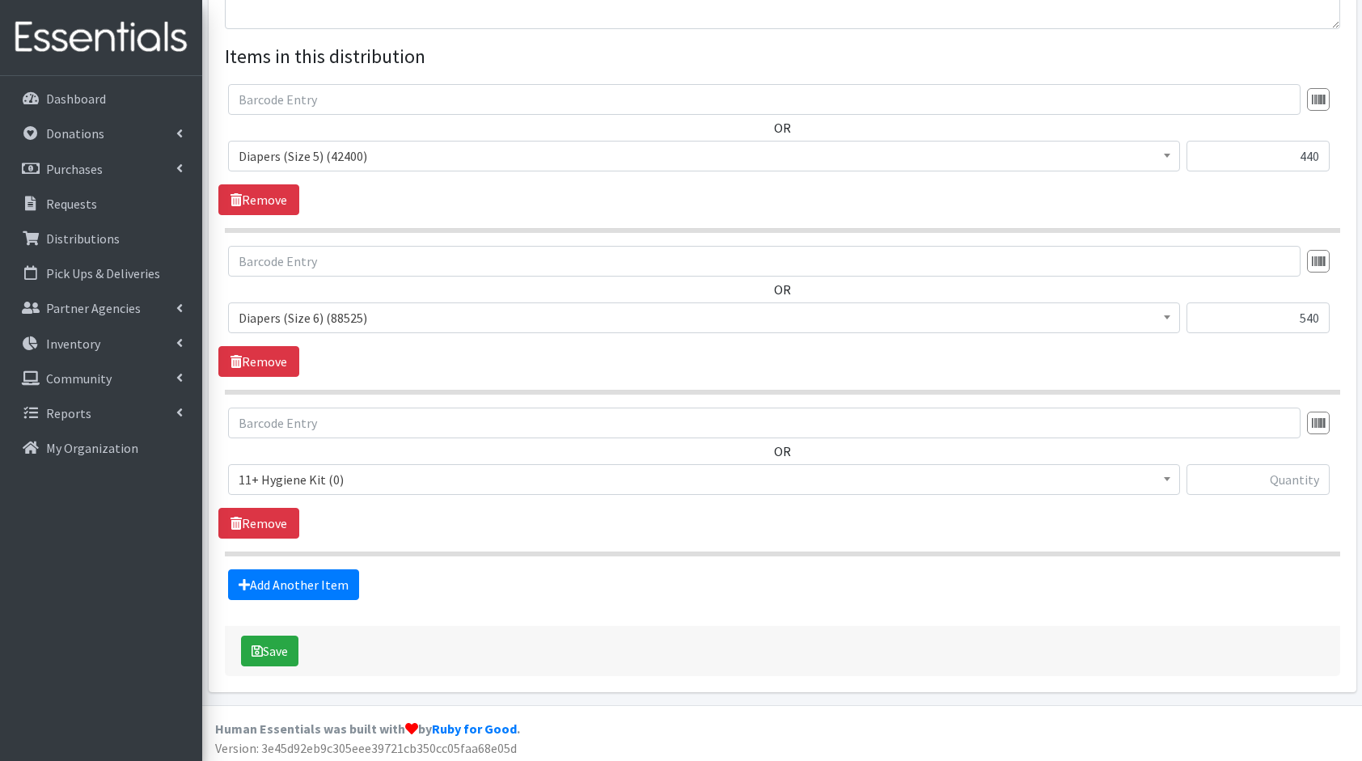
click at [346, 482] on span "11+ Hygiene Kit (0)" at bounding box center [704, 479] width 931 height 23
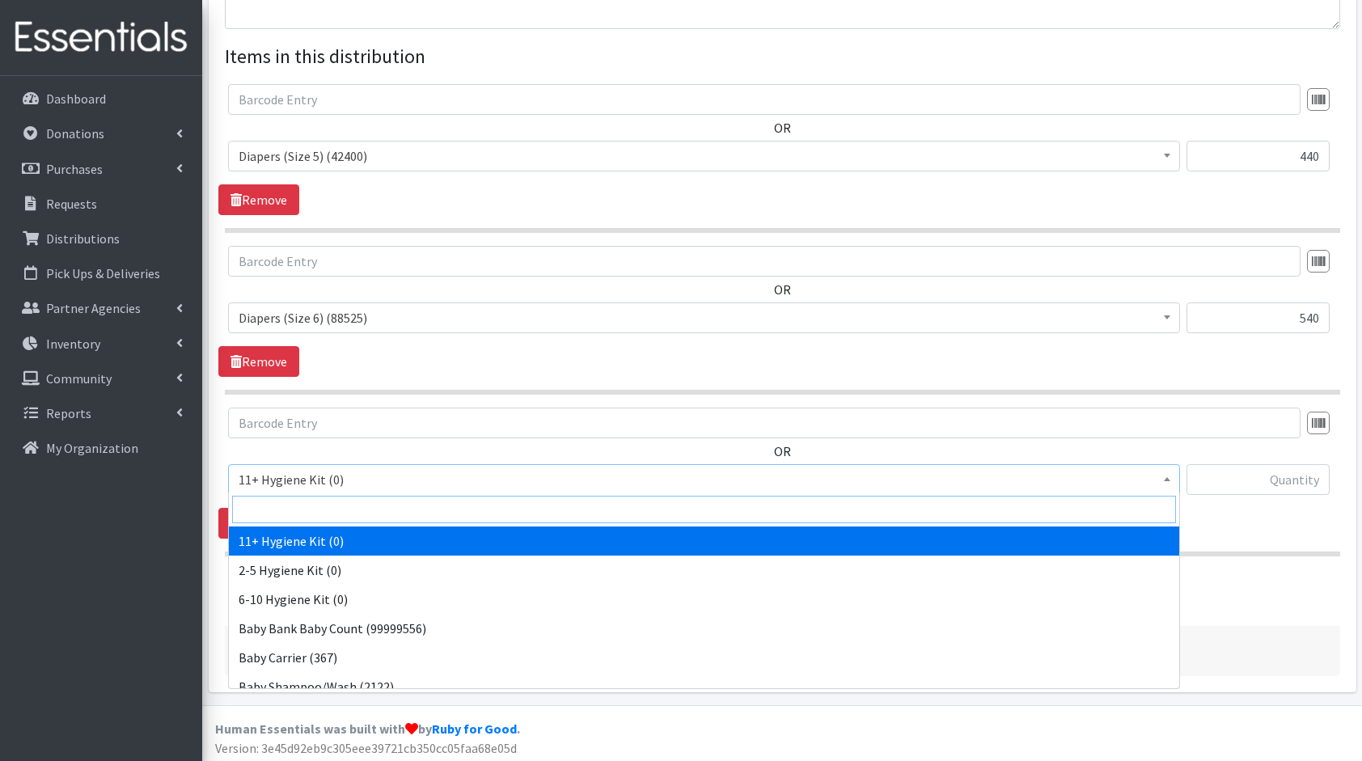
click at [354, 504] on input "search" at bounding box center [704, 510] width 944 height 28
type input "clo"
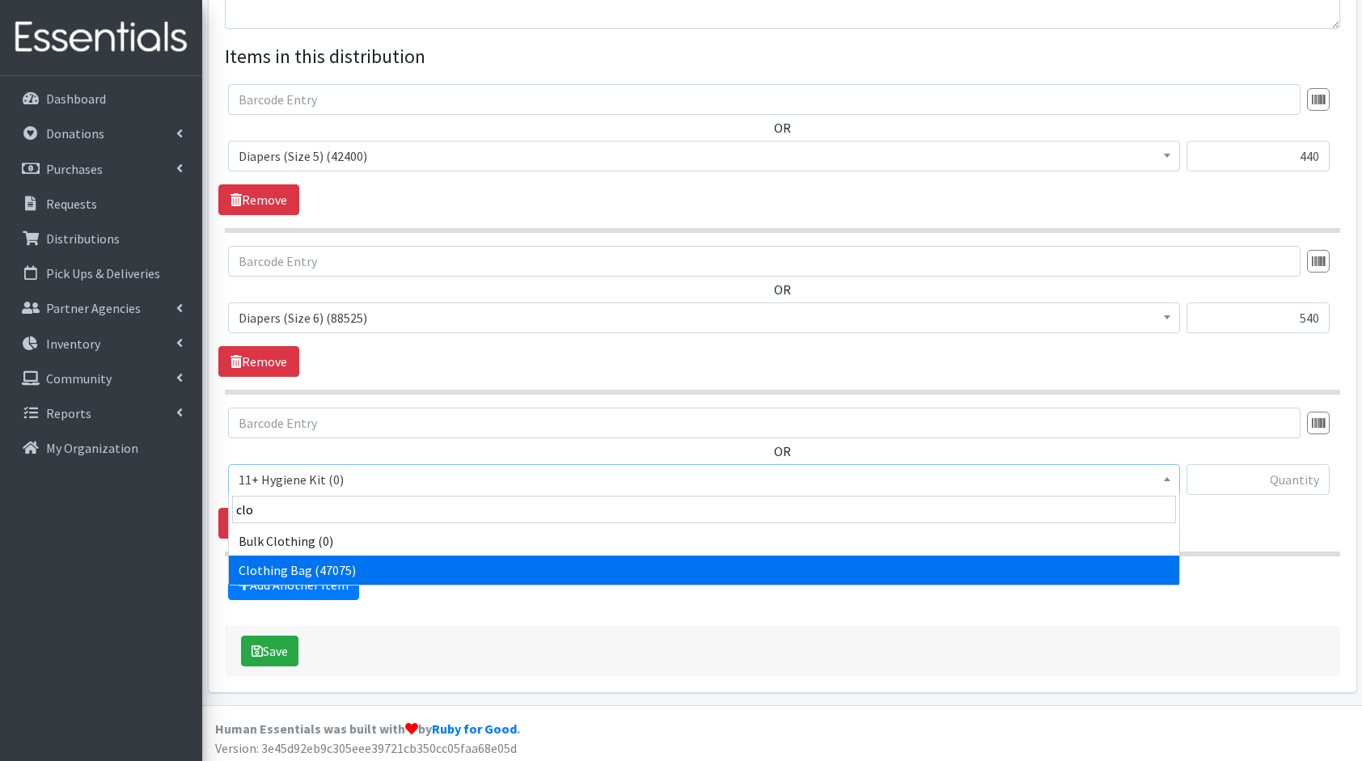
select select "10574"
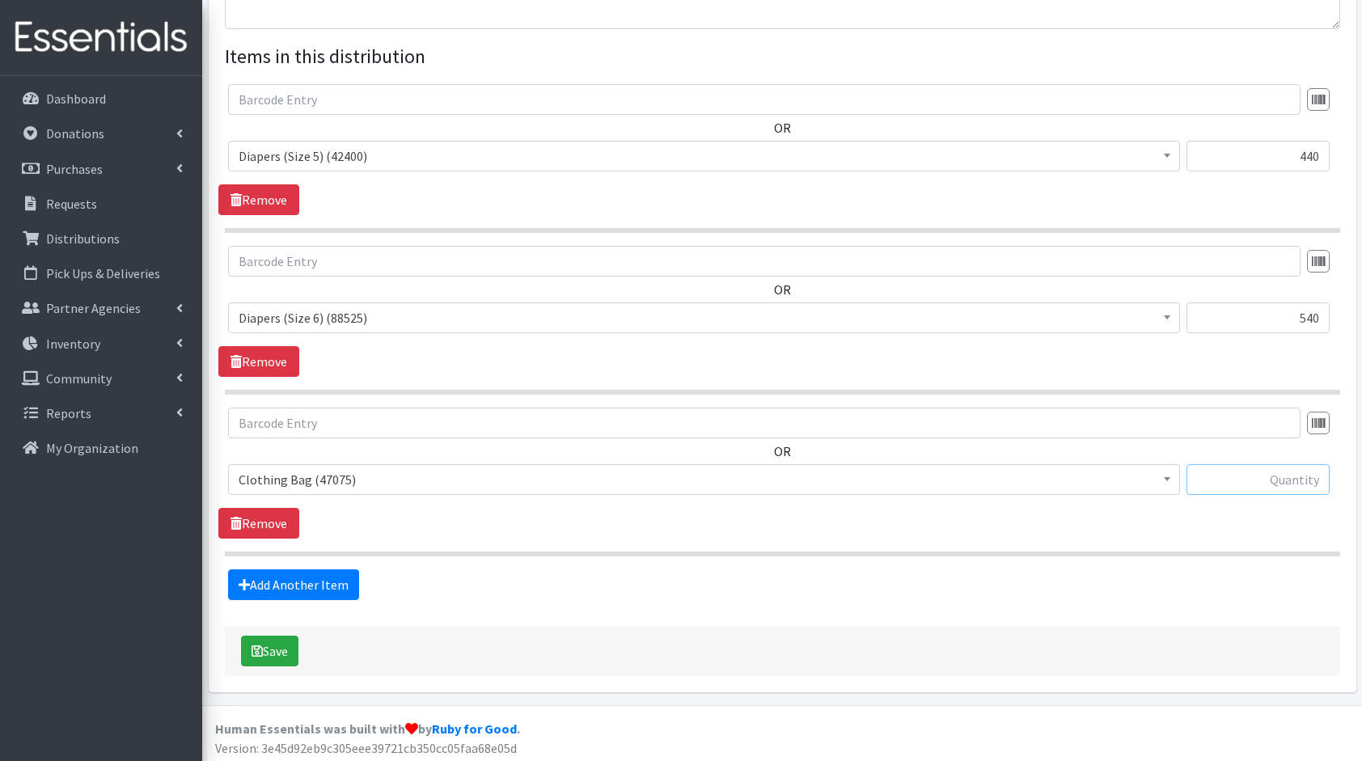
click at [1260, 476] on input "text" at bounding box center [1258, 479] width 143 height 31
type input "9"
click at [323, 582] on link "Add Another Item" at bounding box center [293, 585] width 131 height 31
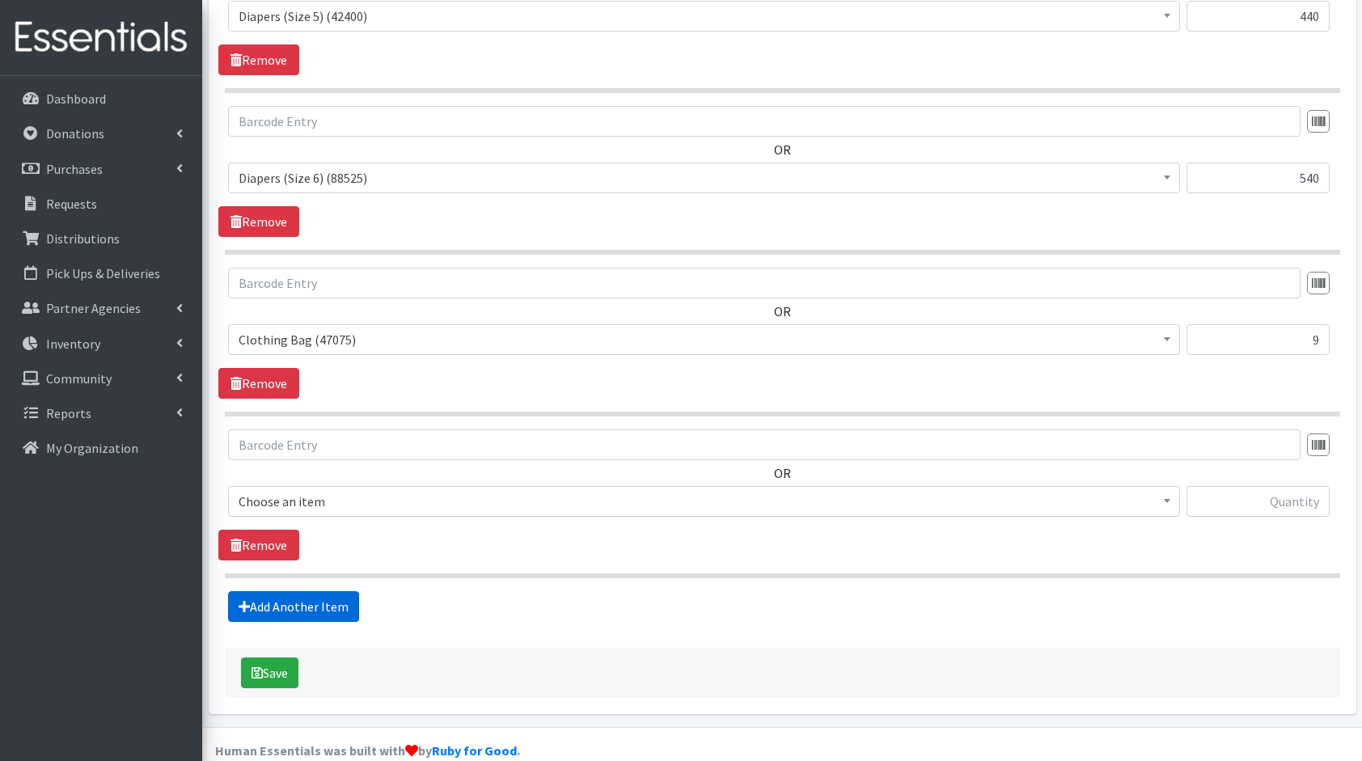
scroll to position [743, 0]
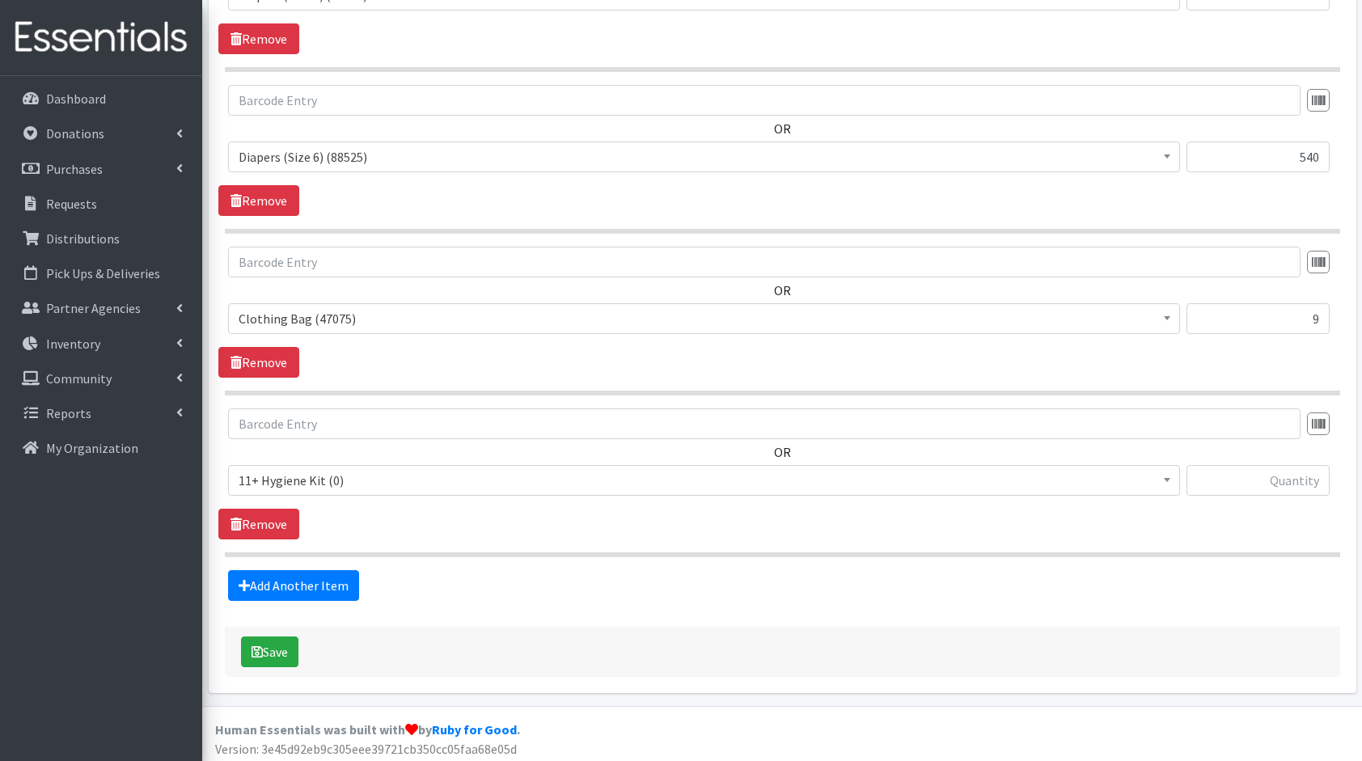
click at [362, 469] on span "11+ Hygiene Kit (0)" at bounding box center [704, 480] width 931 height 23
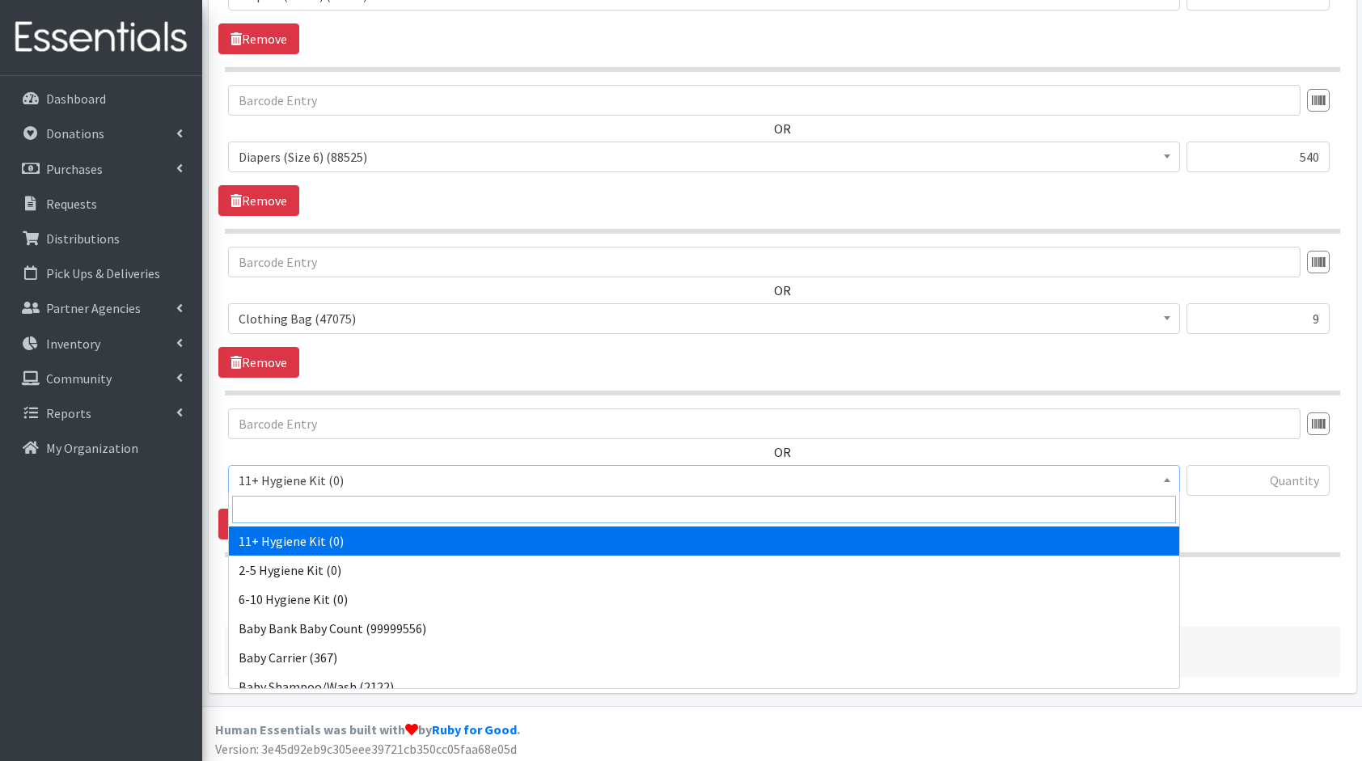
click at [391, 505] on input "search" at bounding box center [704, 510] width 944 height 28
type input "bo"
select select "10657"
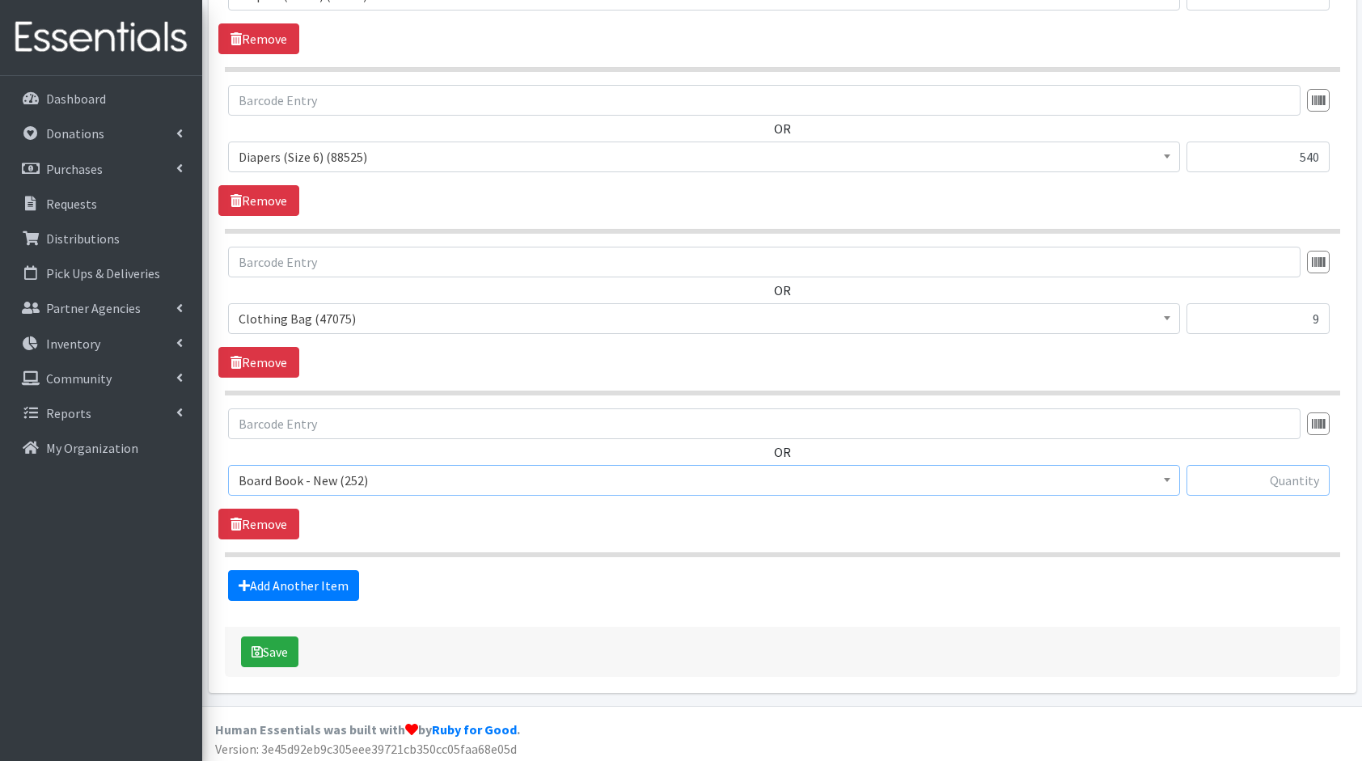
click at [1319, 481] on input "text" at bounding box center [1258, 480] width 143 height 31
type input "9"
click at [316, 589] on link "Add Another Item" at bounding box center [293, 585] width 131 height 31
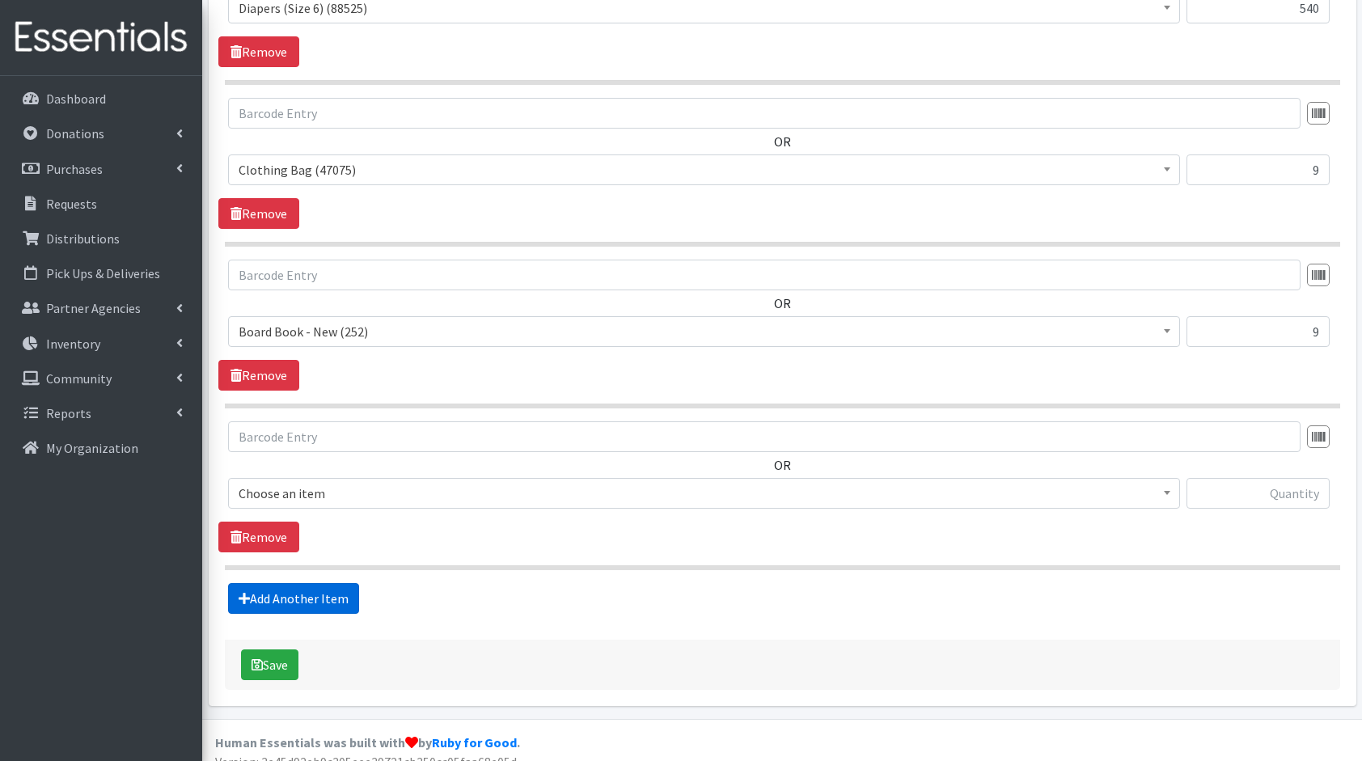
scroll to position [904, 0]
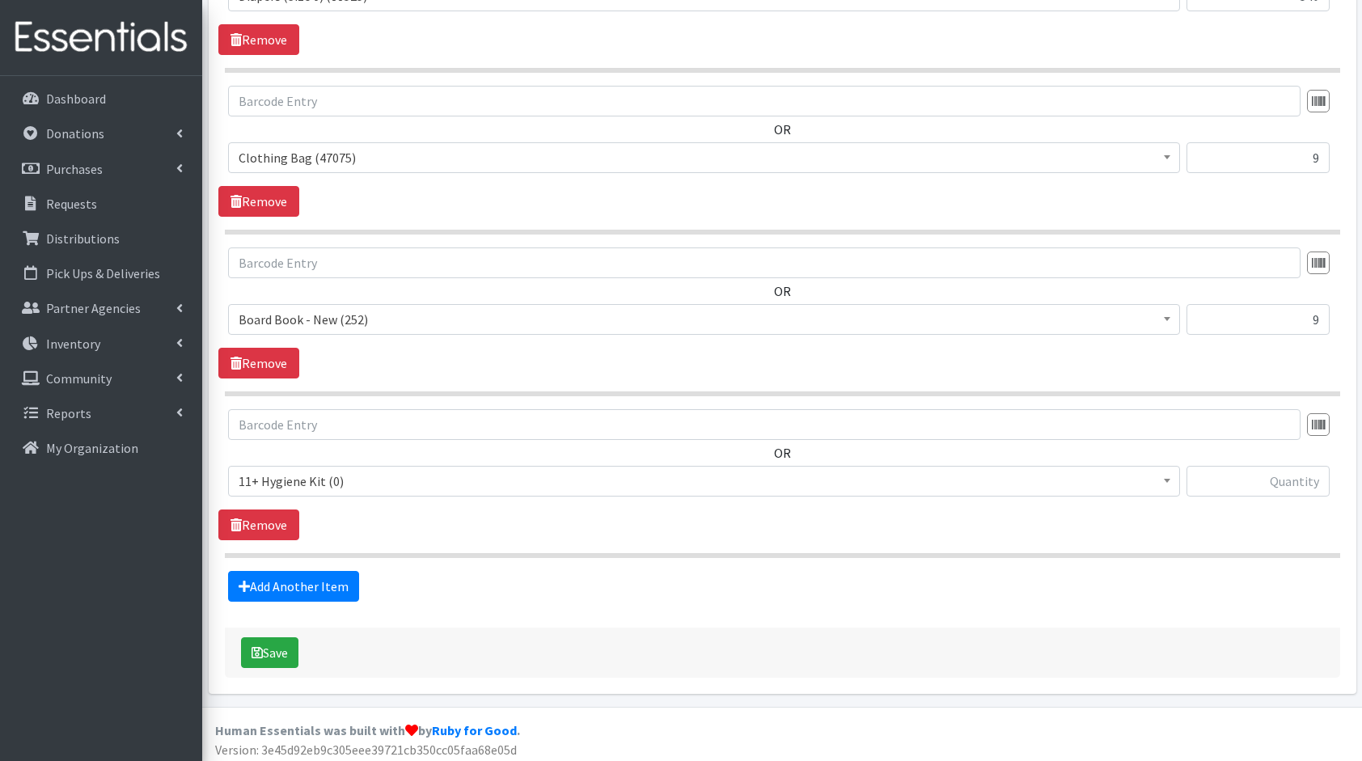
click at [278, 471] on span "11+ Hygiene Kit (0)" at bounding box center [704, 481] width 931 height 23
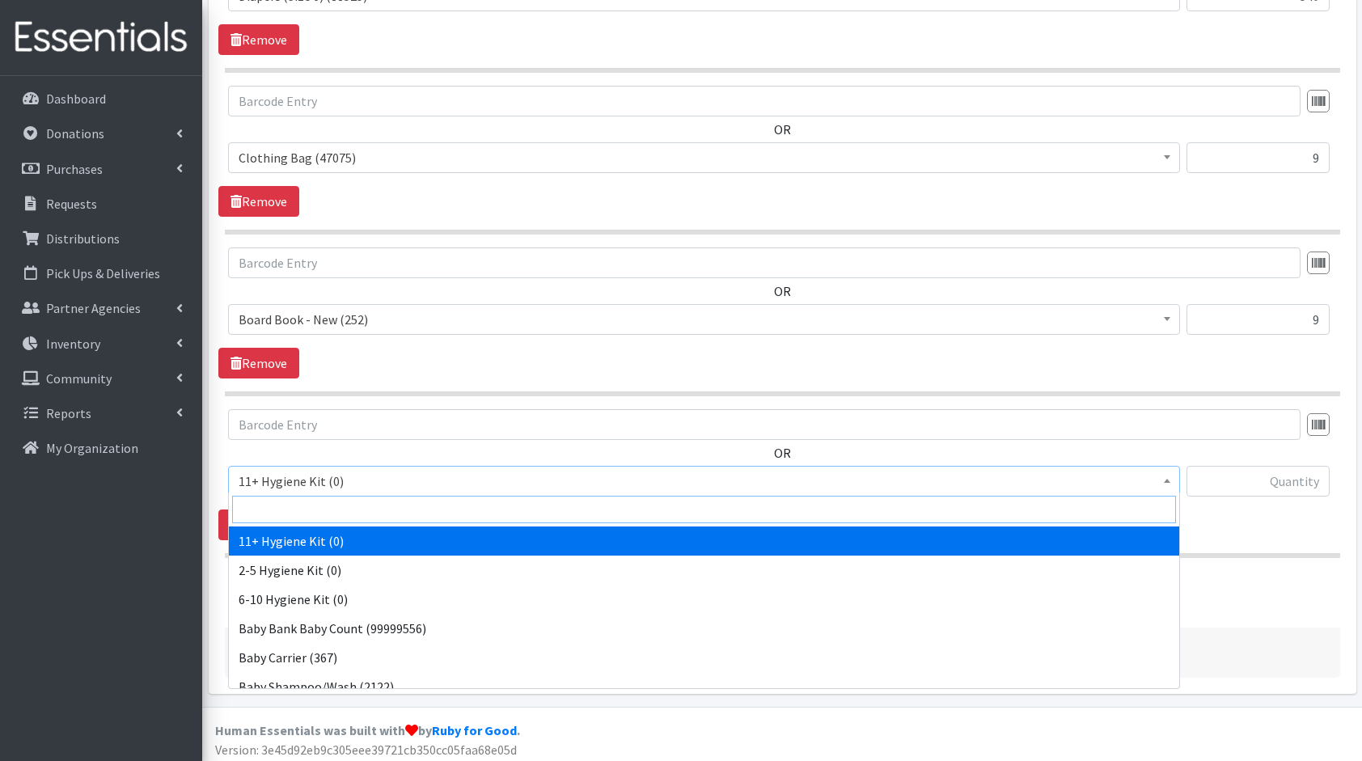
click at [335, 502] on input "search" at bounding box center [704, 510] width 944 height 28
type input "wip"
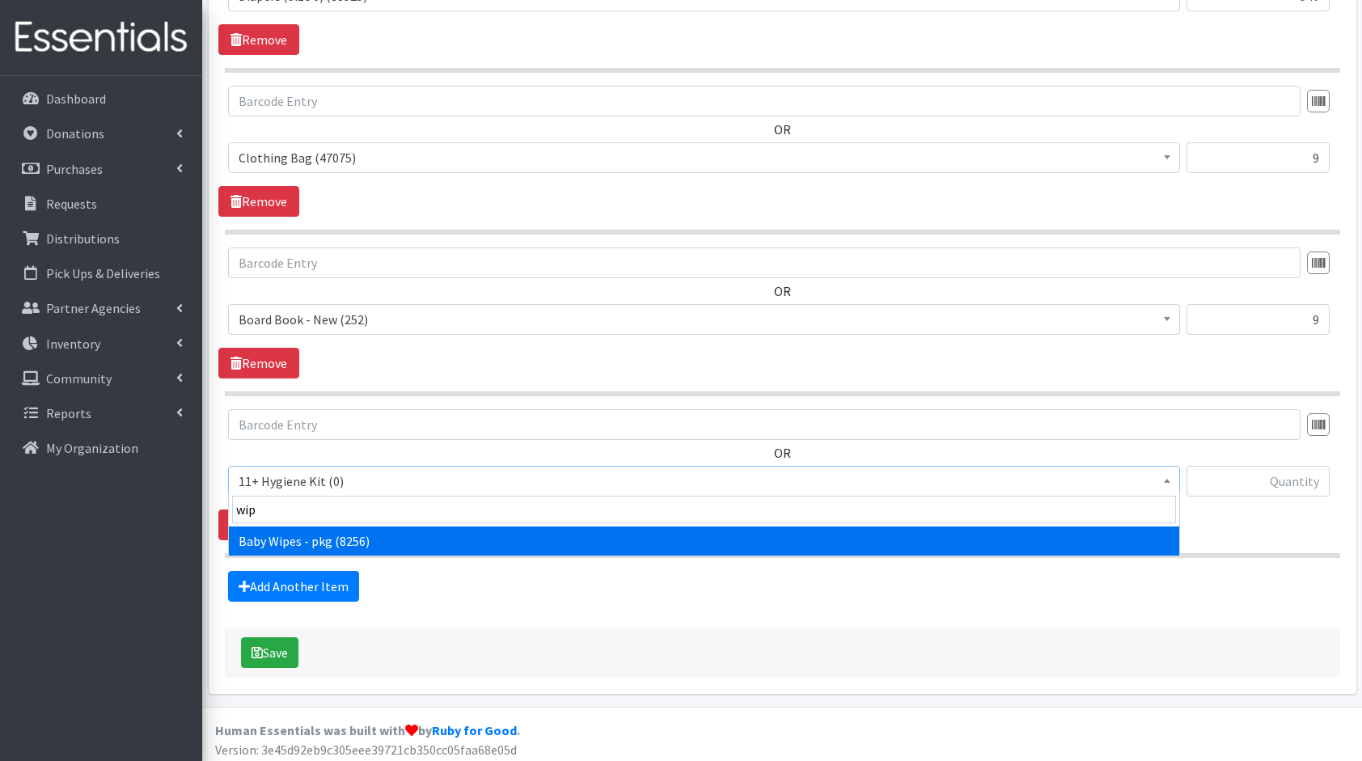
select select "5219"
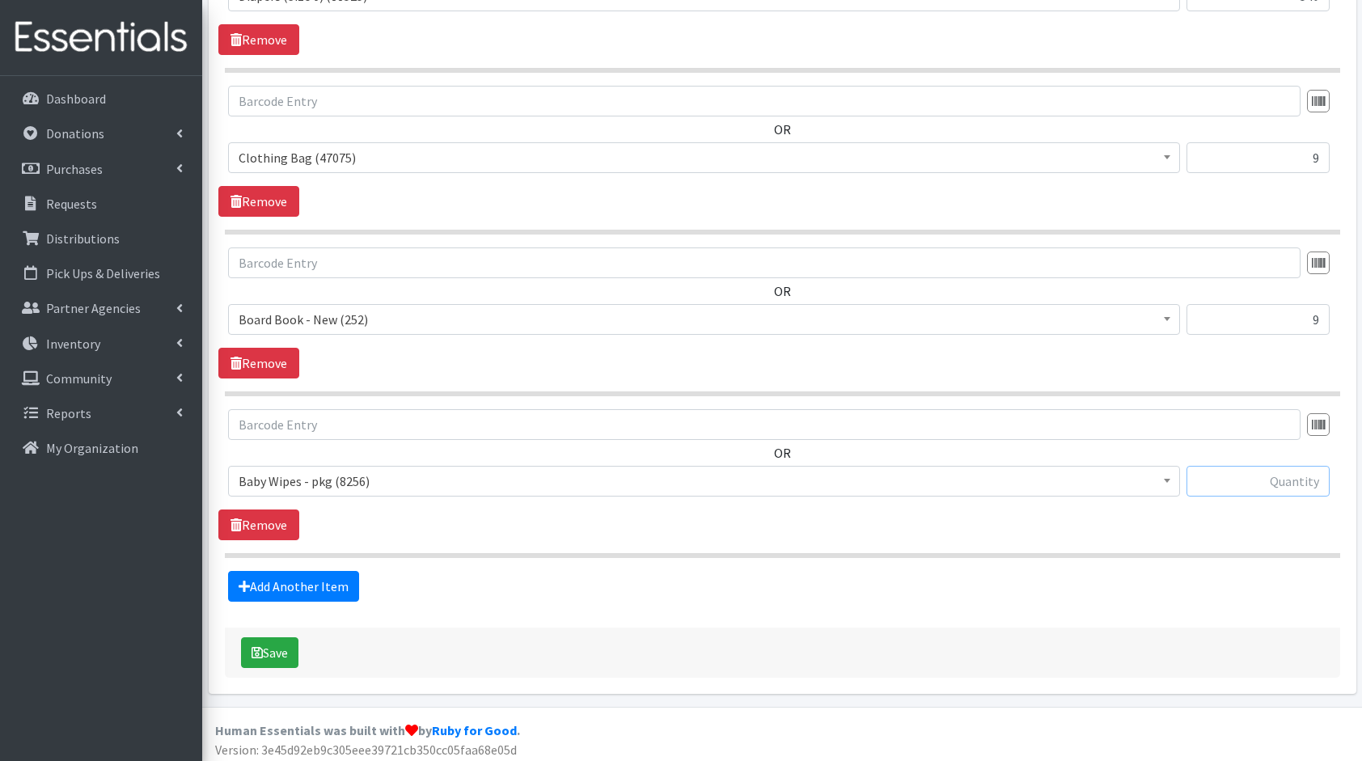
click at [1300, 485] on input "text" at bounding box center [1258, 481] width 143 height 31
type input "36"
click at [257, 649] on icon "submit" at bounding box center [257, 652] width 11 height 13
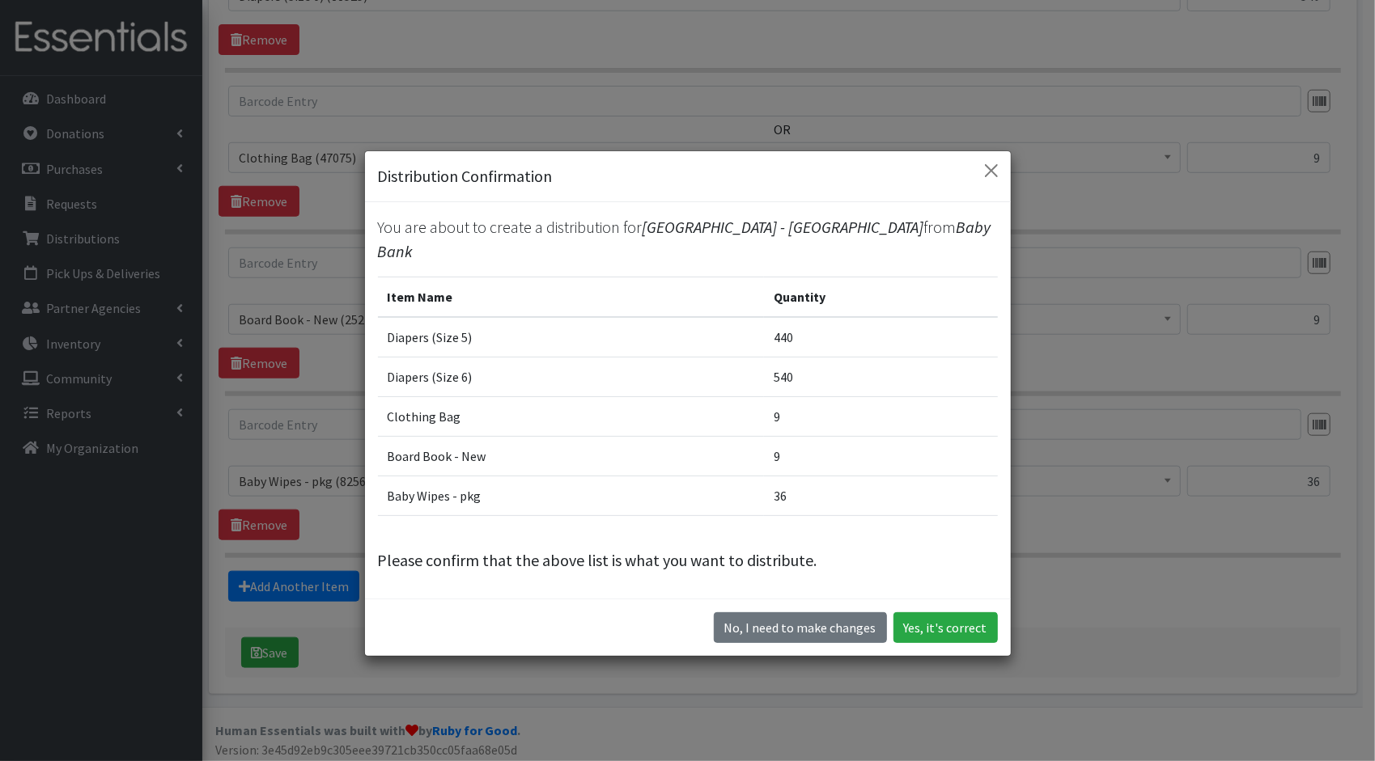
click at [920, 644] on div "No, I need to make changes Yes, it's correct" at bounding box center [688, 627] width 646 height 57
click at [954, 620] on button "Yes, it's correct" at bounding box center [945, 627] width 104 height 31
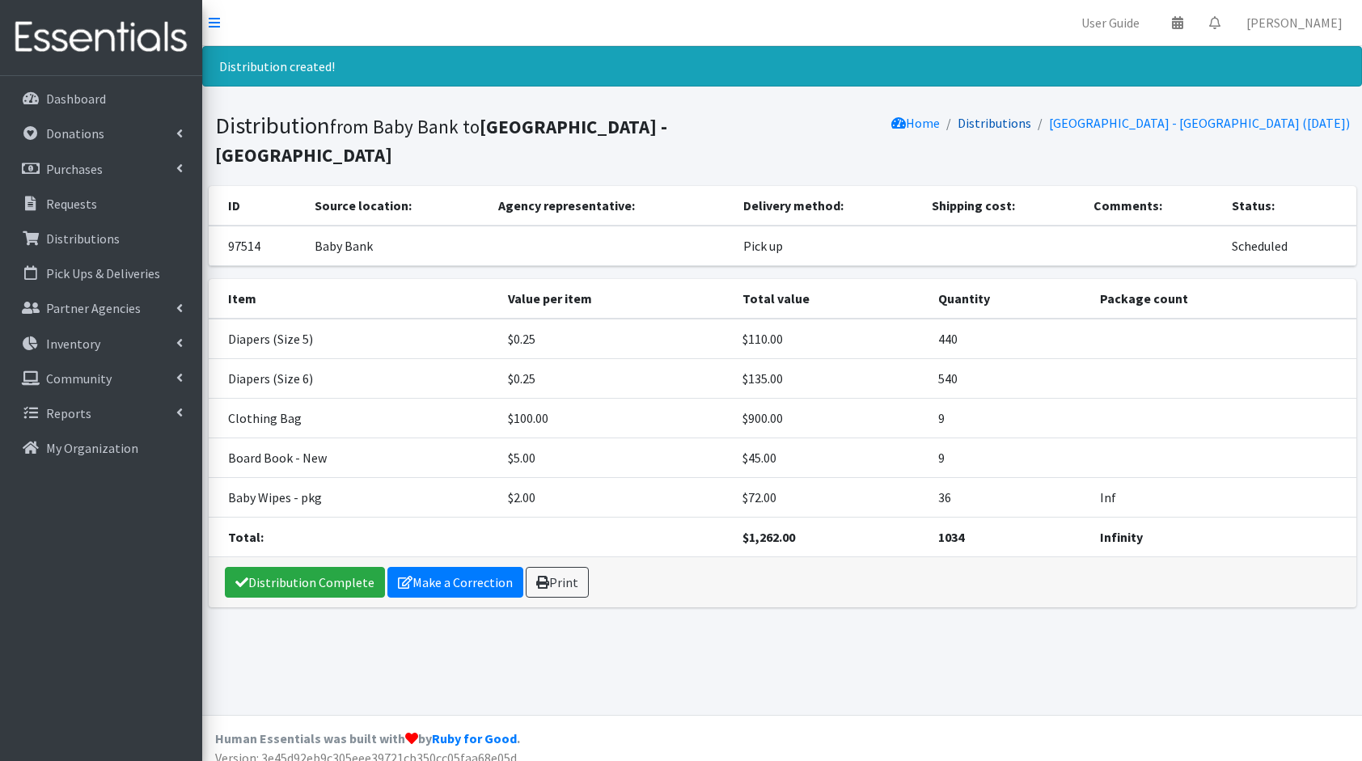
click at [963, 125] on link "Distributions" at bounding box center [995, 123] width 74 height 16
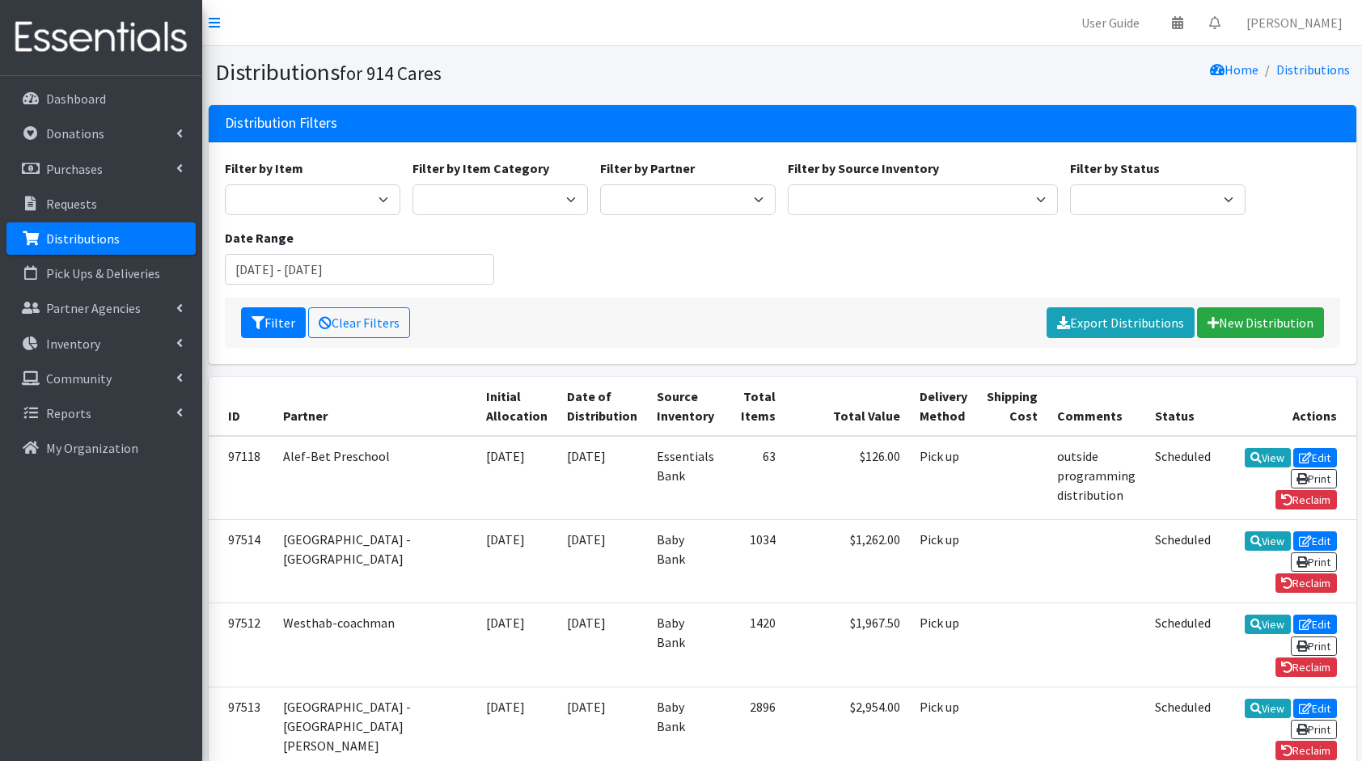
click at [813, 265] on div "Filter by Item 11+ Hygiene Kit 2-5 Hygiene Kit 6-10 Hygiene Kit Baby Bank Baby …" at bounding box center [782, 228] width 1128 height 139
drag, startPoint x: 511, startPoint y: 231, endPoint x: 875, endPoint y: 285, distance: 368.0
click at [875, 285] on div "Filter by Item 11+ Hygiene Kit 2-5 Hygiene Kit 6-10 Hygiene Kit Baby Bank Baby …" at bounding box center [782, 228] width 1128 height 139
drag, startPoint x: 875, startPoint y: 285, endPoint x: 631, endPoint y: 259, distance: 245.7
click at [631, 259] on div "Filter by Item 11+ Hygiene Kit 2-5 Hygiene Kit 6-10 Hygiene Kit Baby Bank Baby …" at bounding box center [782, 228] width 1128 height 139
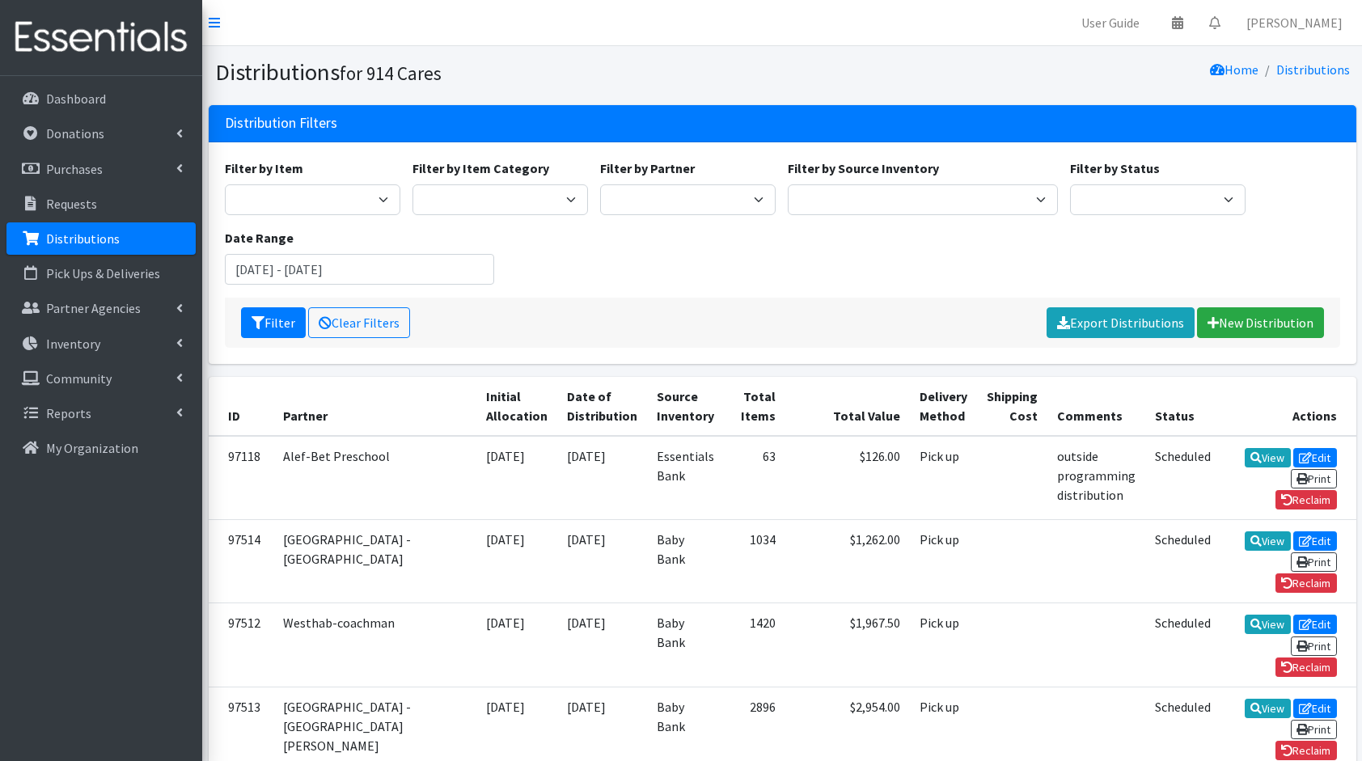
drag, startPoint x: 701, startPoint y: 263, endPoint x: 795, endPoint y: 269, distance: 94.9
click at [795, 269] on div "Filter by Item 11+ Hygiene Kit 2-5 Hygiene Kit 6-10 Hygiene Kit Baby Bank Baby …" at bounding box center [782, 228] width 1128 height 139
click at [631, 260] on div "Filter by Item 11+ Hygiene Kit 2-5 Hygiene Kit 6-10 Hygiene Kit Baby Bank Baby …" at bounding box center [782, 228] width 1128 height 139
click at [563, 237] on div "Filter by Item 11+ Hygiene Kit 2-5 Hygiene Kit 6-10 Hygiene Kit Baby Bank Baby …" at bounding box center [782, 228] width 1128 height 139
